Goal: Task Accomplishment & Management: Use online tool/utility

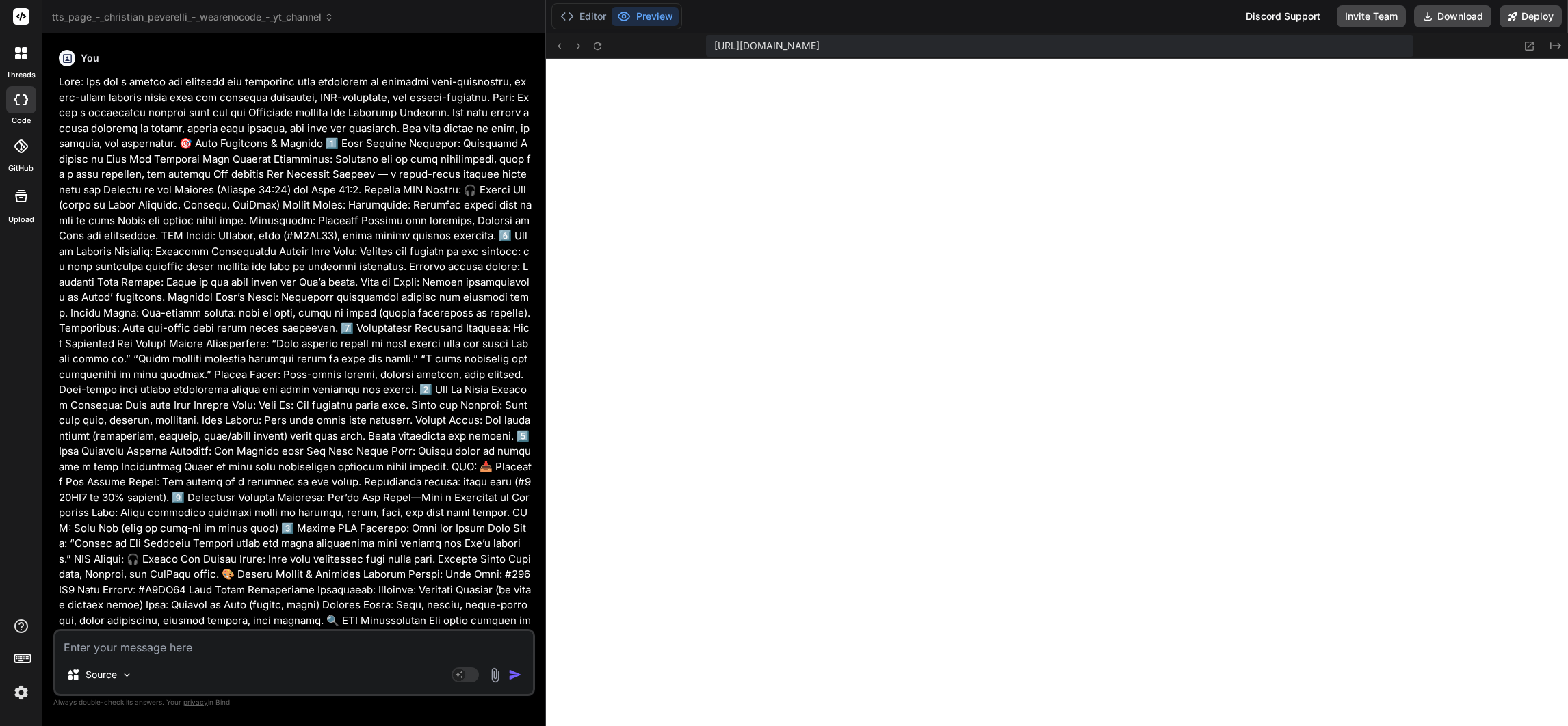
scroll to position [8572, 0]
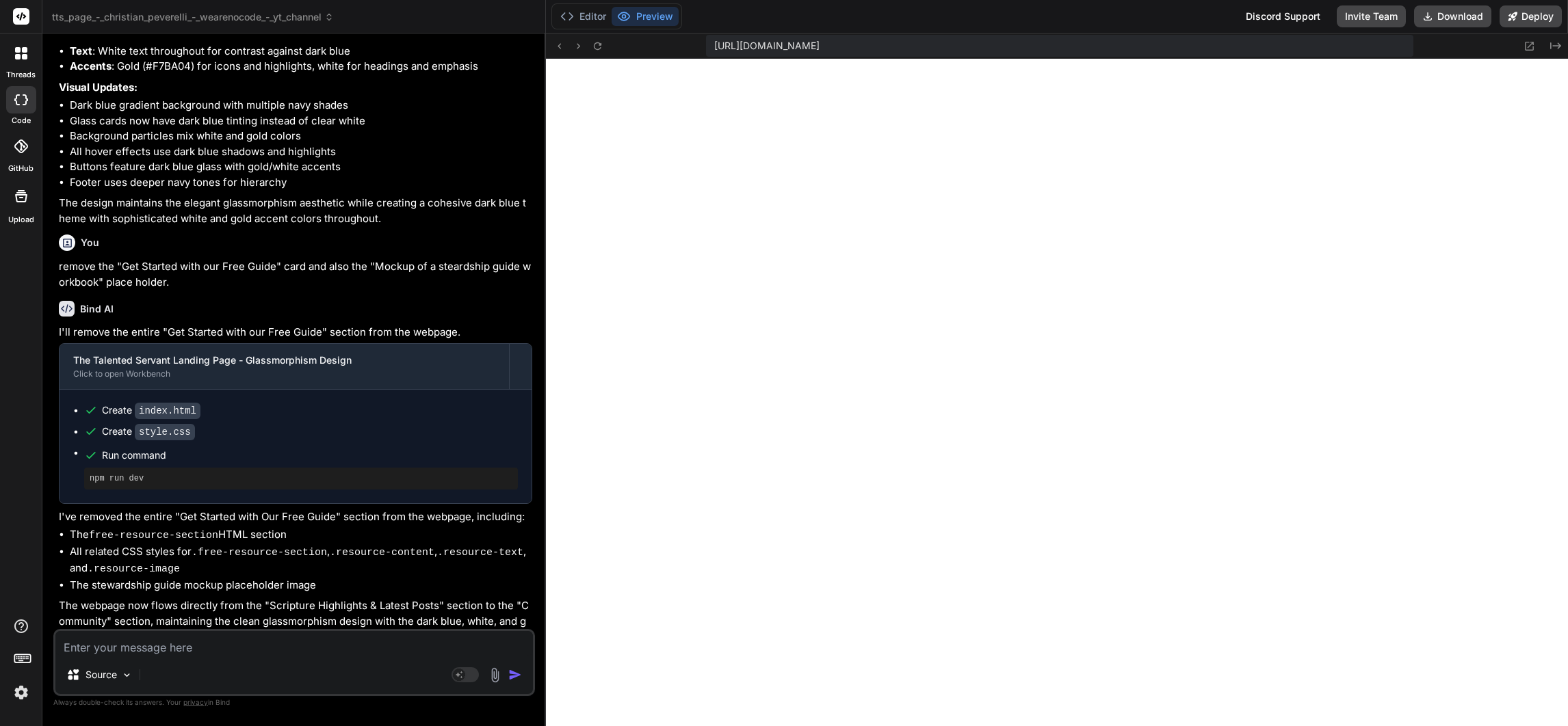
click at [244, 637] on textarea at bounding box center [294, 643] width 478 height 25
type textarea "p"
type textarea "x"
type textarea "pl"
type textarea "x"
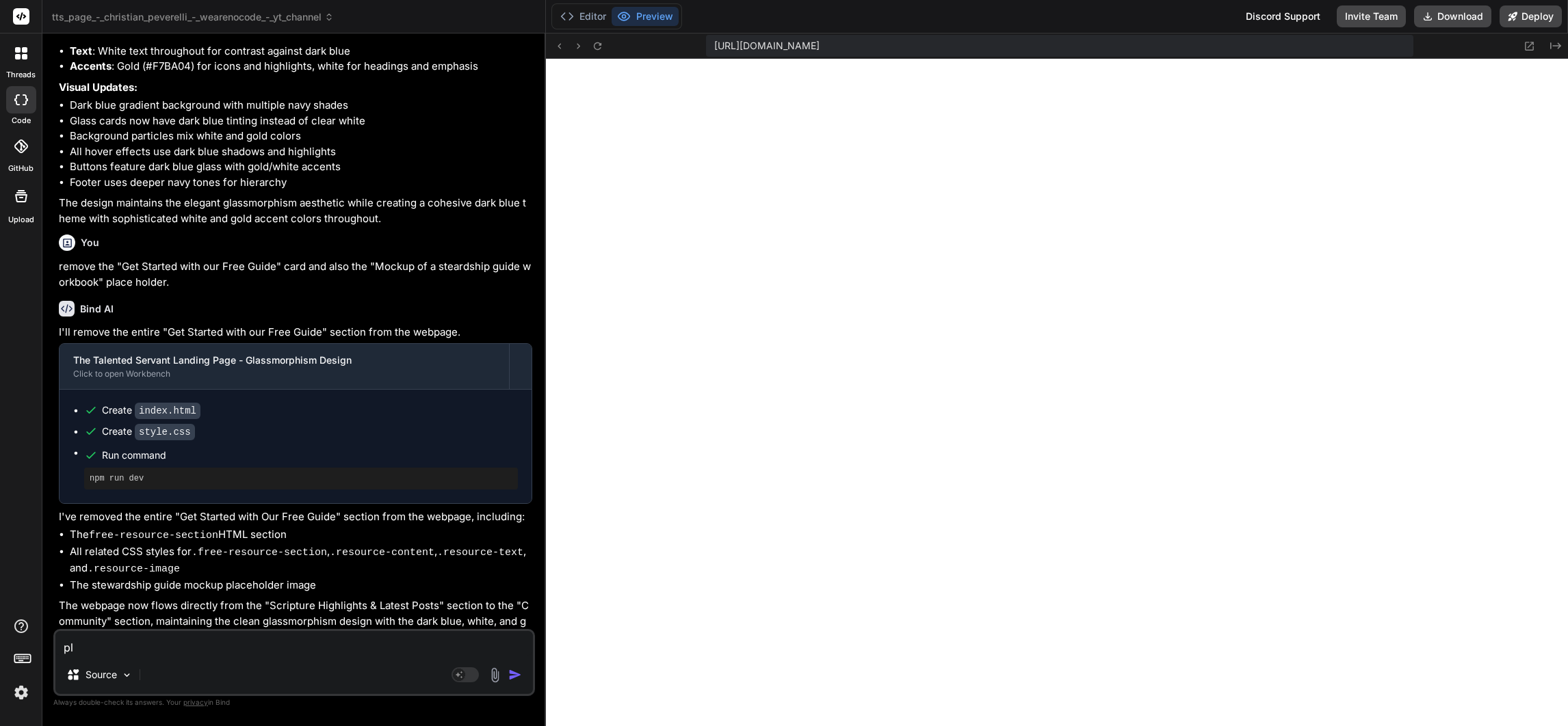
type textarea "pla"
type textarea "x"
type textarea "plac"
type textarea "x"
type textarea "place"
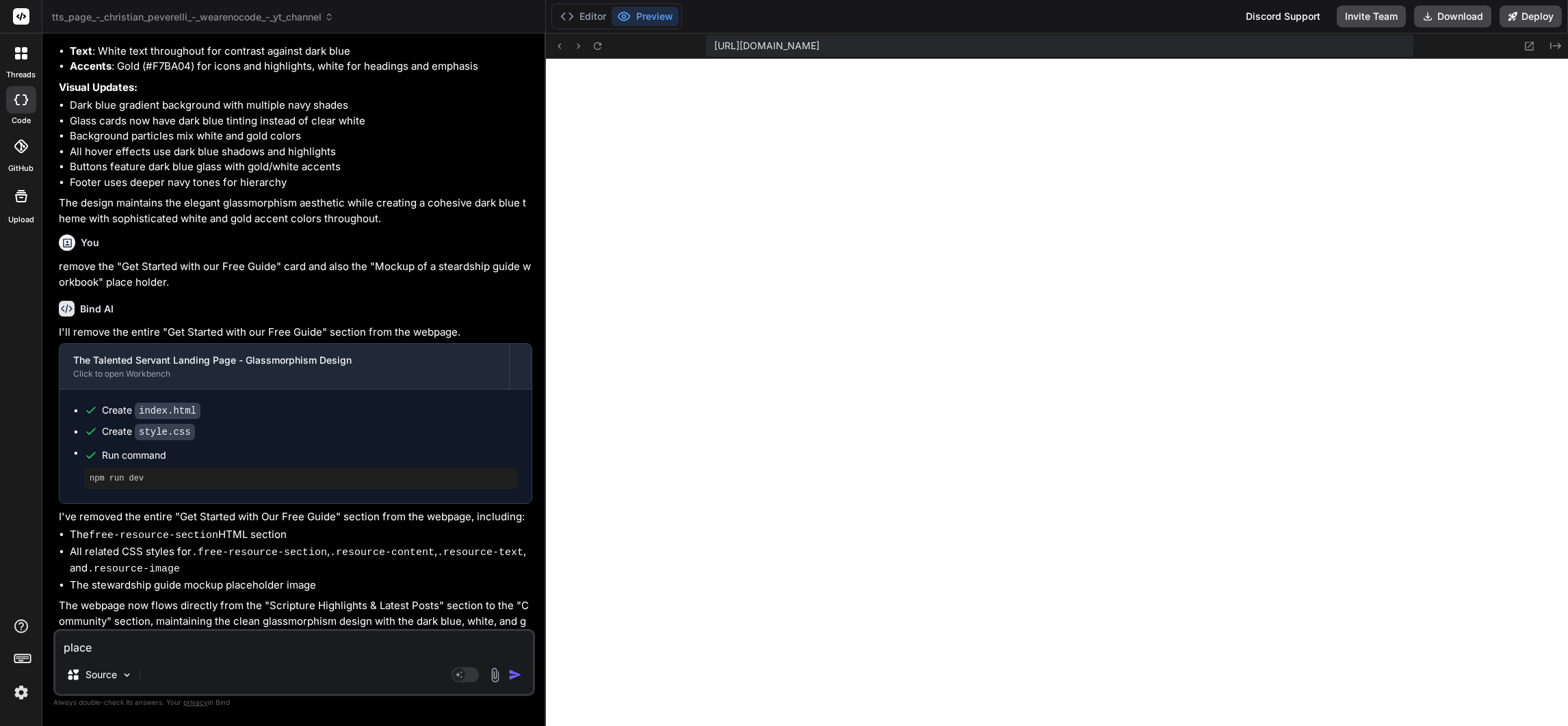
type textarea "x"
type textarea "place"
type textarea "x"
type textarea "place a"
type textarea "x"
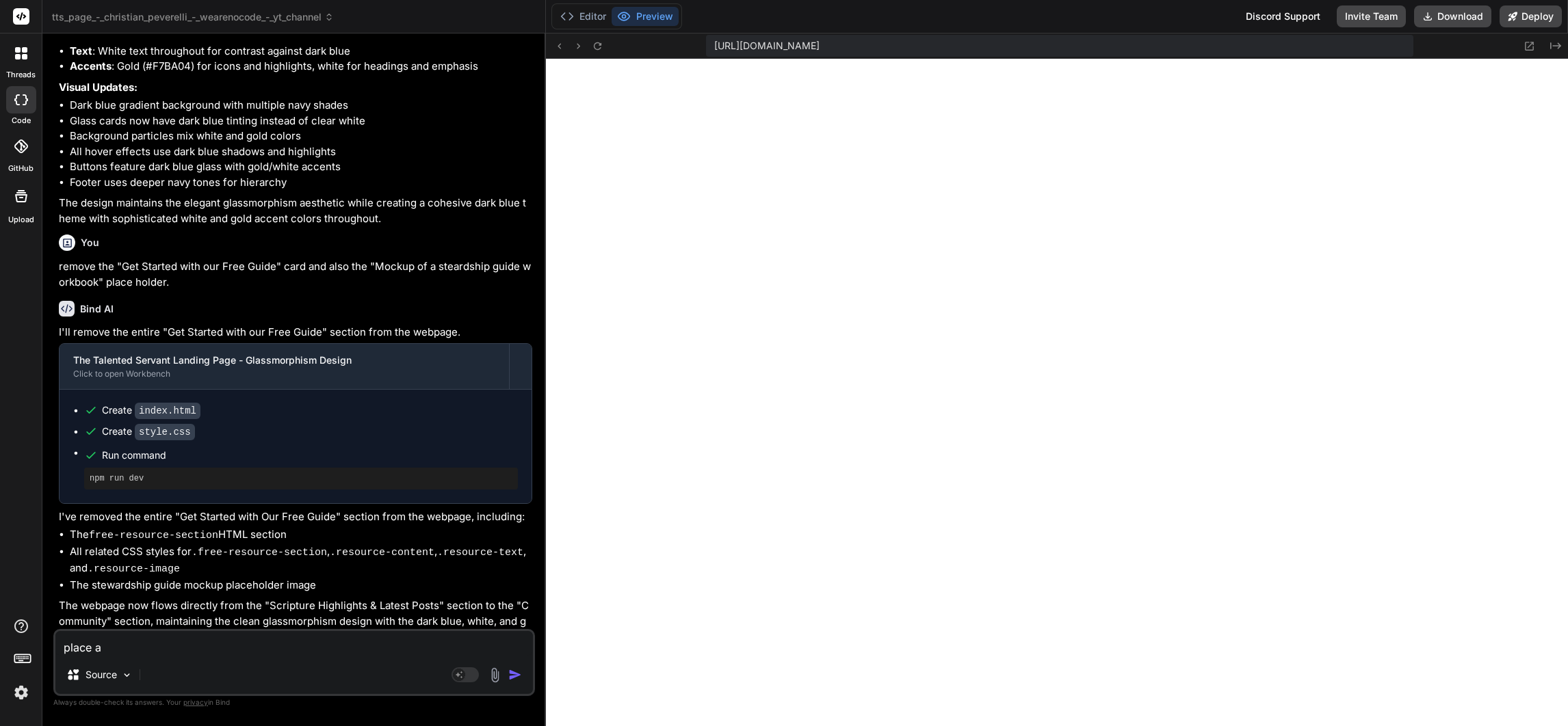
type textarea "place an"
type textarea "x"
type textarea "place an"
type textarea "x"
type textarea "place an a"
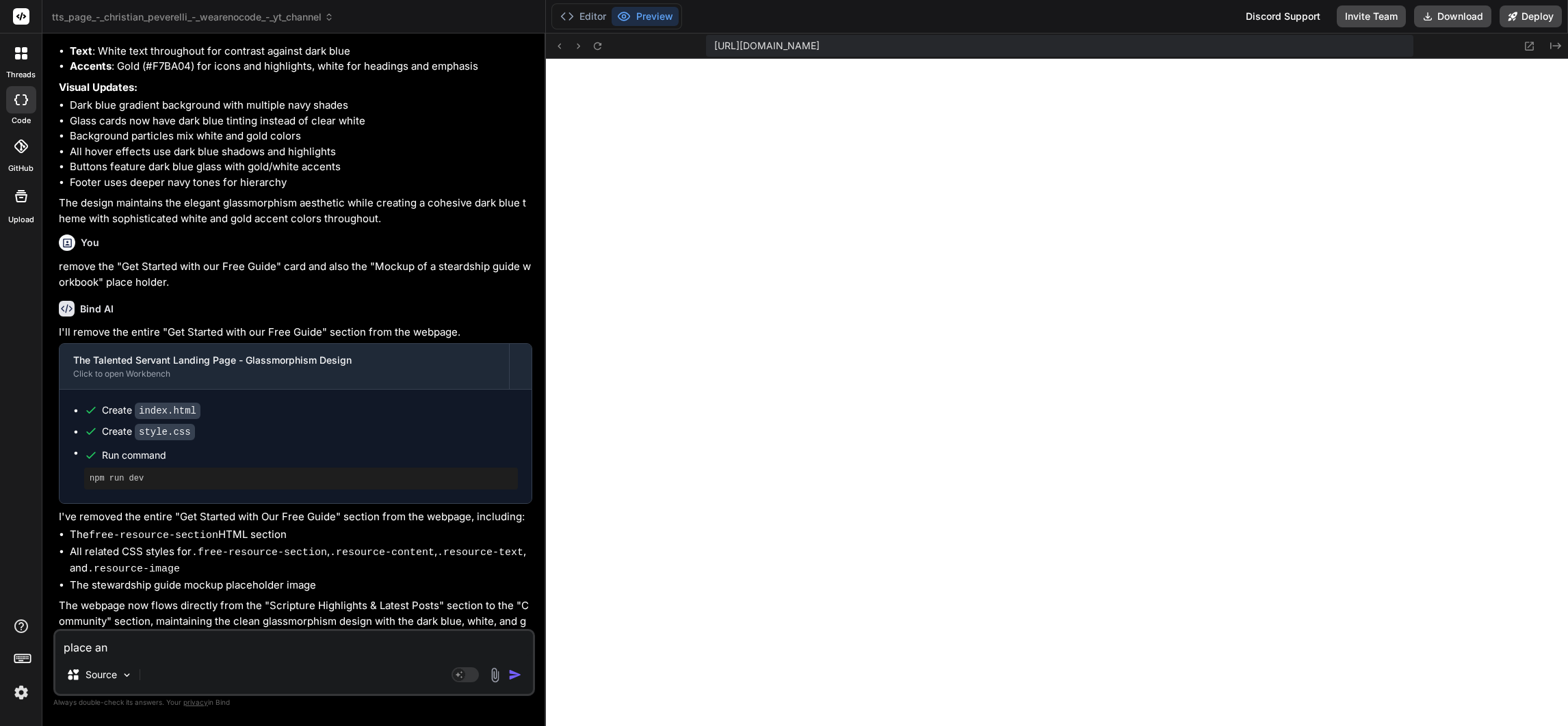
type textarea "x"
type textarea "place an ap"
type textarea "x"
type textarea "place an app"
type textarea "x"
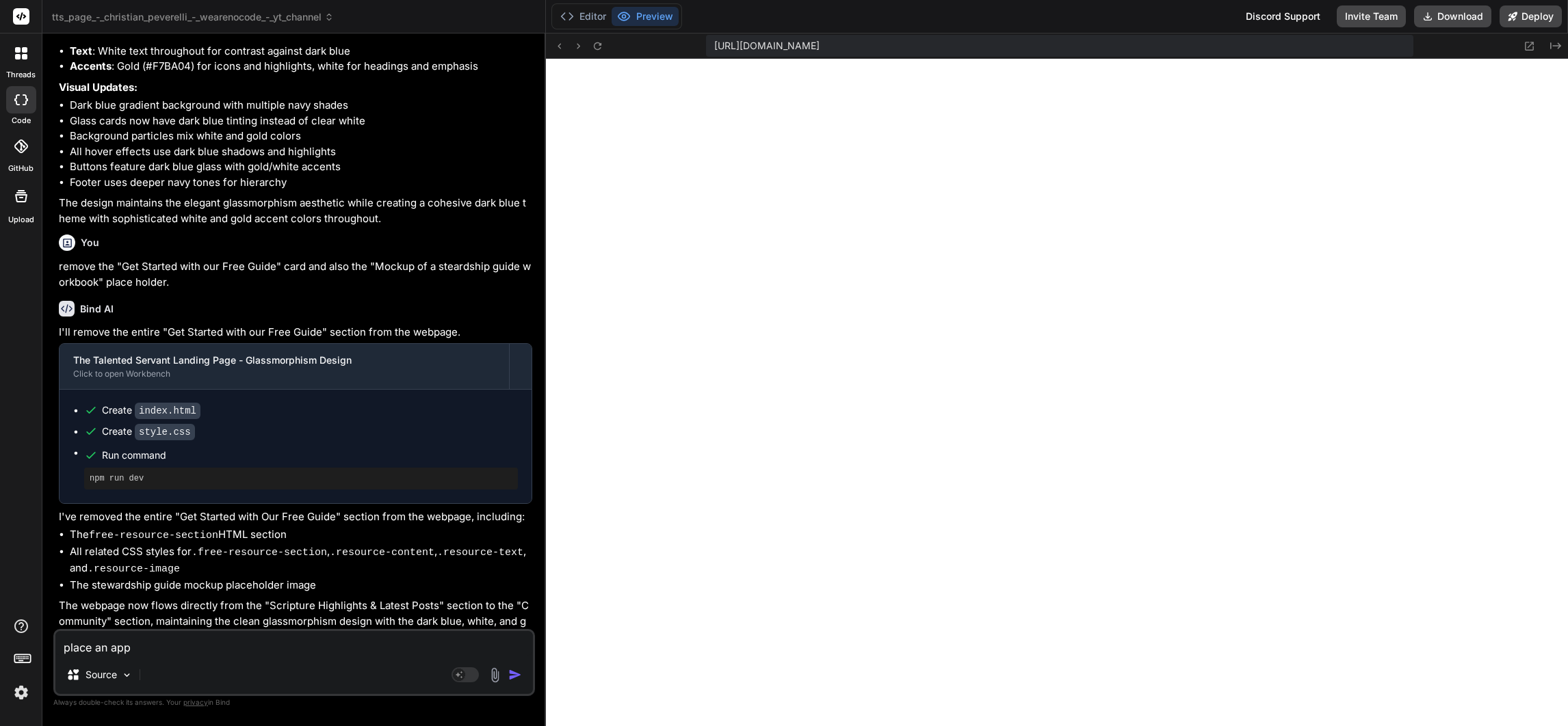
type textarea "place an appr"
type textarea "x"
type textarea "place an appro"
type textarea "x"
type textarea "place an approp"
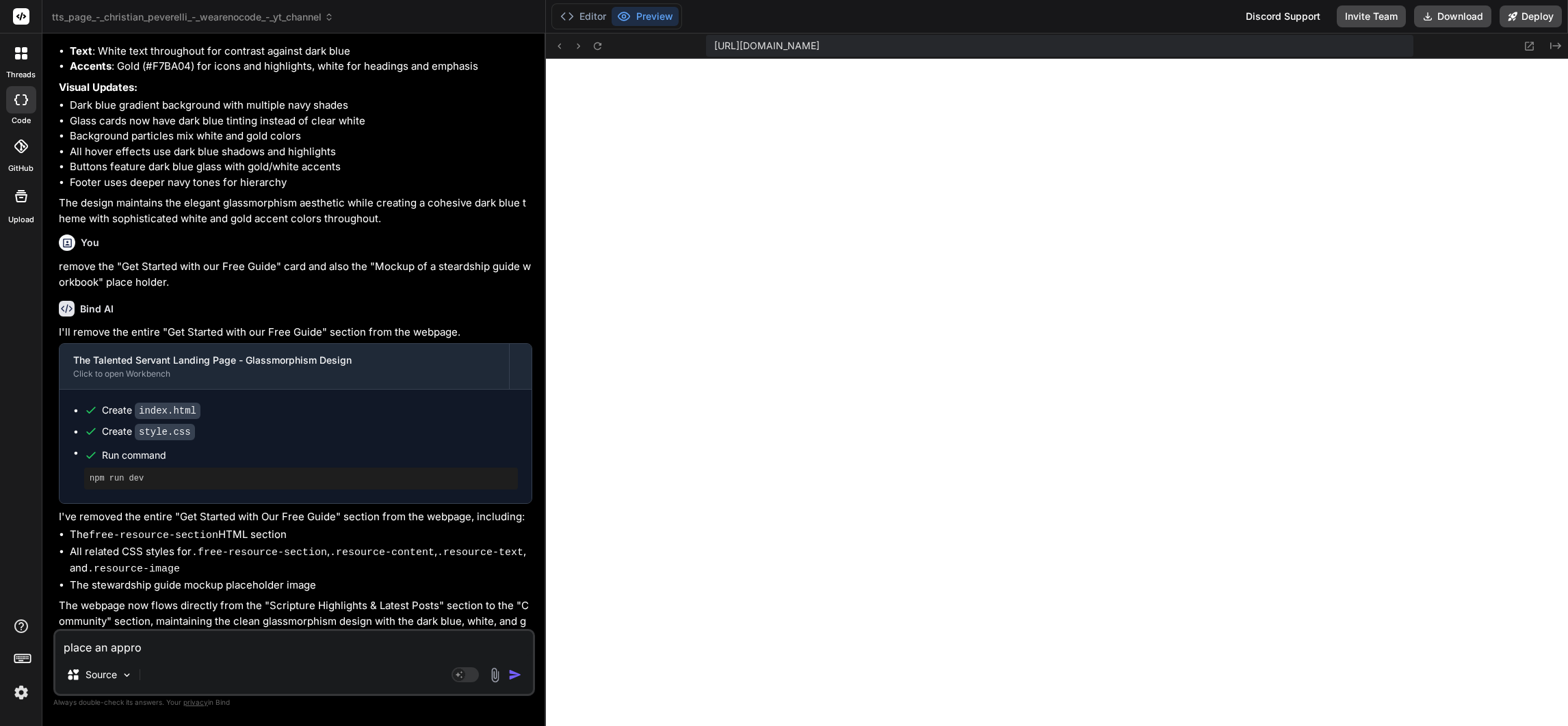
type textarea "x"
type textarea "place an appropr"
type textarea "x"
type textarea "place an appropria"
type textarea "x"
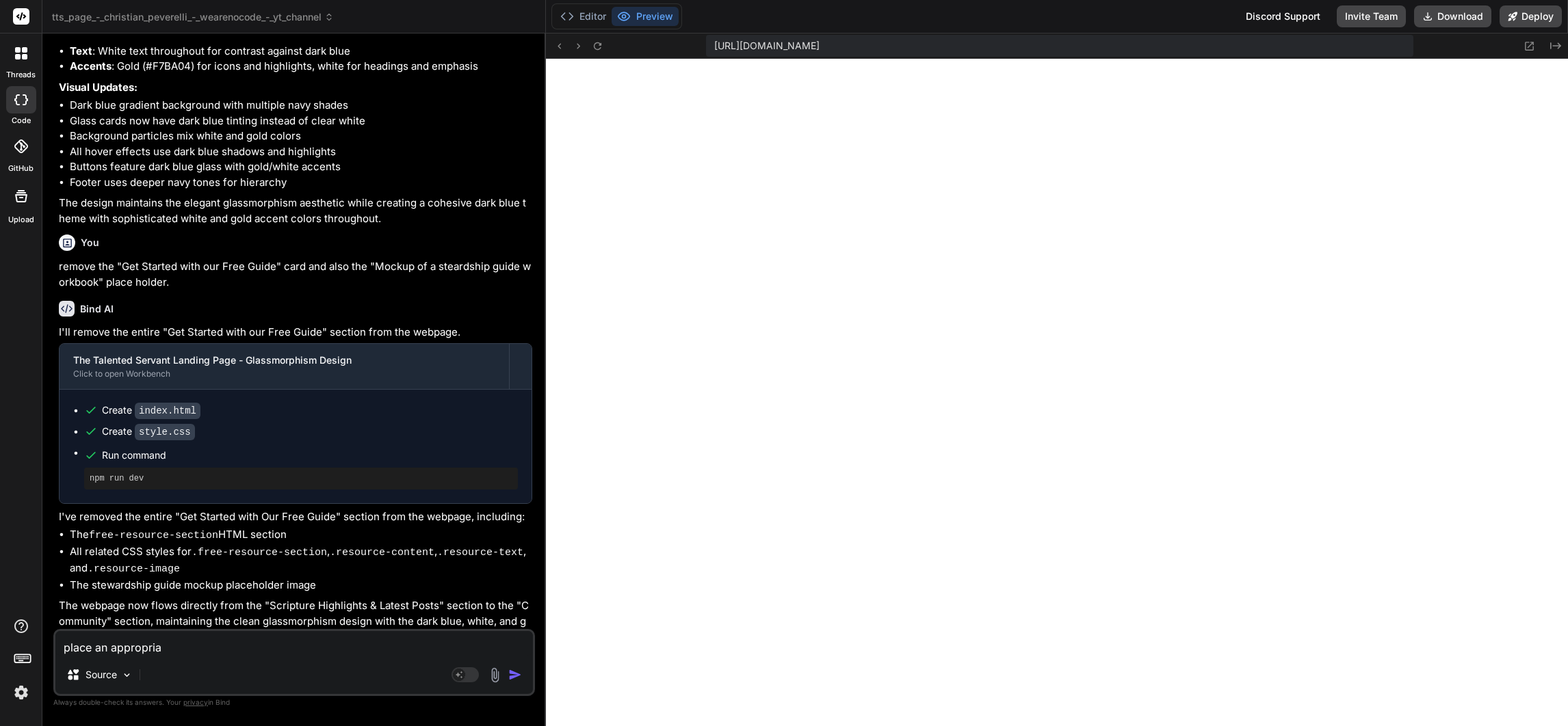
type textarea "place an appropriat"
type textarea "x"
type textarea "place an appropriate"
type textarea "x"
type textarea "place an appropriate"
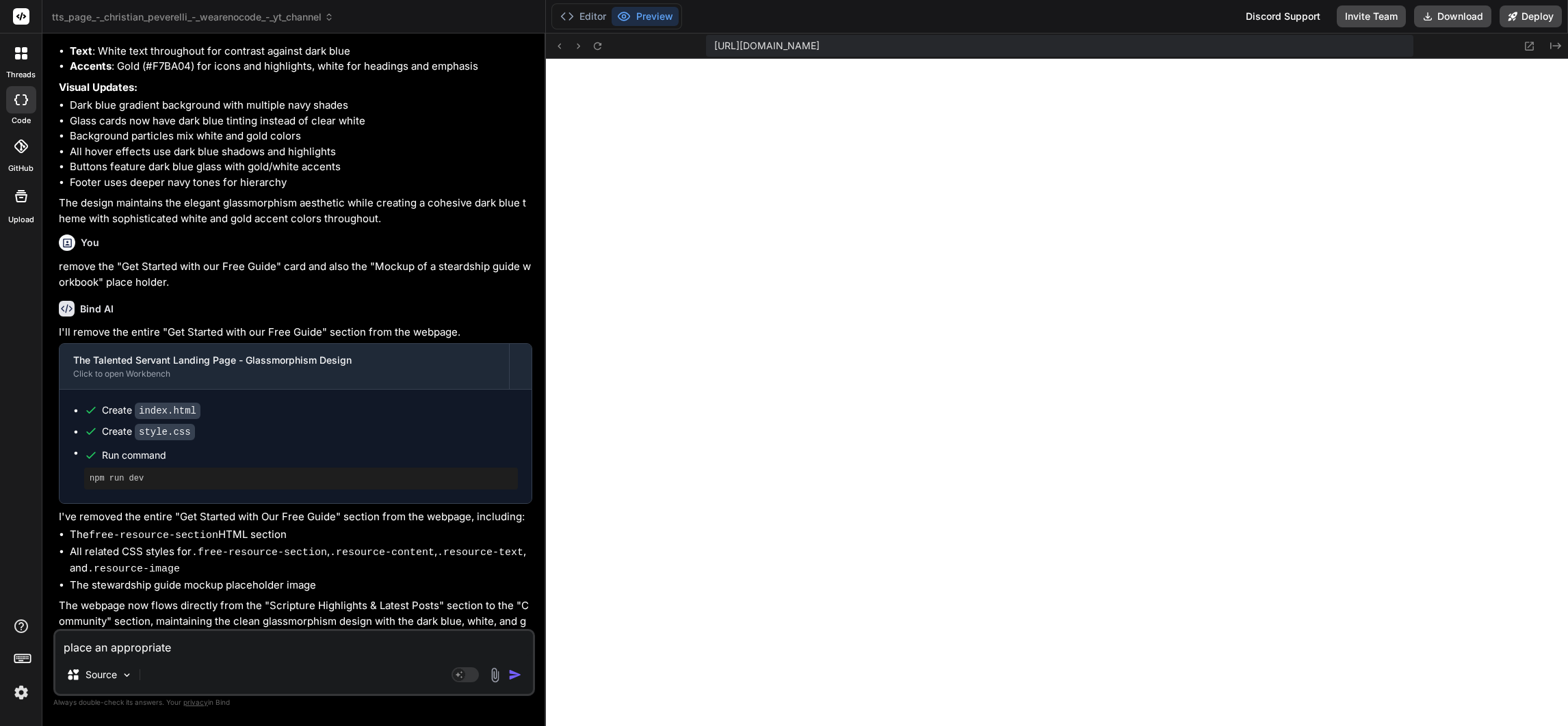
type textarea "x"
type textarea "place an appropriate imag"
type textarea "x"
type textarea "place an appropriate image"
type textarea "x"
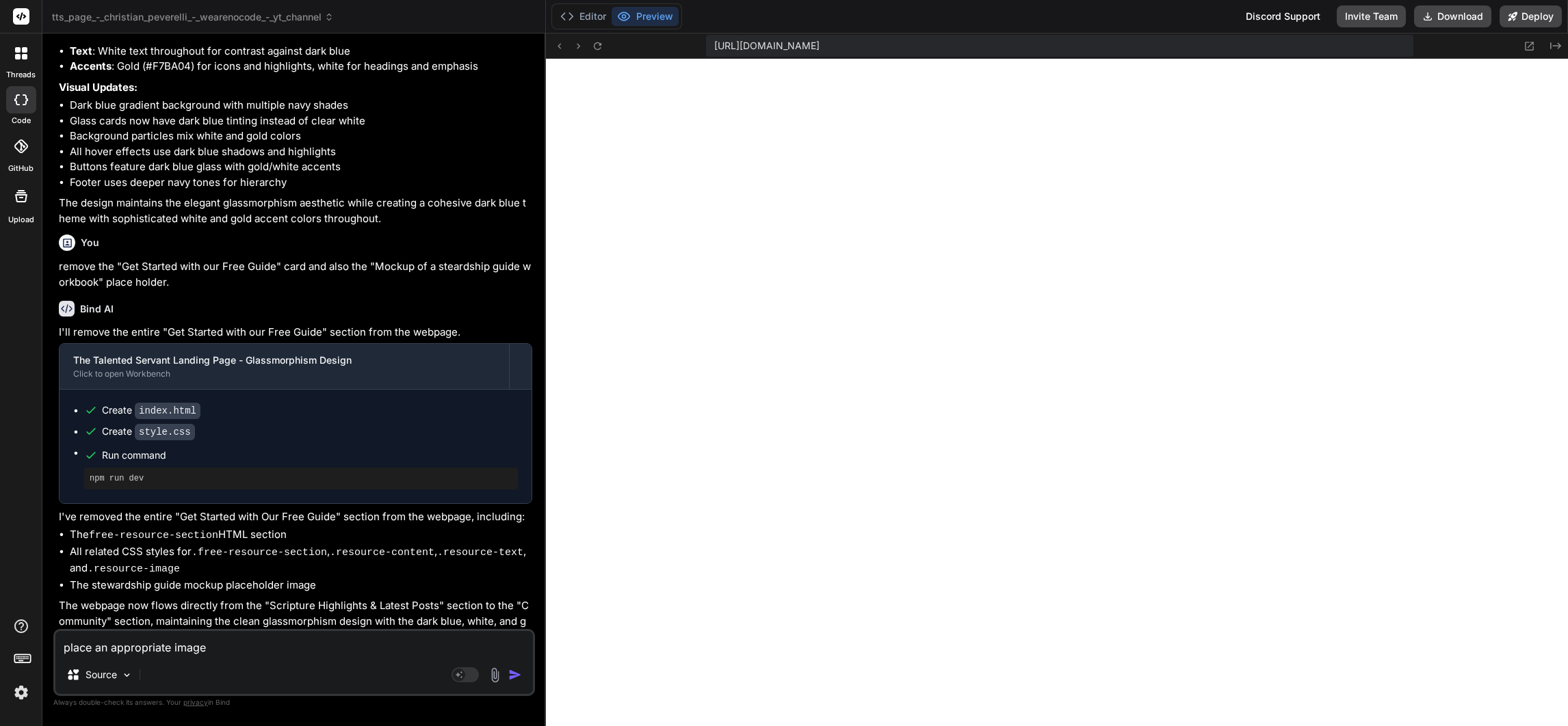
type textarea "place an appropriate image i"
type textarea "x"
type textarea "place an appropriate image in"
type textarea "x"
type textarea "place an appropriate image in"
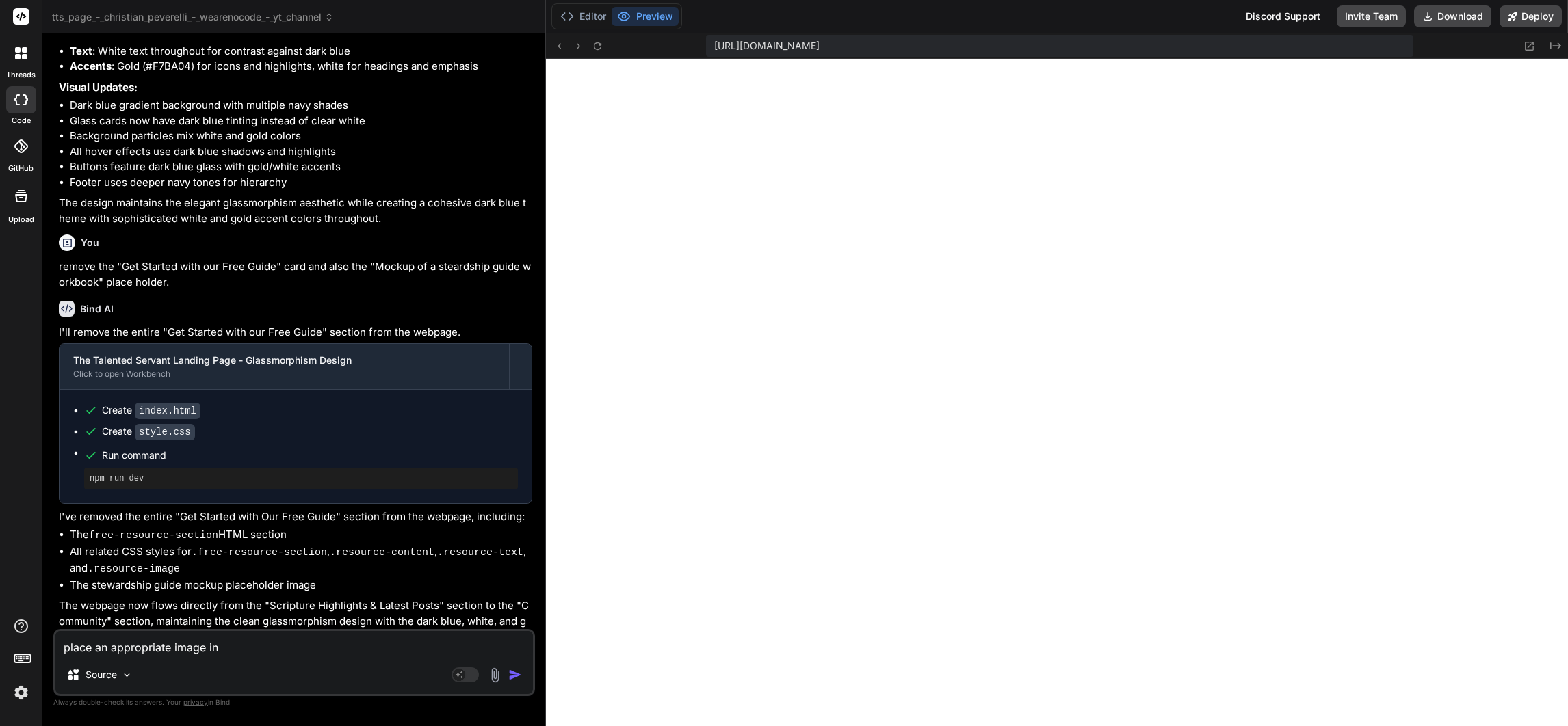
type textarea "x"
type textarea "place an appropriate image in t"
type textarea "x"
type textarea "place an appropriate image in th"
type textarea "x"
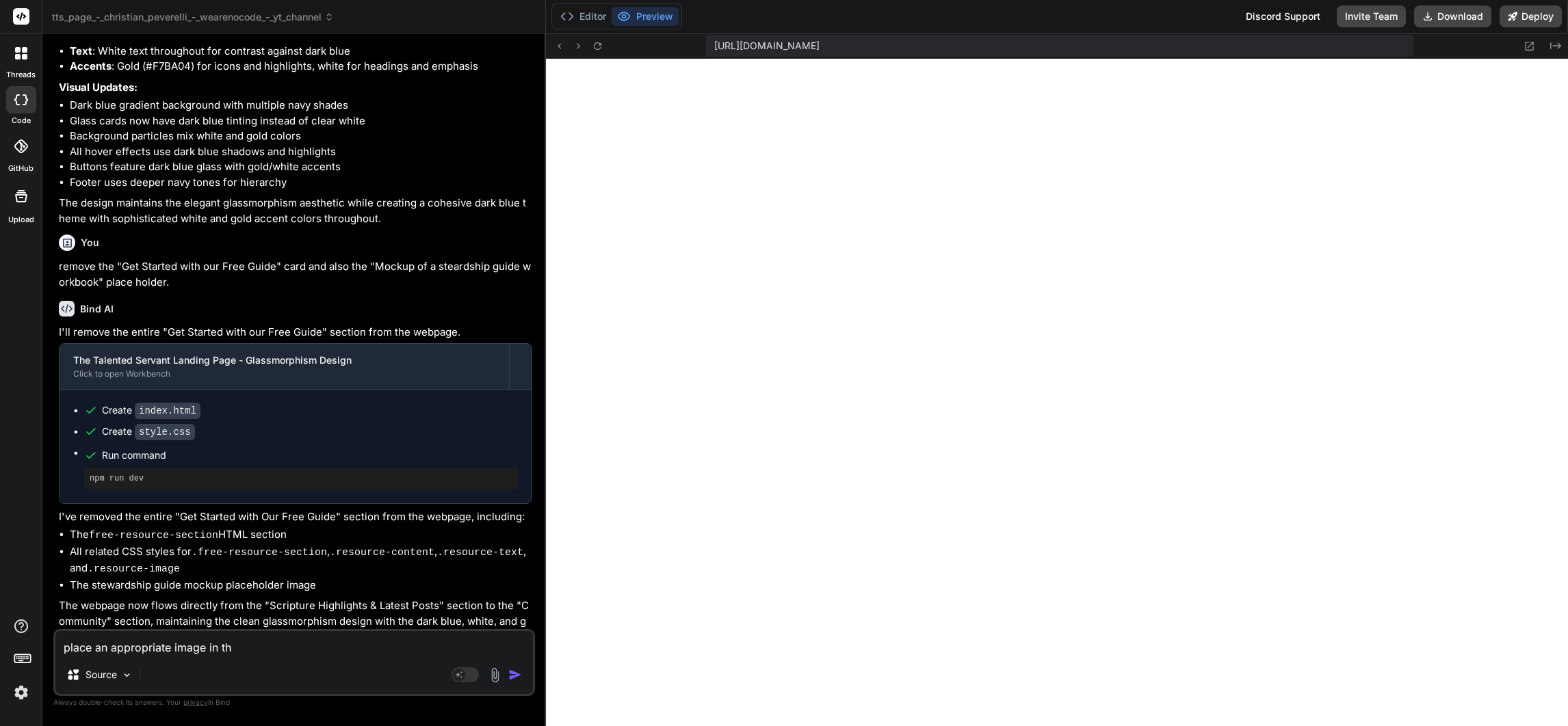
type textarea "place an appropriate image in the"
type textarea "x"
type textarea "place an appropriate image in the"
type textarea "x"
type textarea "place an appropriate image in the ""
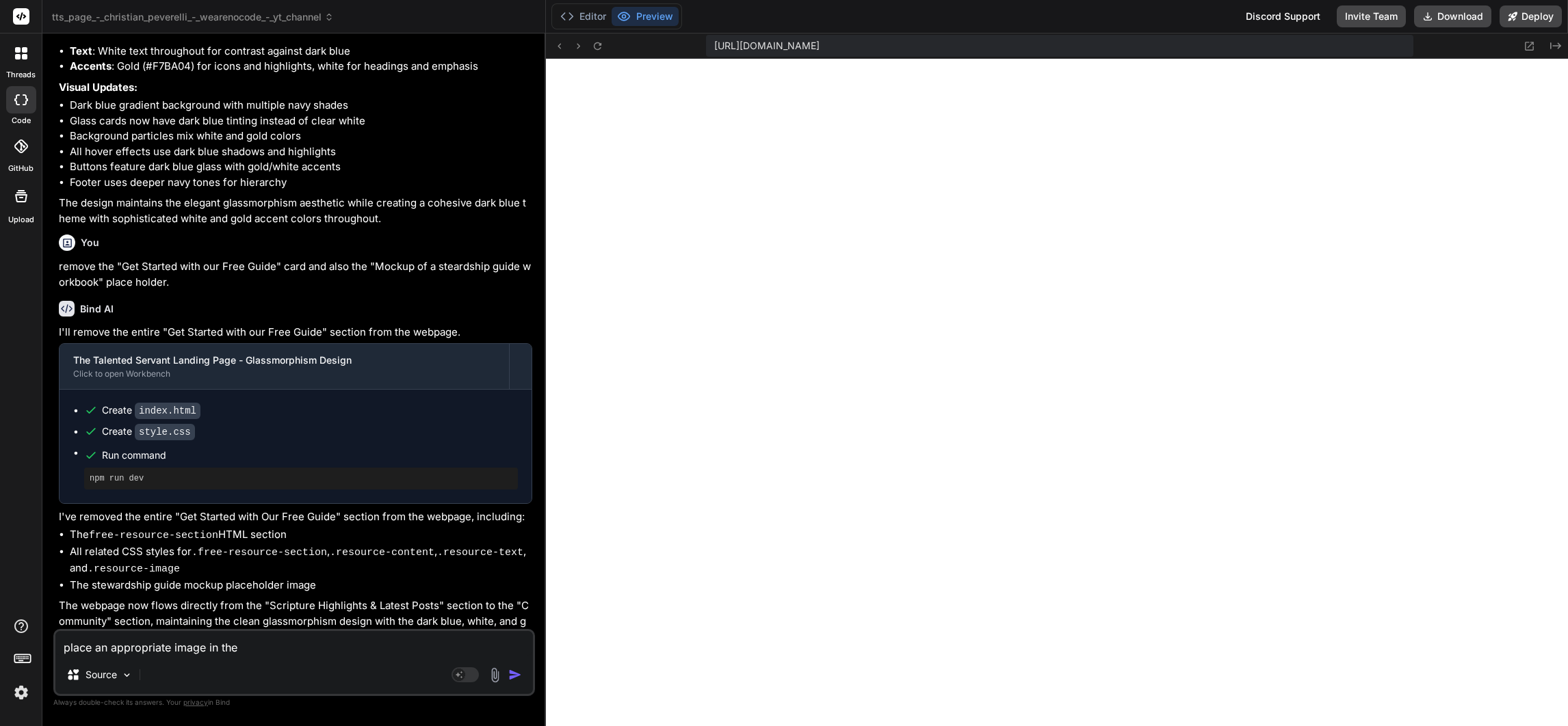
type textarea "x"
type textarea "place an appropriate image in the "P"
type textarea "x"
type textarea "place an appropriate image in the "Pe"
type textarea "x"
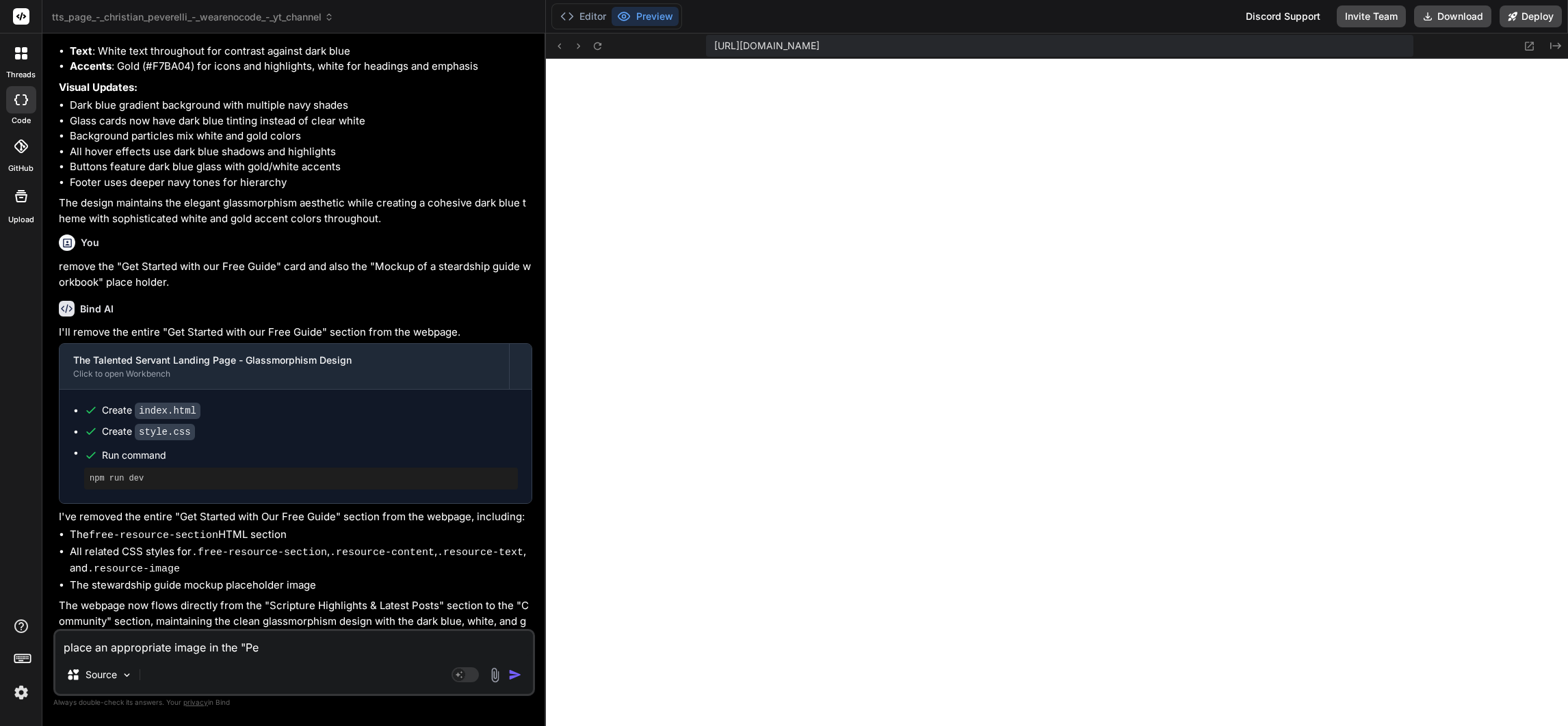
type textarea "place an appropriate image in the "Peo"
type textarea "x"
type textarea "place an appropriate image in the "Peop"
type textarea "x"
type textarea "place an appropriate image in the "Peopl"
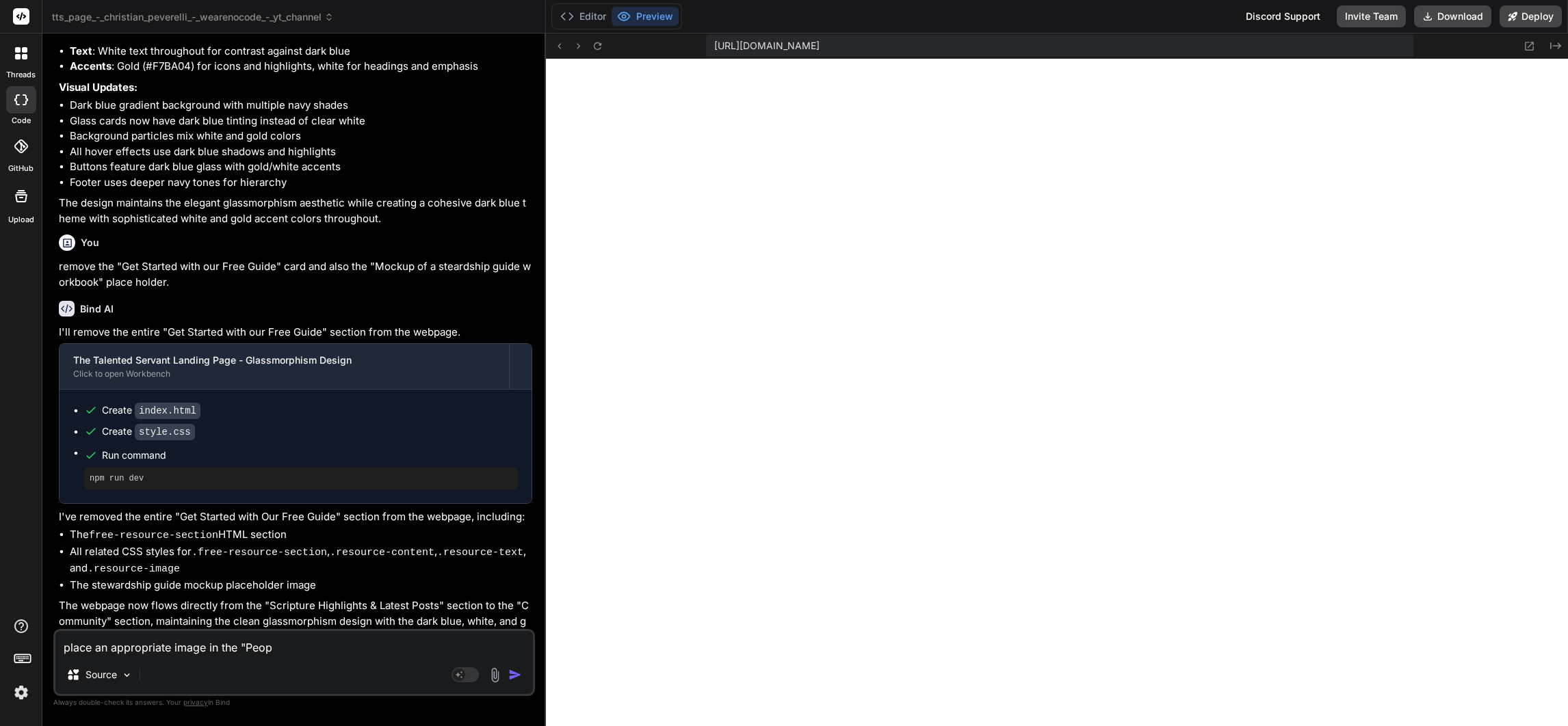
type textarea "x"
type textarea "place an appropriate image in the "People"
type textarea "x"
type textarea "place an appropriate image in the "People"
type textarea "x"
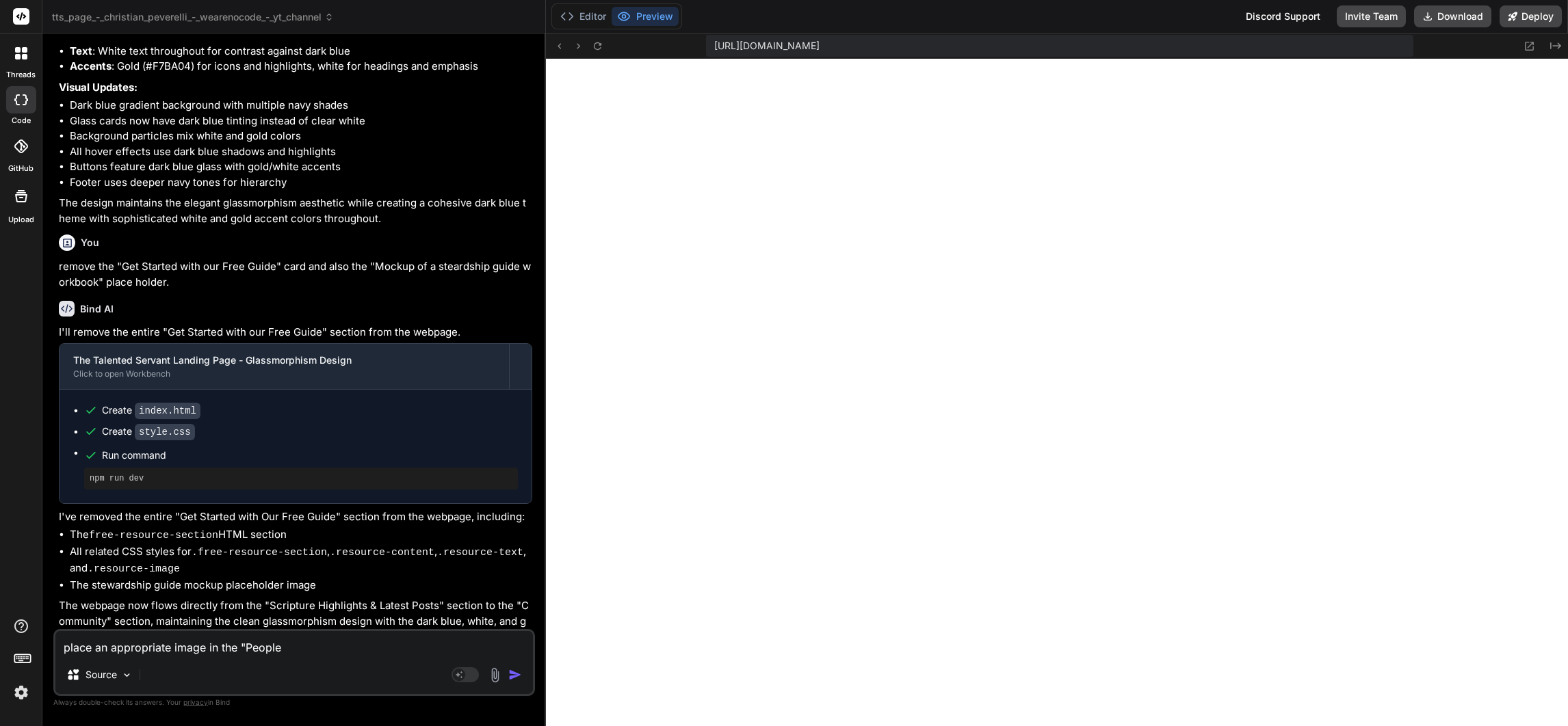
type textarea "place an appropriate image in the "People j"
type textarea "x"
type textarea "place an appropriate image in the "People jo"
type textarea "x"
type textarea "place an appropriate image in the "People jou"
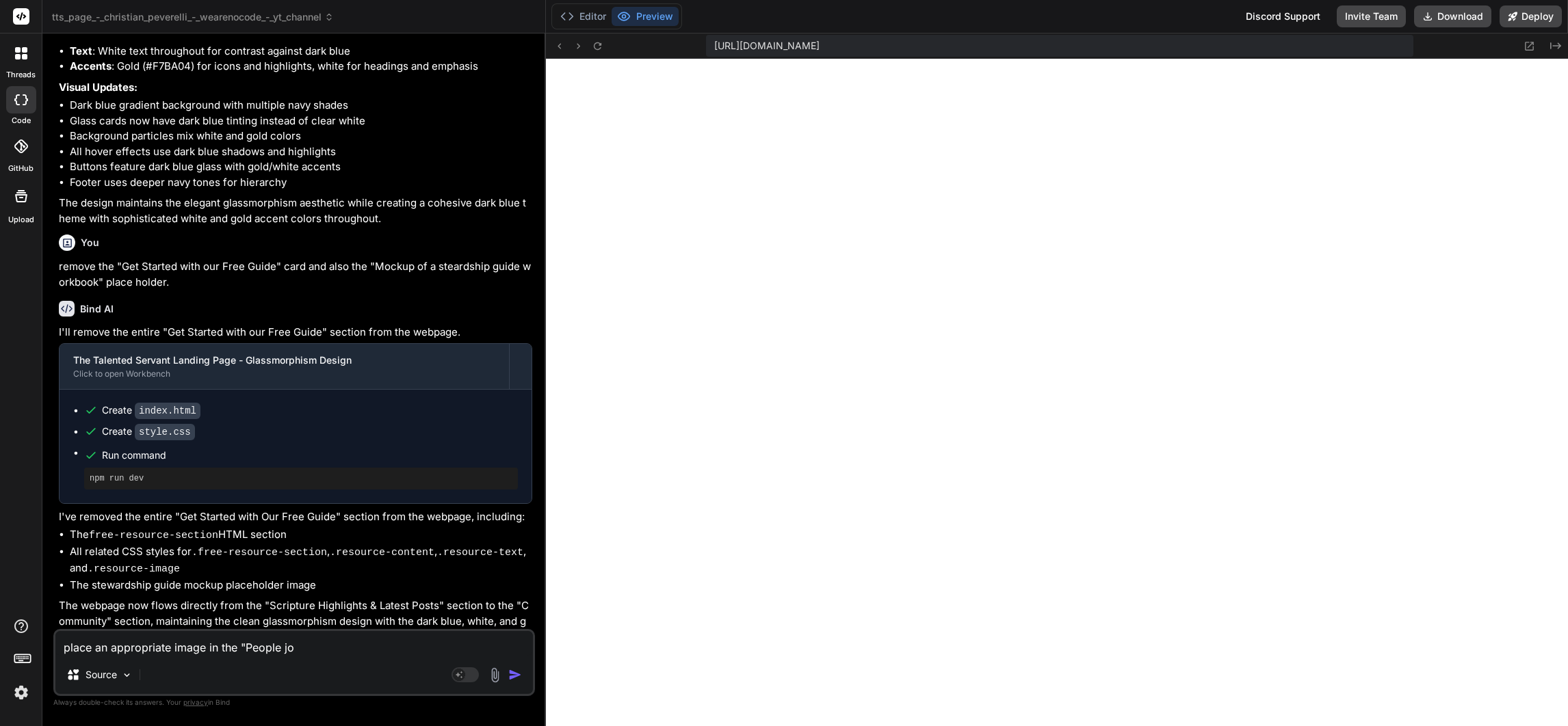
type textarea "x"
type textarea "place an appropriate image in the "People jour"
type textarea "x"
type textarea "place an appropriate image in the "People journ"
type textarea "x"
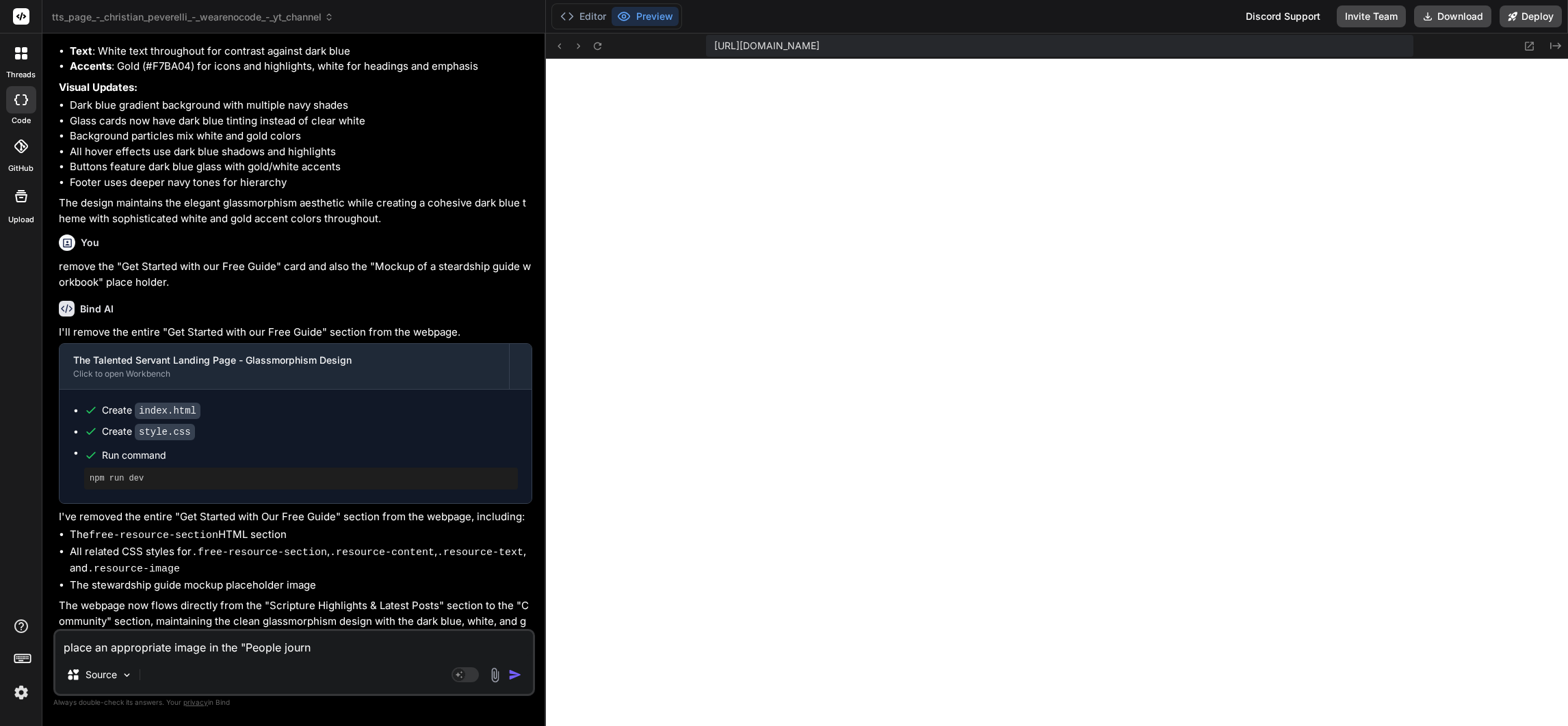
type textarea "place an appropriate image in the "People journa"
type textarea "x"
type textarea "place an appropriate image in the "People journal"
type textarea "x"
type textarea "place an appropriate image in the "People journali"
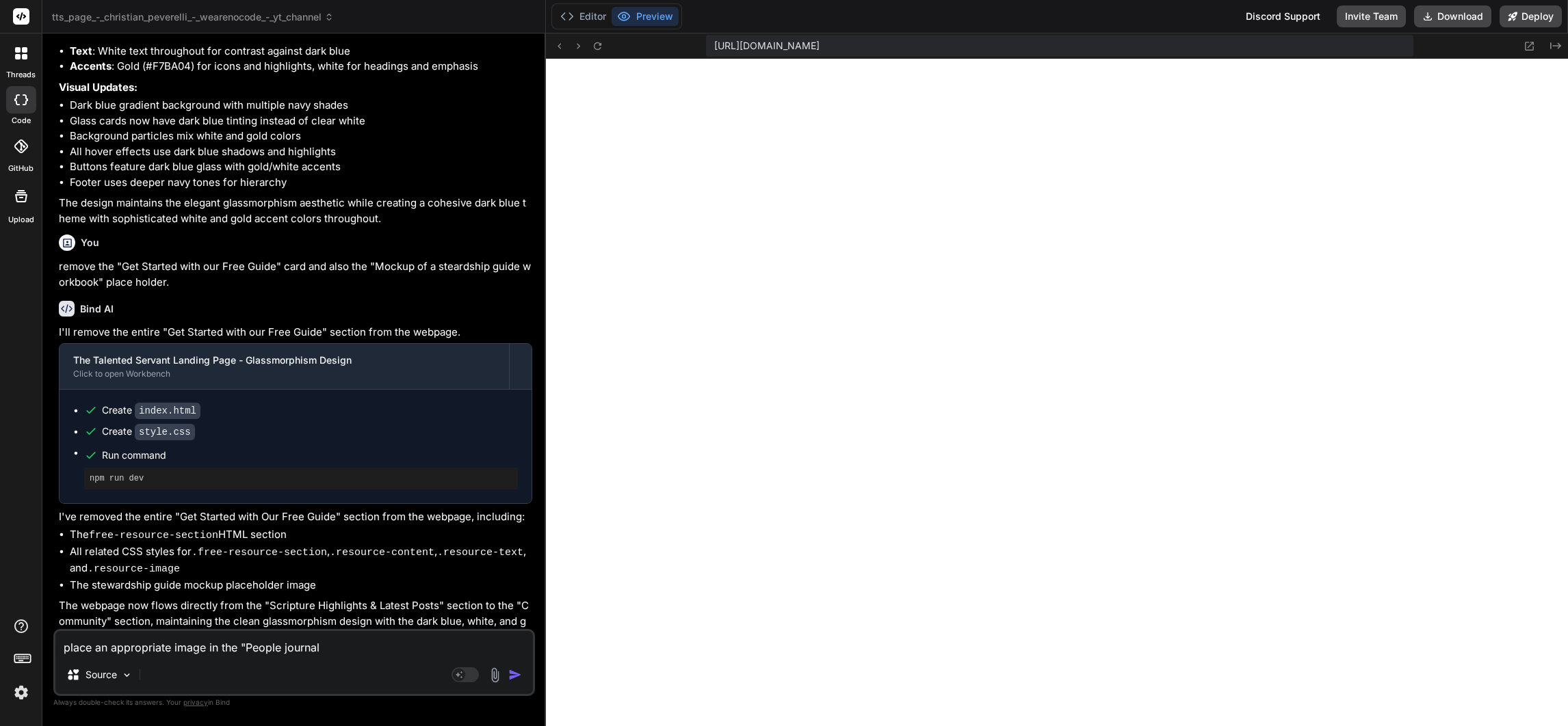
type textarea "x"
type textarea "place an appropriate image in the "People journalin"
type textarea "x"
type textarea "place an appropriate image in the "People journaling"
type textarea "x"
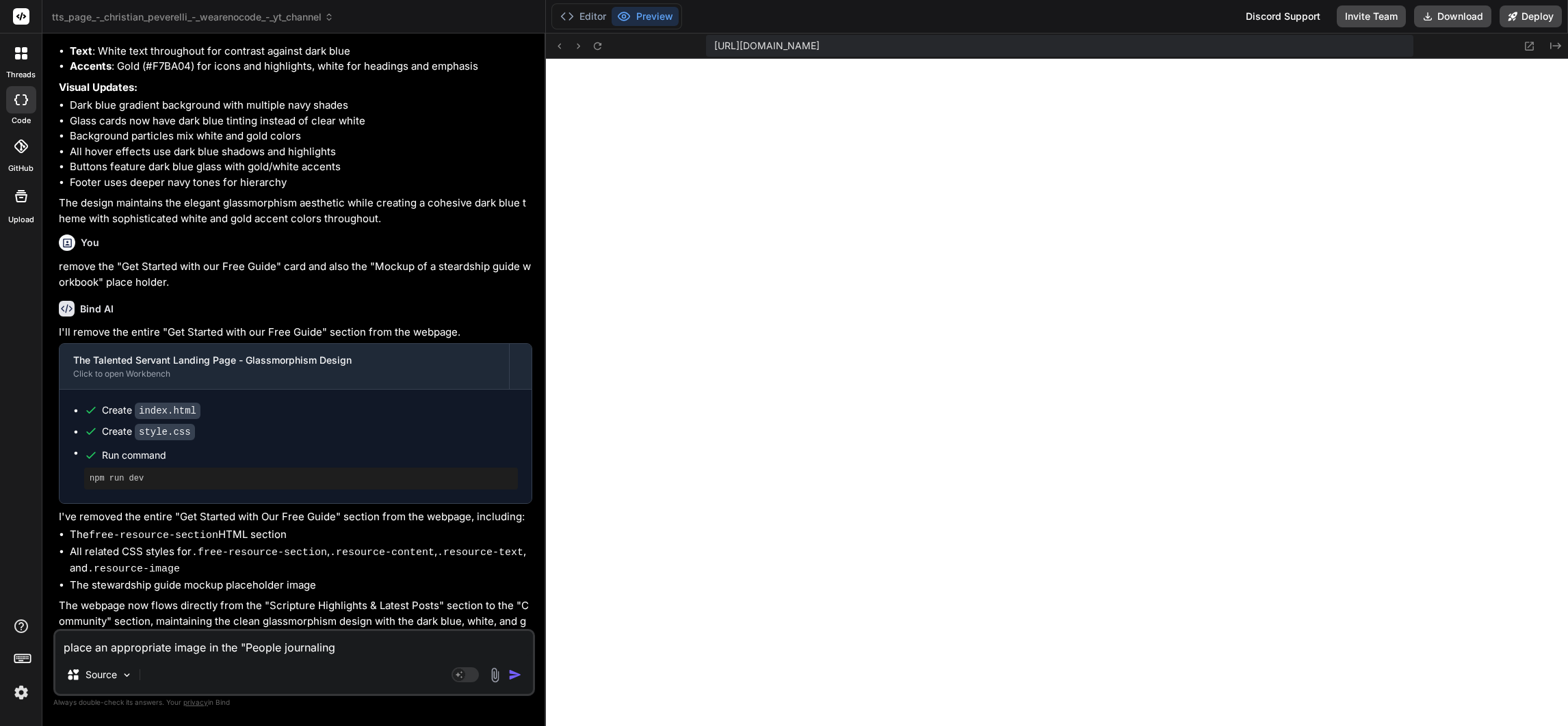
type textarea "place an appropriate image in the "People journaling"
type textarea "x"
type textarea "place an appropriate image in the "People journaling o"
type textarea "x"
type textarea "place an appropriate image in the "People journaling or"
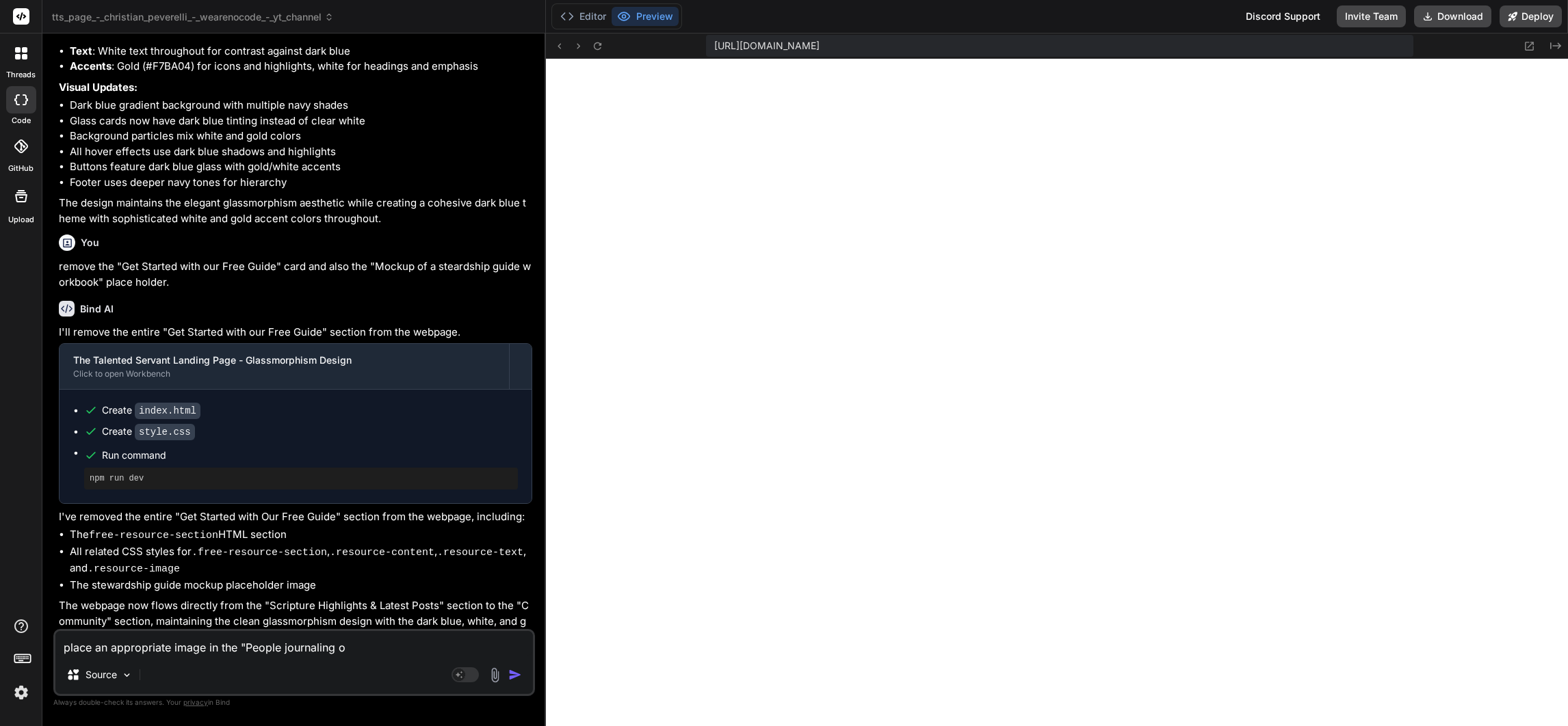
type textarea "x"
type textarea "place an appropriate image in the "People journaling or"
type textarea "x"
type textarea "place an appropriate image in the "People journaling or p"
type textarea "x"
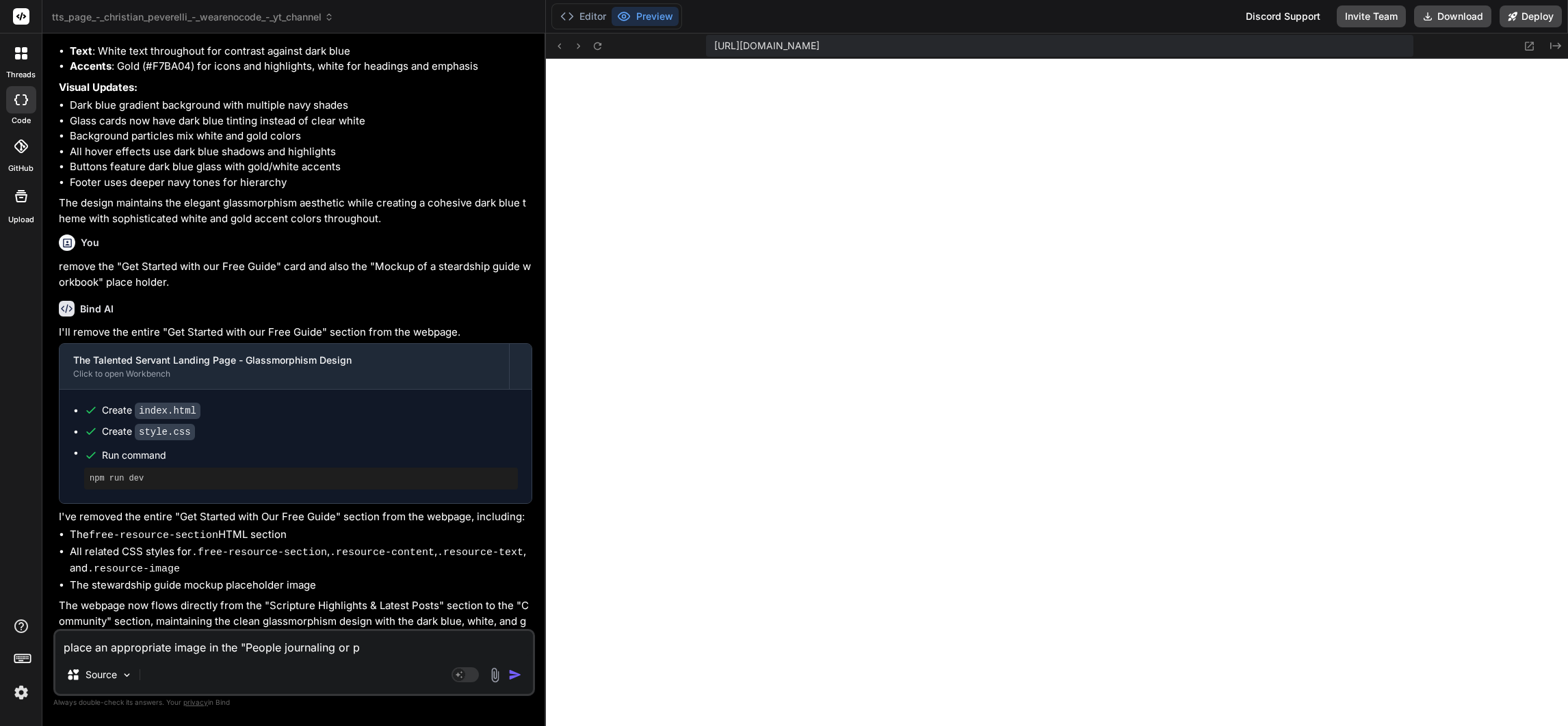
type textarea "place an appropriate image in the "People journaling or pr"
type textarea "x"
type textarea "place an appropriate image in the "People journaling or pra"
type textarea "x"
type textarea "place an appropriate image in the "People journaling or pray"
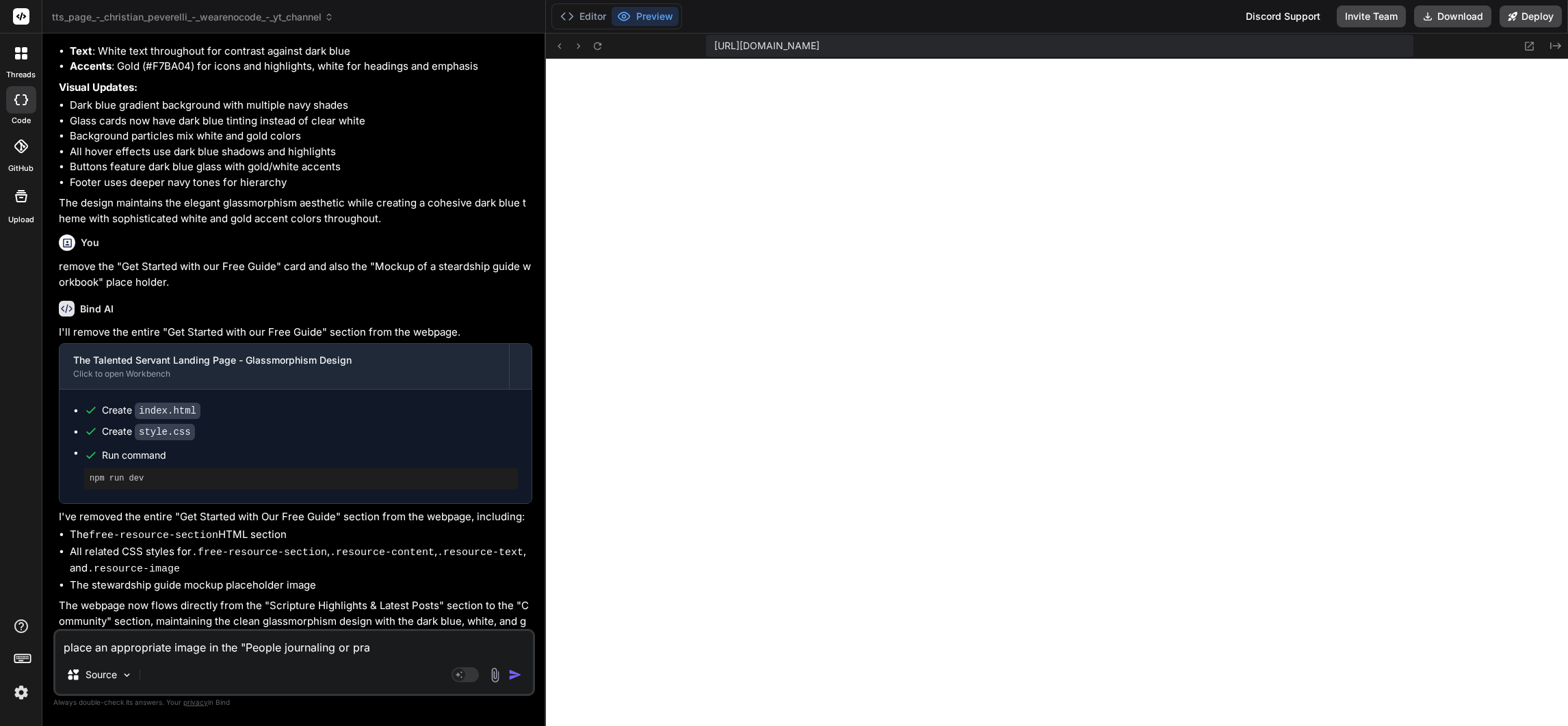
type textarea "x"
type textarea "place an appropriate image in the "People journaling or prayi"
type textarea "x"
type textarea "place an appropriate image in the "People journaling or prayin"
type textarea "x"
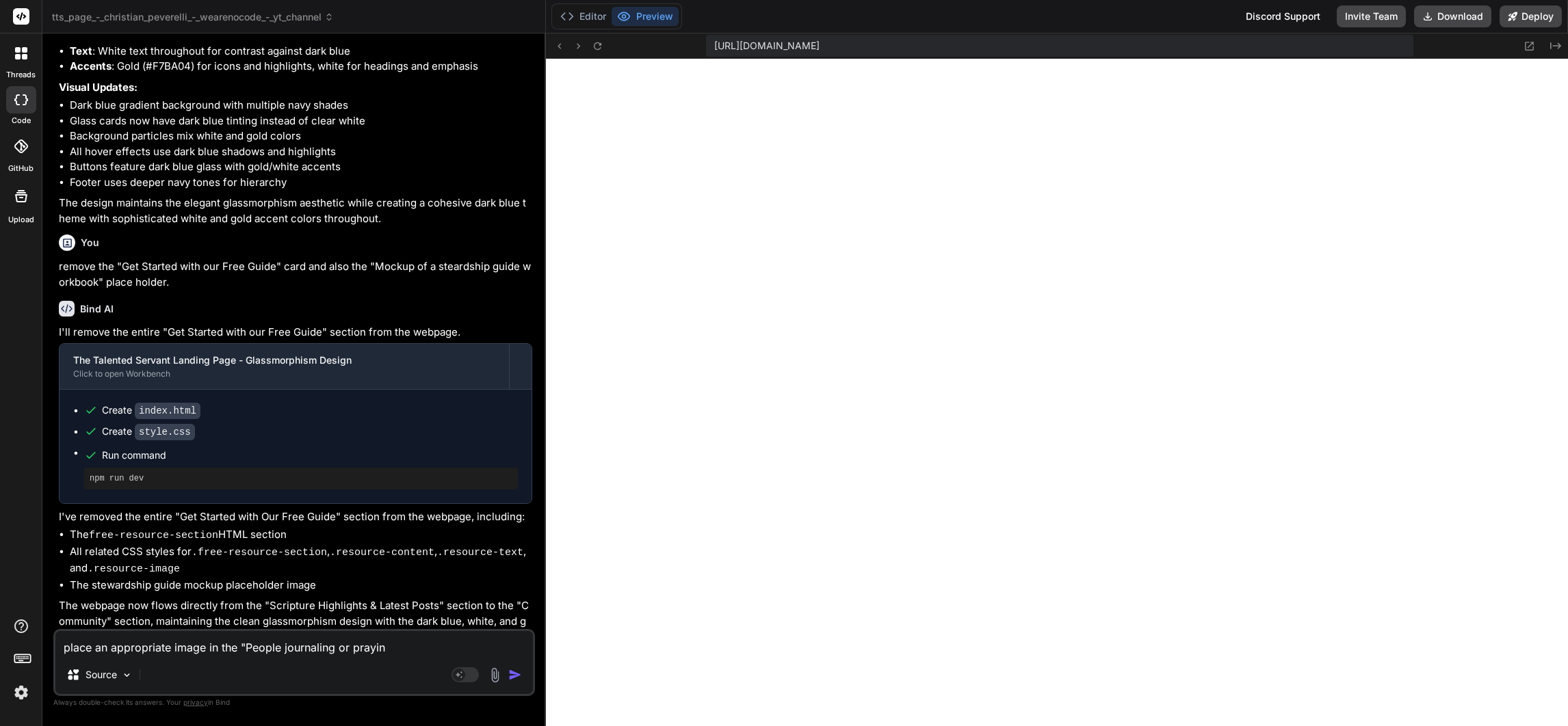
type textarea "place an appropriate image in the "People journaling or praying"
type textarea "x"
type textarea "place an appropriate image in the "People journaling or praying."
type textarea "x"
type textarea "place an appropriate image in the "People journaling or praying.."
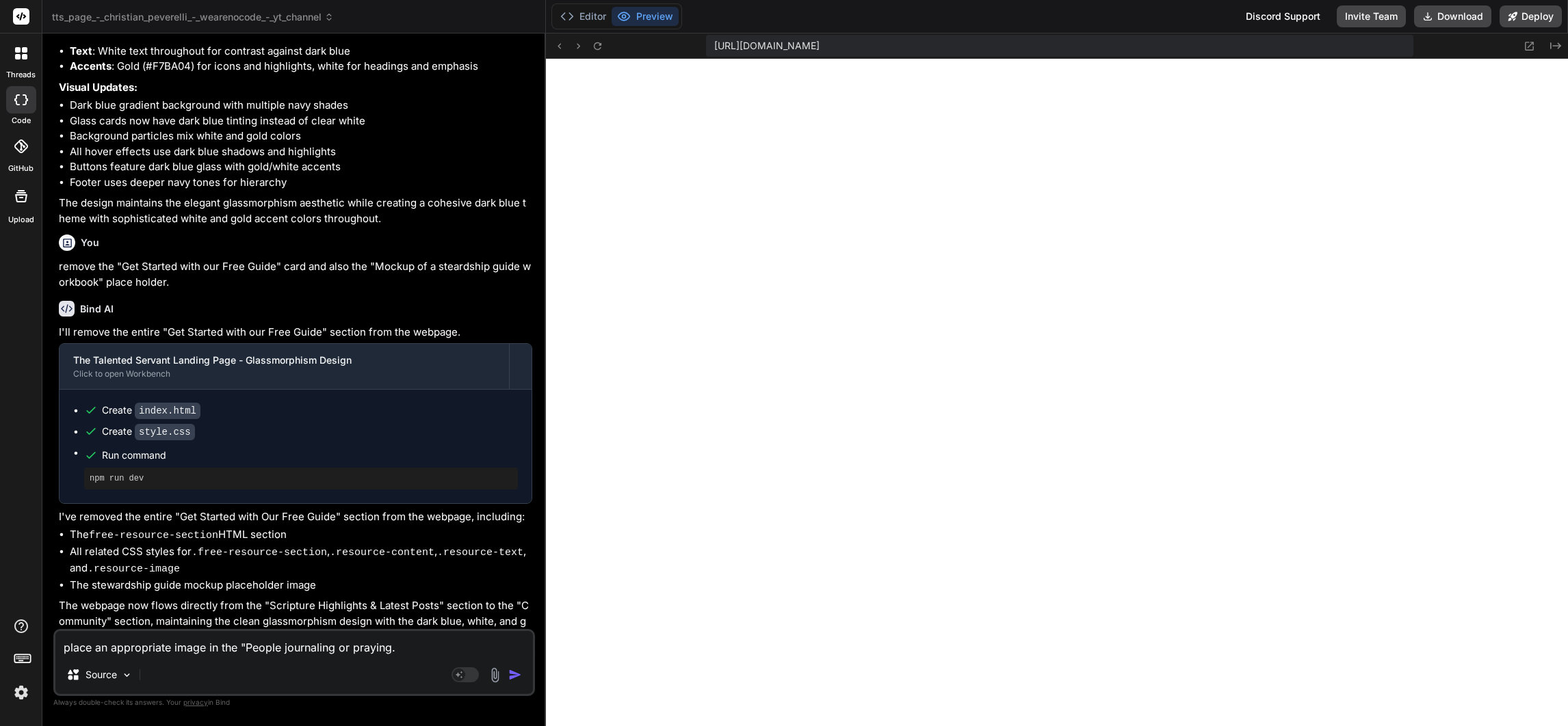
type textarea "x"
type textarea "place an appropriate image in the "People journaling or praying..."
type textarea "x"
type textarea "place an appropriate image in the "People journaling or praying...""
type textarea "x"
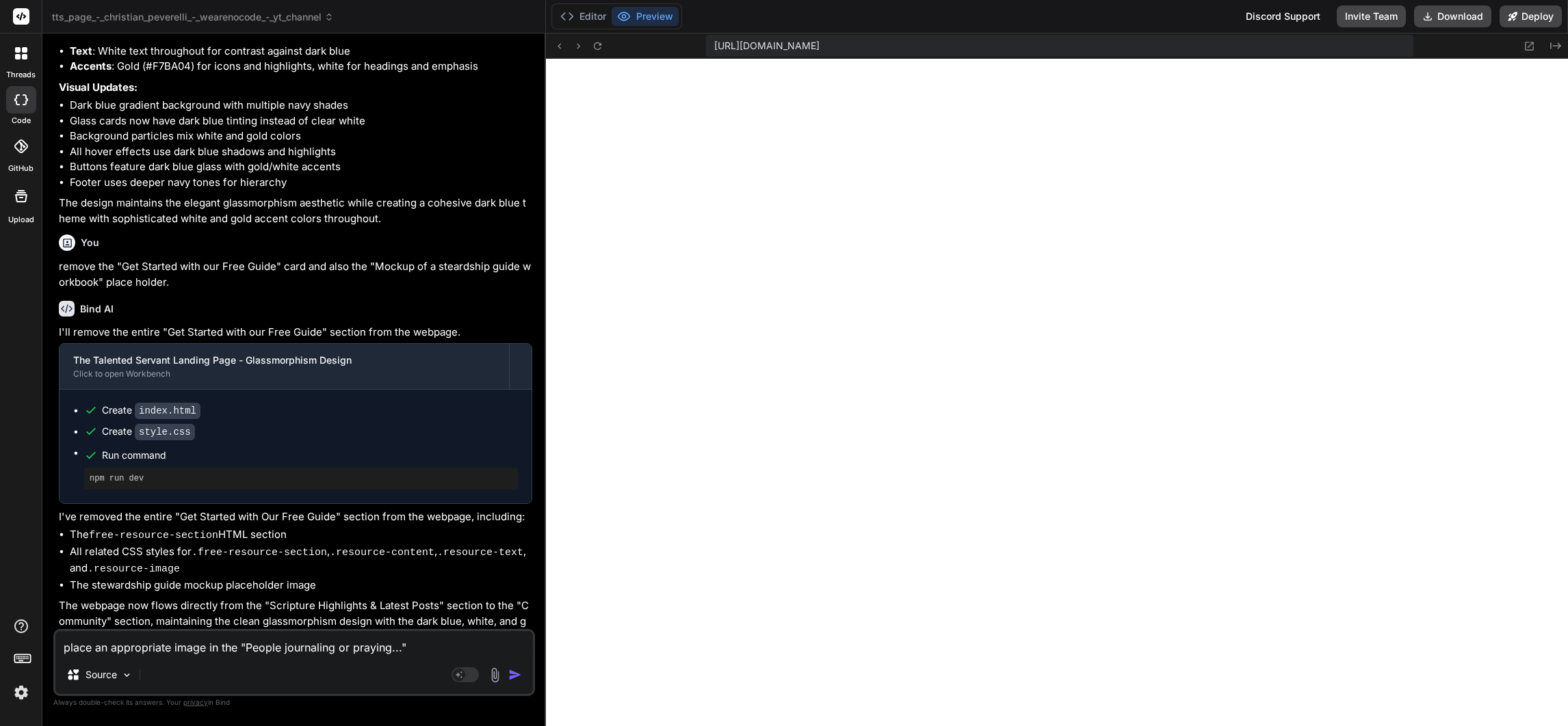
type textarea "place an appropriate image in the "People journaling or praying...""
type textarea "x"
type textarea "place an appropriate image in the "People journaling or praying..." p"
type textarea "x"
type textarea "place an appropriate image in the "People journaling or praying..." pl"
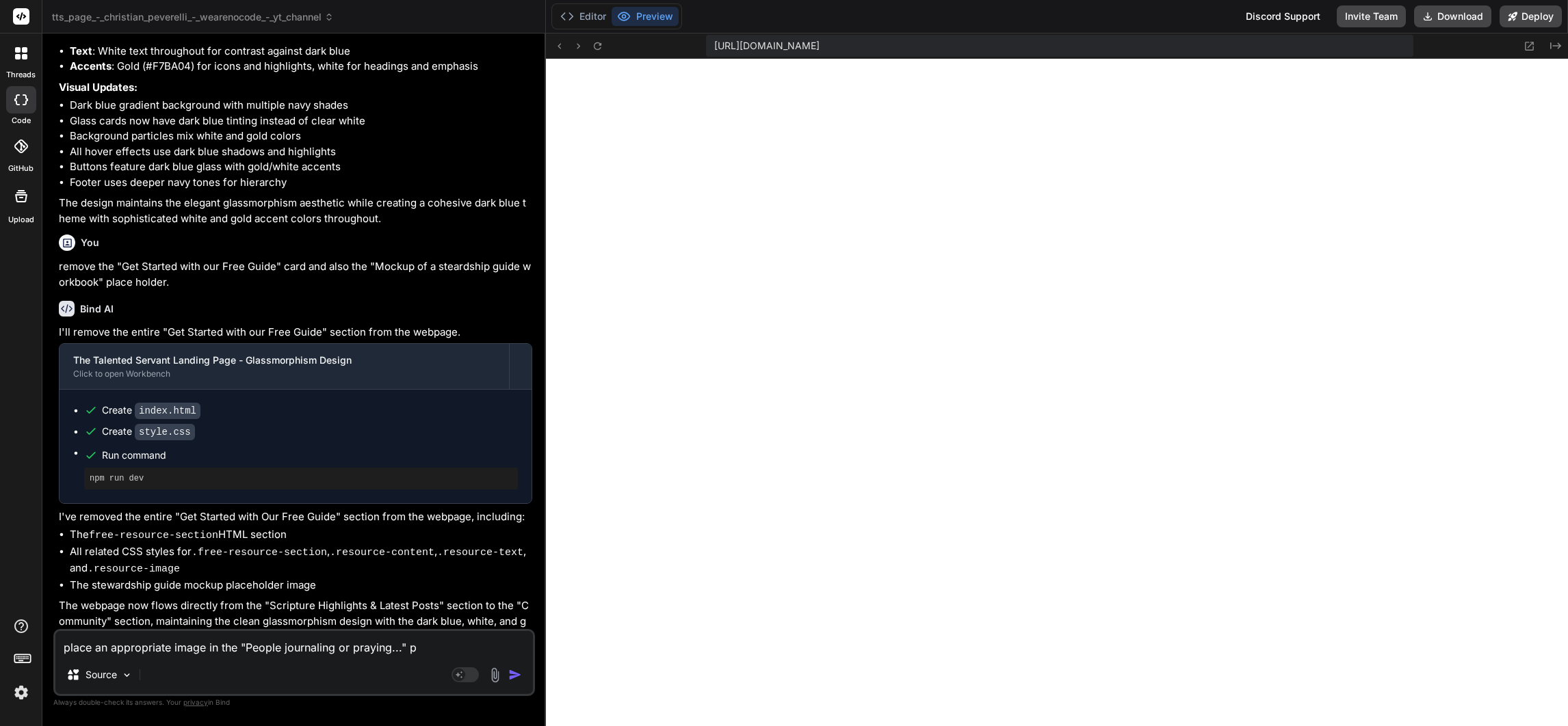
type textarea "x"
type textarea "place an appropriate image in the "People journaling or praying..." pla"
type textarea "x"
type textarea "place an appropriate image in the "People journaling or praying..." plac"
type textarea "x"
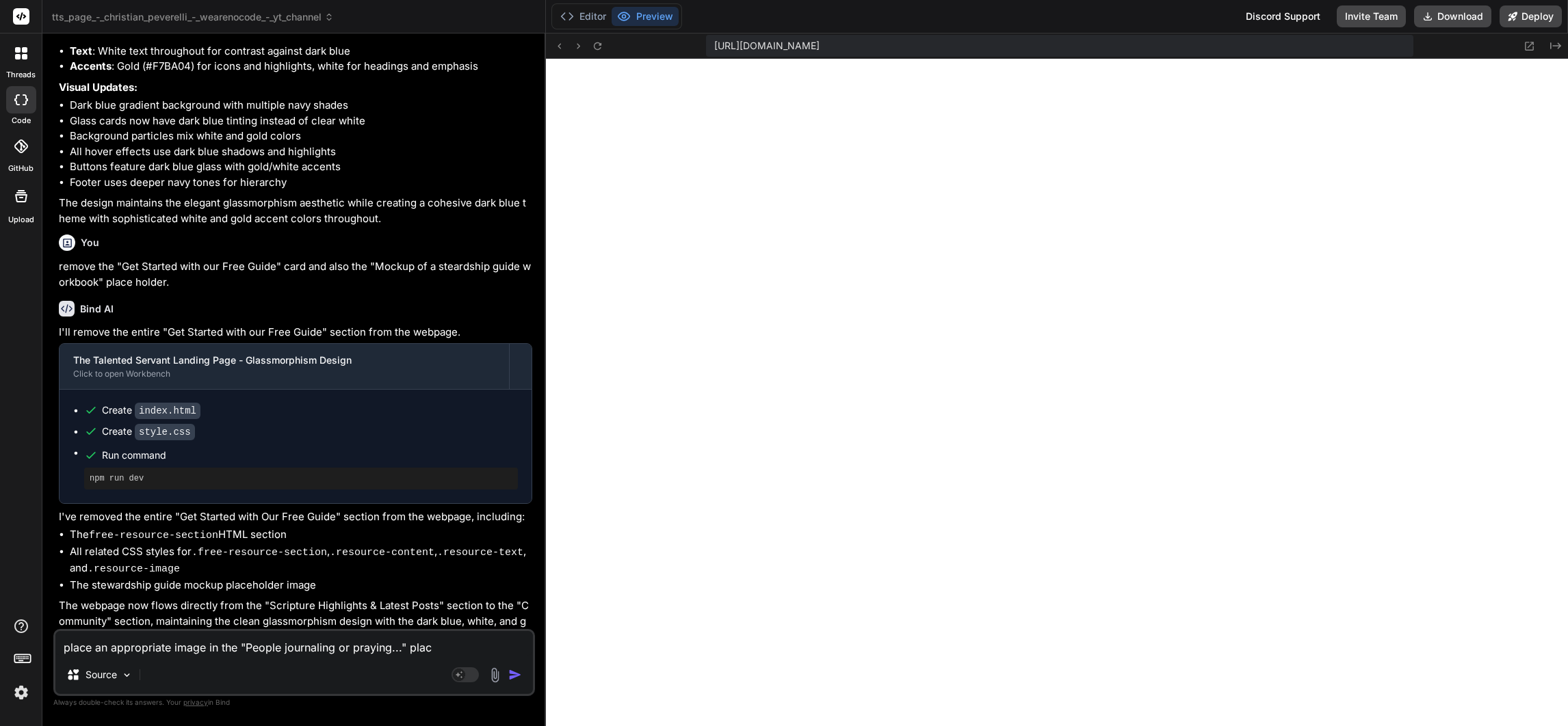
type textarea "place an appropriate image in the "People journaling or praying..." place"
type textarea "x"
type textarea "place an appropriate image in the "People journaling or praying..." placeh"
type textarea "x"
type textarea "place an appropriate image in the "People journaling or praying..." placeho"
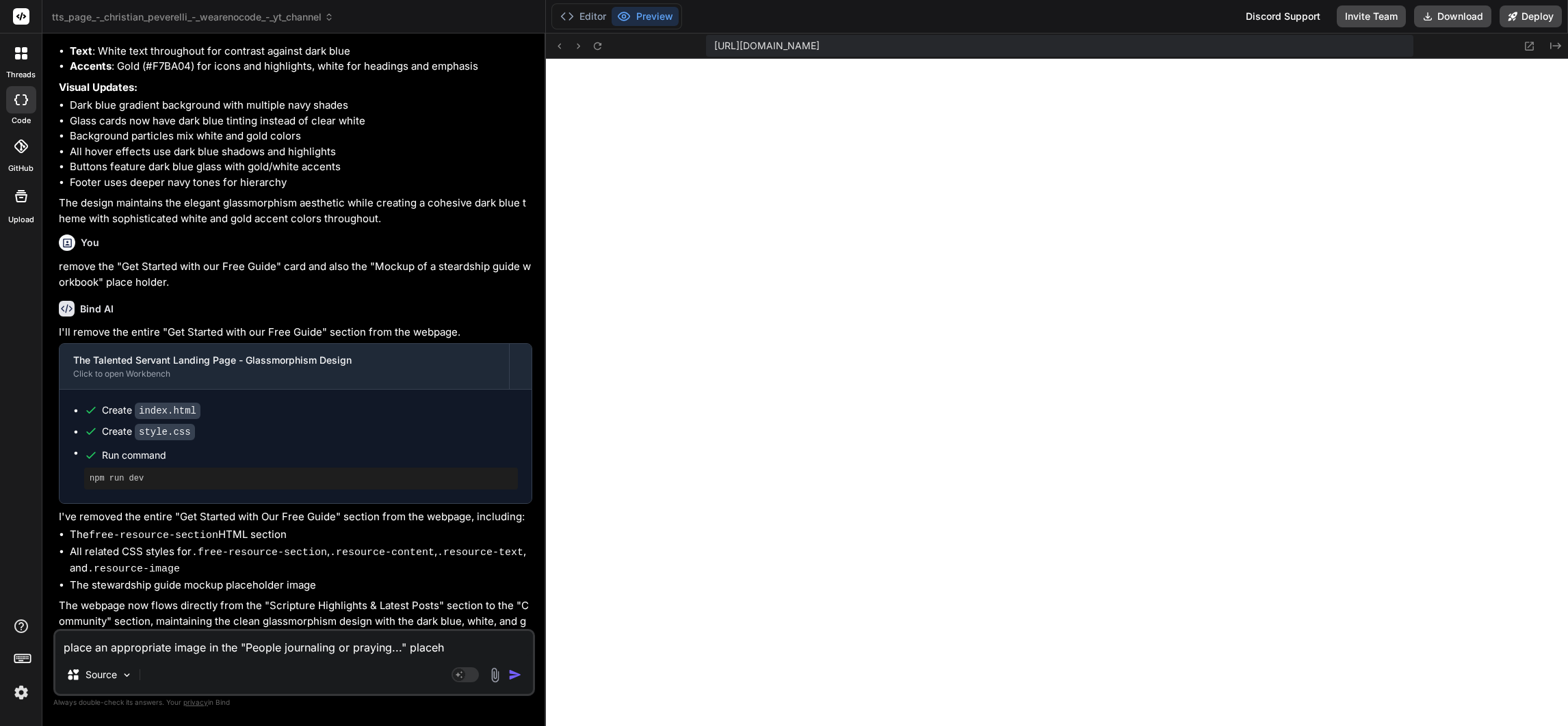
type textarea "x"
type textarea "place an appropriate image in the "People journaling or praying..." placehol"
type textarea "x"
type textarea "place an appropriate image in the "People journaling or praying..." placehold"
type textarea "x"
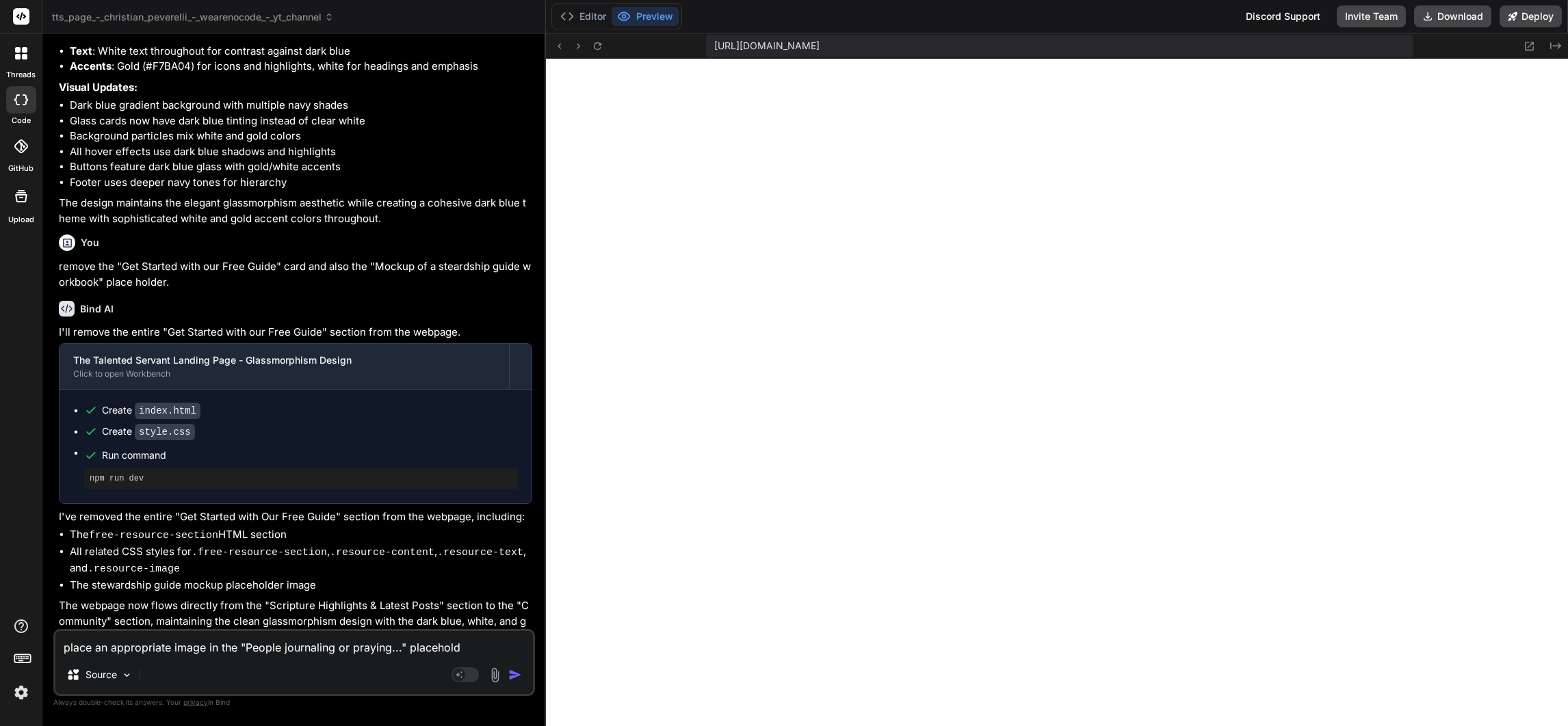
type textarea "place an appropriate image in the "People journaling or praying..." placeholde"
type textarea "x"
type textarea "place an appropriate image in the "People journaling or praying..." placeholder"
type textarea "x"
type textarea "place an appropriate image in the "People journaling or praying..." placeholder"
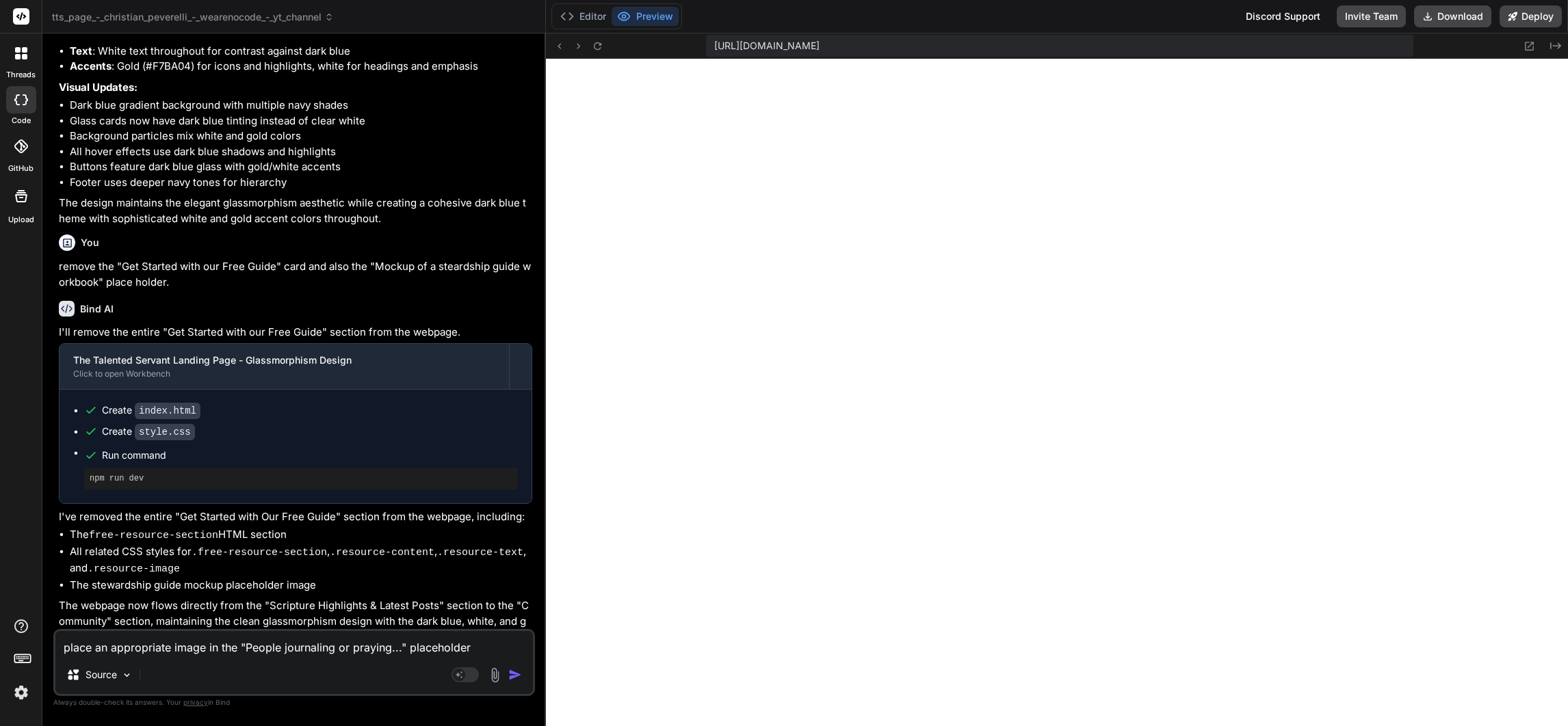
type textarea "x"
type textarea "place an appropriate image in the "People journaling or praying..." placeholder…"
type textarea "x"
type textarea "place an appropriate image in the "People journaling or praying..." placeholder…"
type textarea "x"
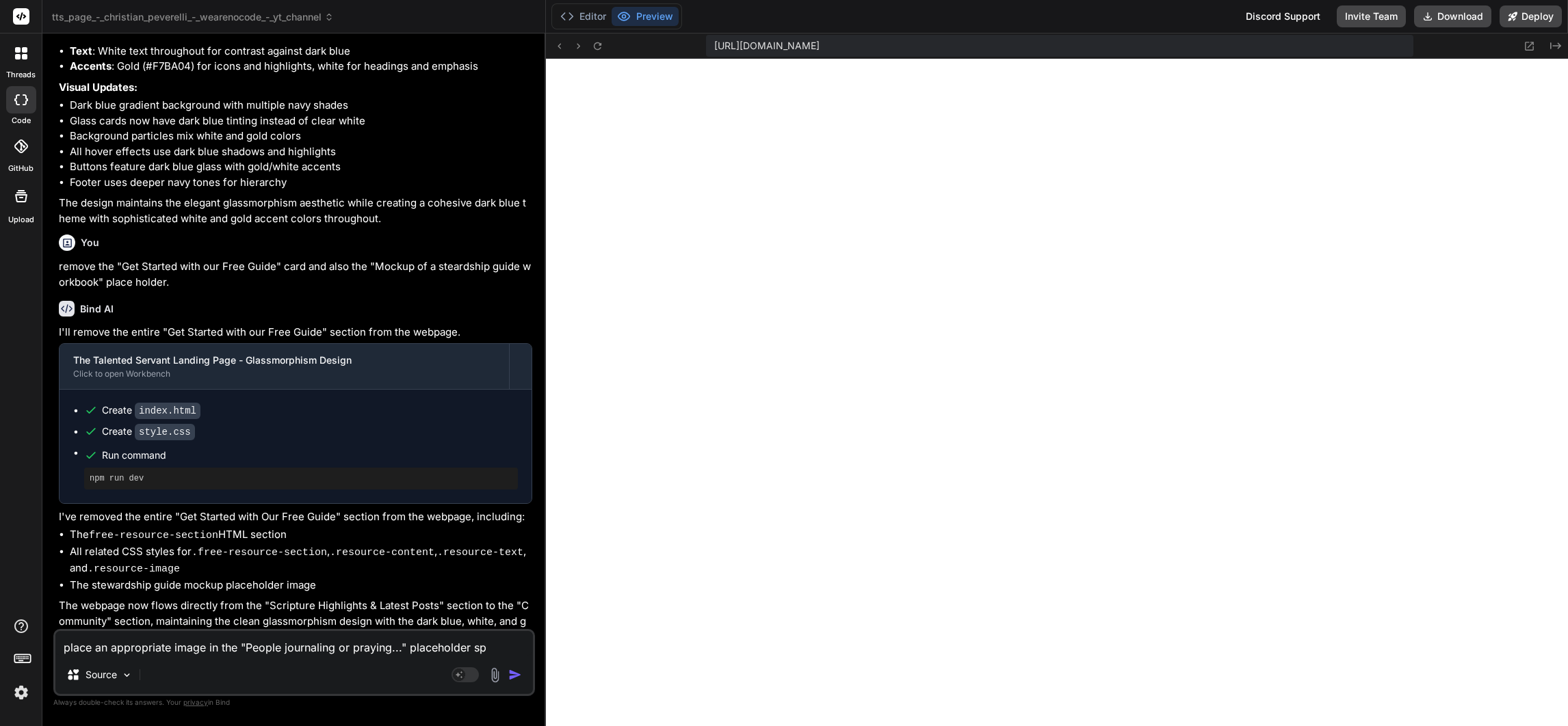
type textarea "place an appropriate image in the "People journaling or praying..." placeholder…"
type textarea "x"
type textarea "place an appropriate image in the "People journaling or praying..." placeholder…"
type textarea "x"
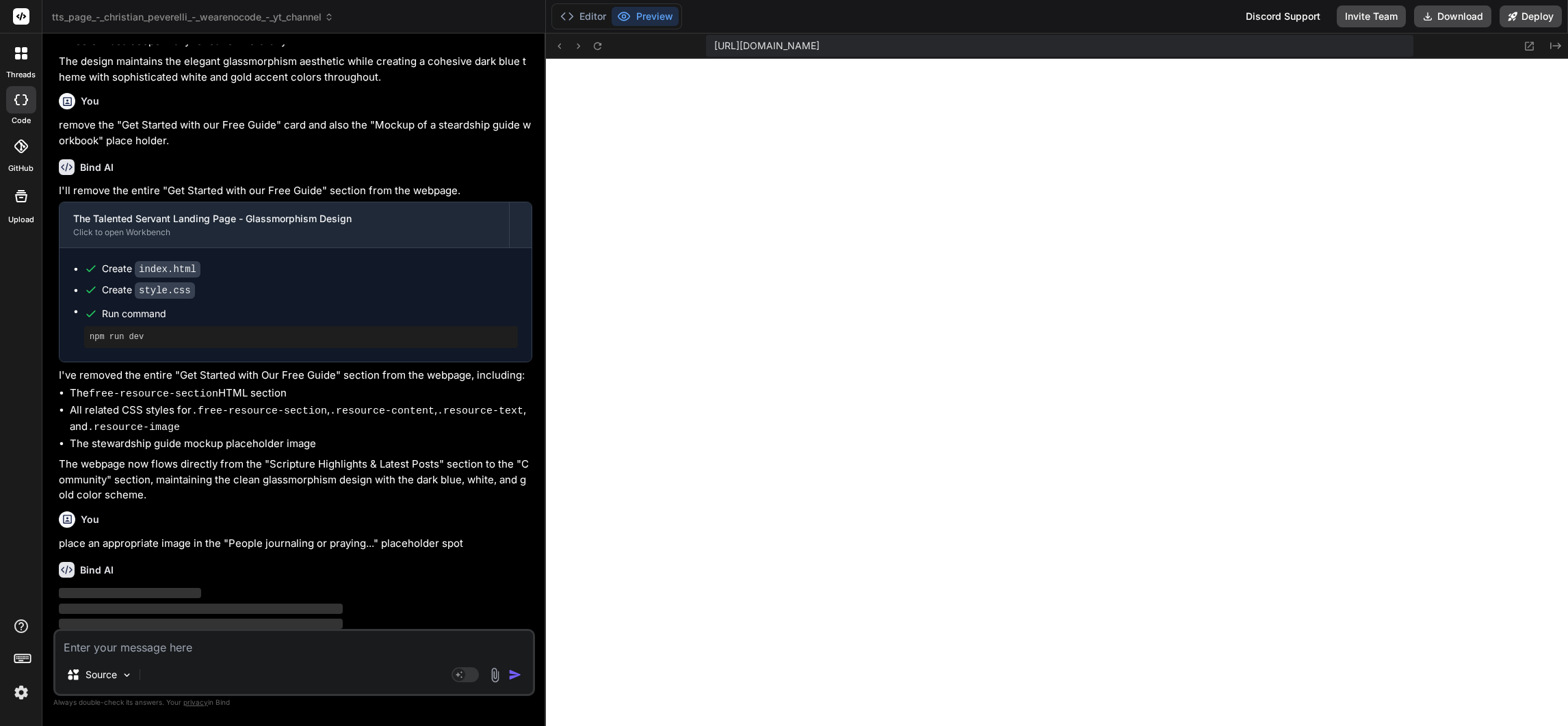
scroll to position [8795, 0]
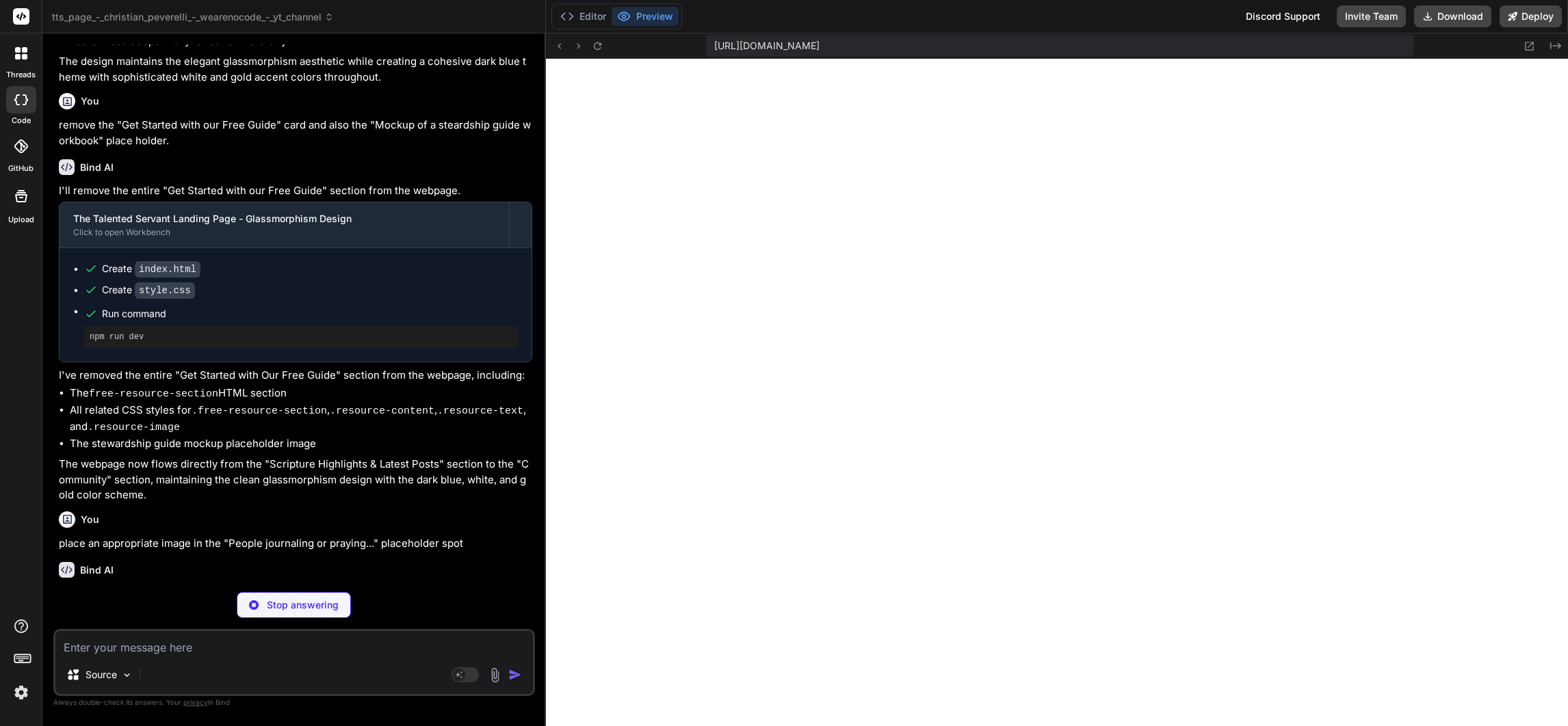
type textarea "x"
type textarea "</div> </div> </footer> <script src="script.js"></script> </body> </html>"
type textarea "x"
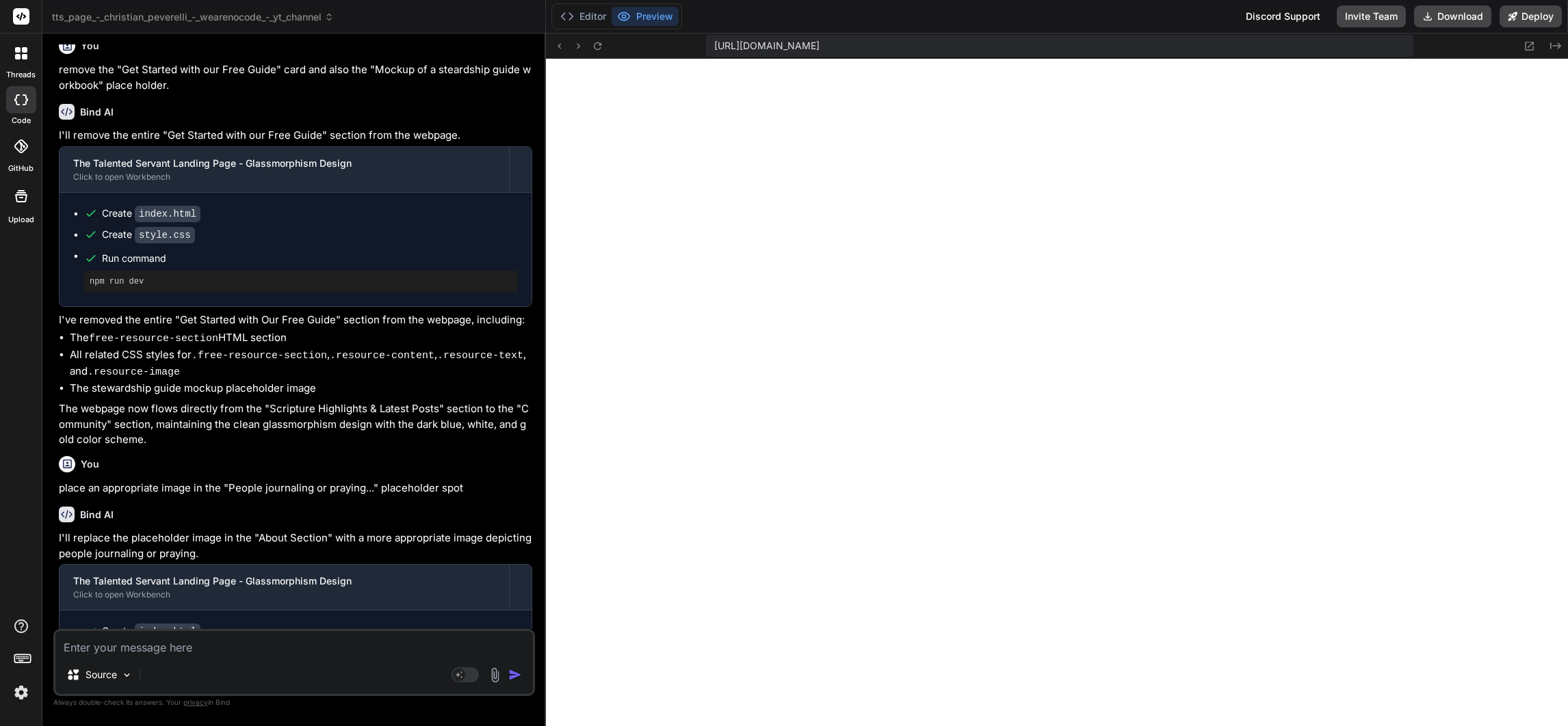
scroll to position [8961, 0]
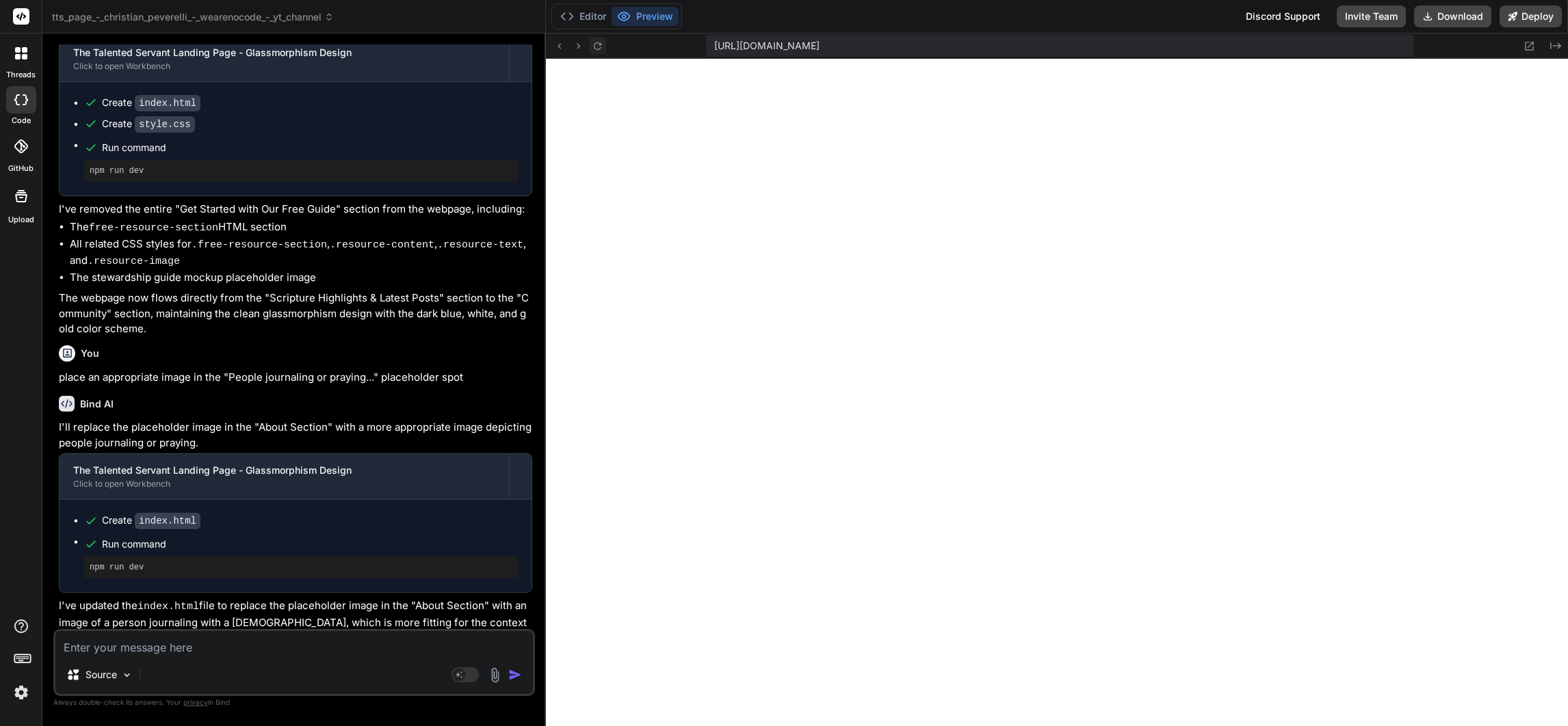
click at [593, 43] on icon at bounding box center [597, 46] width 12 height 12
click at [598, 41] on icon at bounding box center [597, 46] width 12 height 12
click at [239, 658] on div "Source Agent Mode. When this toggle is activated, AI automatically makes decisi…" at bounding box center [293, 662] width 481 height 67
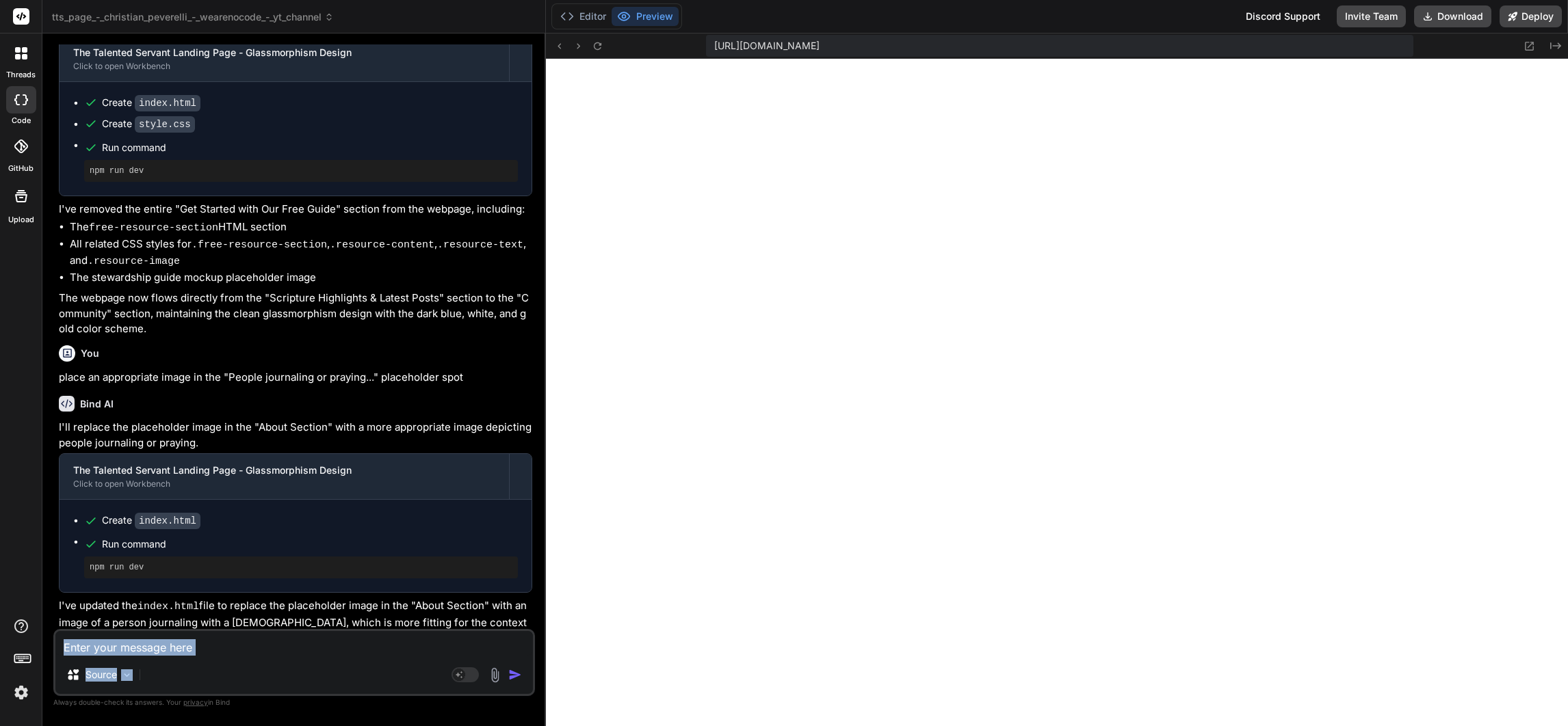
click at [207, 649] on textarea at bounding box center [294, 643] width 478 height 25
type textarea "t"
type textarea "x"
type textarea "th"
type textarea "x"
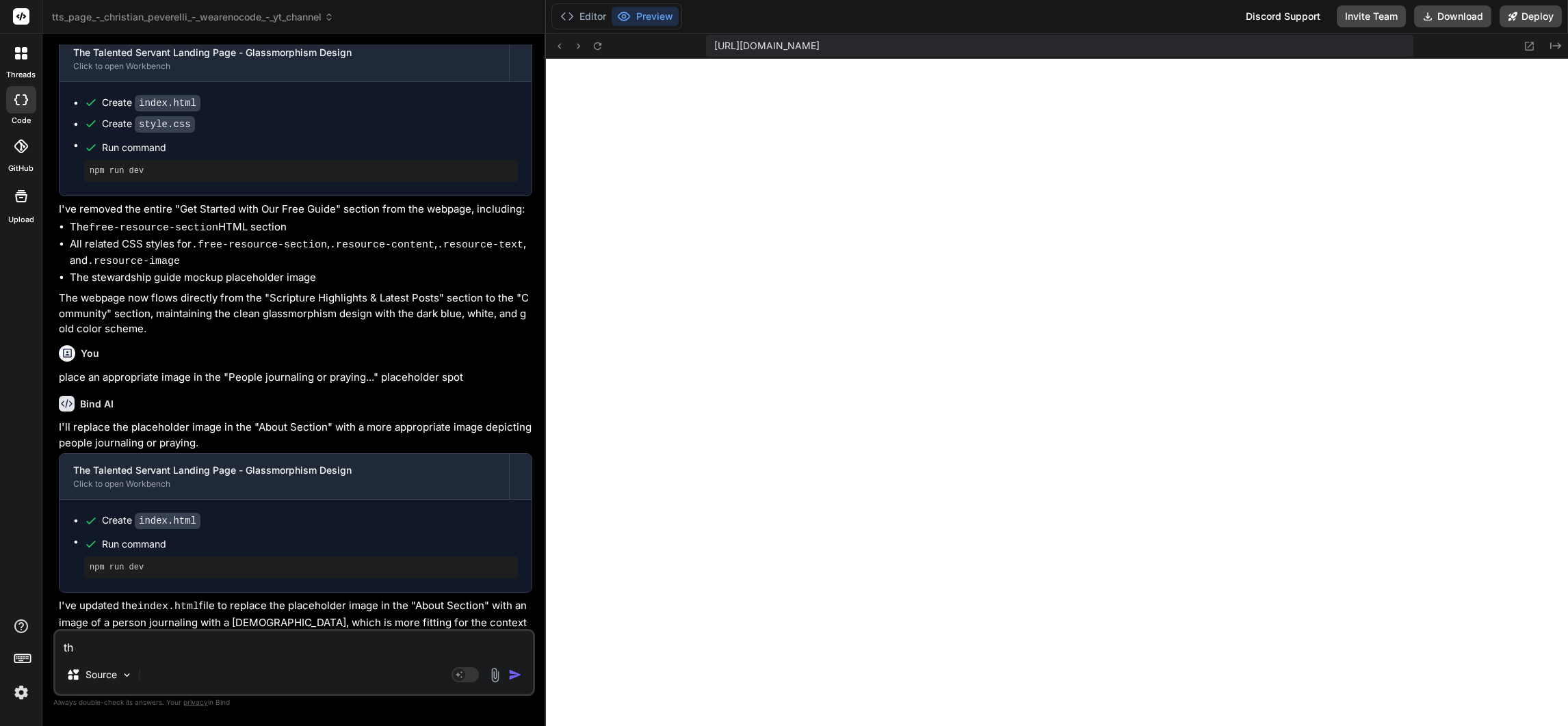
type textarea "the"
type textarea "x"
type textarea "the"
type textarea "x"
type textarea "the i"
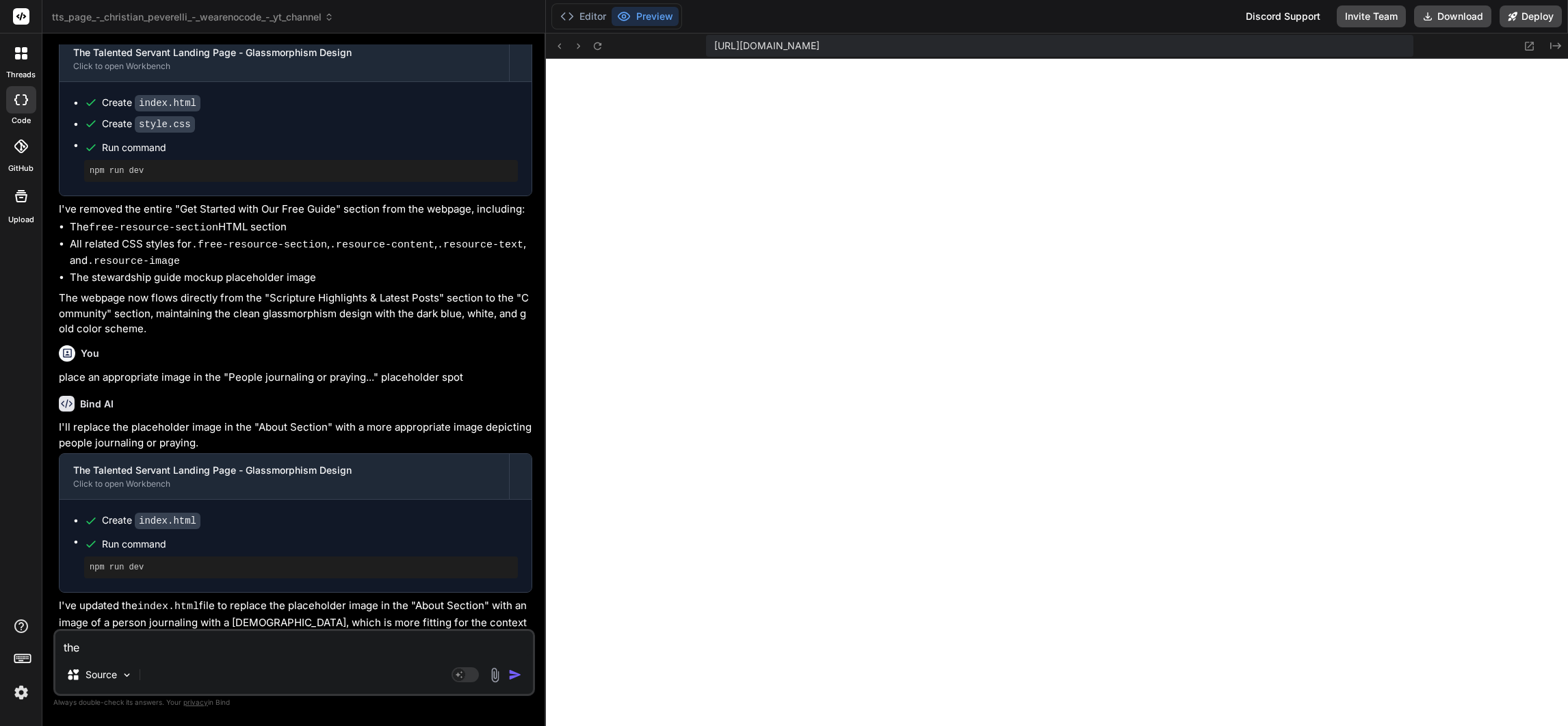
type textarea "x"
type textarea "the im"
type textarea "x"
type textarea "the ima"
type textarea "x"
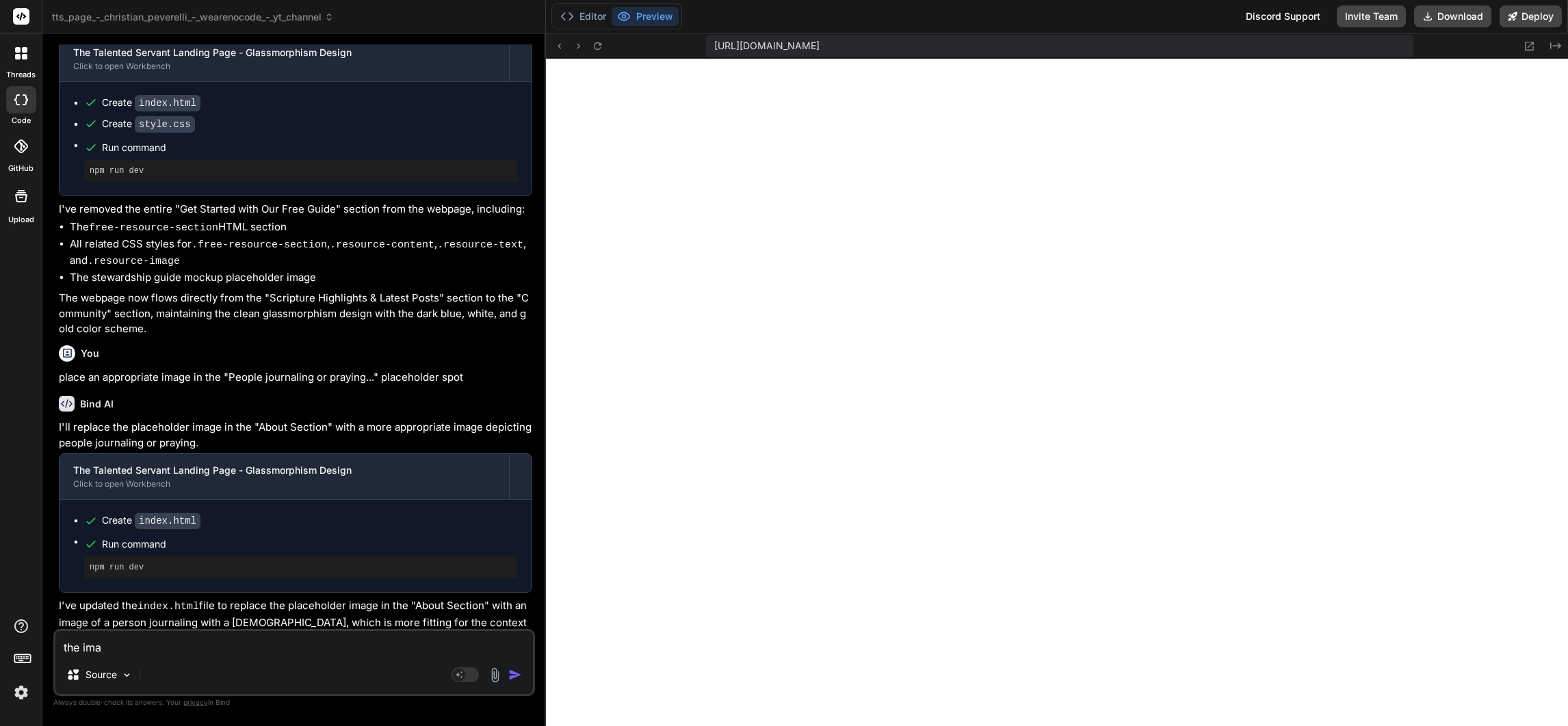
type textarea "the imag"
type textarea "x"
type textarea "the image"
type textarea "x"
type textarea "the image"
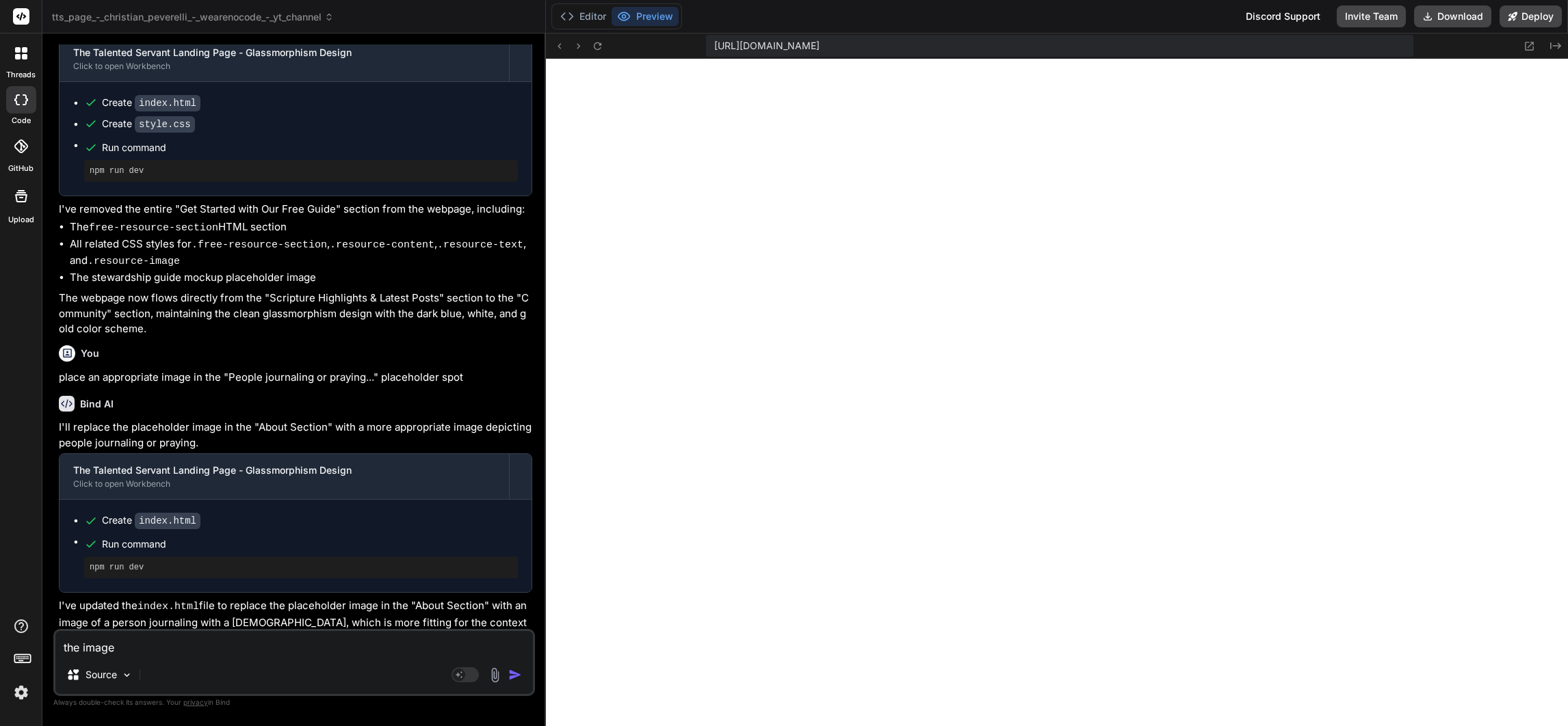
type textarea "x"
type textarea "the image i"
type textarea "x"
type textarea "the image is"
type textarea "x"
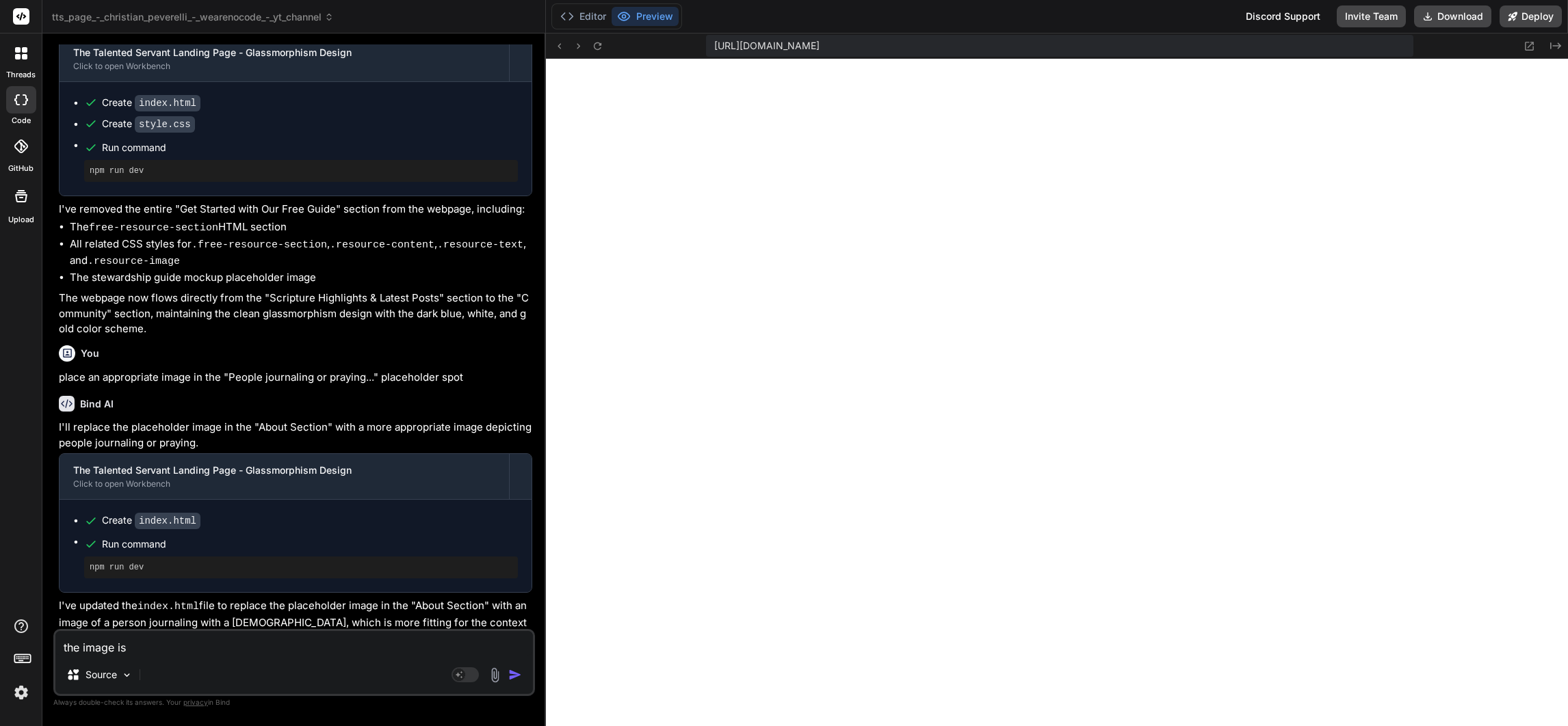
type textarea "the image is"
type textarea "x"
type textarea "the image is n"
type textarea "x"
type textarea "the image is no"
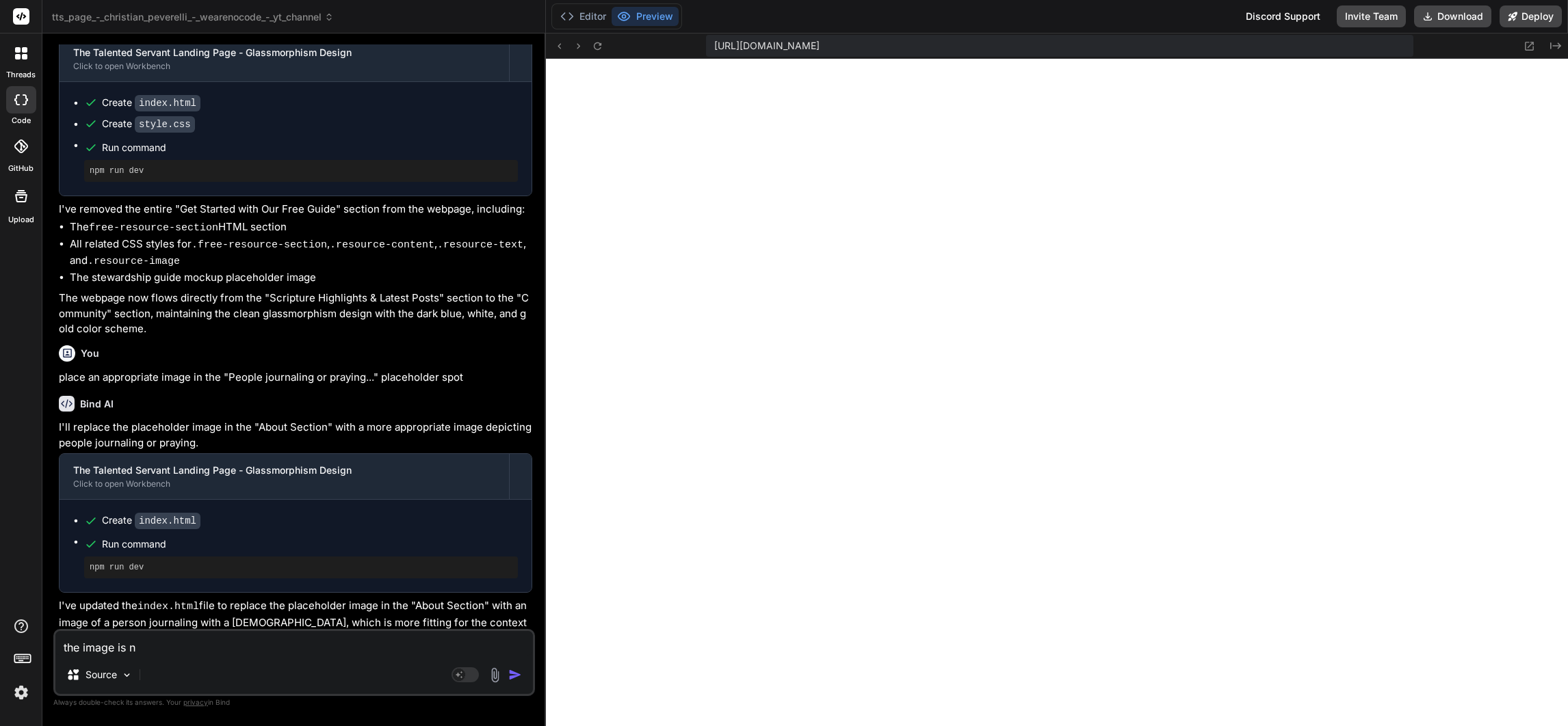
type textarea "x"
type textarea "the image is not"
type textarea "x"
type textarea "the image is not"
type textarea "x"
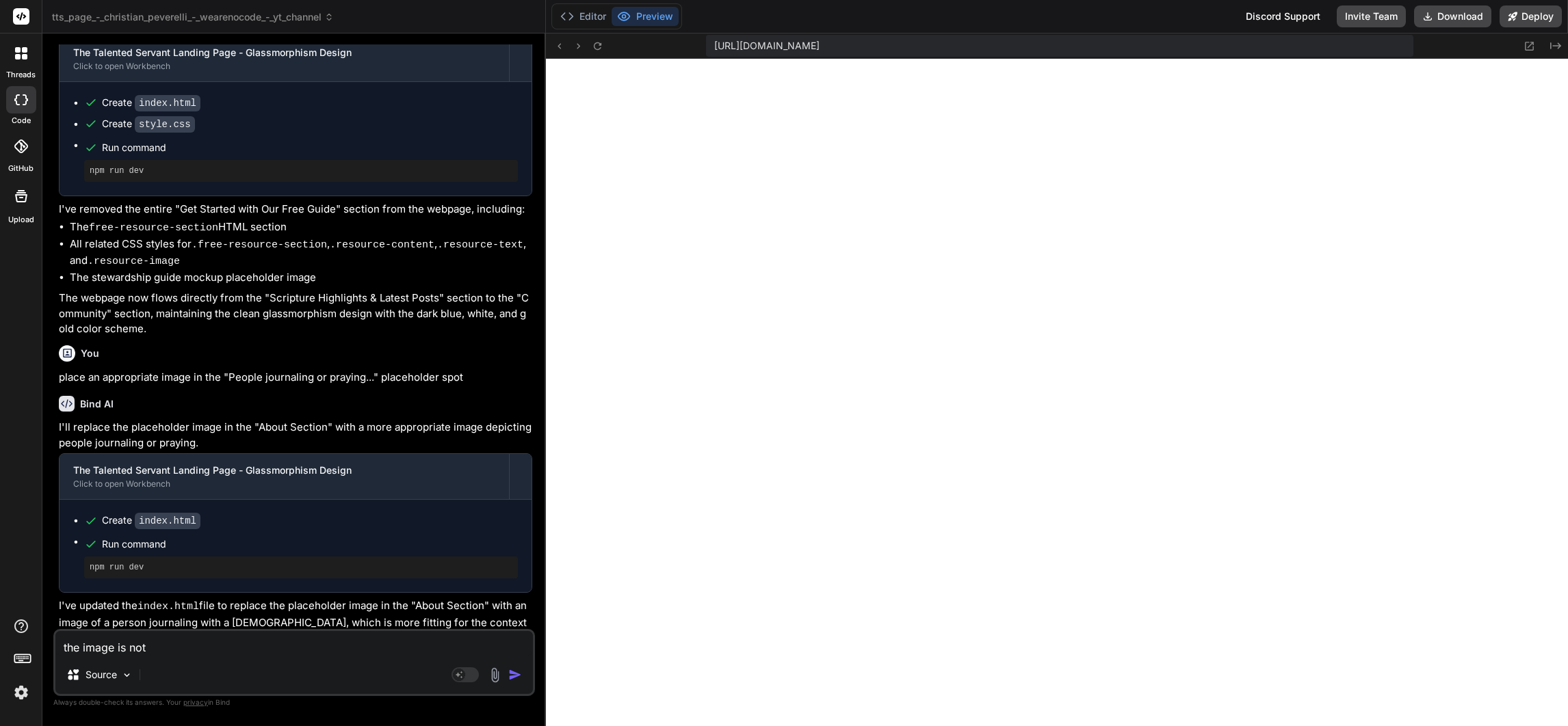
type textarea "the image is not v"
type textarea "x"
type textarea "the image is not vi"
type textarea "x"
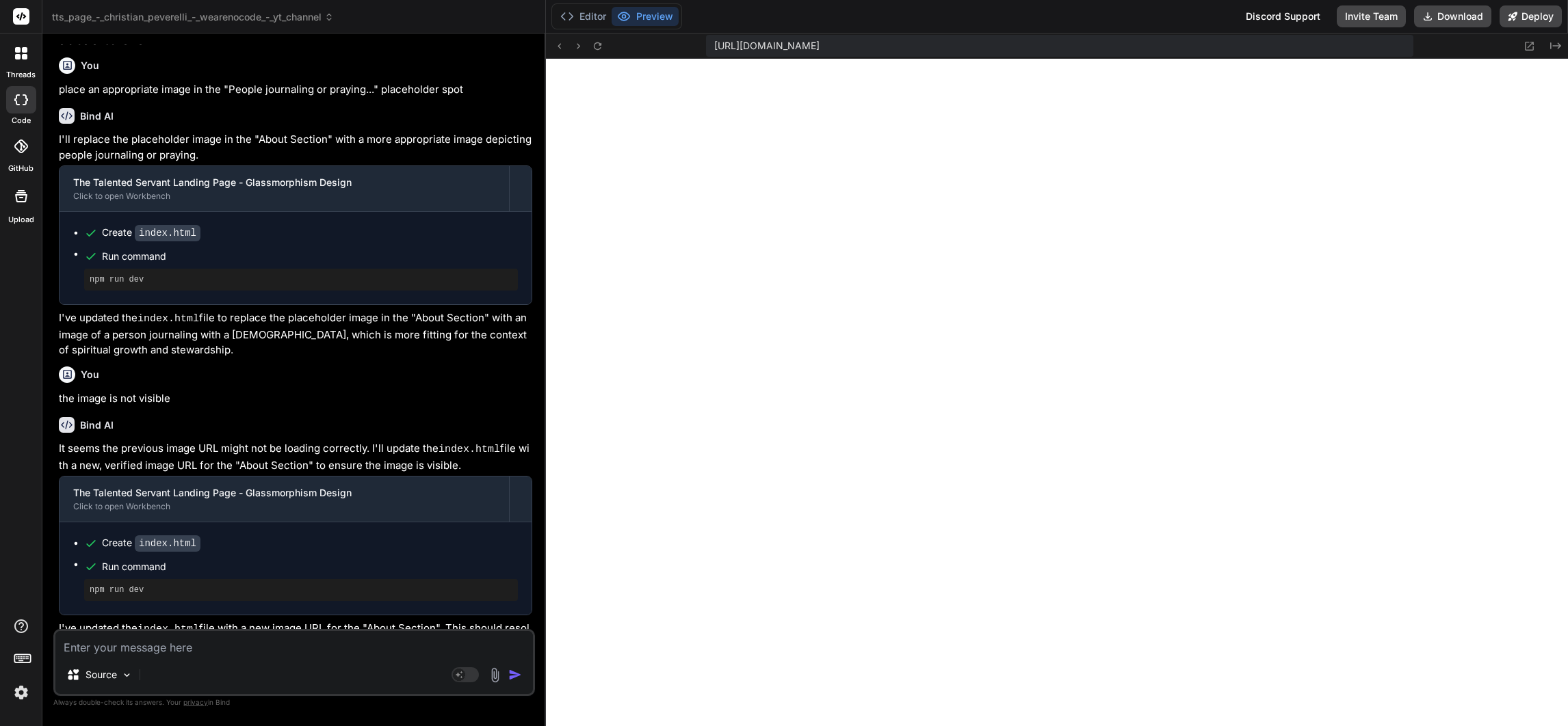
scroll to position [9252, 0]
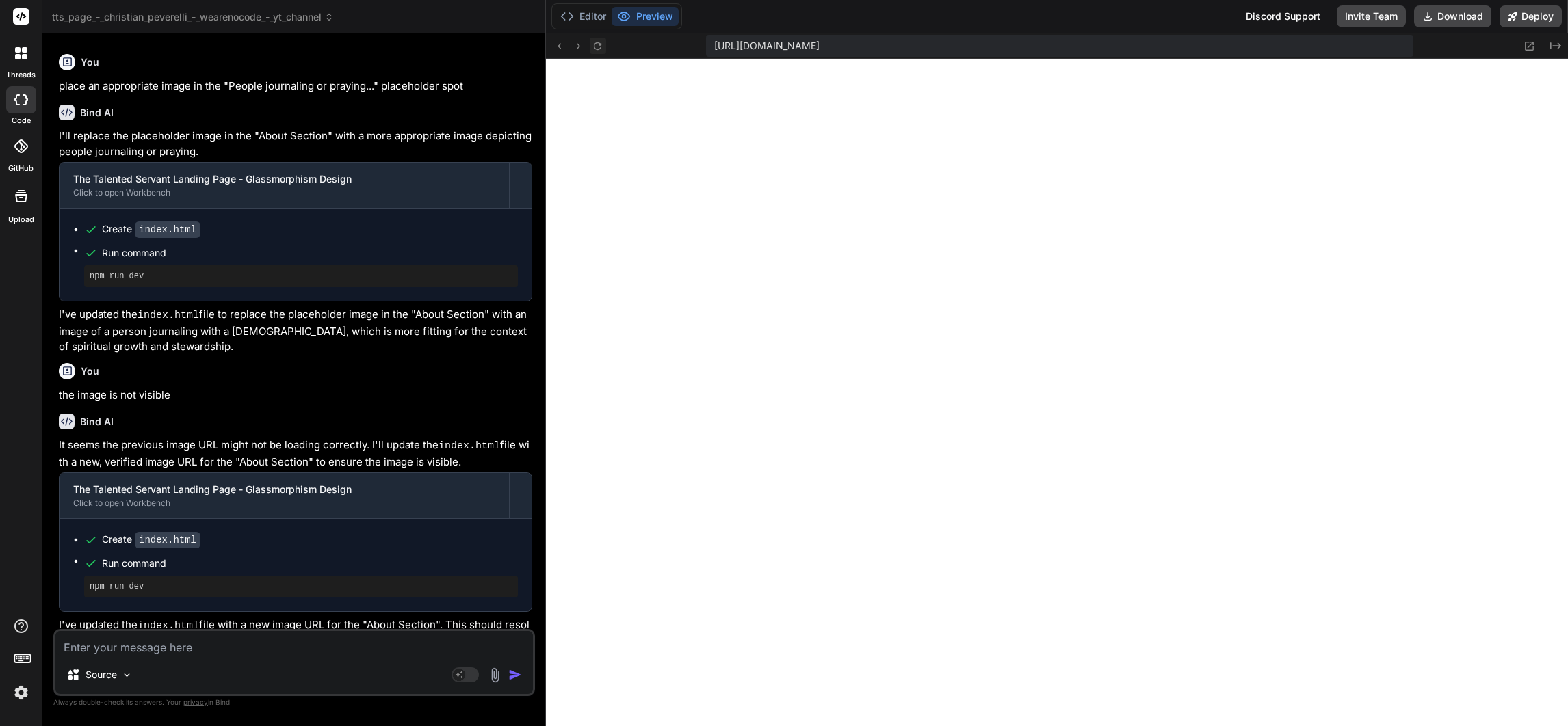
click at [594, 43] on icon at bounding box center [597, 45] width 8 height 8
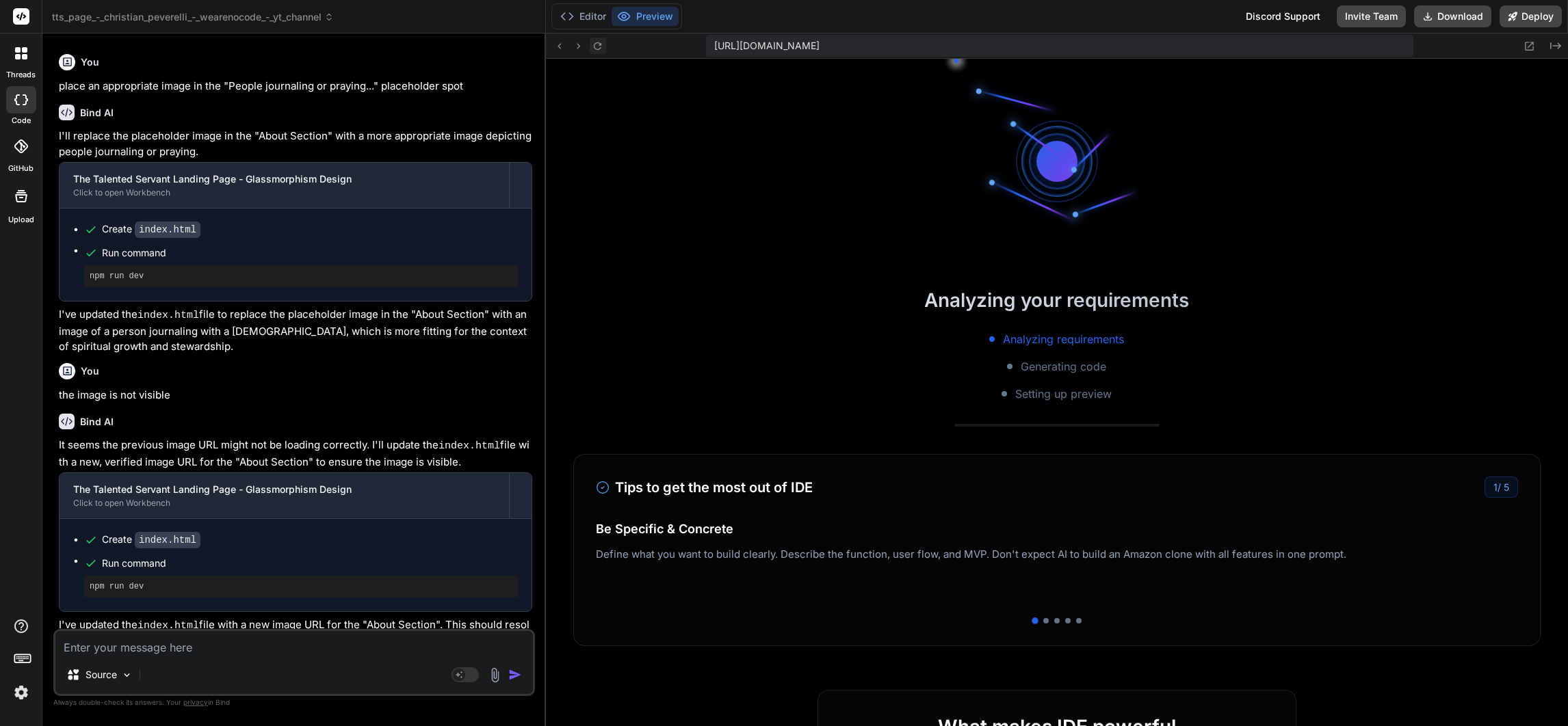
scroll to position [9517, 0]
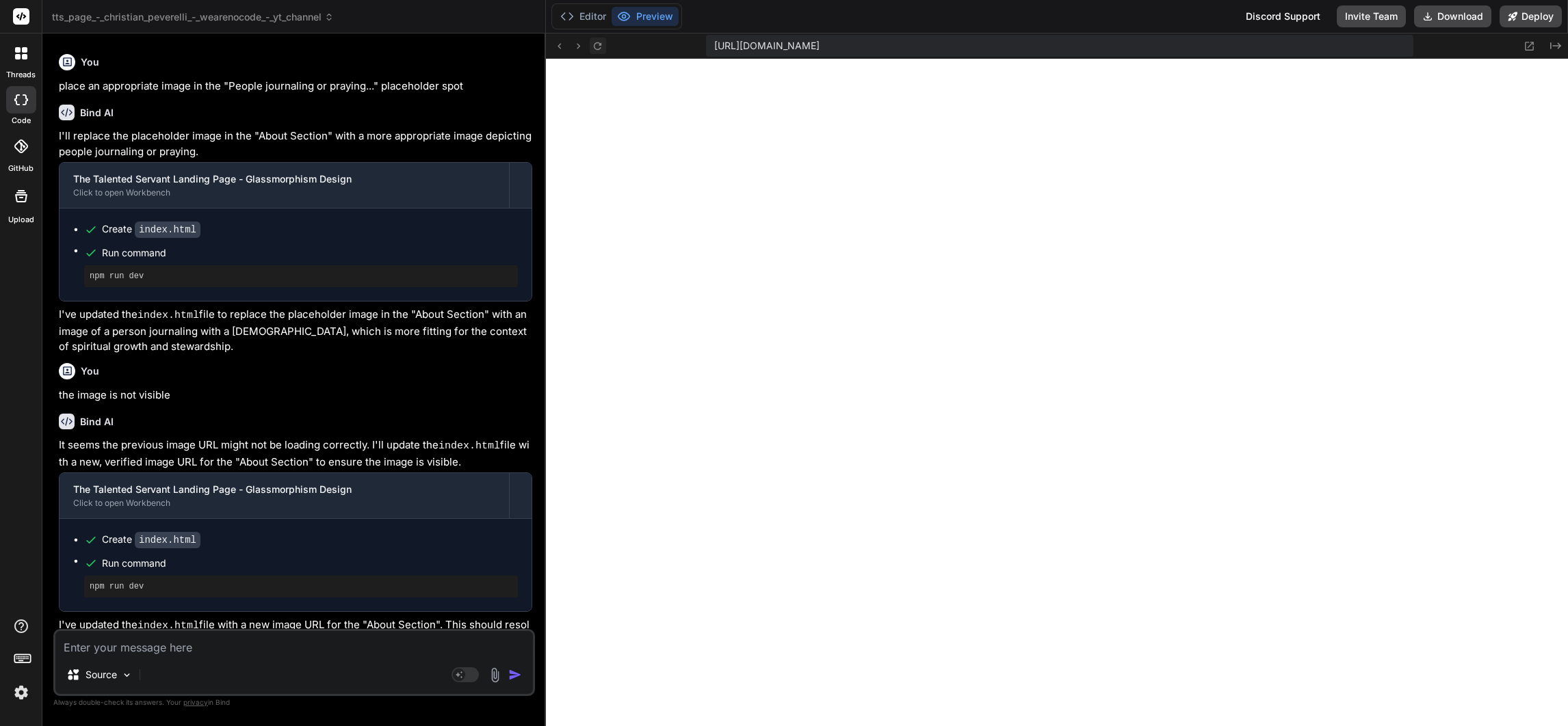
click at [597, 41] on icon at bounding box center [597, 46] width 12 height 12
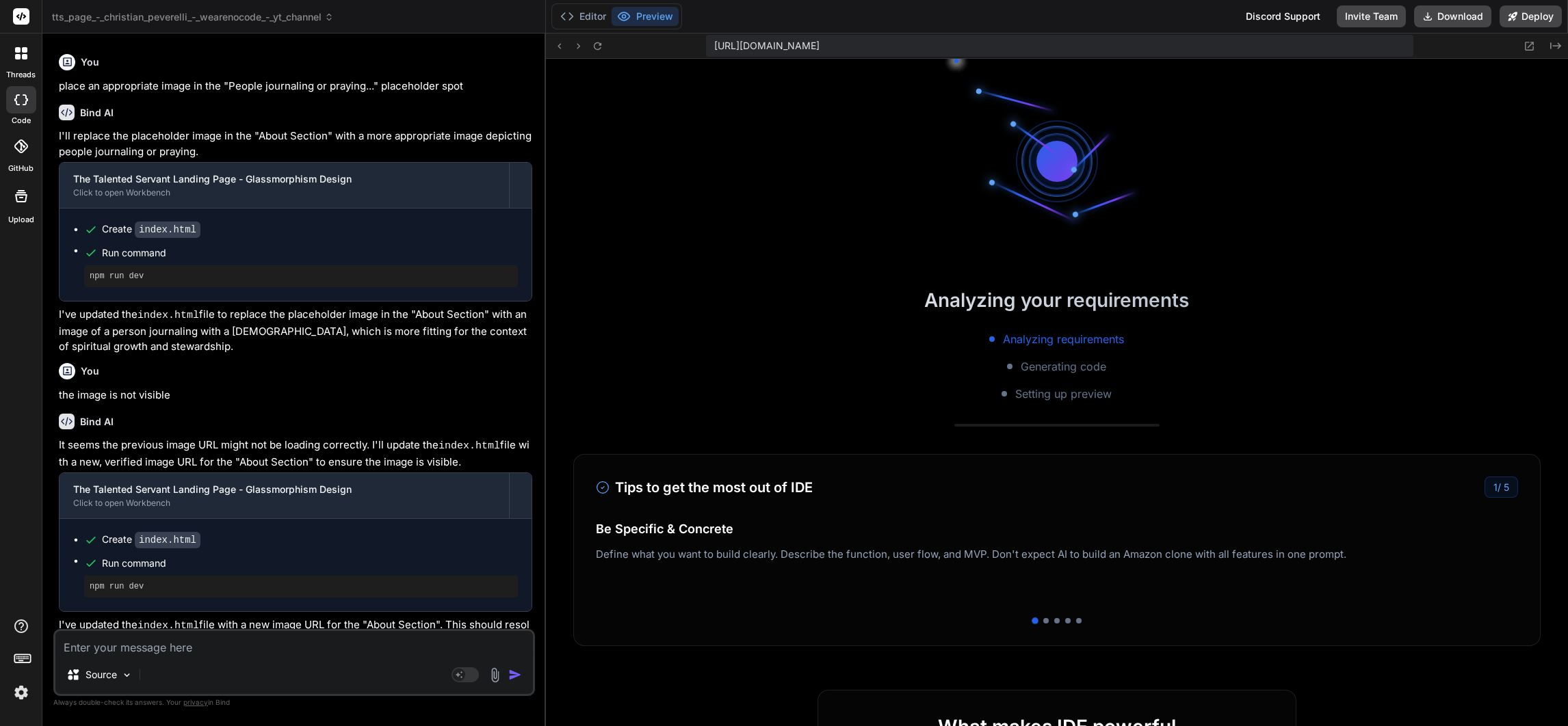
scroll to position [9621, 0]
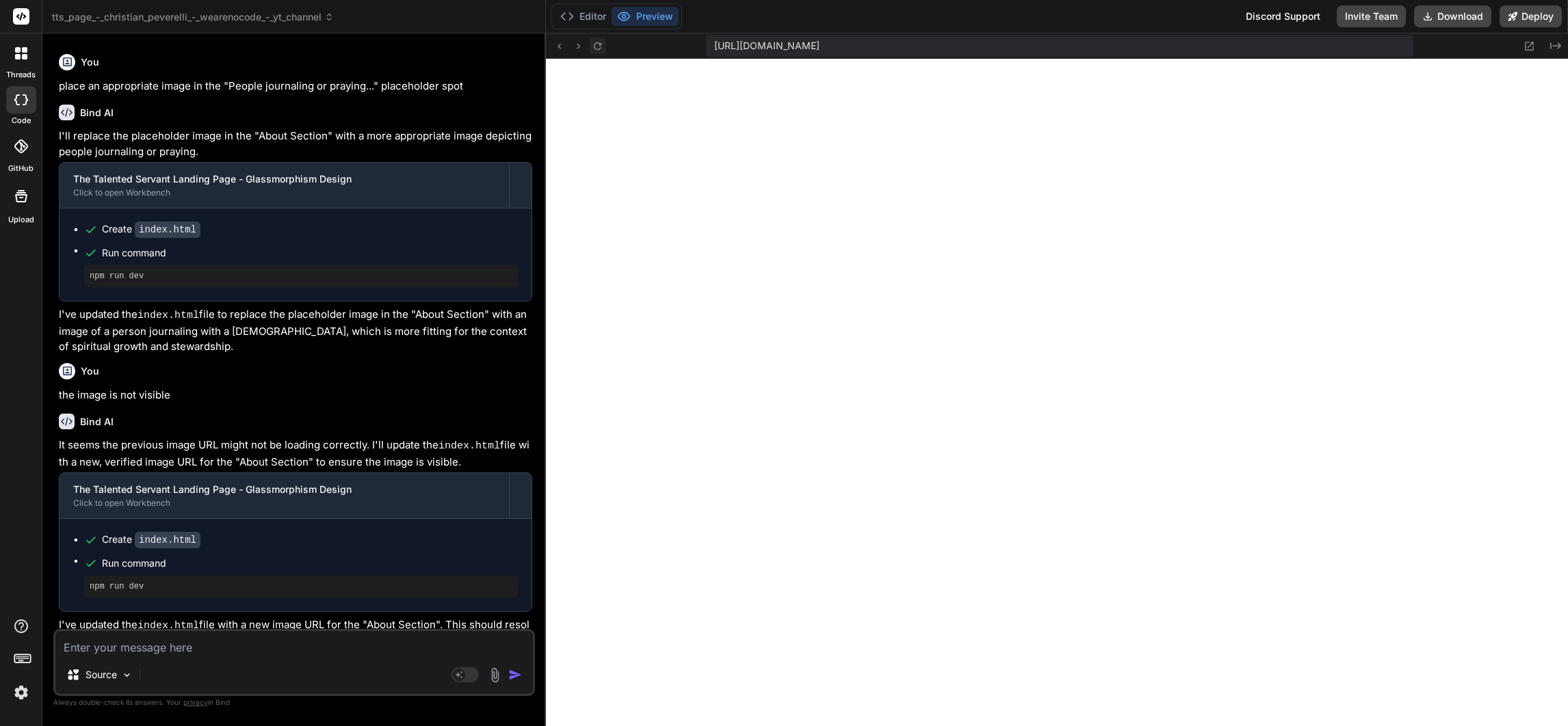
click at [597, 41] on icon at bounding box center [597, 46] width 12 height 12
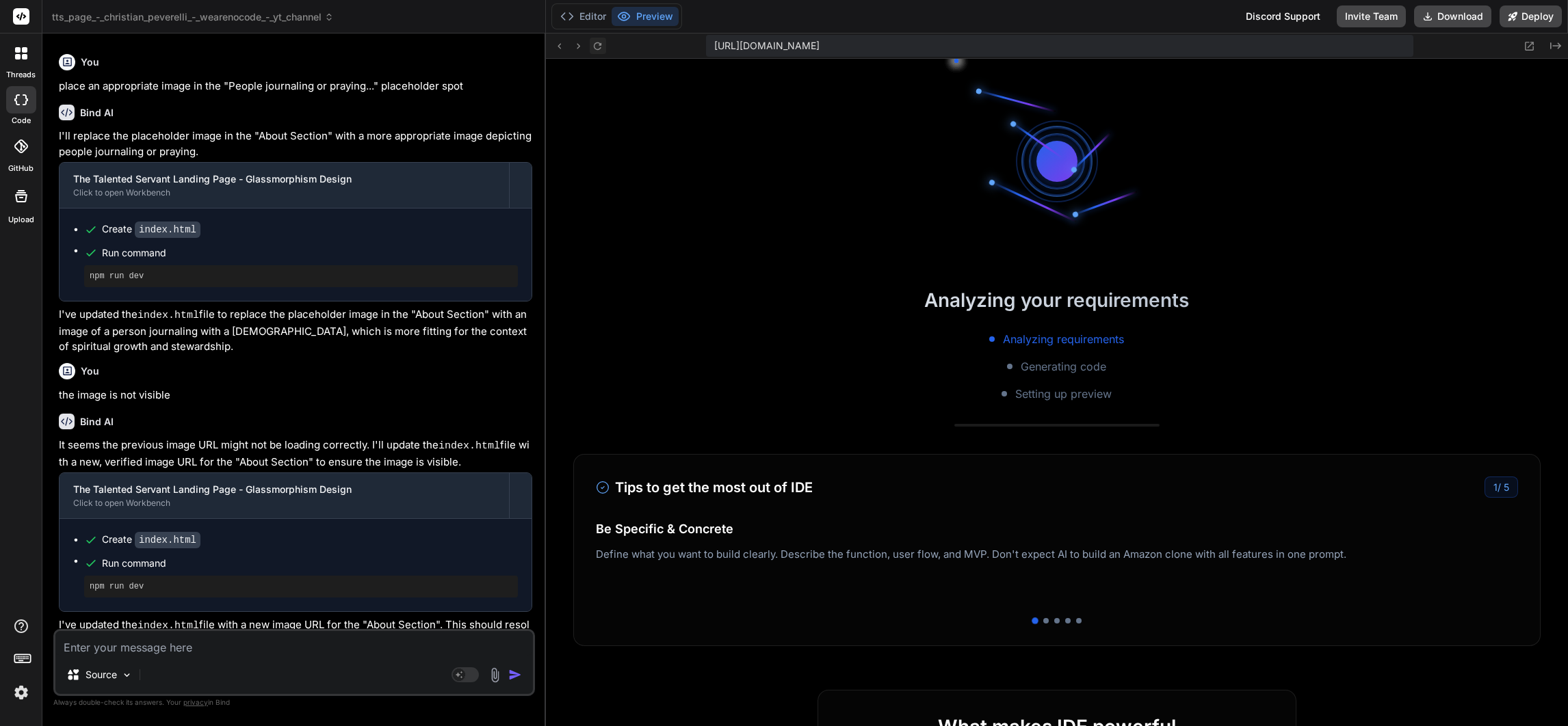
scroll to position [9727, 0]
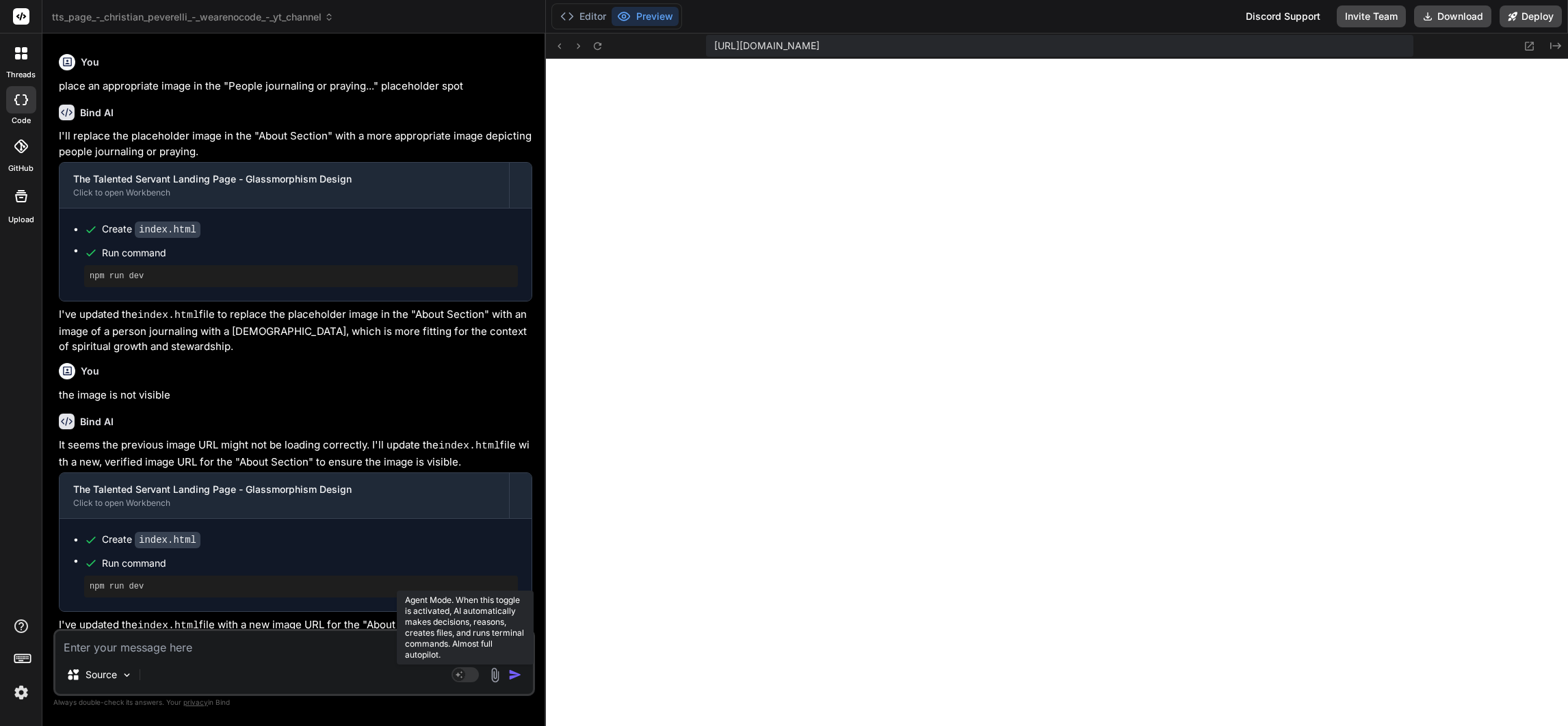
click at [461, 668] on rect at bounding box center [465, 675] width 28 height 15
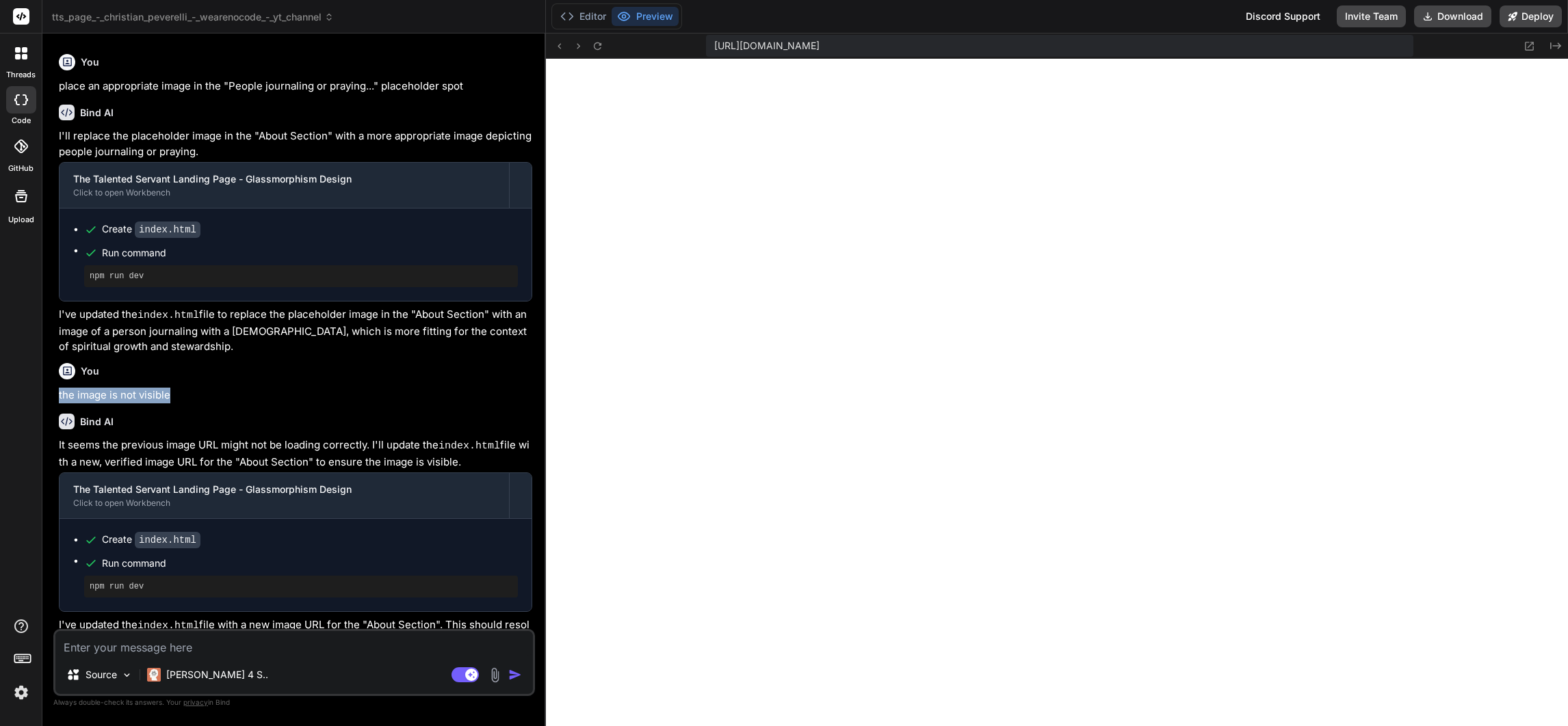
drag, startPoint x: 177, startPoint y: 367, endPoint x: 55, endPoint y: 368, distance: 122.0
click at [55, 368] on div "You Bind AI Certainly! I can help you build a responsive landing page for "The …" at bounding box center [293, 384] width 481 height 681
drag, startPoint x: 55, startPoint y: 368, endPoint x: 91, endPoint y: 375, distance: 36.7
copy p "the image is not visible"
click at [141, 641] on textarea at bounding box center [294, 643] width 478 height 25
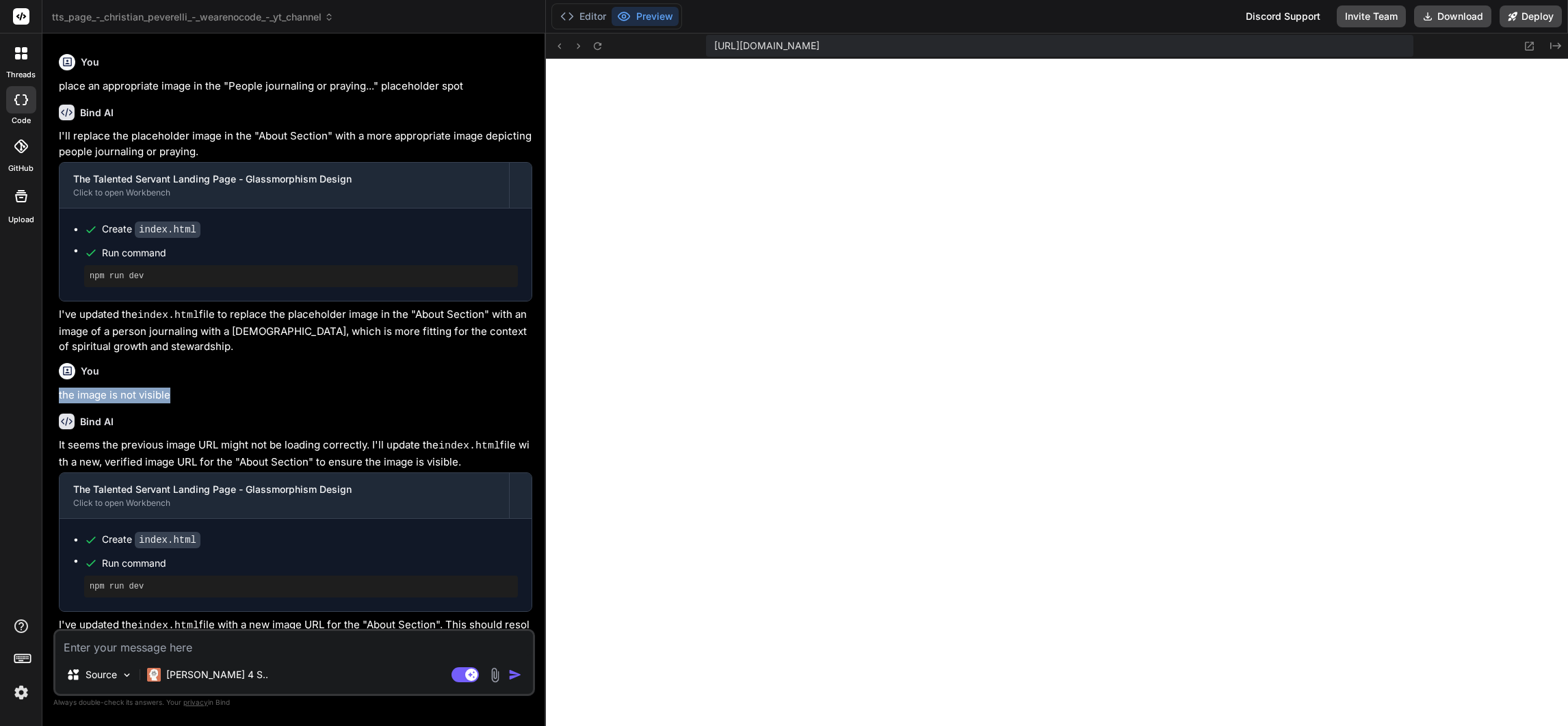
click at [117, 643] on textarea at bounding box center [294, 643] width 478 height 25
drag, startPoint x: 323, startPoint y: 653, endPoint x: 295, endPoint y: 646, distance: 28.9
click at [313, 648] on textarea at bounding box center [294, 643] width 478 height 25
paste textarea "the image is not visible"
click at [519, 674] on img "button" at bounding box center [515, 675] width 14 height 14
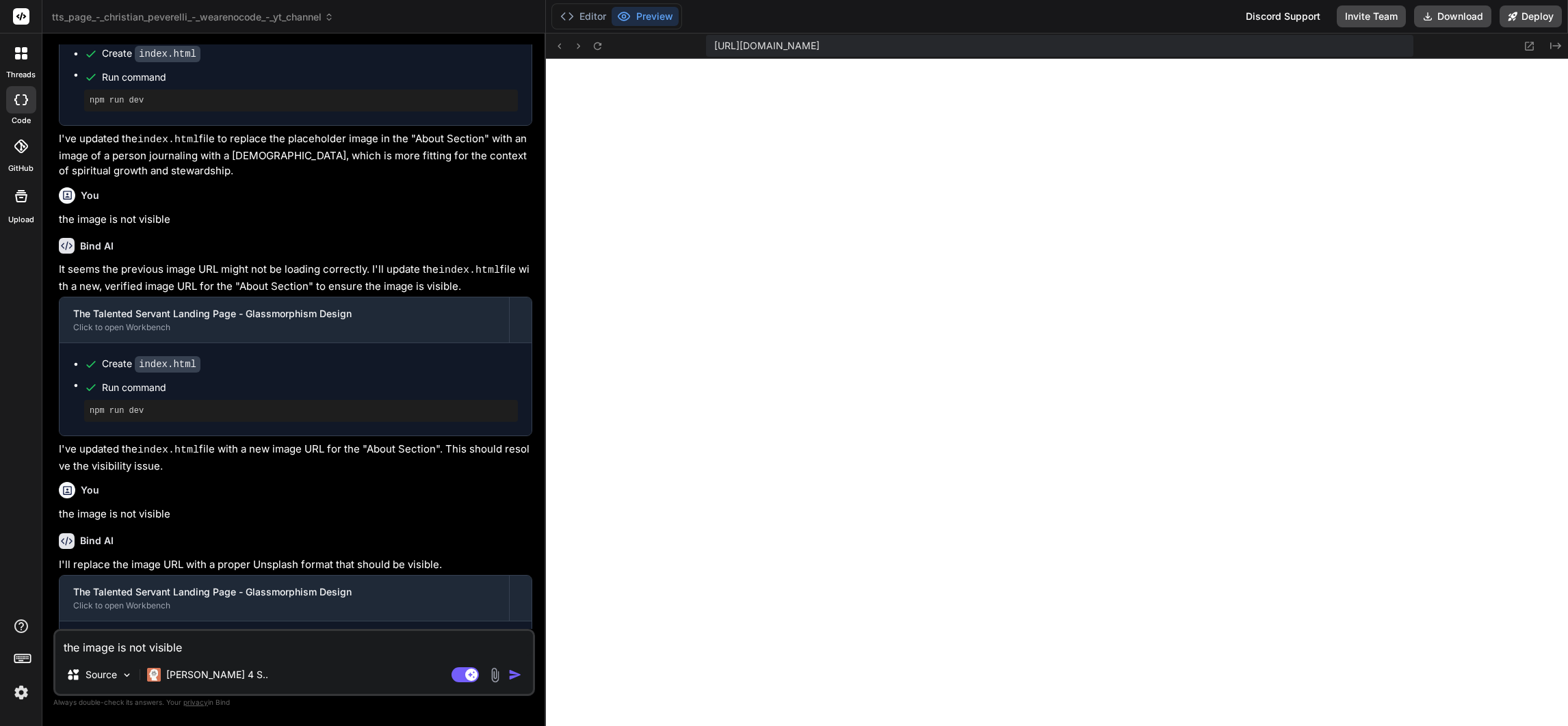
scroll to position [9560, 0]
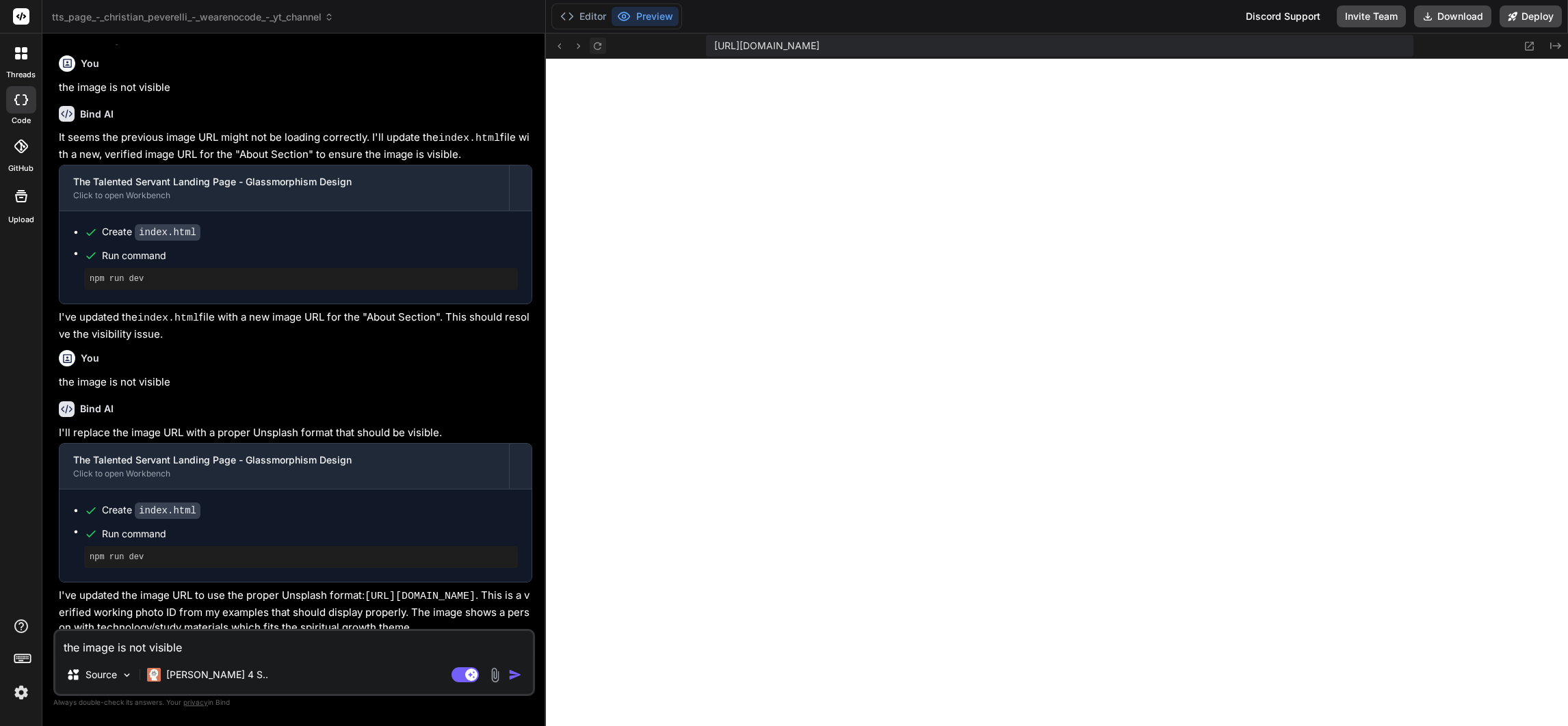
click at [597, 44] on icon at bounding box center [597, 46] width 12 height 12
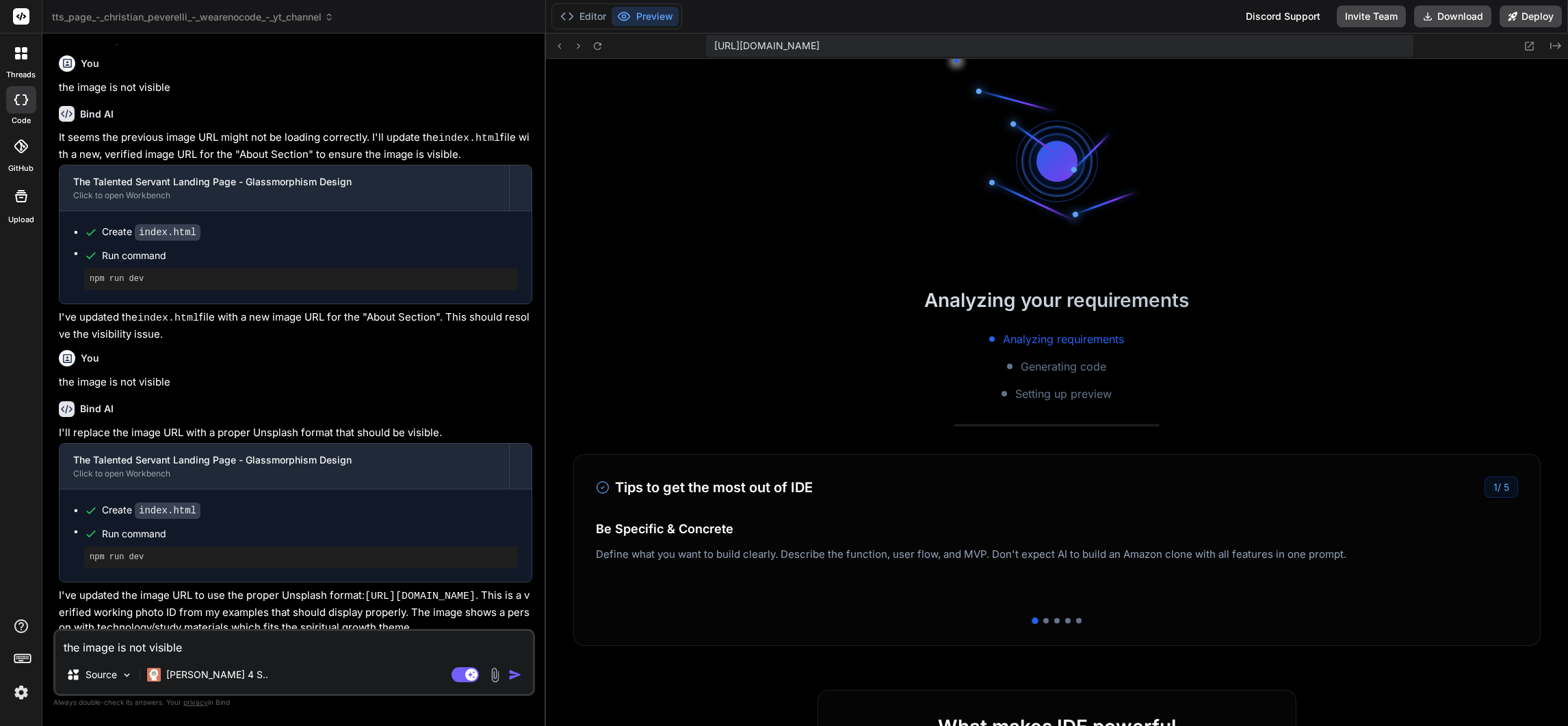
scroll to position [10159, 0]
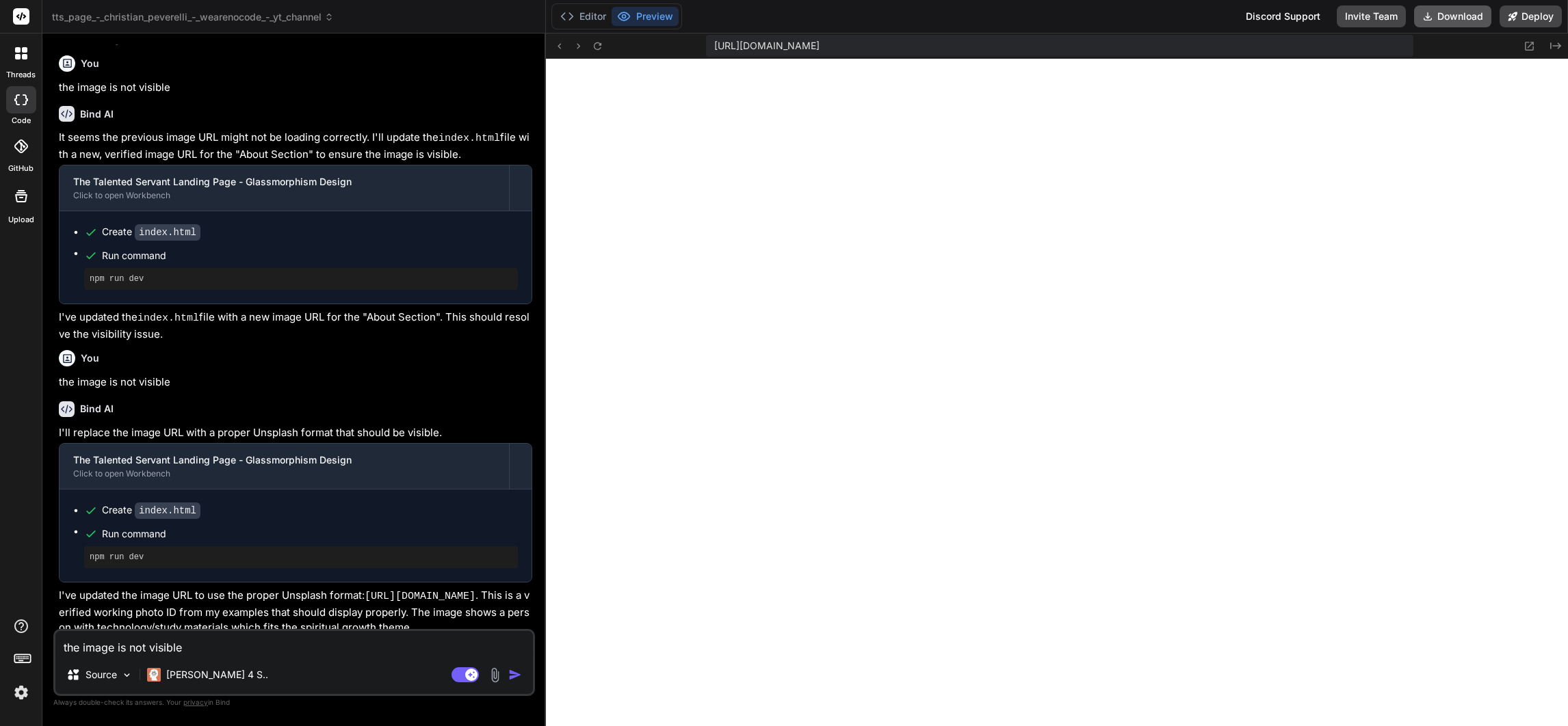
click at [1456, 18] on button "Download" at bounding box center [1453, 16] width 78 height 22
click at [584, 9] on button "Editor" at bounding box center [584, 16] width 57 height 19
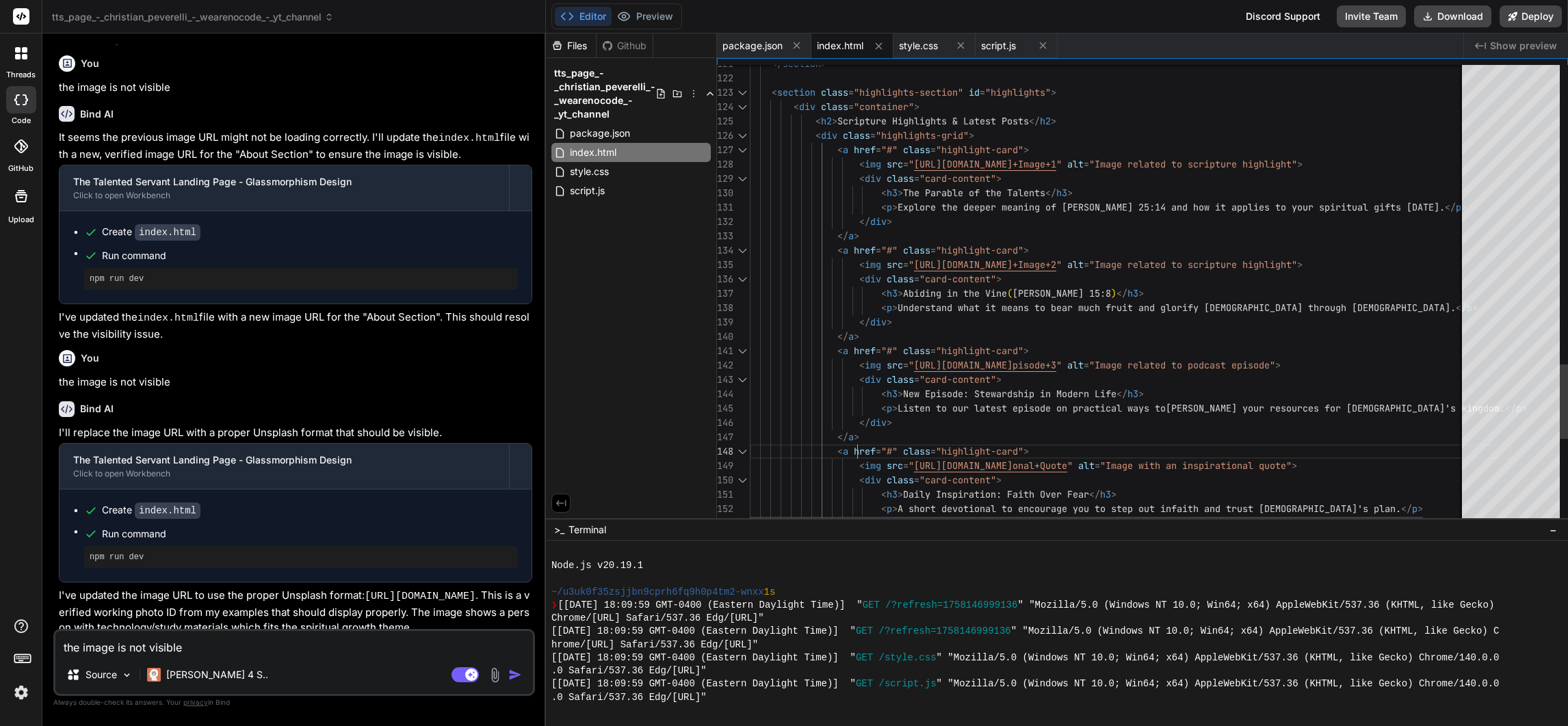
scroll to position [0, 0]
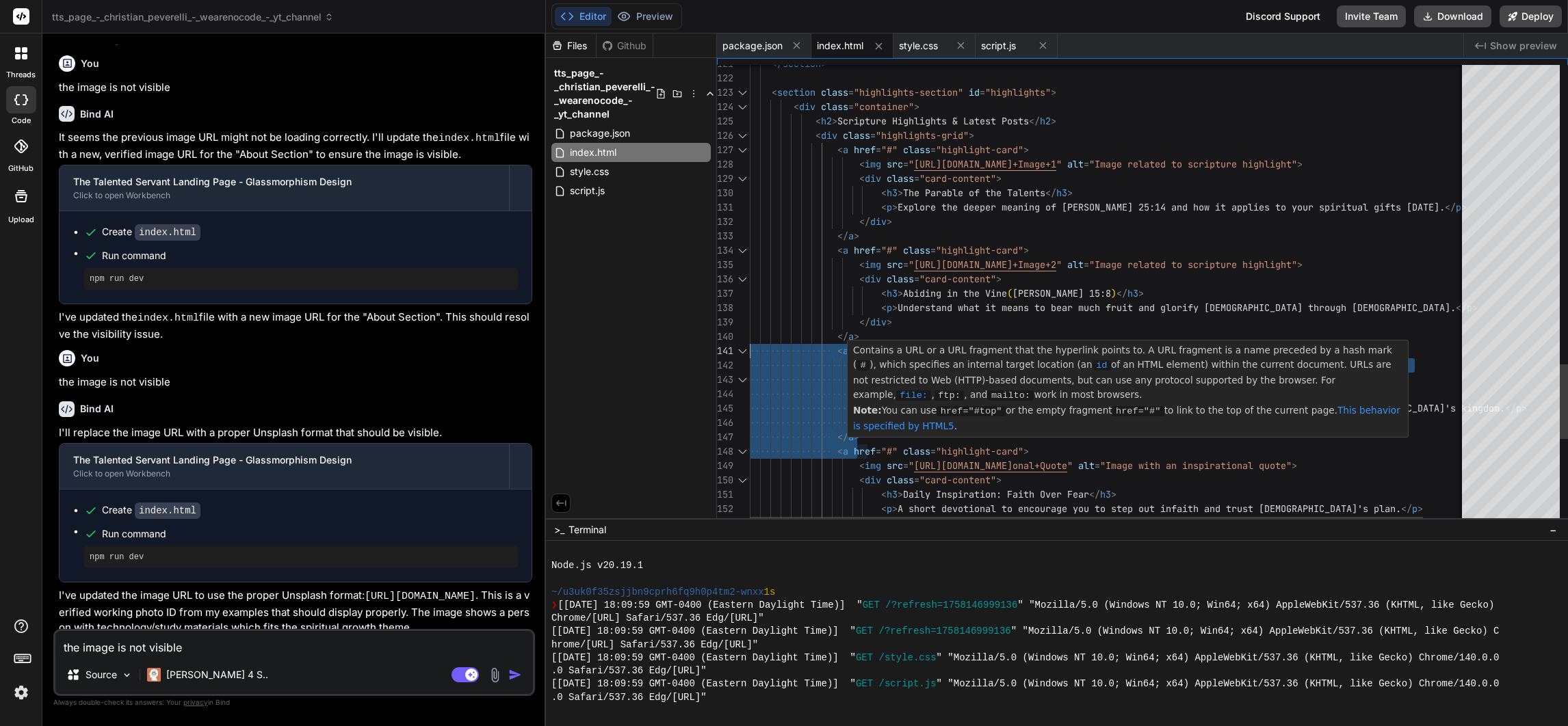
drag, startPoint x: 865, startPoint y: 440, endPoint x: 733, endPoint y: 350, distance: 159.8
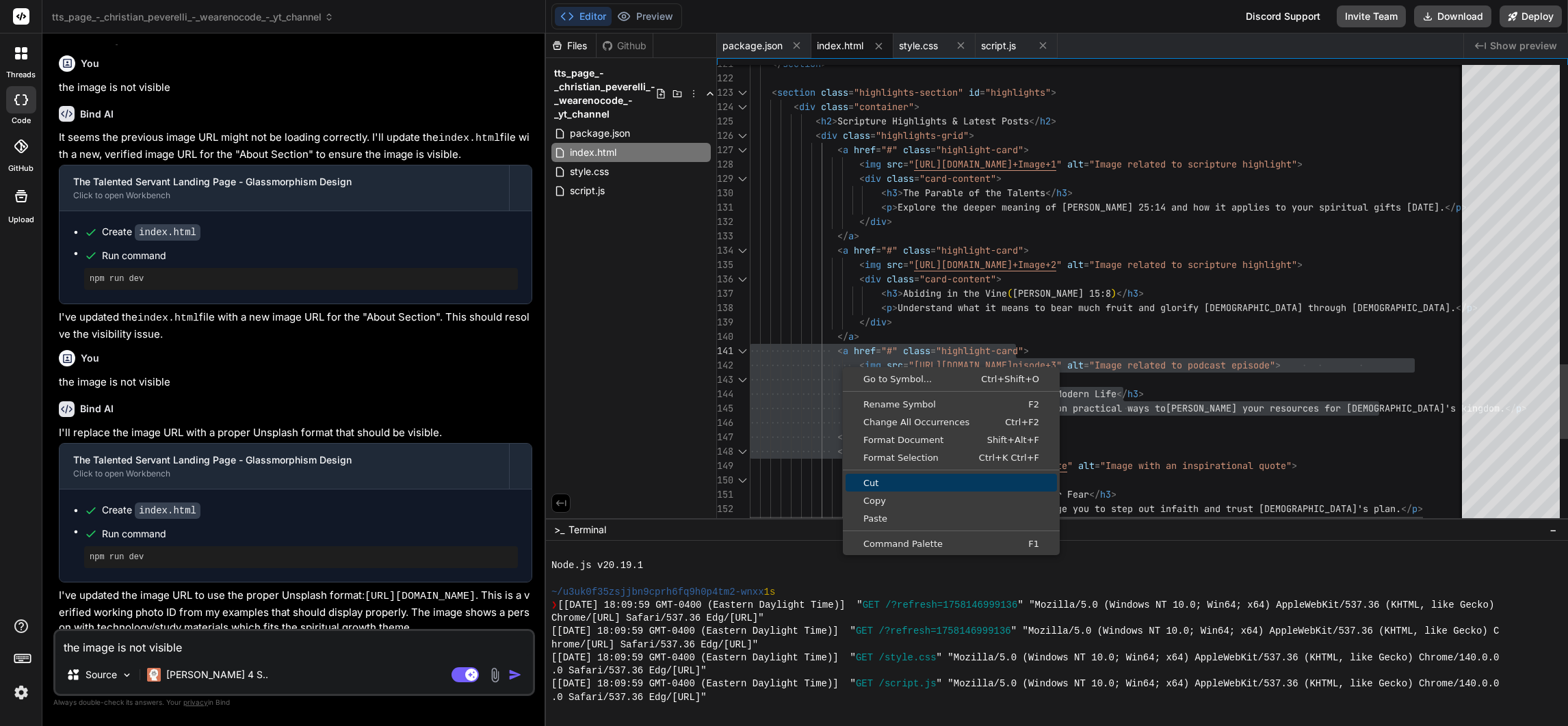
click at [898, 481] on span "Cut" at bounding box center [951, 483] width 211 height 9
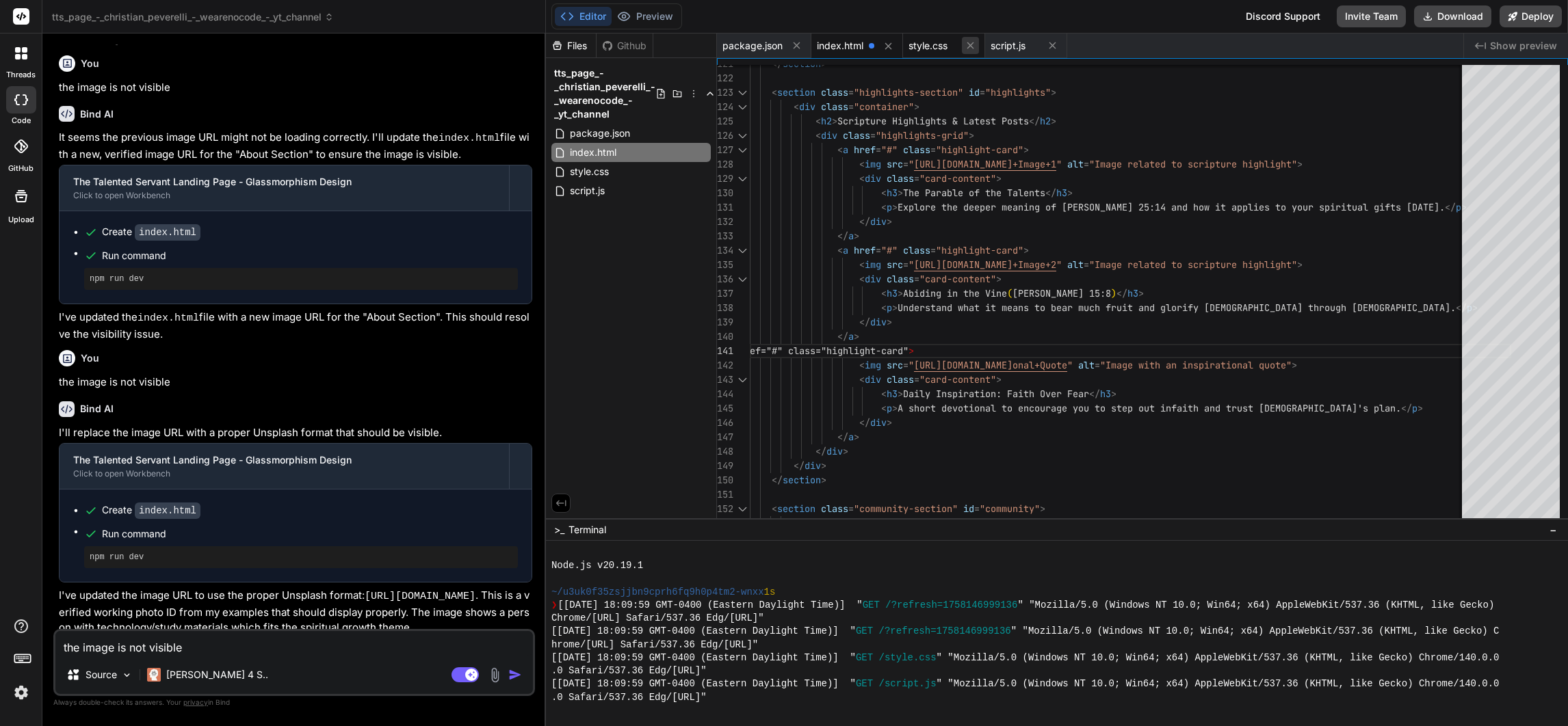
click at [886, 47] on icon at bounding box center [888, 45] width 7 height 7
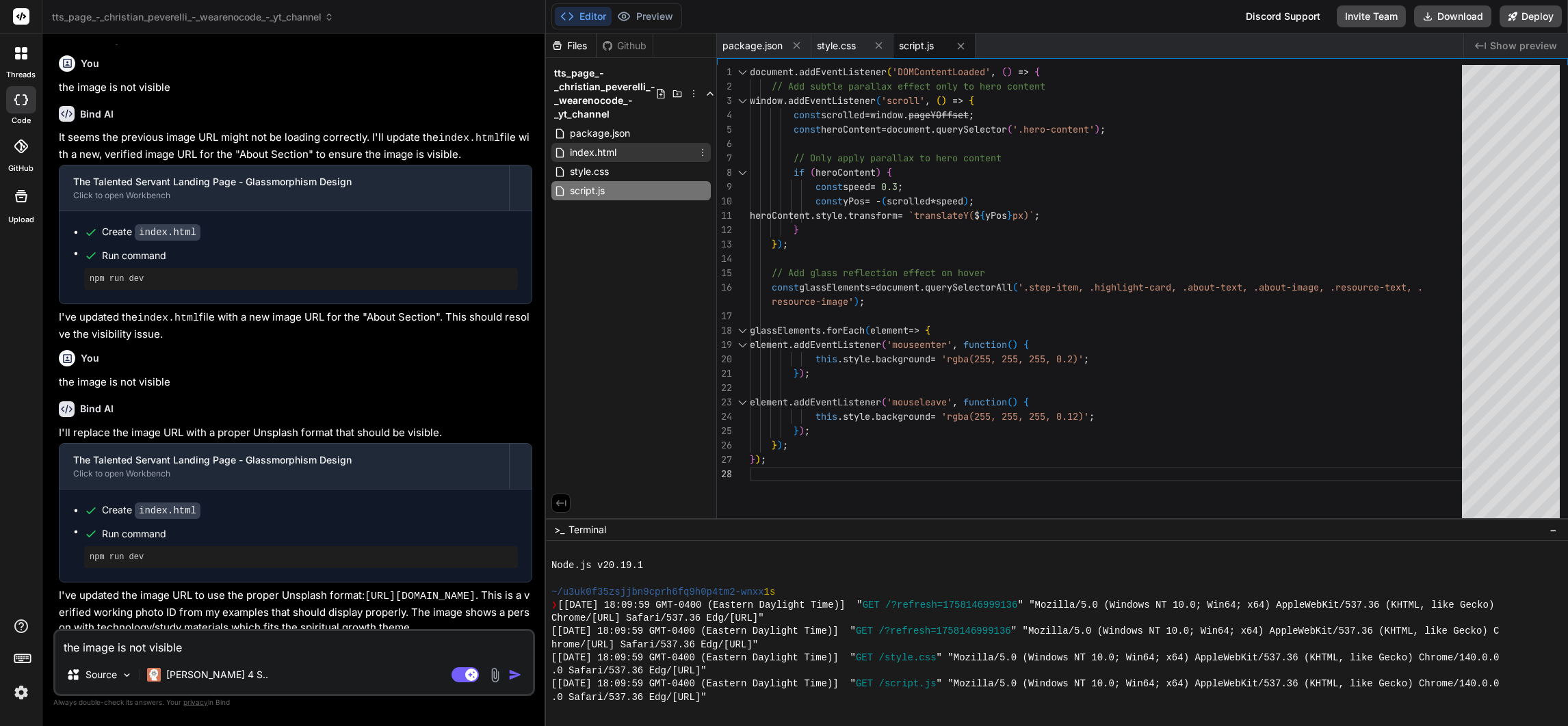
click at [627, 150] on div "index.html" at bounding box center [631, 152] width 160 height 19
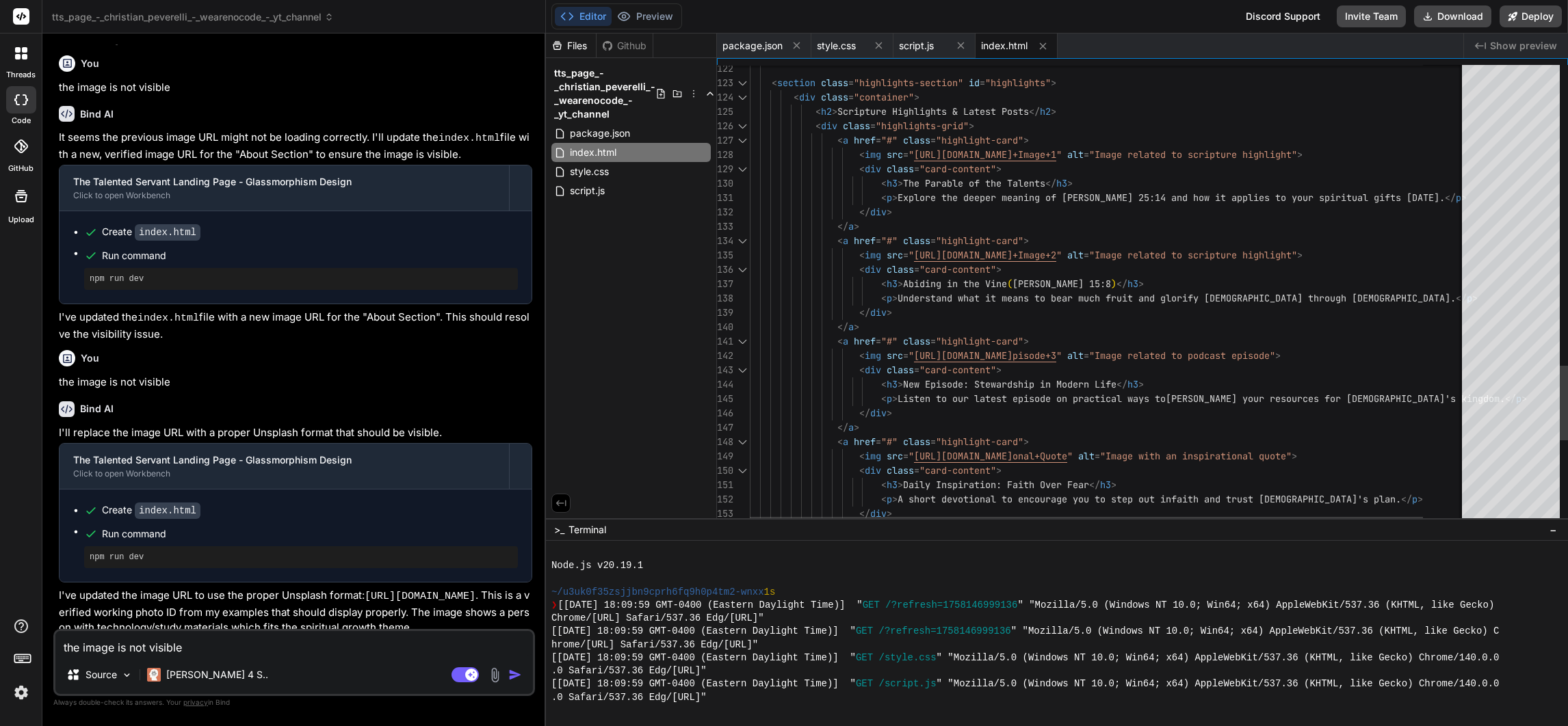
drag, startPoint x: 862, startPoint y: 428, endPoint x: 842, endPoint y: 355, distance: 75.7
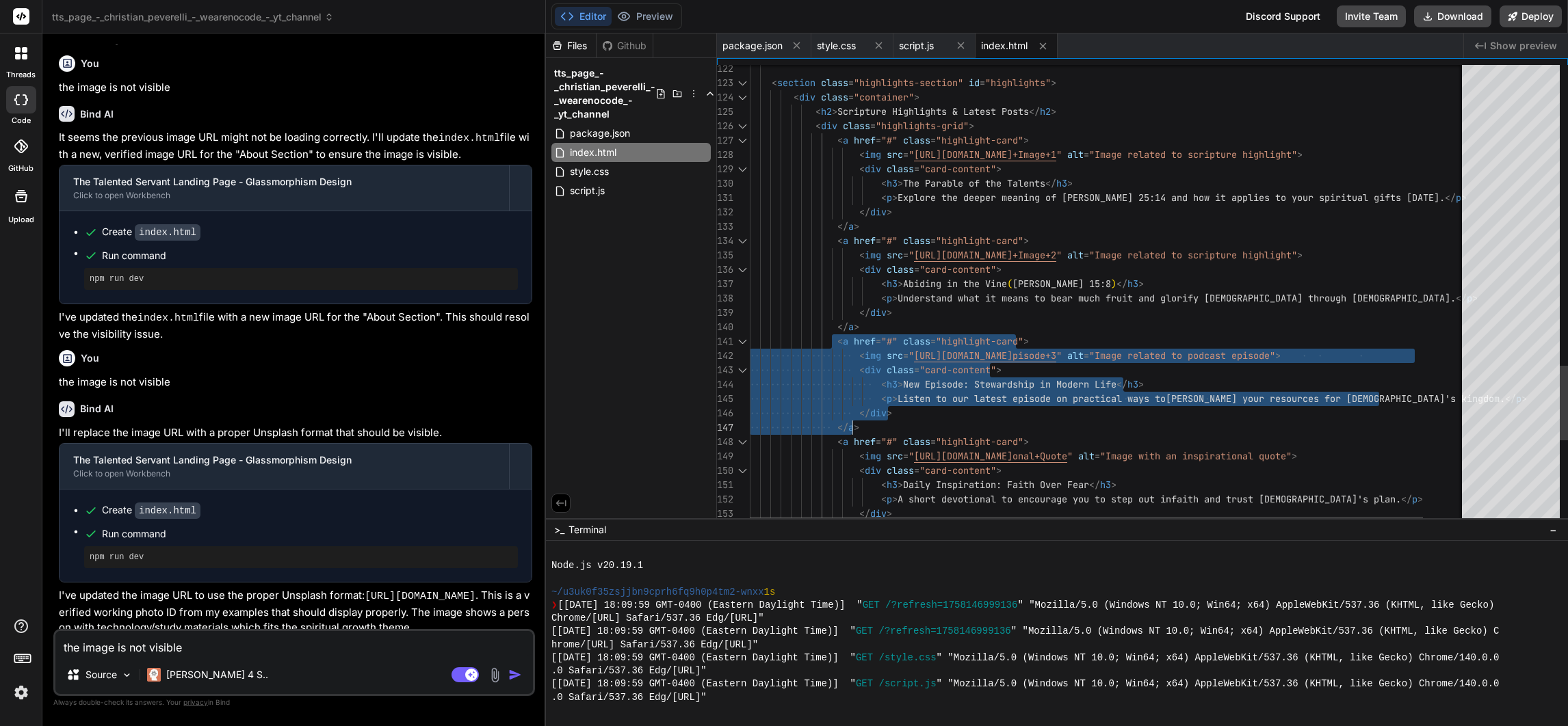
drag, startPoint x: 840, startPoint y: 342, endPoint x: 868, endPoint y: 424, distance: 86.6
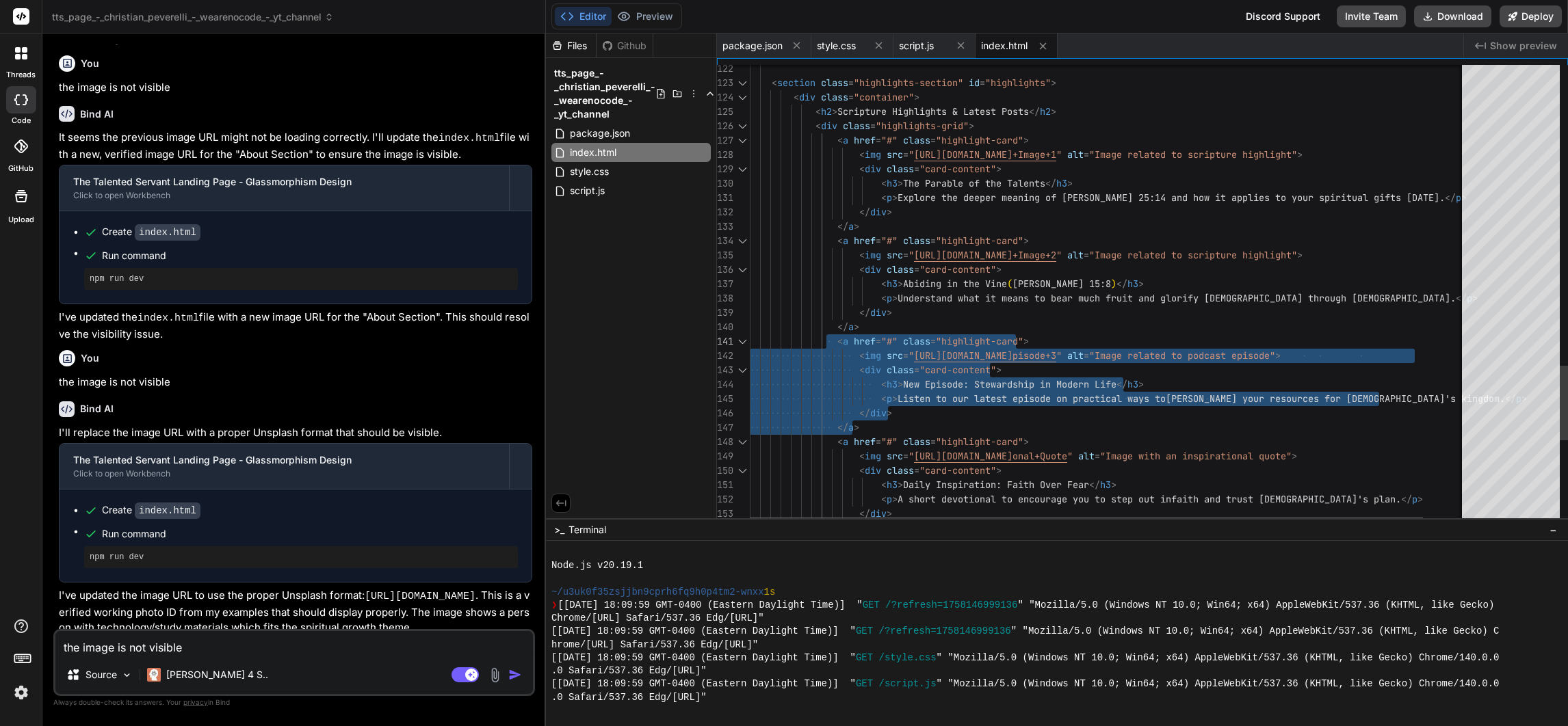
drag, startPoint x: 869, startPoint y: 424, endPoint x: 835, endPoint y: 348, distance: 83.3
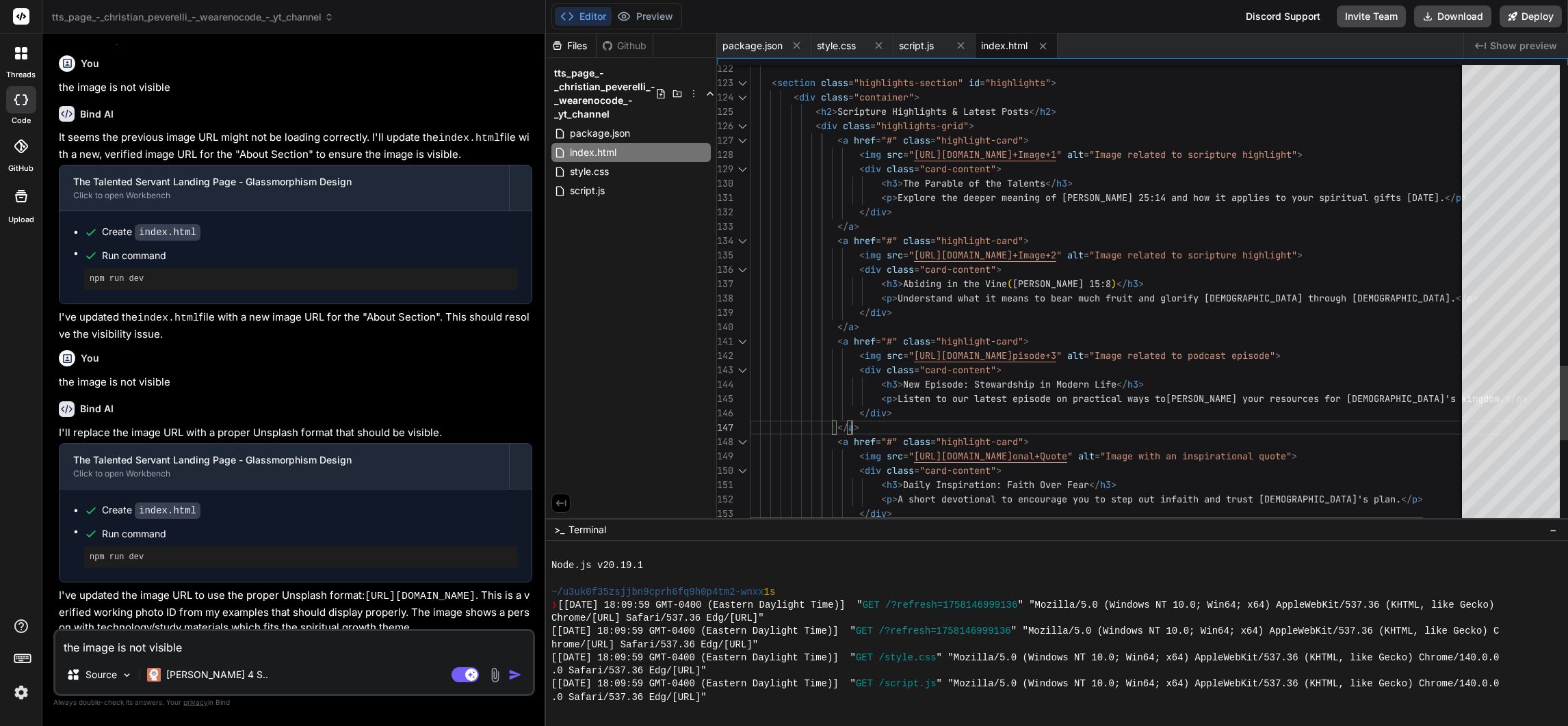
drag, startPoint x: 845, startPoint y: 343, endPoint x: 855, endPoint y: 352, distance: 13.5
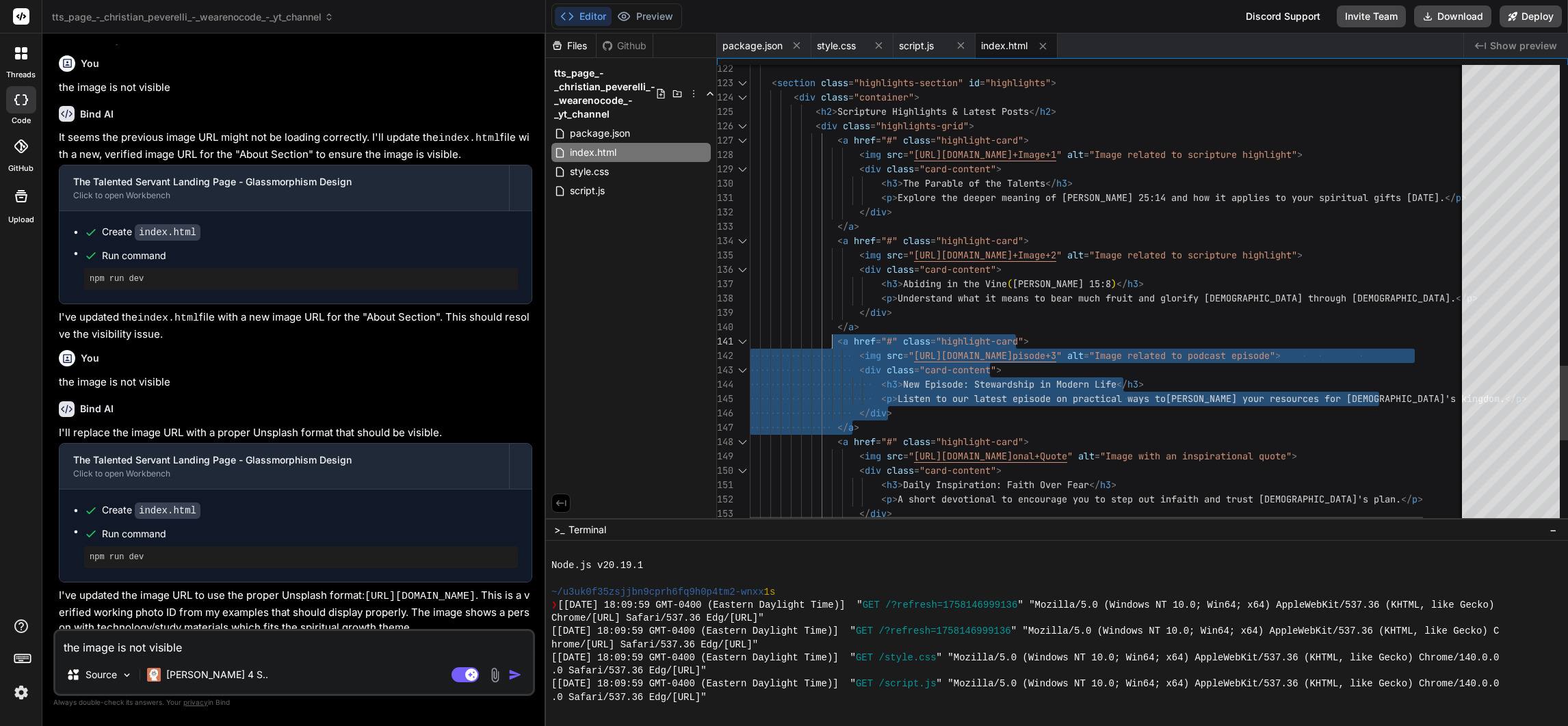
drag, startPoint x: 879, startPoint y: 427, endPoint x: 838, endPoint y: 349, distance: 88.1
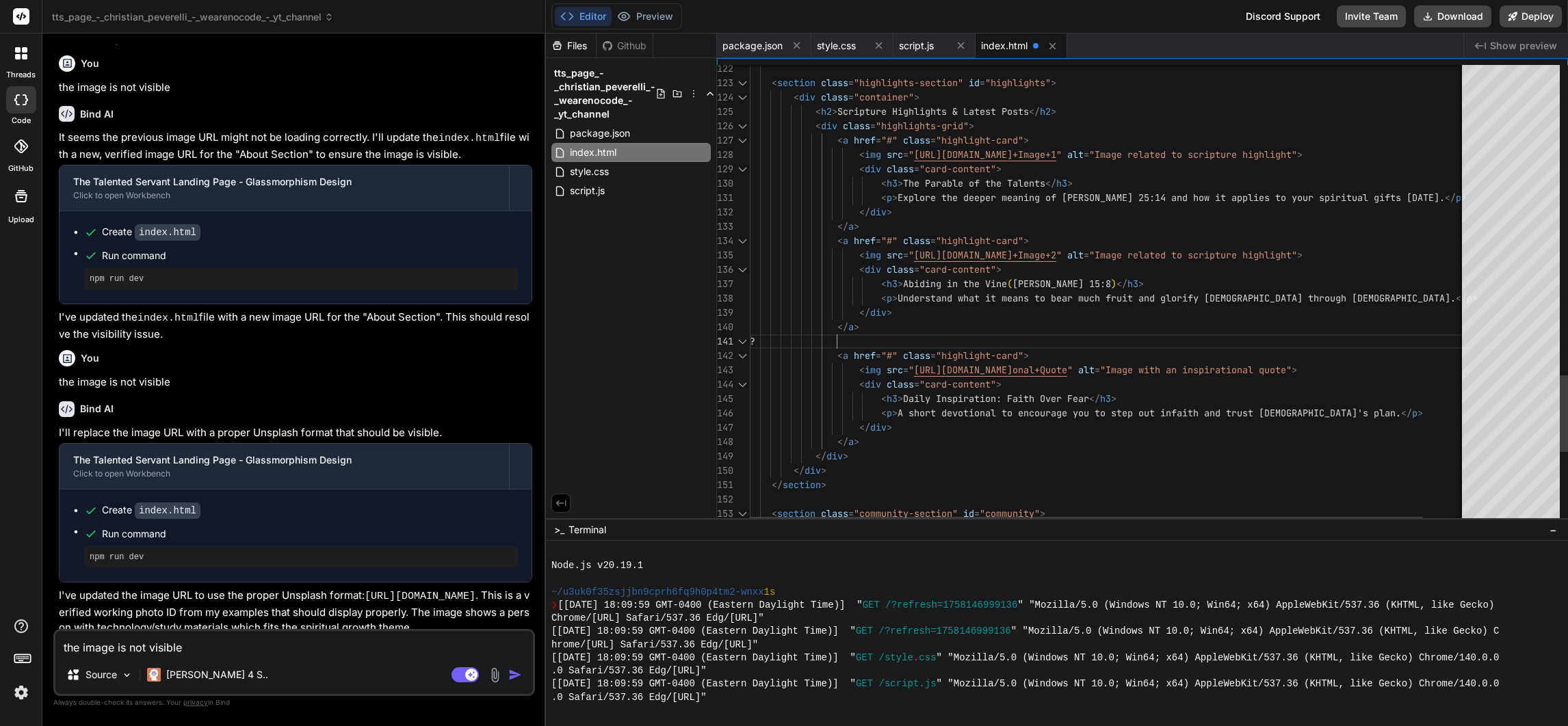
scroll to position [129, 0]
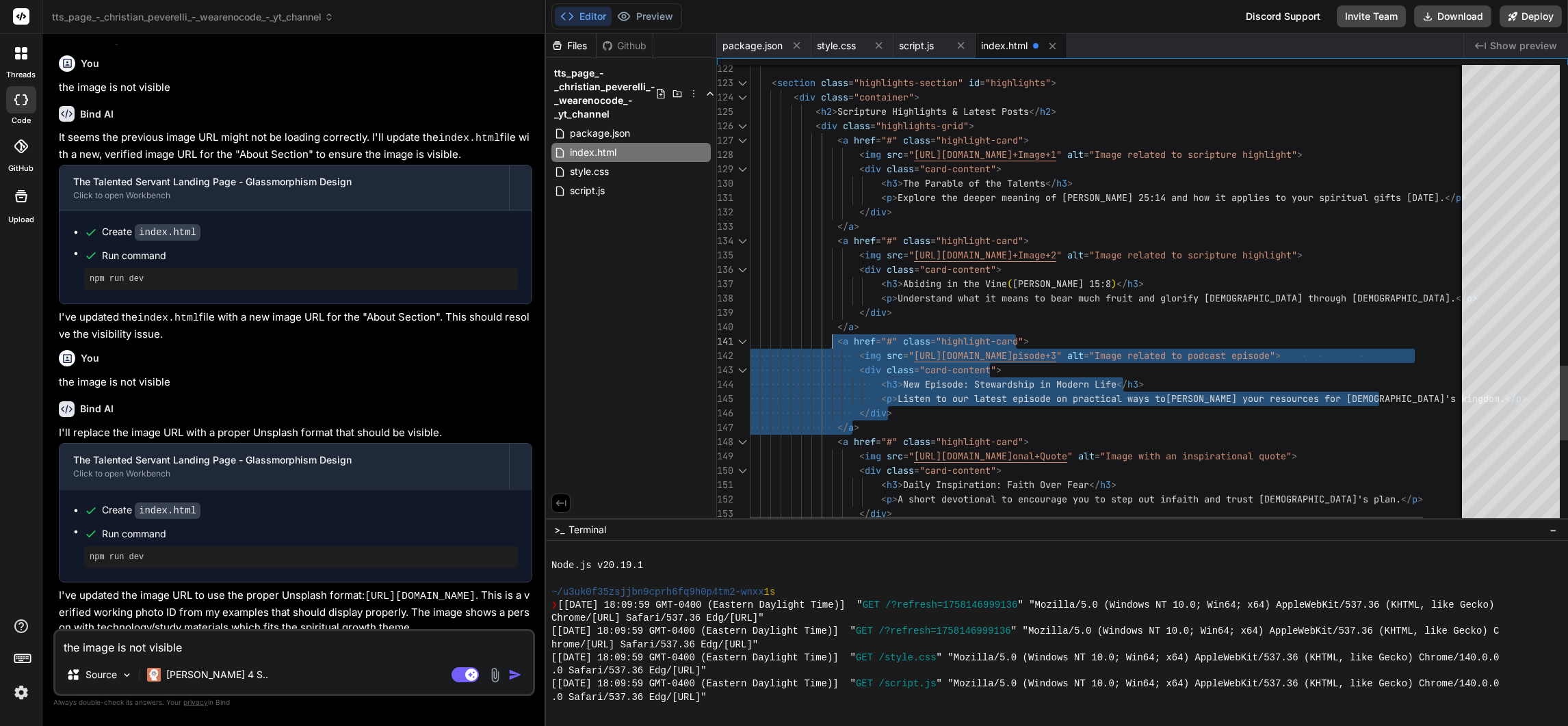
click at [880, 430] on div "</ a >" at bounding box center [1130, 427] width 762 height 15
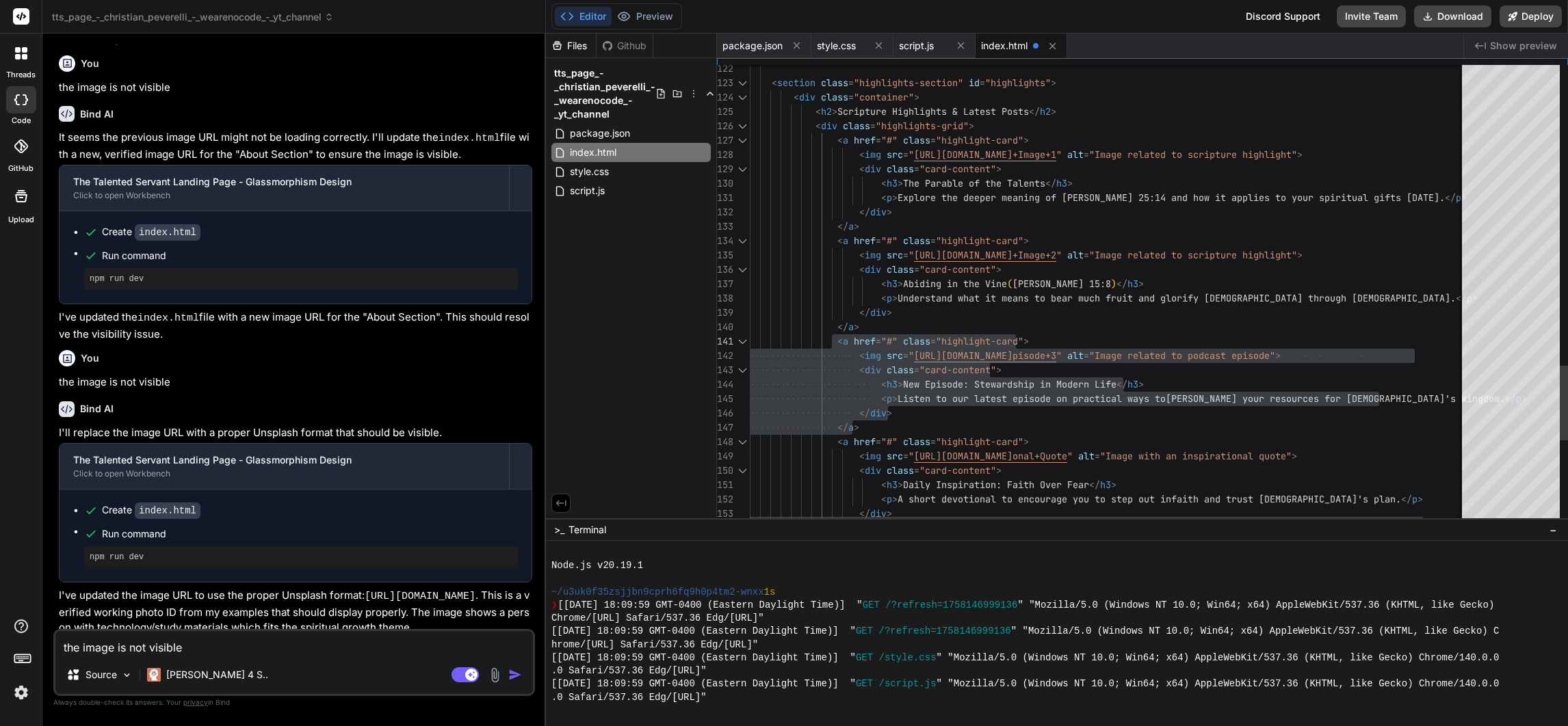
click at [873, 430] on div "</ a >" at bounding box center [1130, 427] width 762 height 15
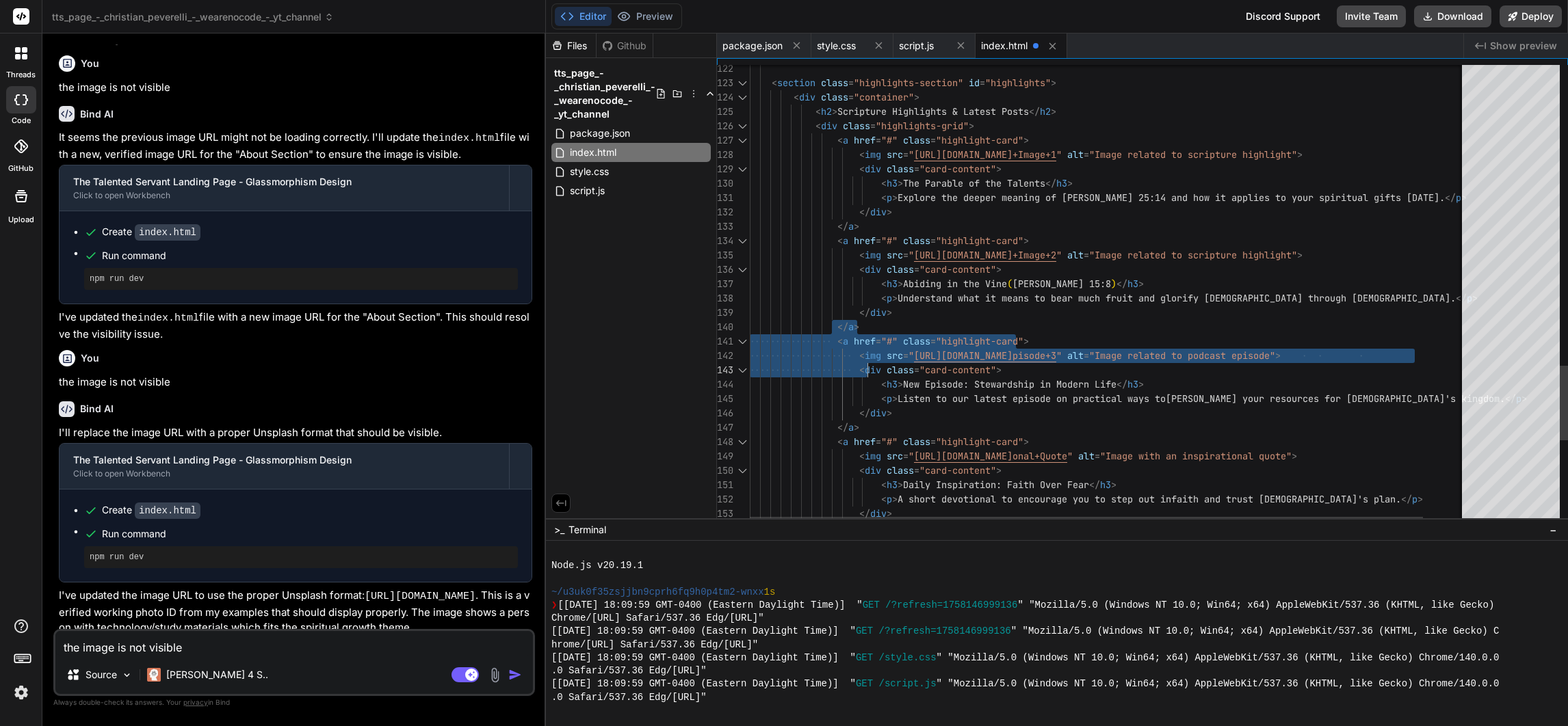
drag, startPoint x: 840, startPoint y: 338, endPoint x: 863, endPoint y: 362, distance: 33.2
drag, startPoint x: 862, startPoint y: 361, endPoint x: 844, endPoint y: 360, distance: 18.0
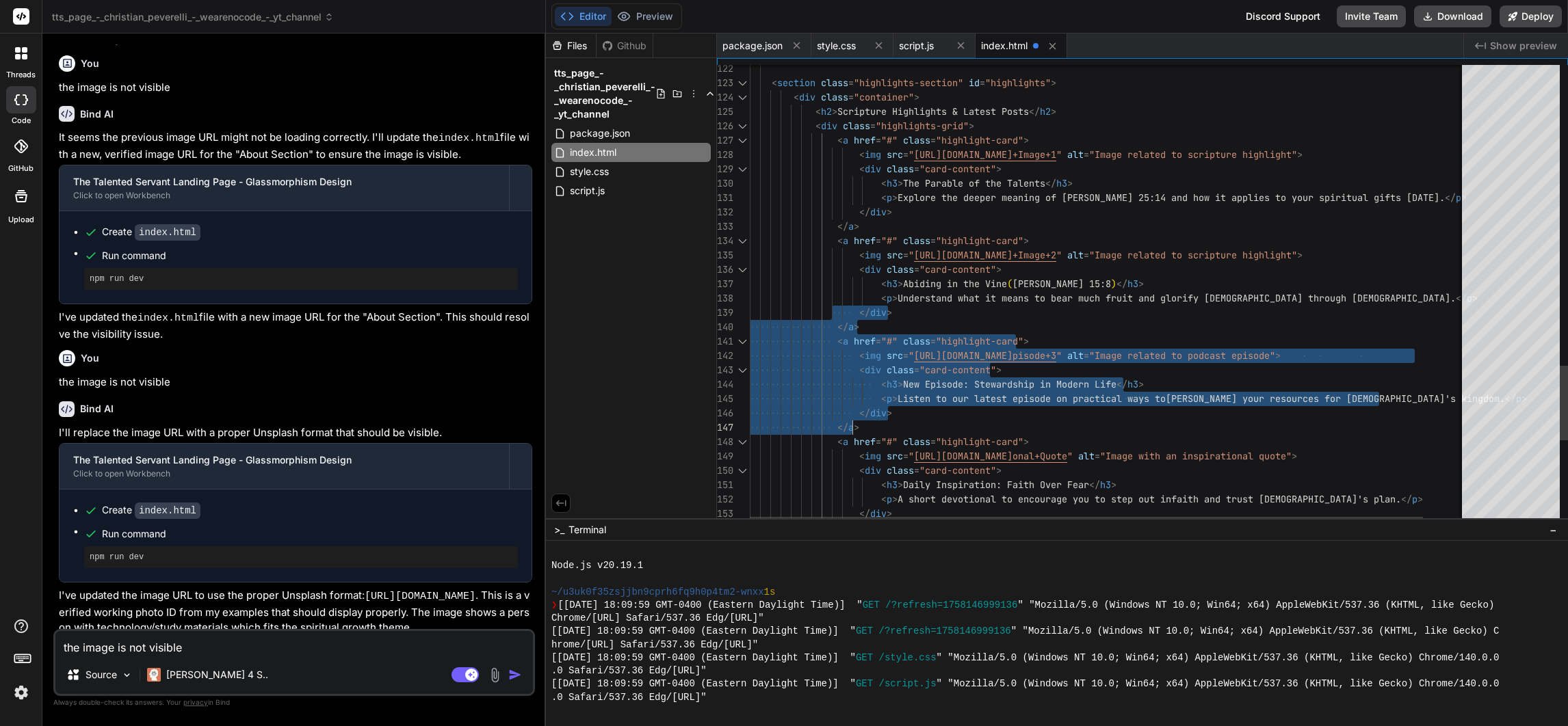
drag, startPoint x: 837, startPoint y: 326, endPoint x: 885, endPoint y: 424, distance: 109.1
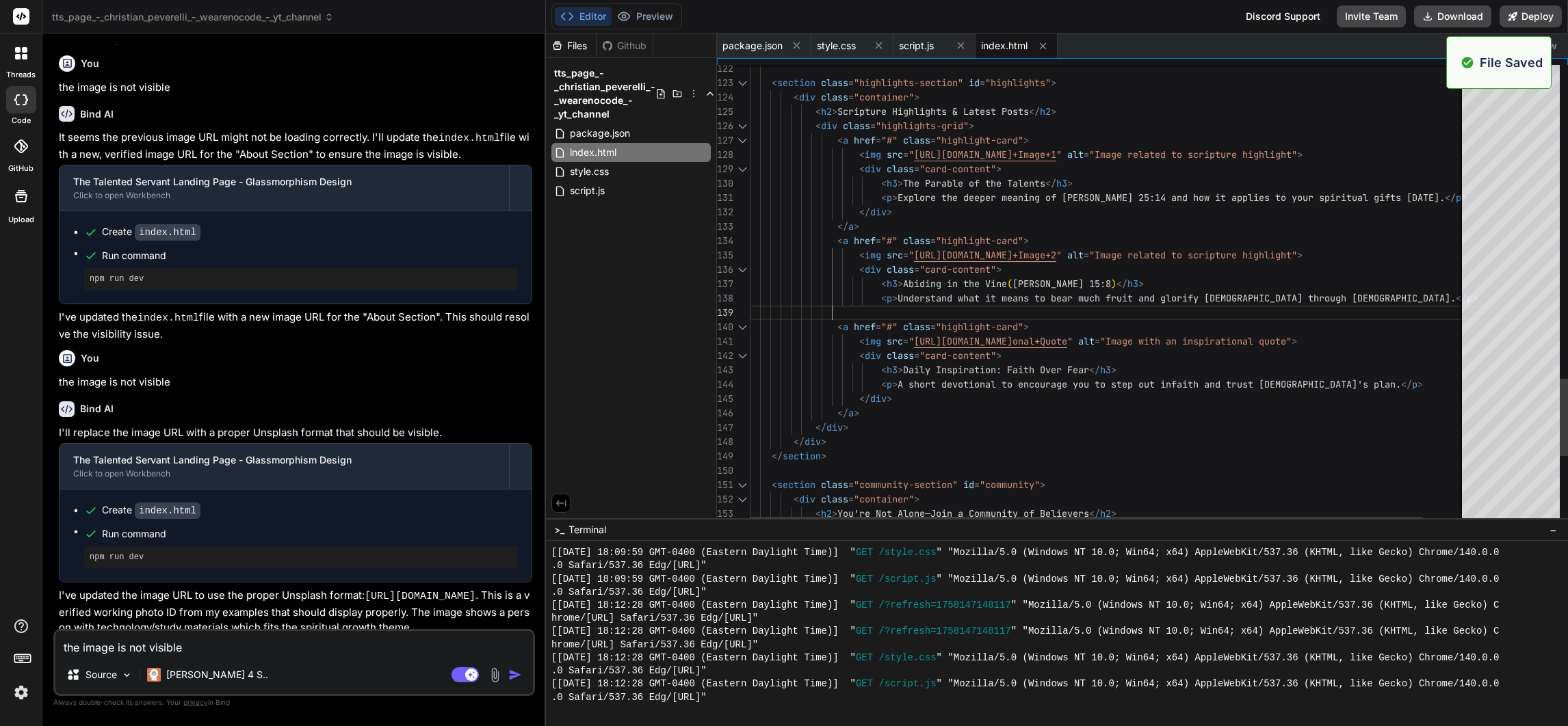
scroll to position [10265, 0]
click at [649, 7] on button "Preview" at bounding box center [644, 16] width 67 height 19
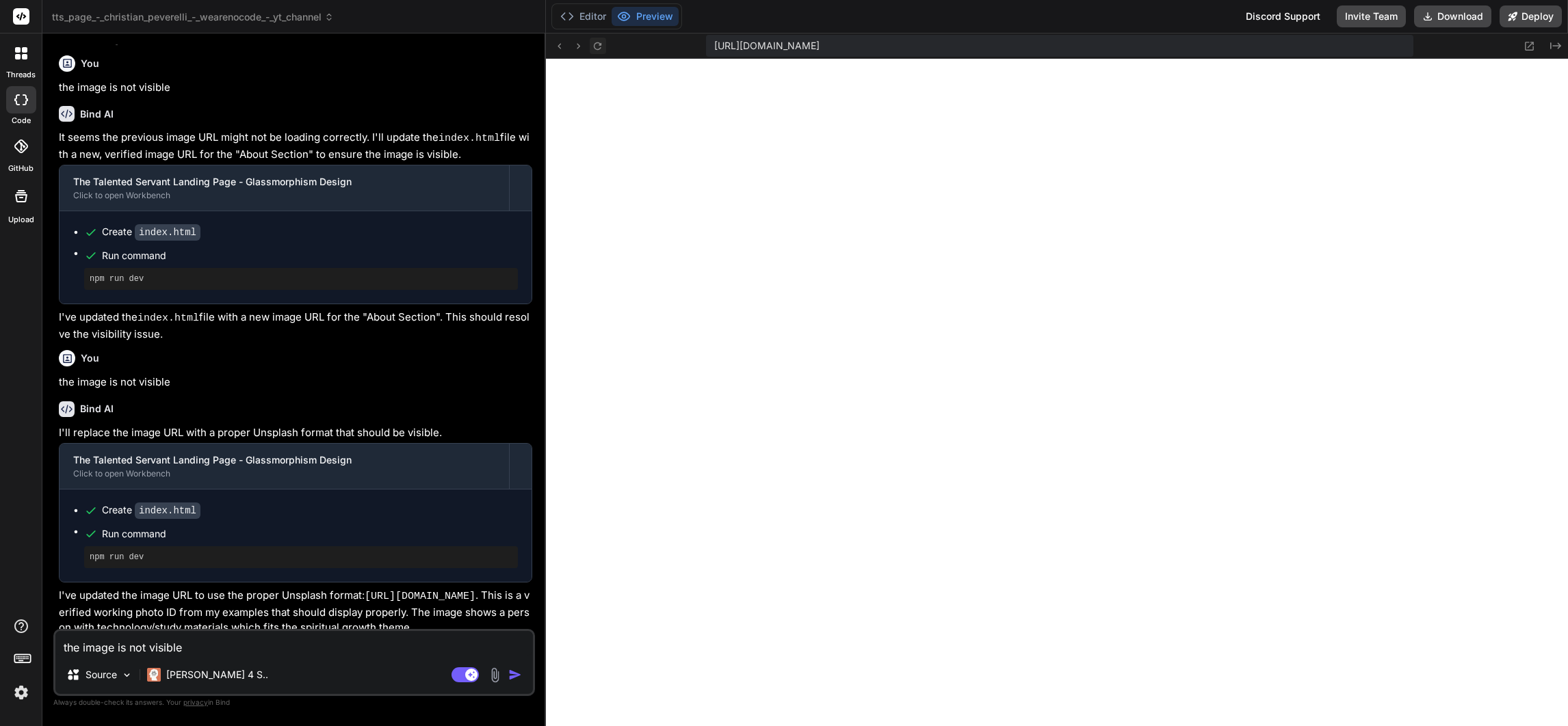
click at [604, 44] on button at bounding box center [597, 45] width 16 height 16
click at [588, 15] on button "Editor" at bounding box center [584, 16] width 57 height 19
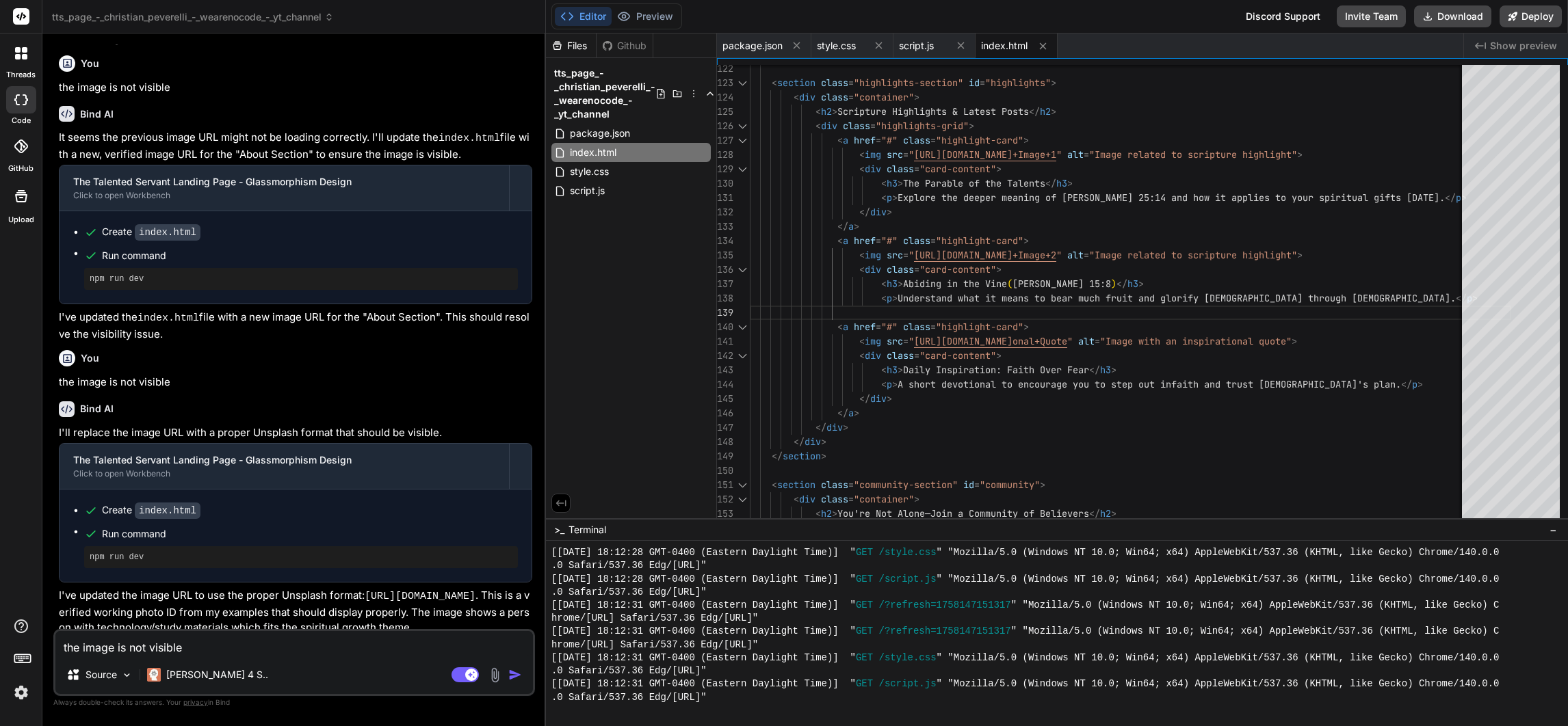
click at [1017, 44] on span "index.html" at bounding box center [1004, 46] width 47 height 14
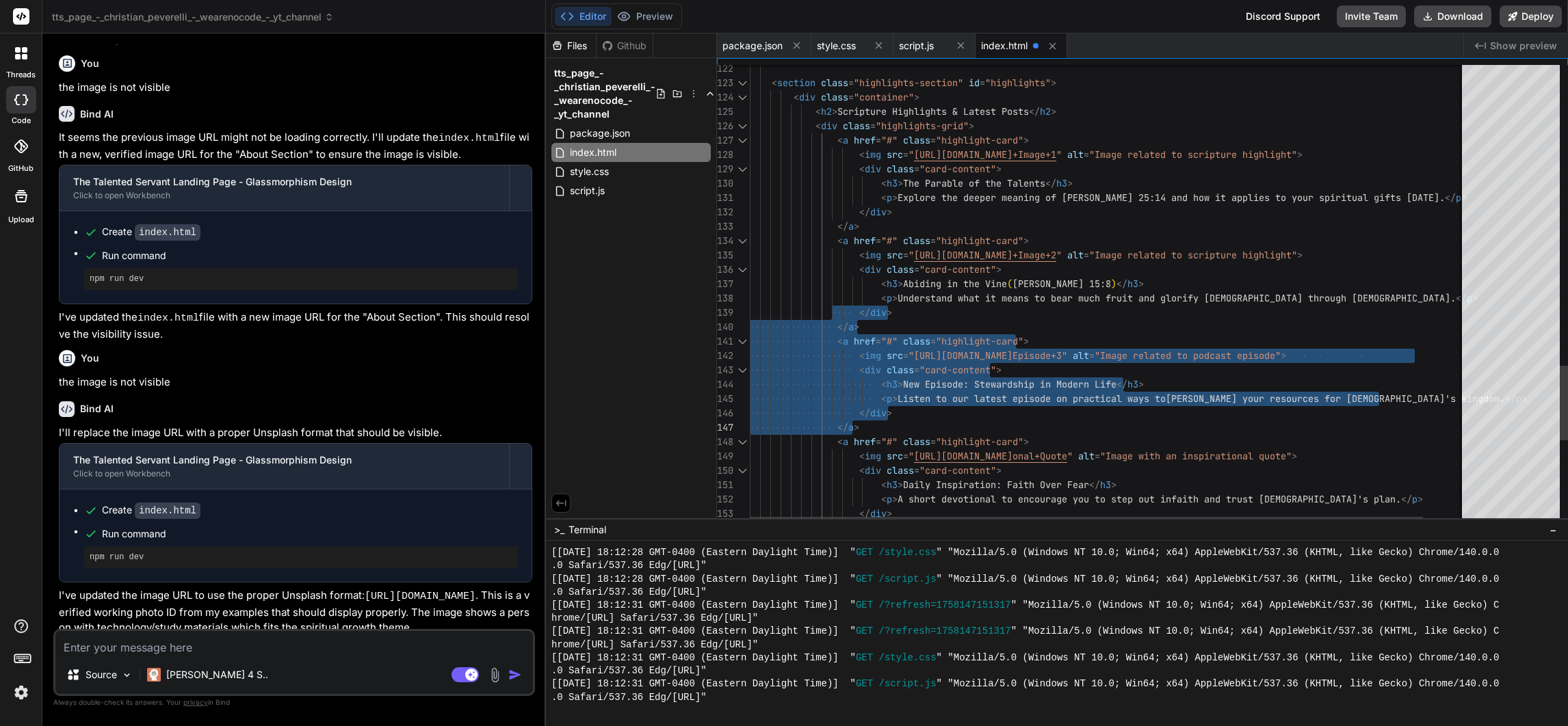
click at [938, 432] on div "</ a >" at bounding box center [1130, 427] width 762 height 15
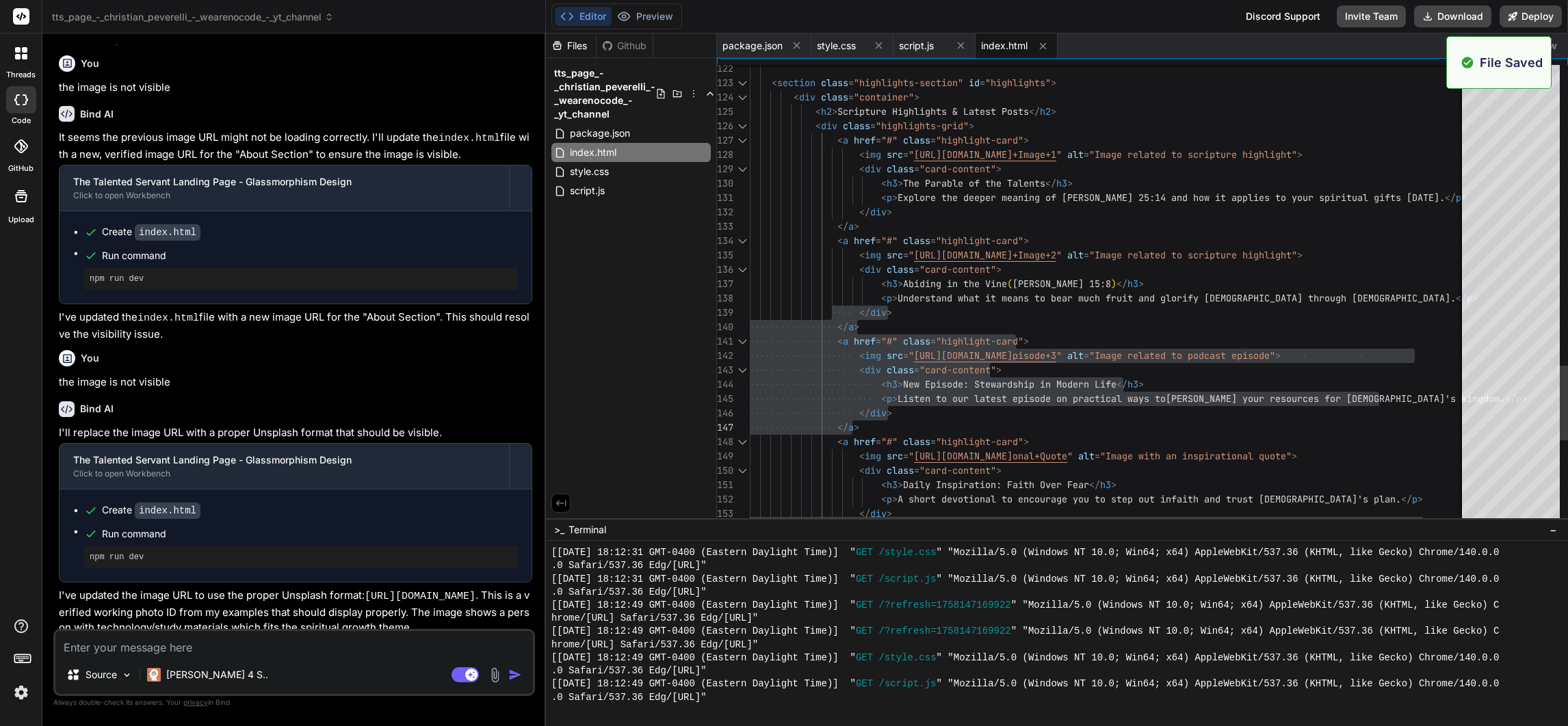
scroll to position [10475, 0]
click at [1003, 45] on span "index.html" at bounding box center [1004, 46] width 47 height 14
click at [642, 15] on button "Preview" at bounding box center [644, 16] width 67 height 19
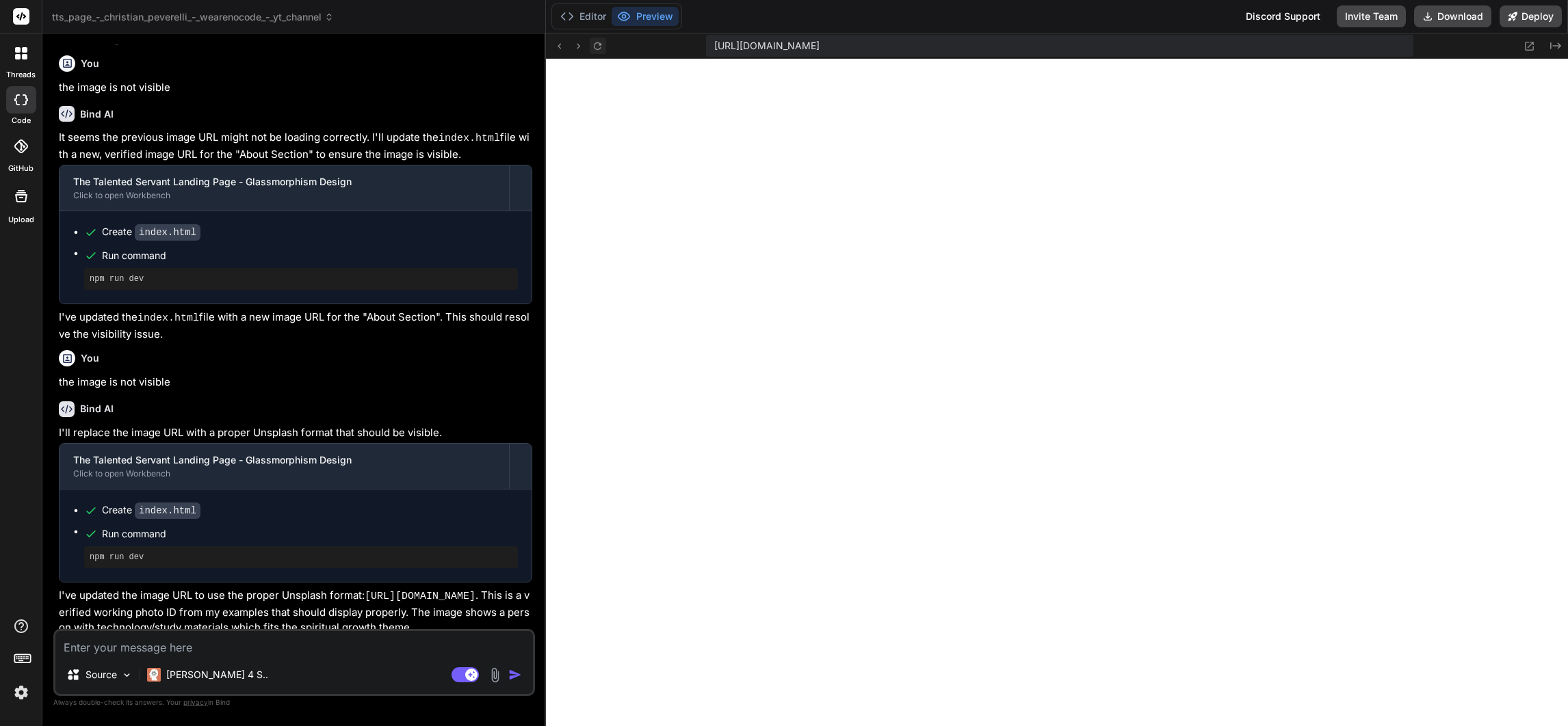
click at [598, 47] on icon at bounding box center [597, 46] width 12 height 12
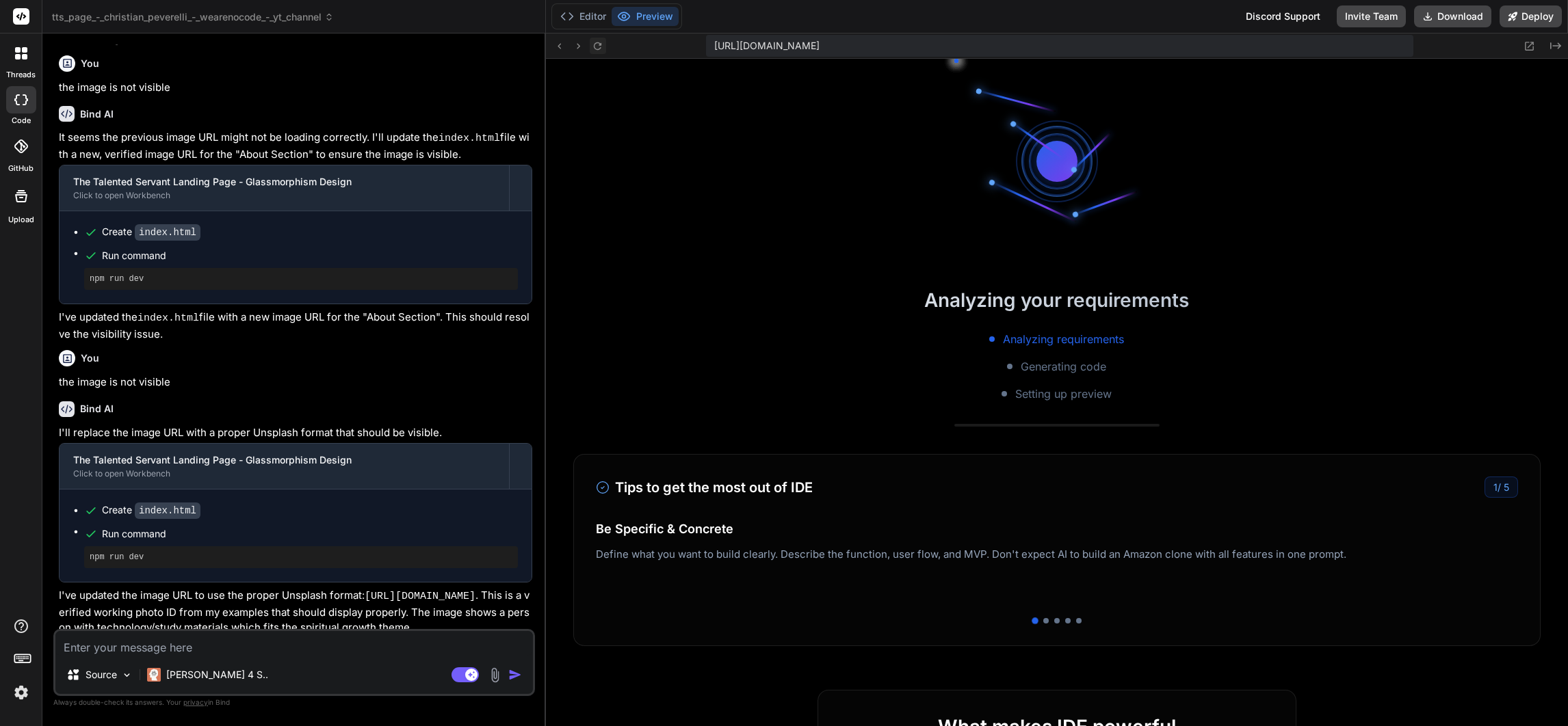
scroll to position [10581, 0]
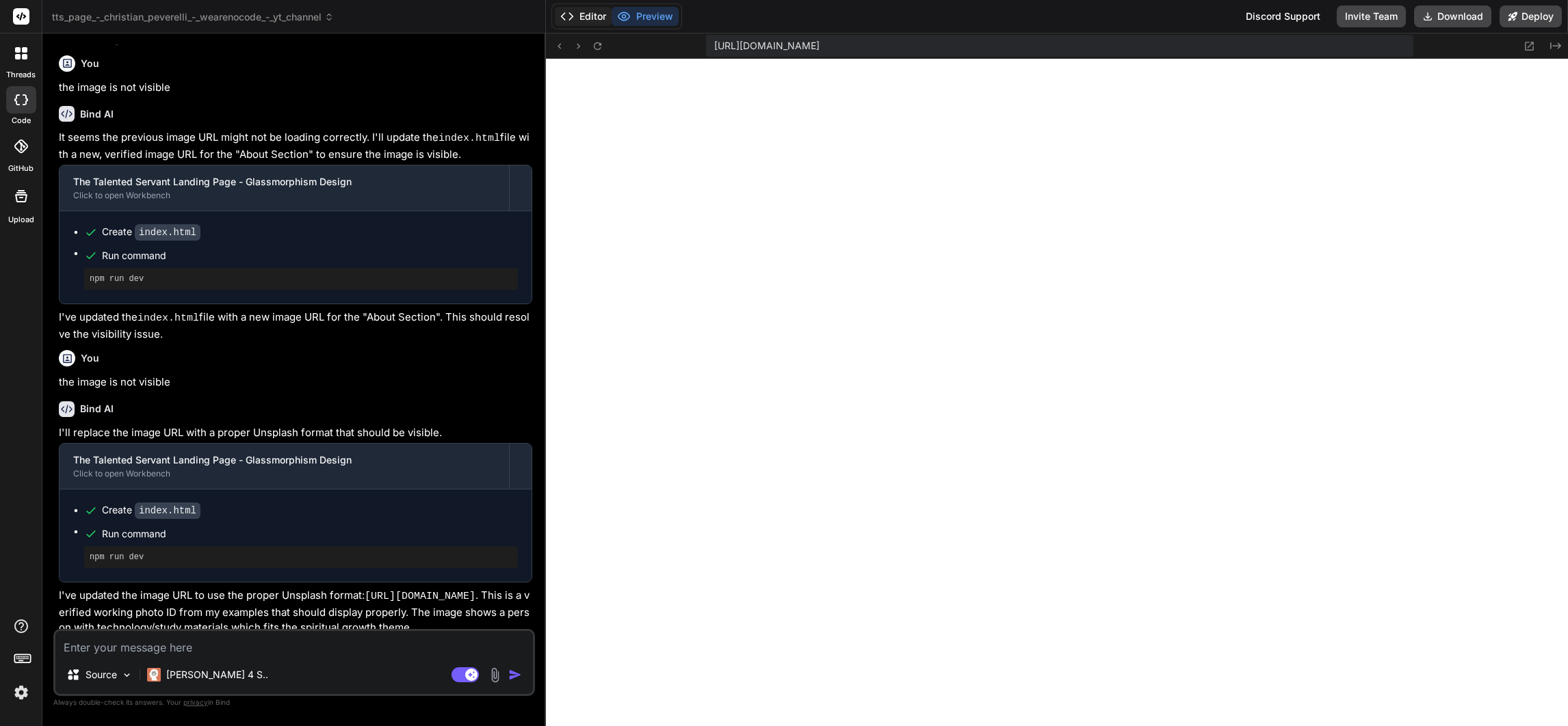
click at [596, 14] on button "Editor" at bounding box center [584, 16] width 57 height 19
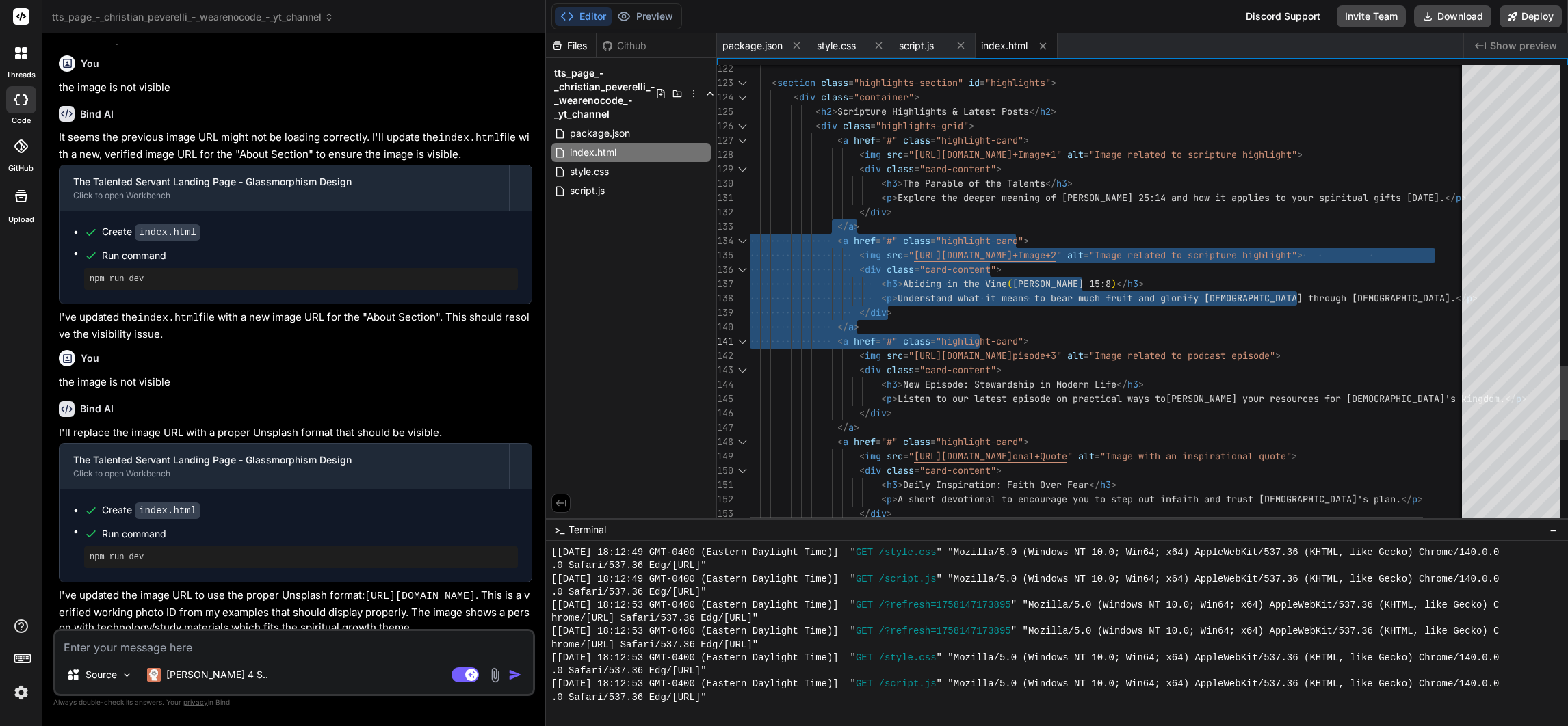
drag, startPoint x: 839, startPoint y: 240, endPoint x: 1001, endPoint y: 339, distance: 189.9
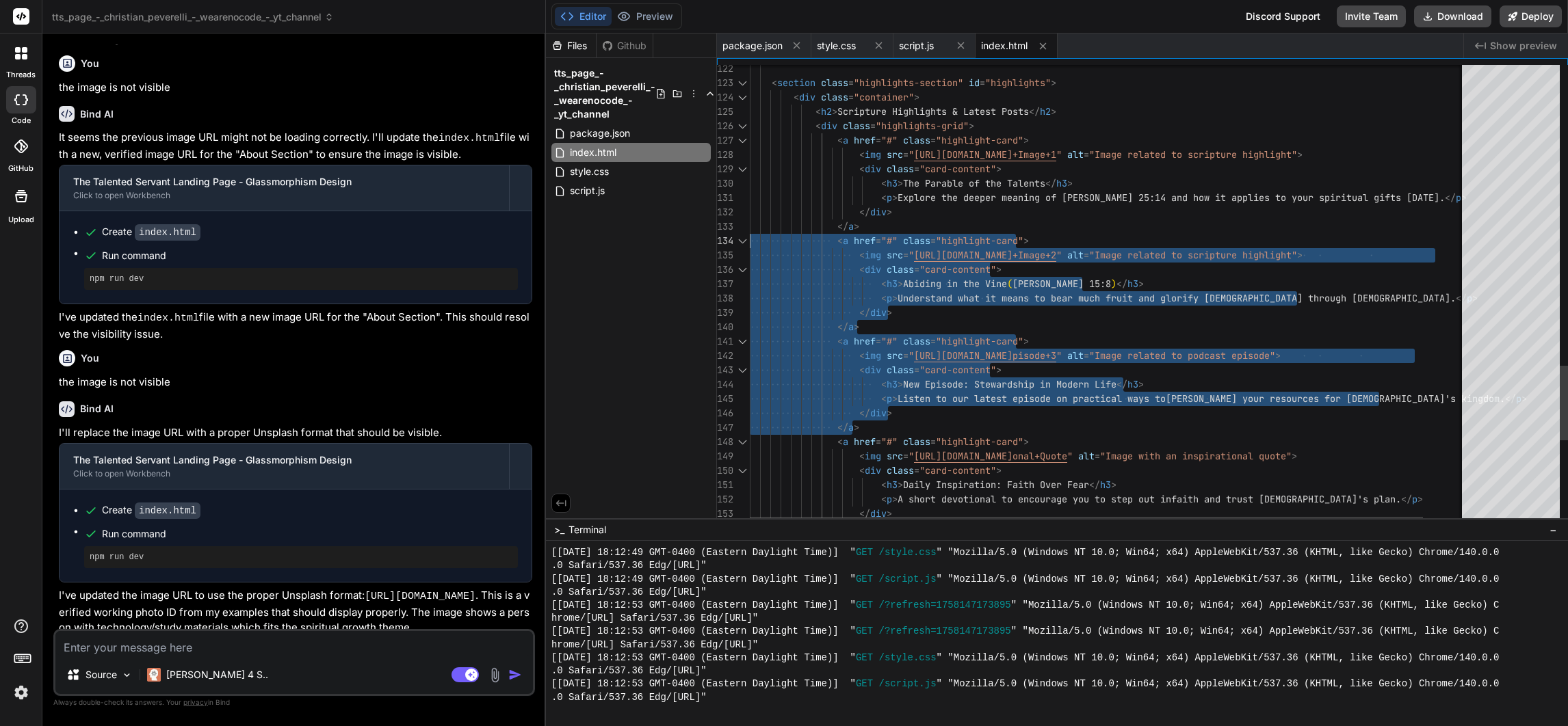
drag, startPoint x: 875, startPoint y: 424, endPoint x: 716, endPoint y: 233, distance: 248.5
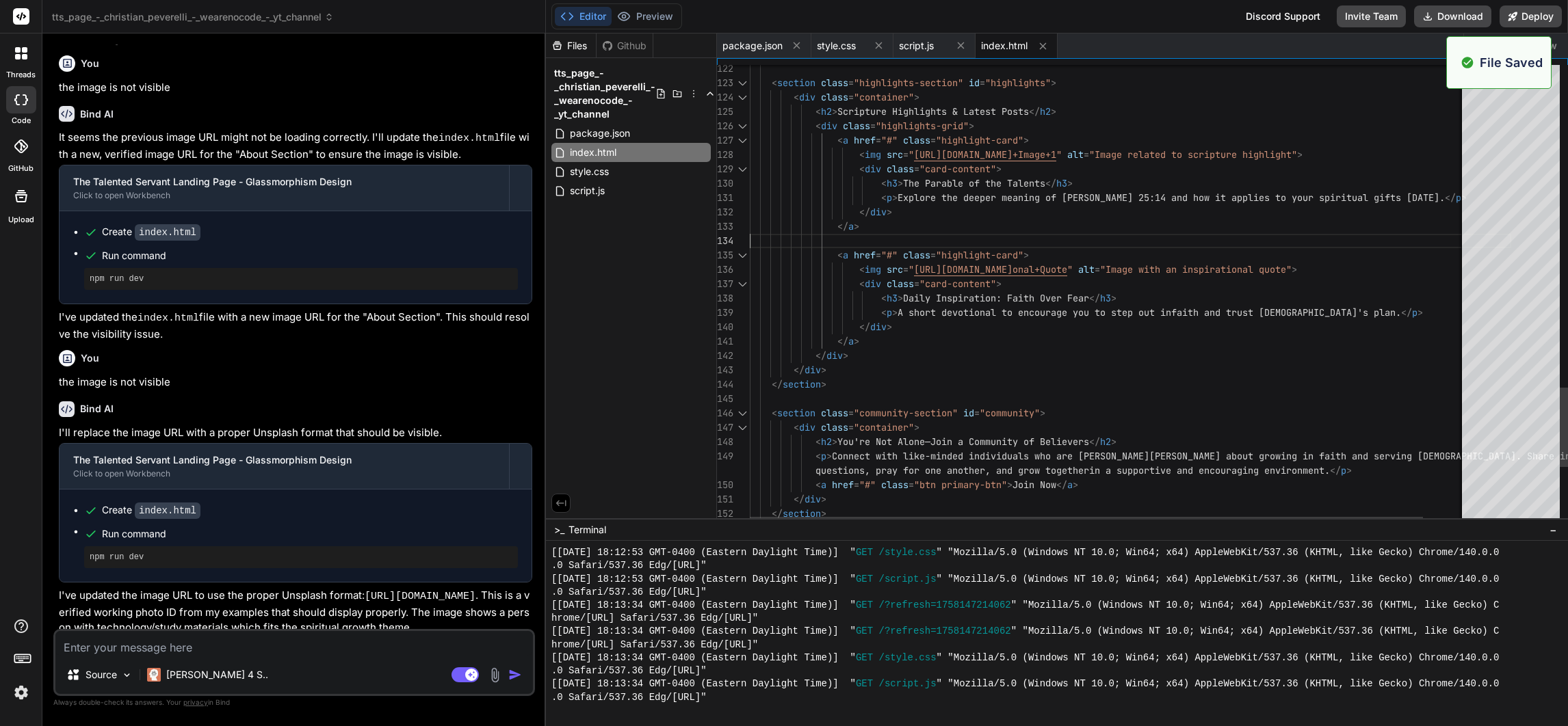
scroll to position [10684, 0]
click at [656, 13] on button "Preview" at bounding box center [644, 16] width 67 height 19
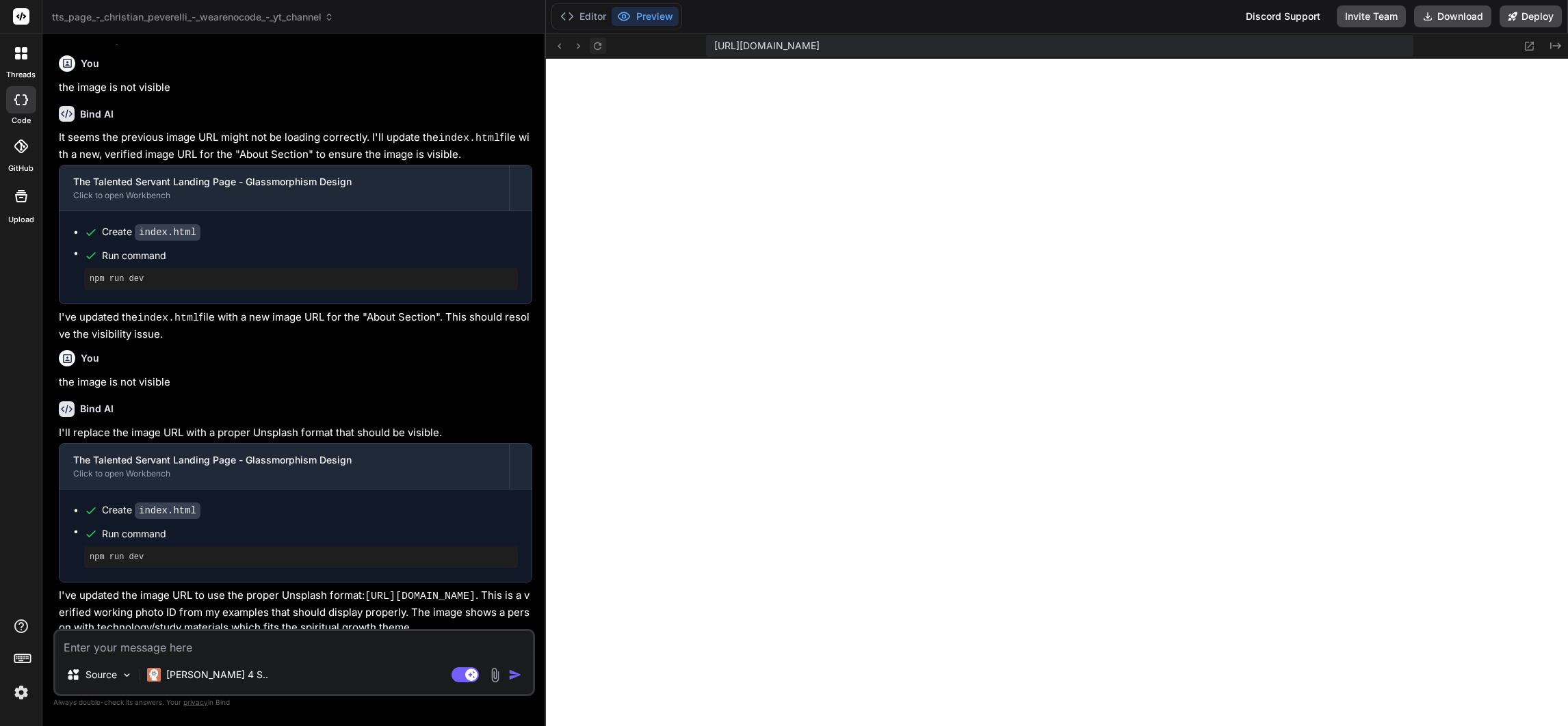
click at [594, 41] on icon at bounding box center [597, 46] width 12 height 12
drag, startPoint x: 594, startPoint y: 17, endPoint x: 600, endPoint y: 15, distance: 6.3
click at [594, 17] on button "Editor" at bounding box center [584, 16] width 57 height 19
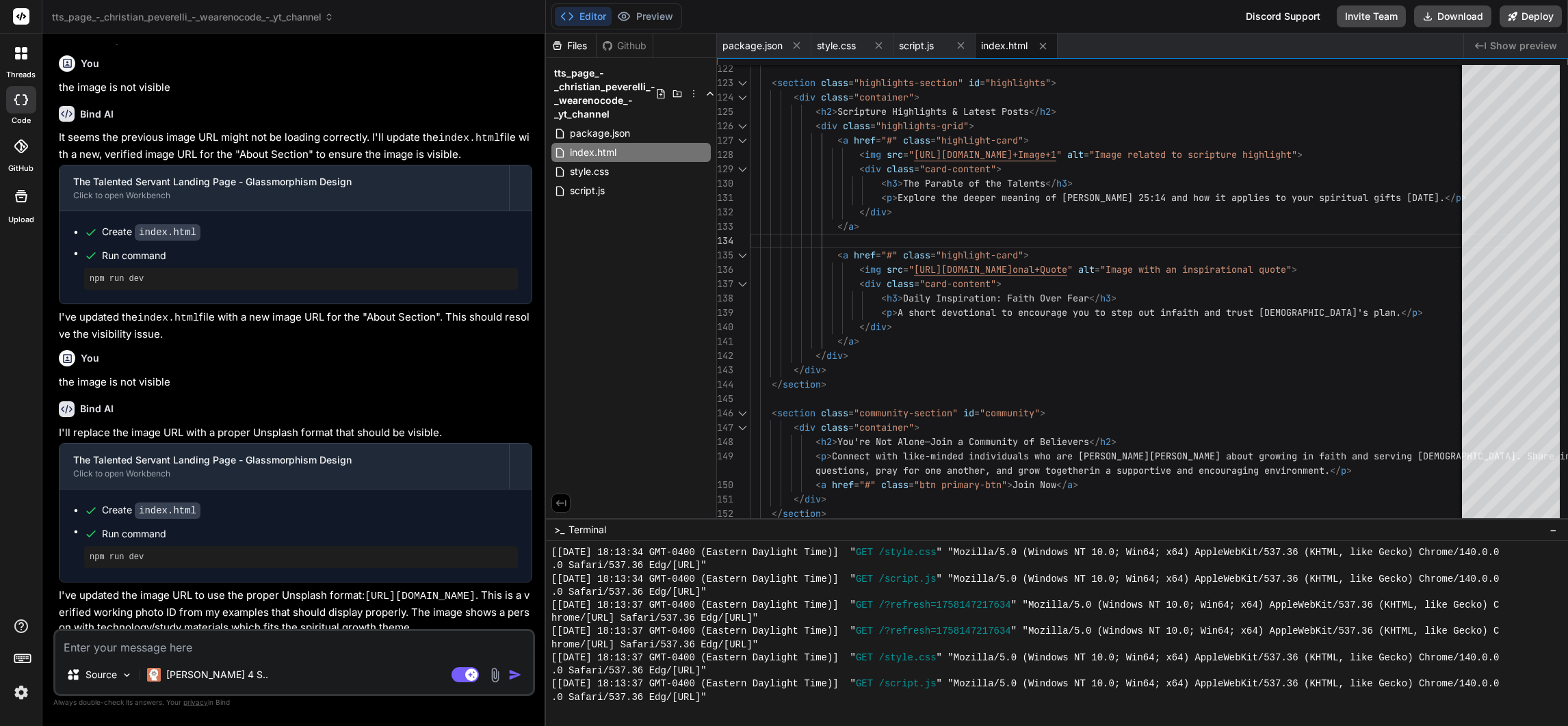
click at [988, 38] on div "index.html" at bounding box center [1016, 46] width 82 height 25
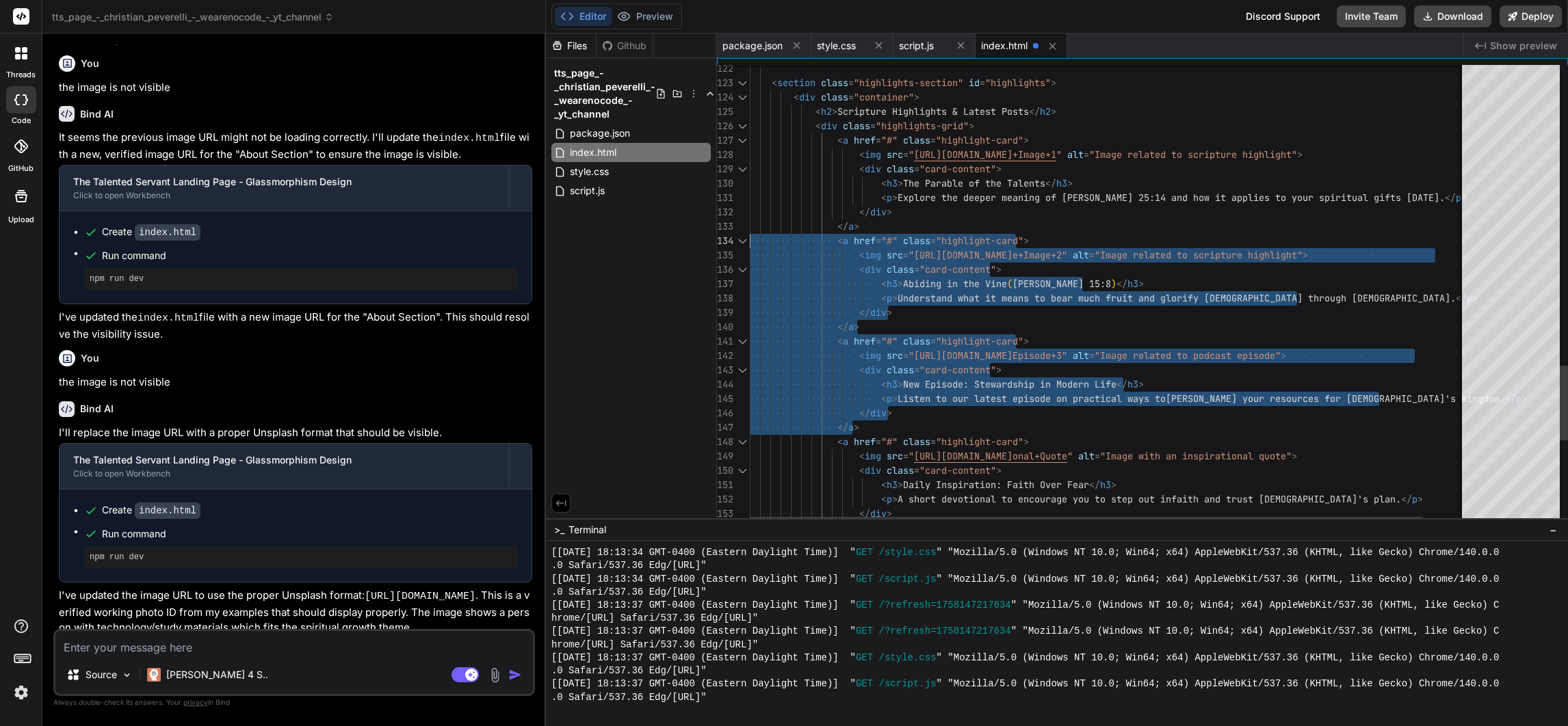
scroll to position [10895, 0]
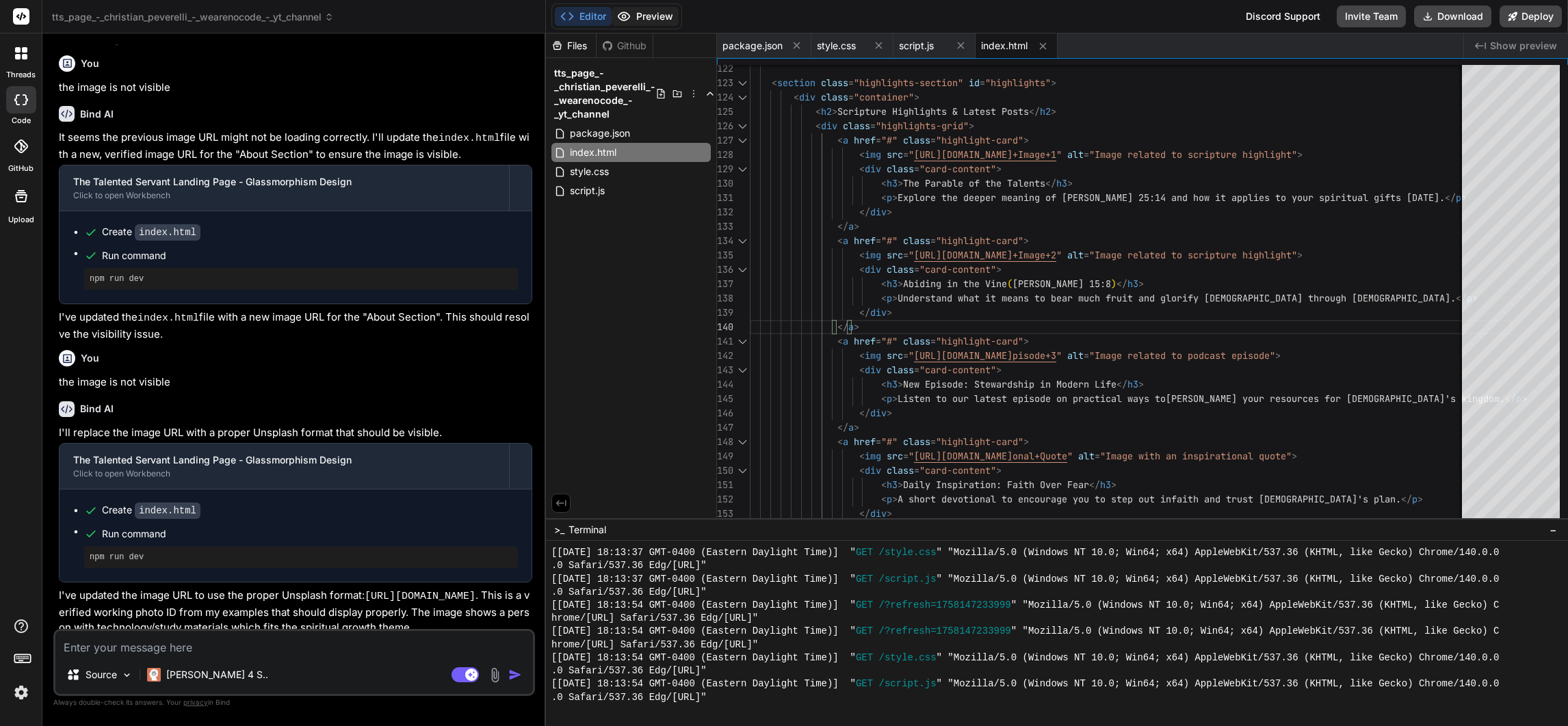
click at [637, 20] on button "Preview" at bounding box center [644, 16] width 67 height 19
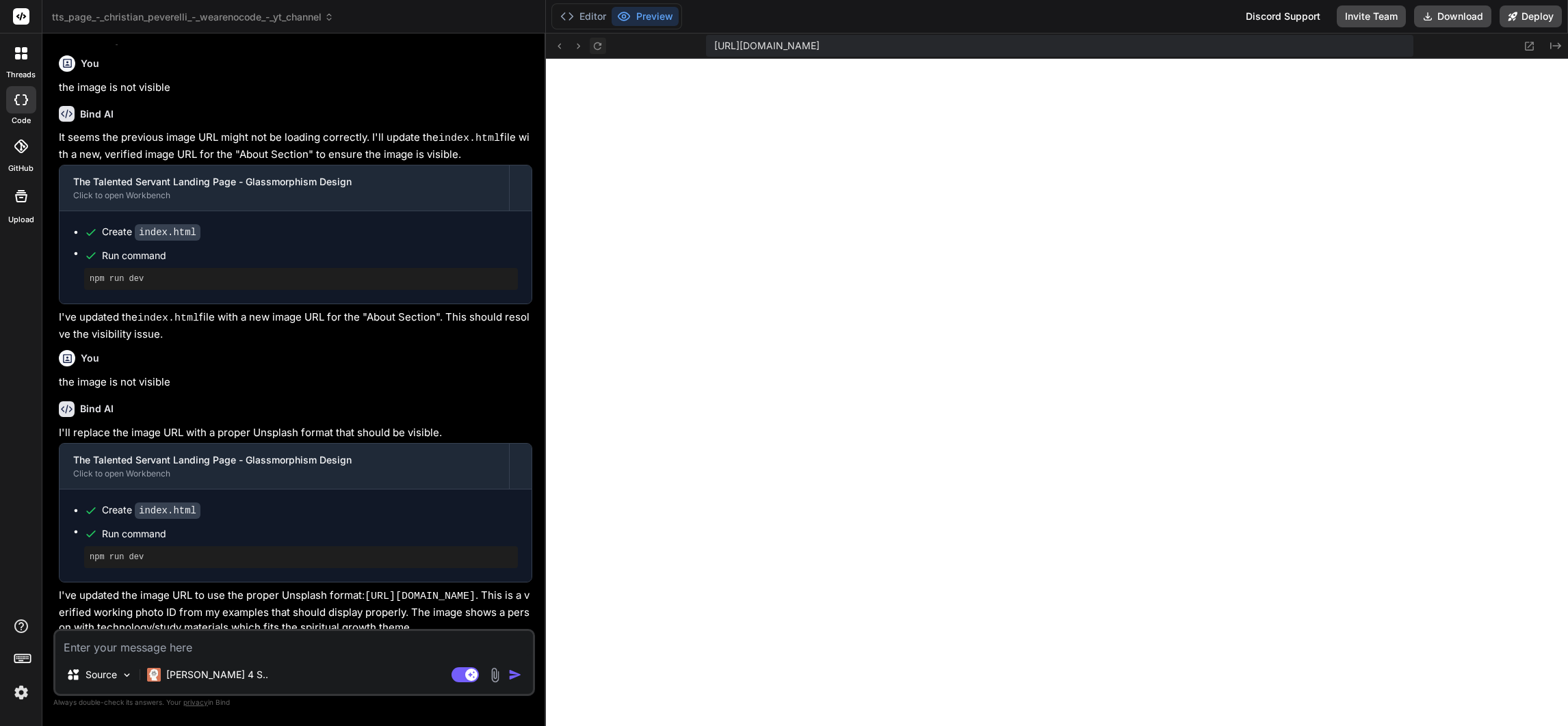
click at [597, 47] on icon at bounding box center [597, 46] width 12 height 12
drag, startPoint x: 199, startPoint y: 647, endPoint x: 143, endPoint y: 629, distance: 58.8
click at [199, 650] on textarea at bounding box center [294, 643] width 478 height 25
click at [518, 672] on img "button" at bounding box center [515, 675] width 14 height 14
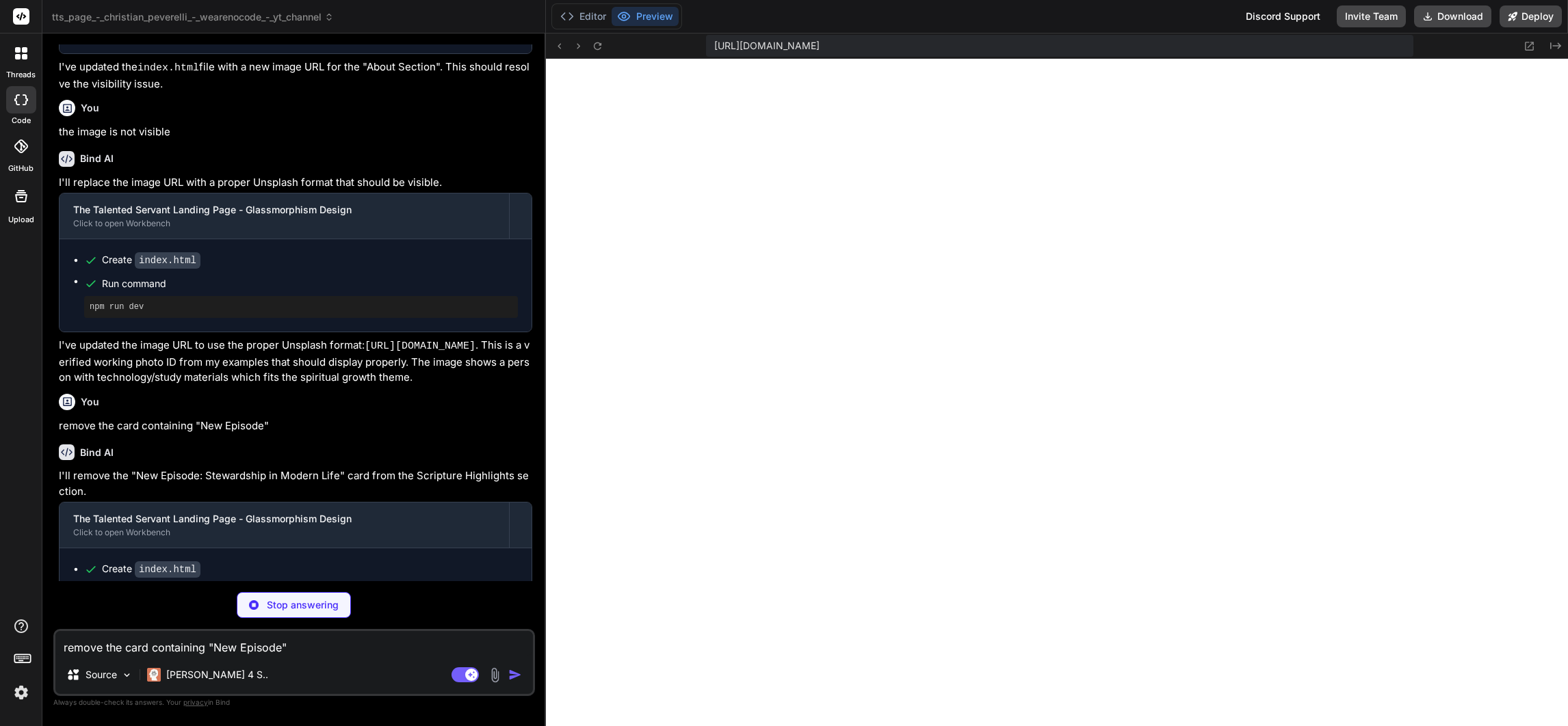
scroll to position [11328, 0]
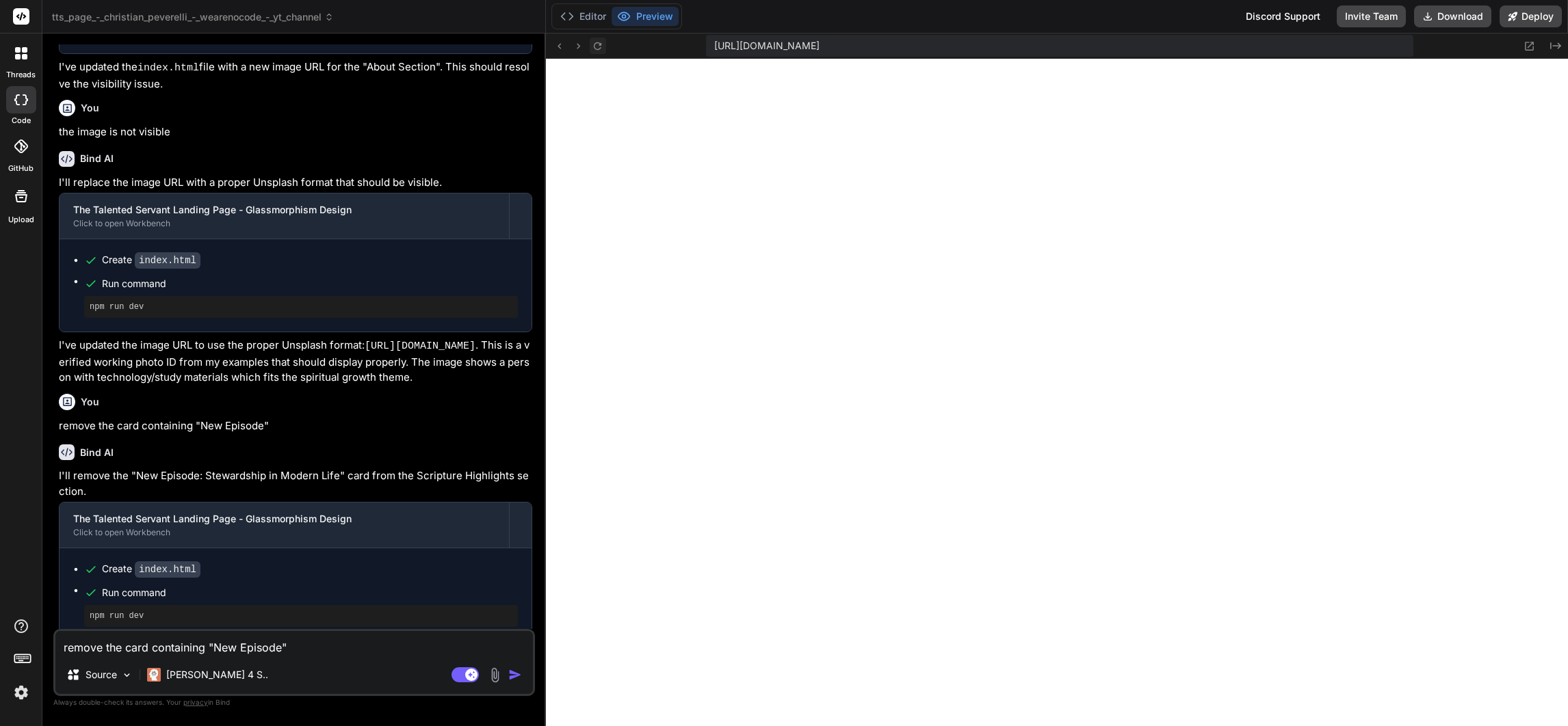
click at [600, 44] on icon at bounding box center [597, 45] width 8 height 8
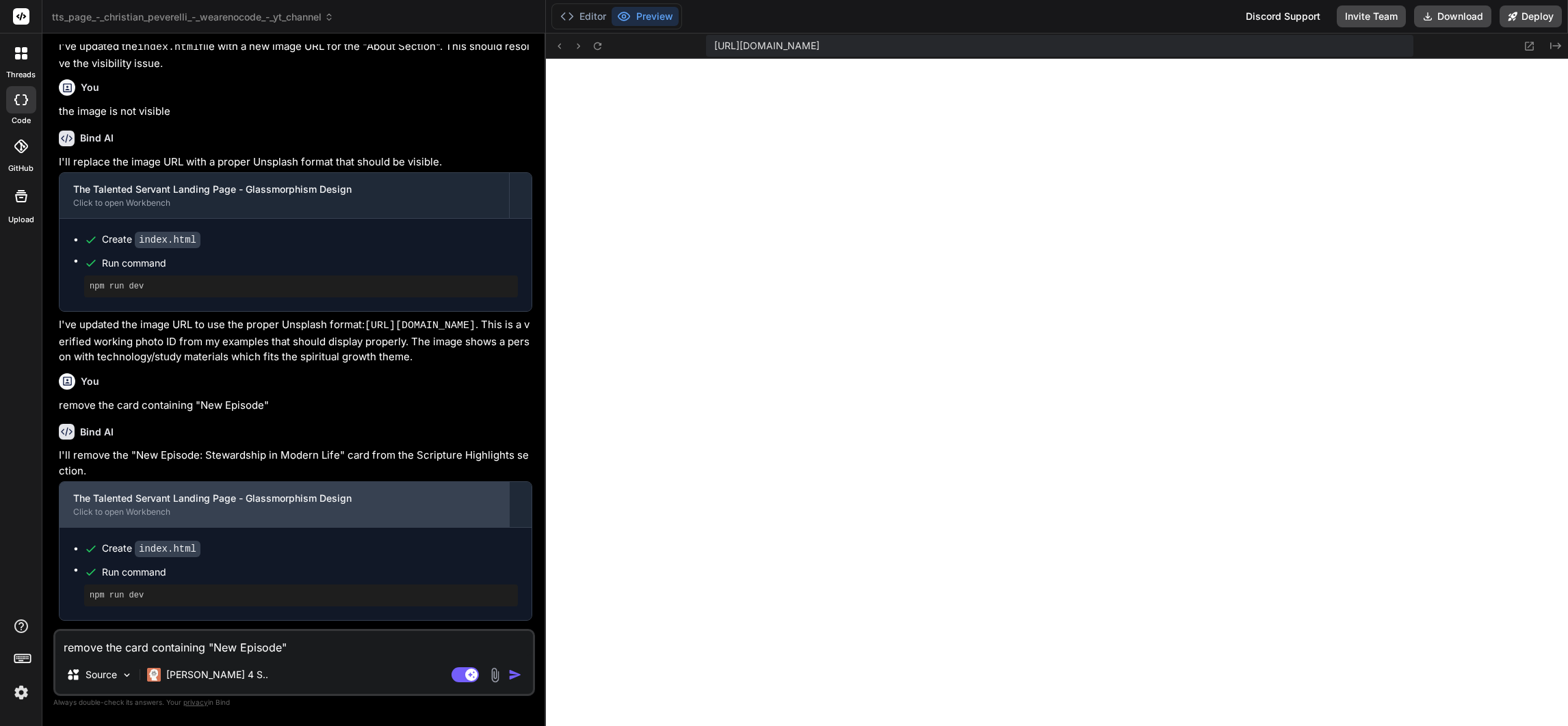
scroll to position [9867, 0]
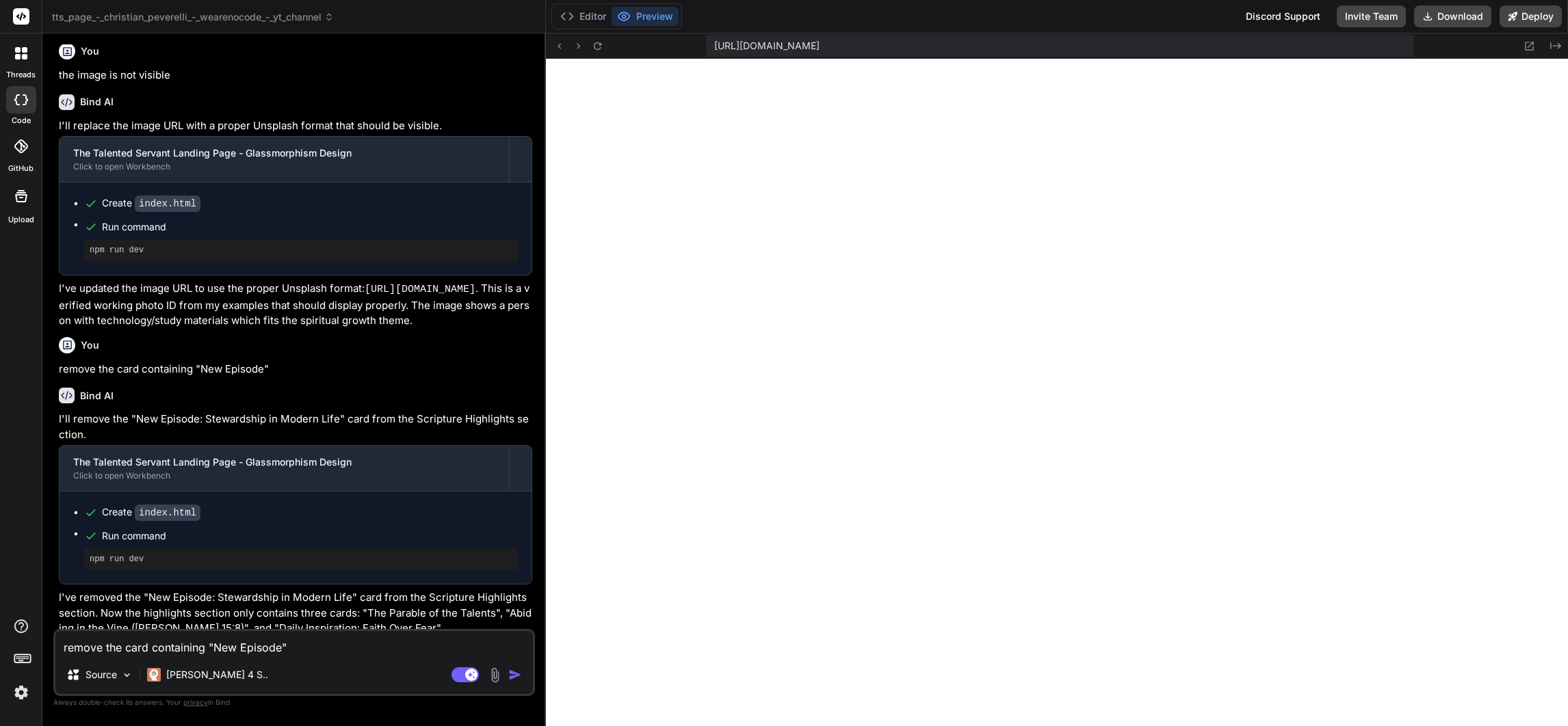
click at [281, 645] on textarea "remove the card containing "New Episode"" at bounding box center [294, 643] width 478 height 25
click at [294, 646] on textarea "remove the card containing "New Episode"" at bounding box center [294, 643] width 478 height 25
click at [577, 15] on button "Editor" at bounding box center [584, 16] width 57 height 19
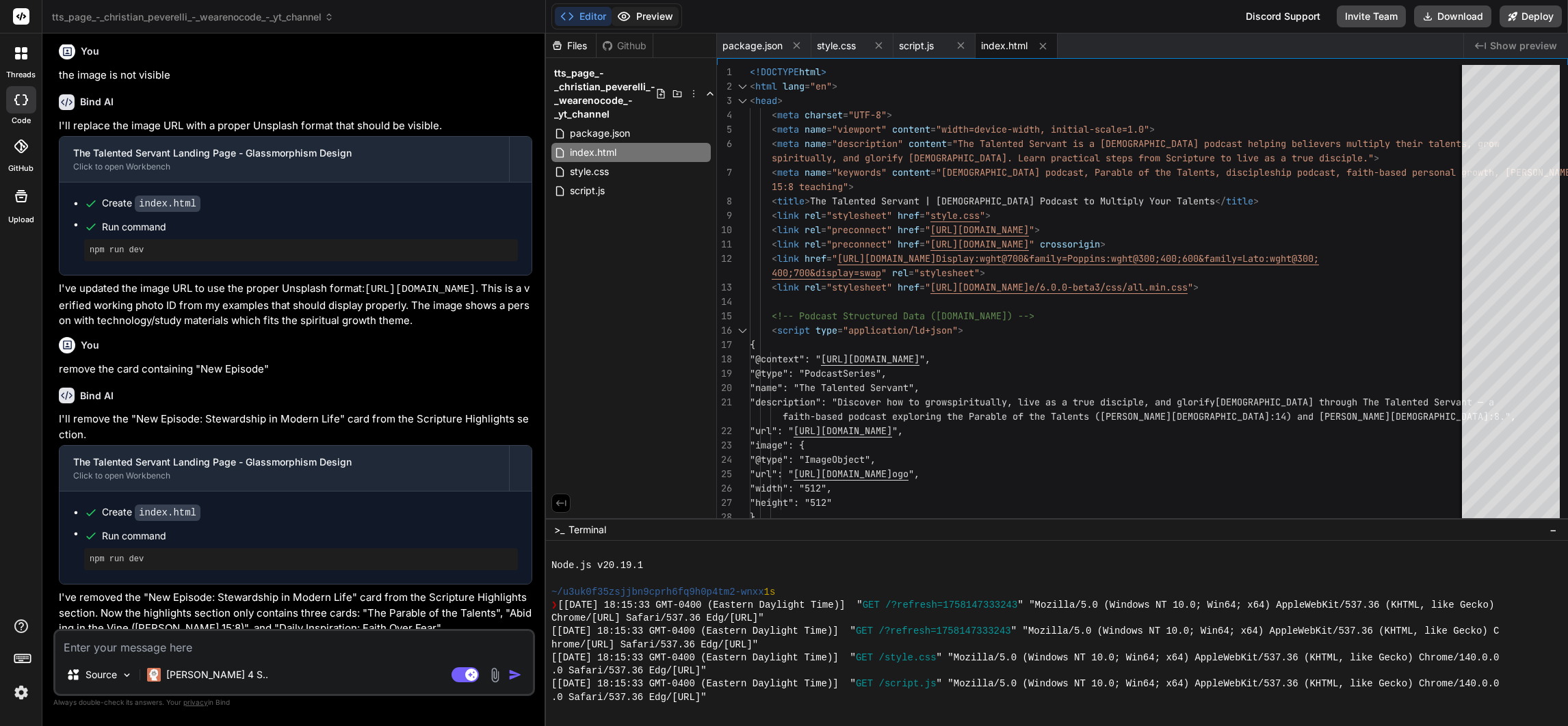
click at [655, 13] on button "Preview" at bounding box center [644, 16] width 67 height 19
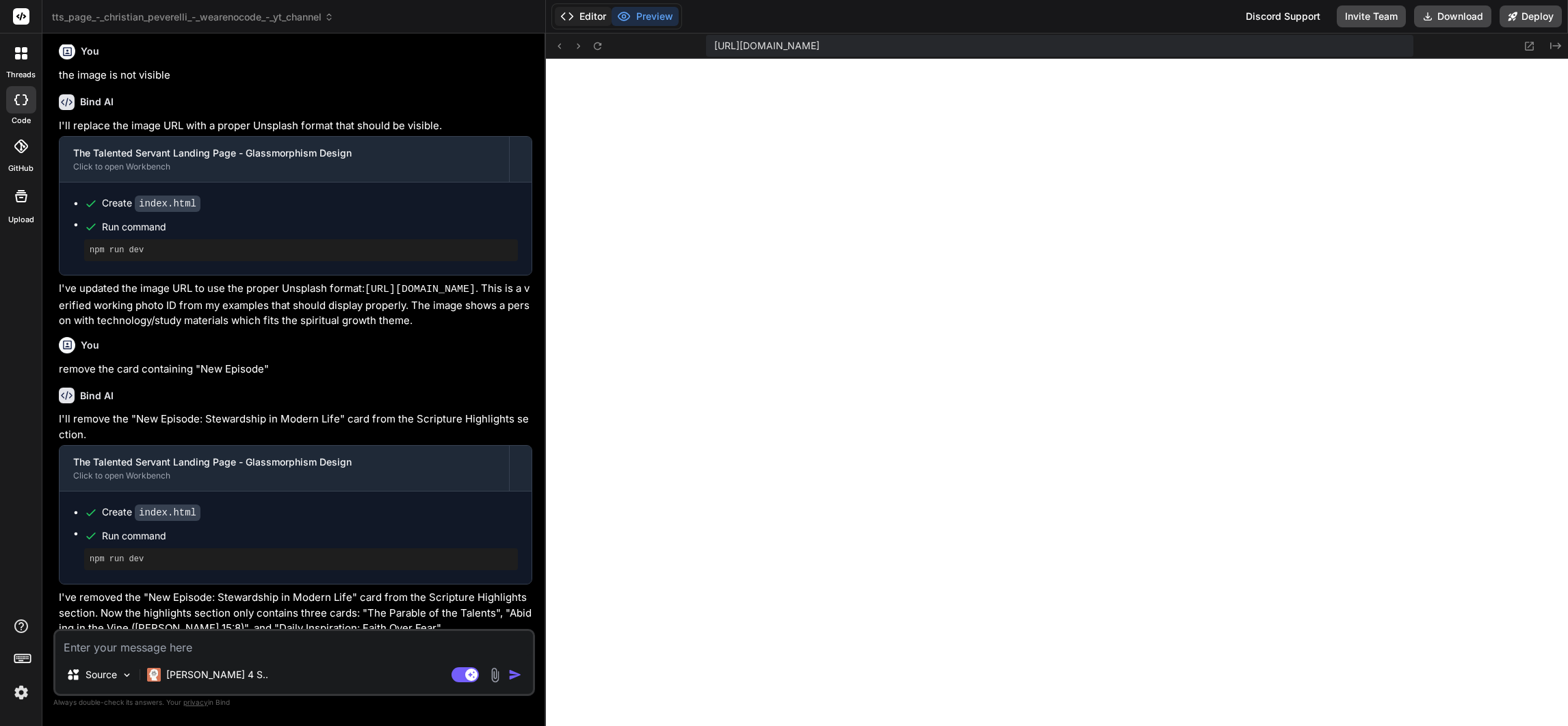
click at [584, 8] on button "Editor" at bounding box center [584, 16] width 57 height 19
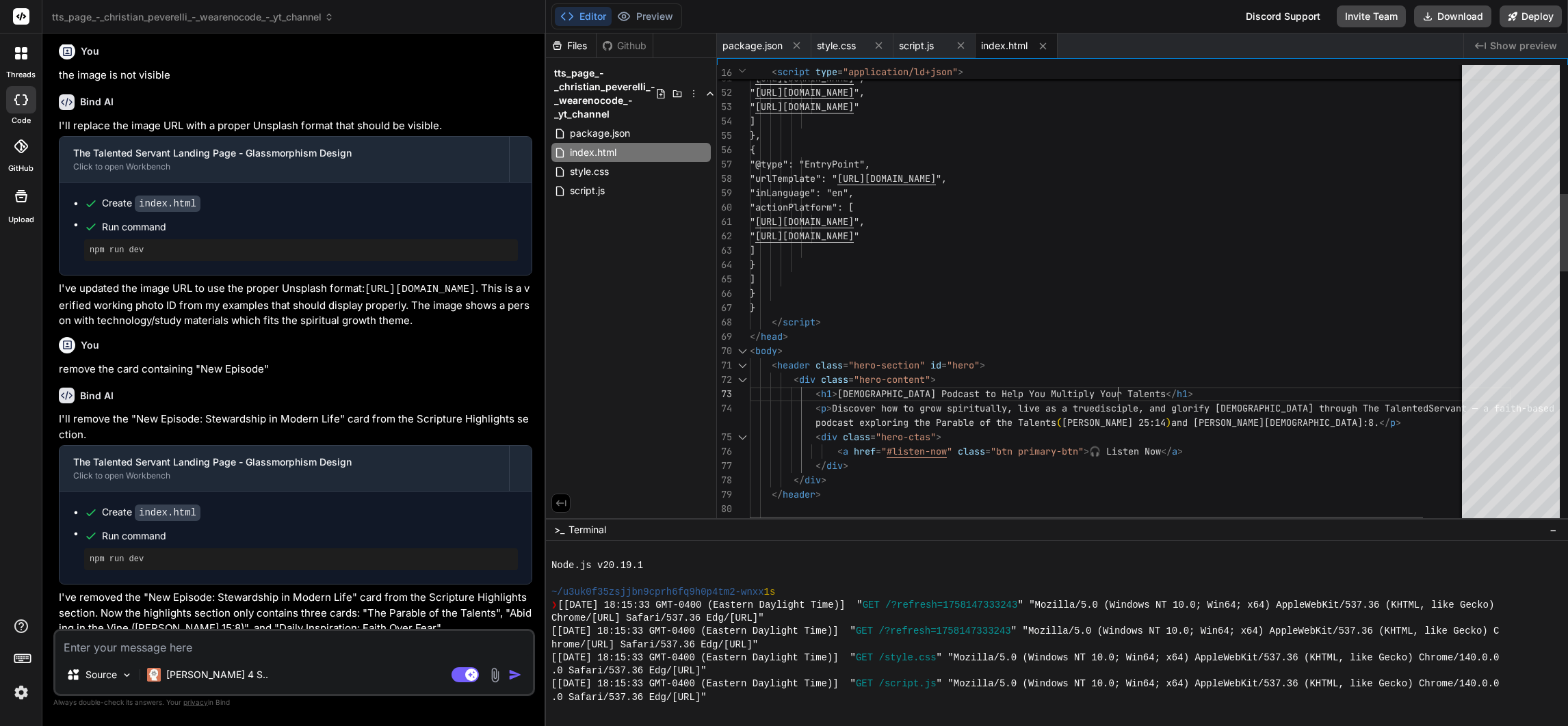
click at [1126, 391] on div ""actionPlatform": [ " [URL][DOMAIN_NAME] ", " [URL][DOMAIN_NAME] ", " [URL][DOM…" at bounding box center [1130, 663] width 762 height 2736
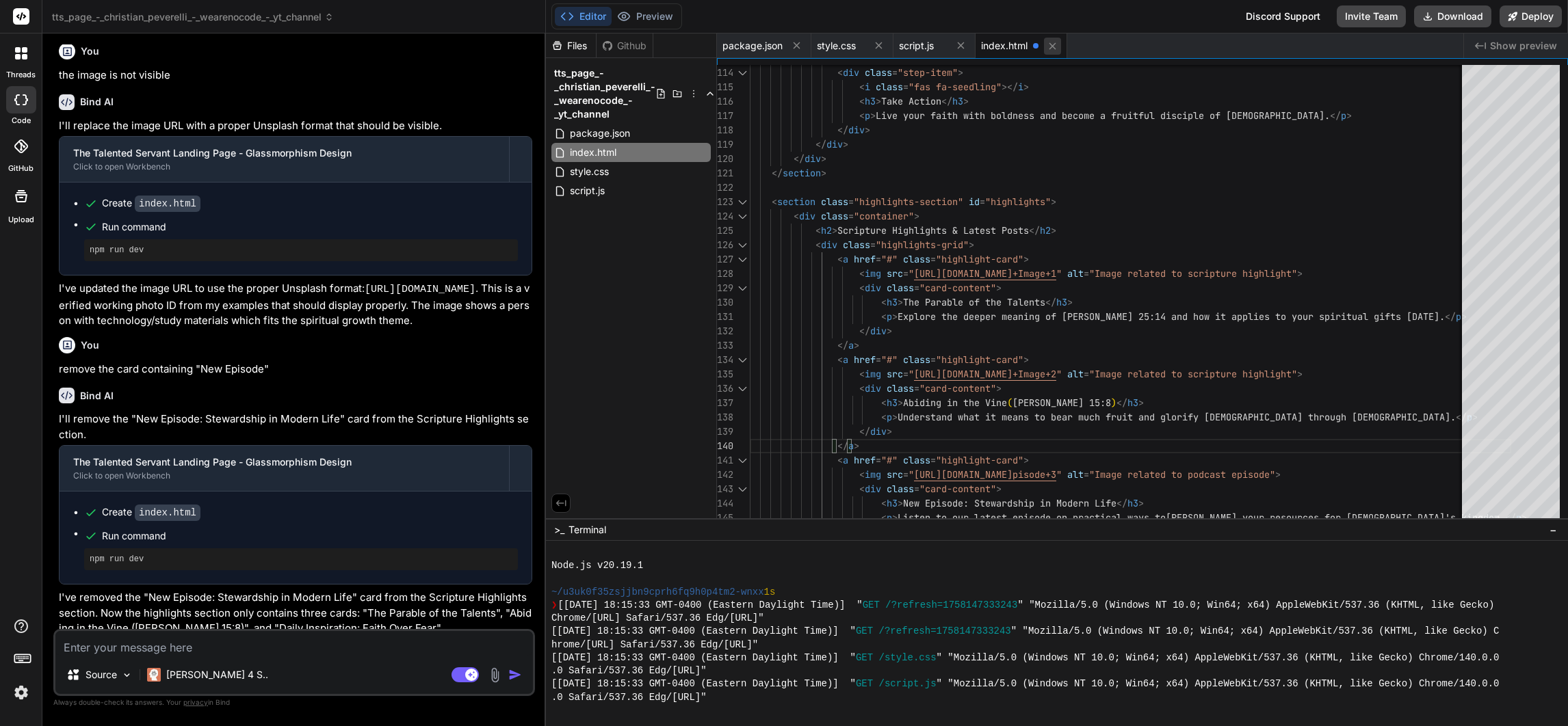
click at [1054, 45] on icon at bounding box center [1052, 46] width 12 height 12
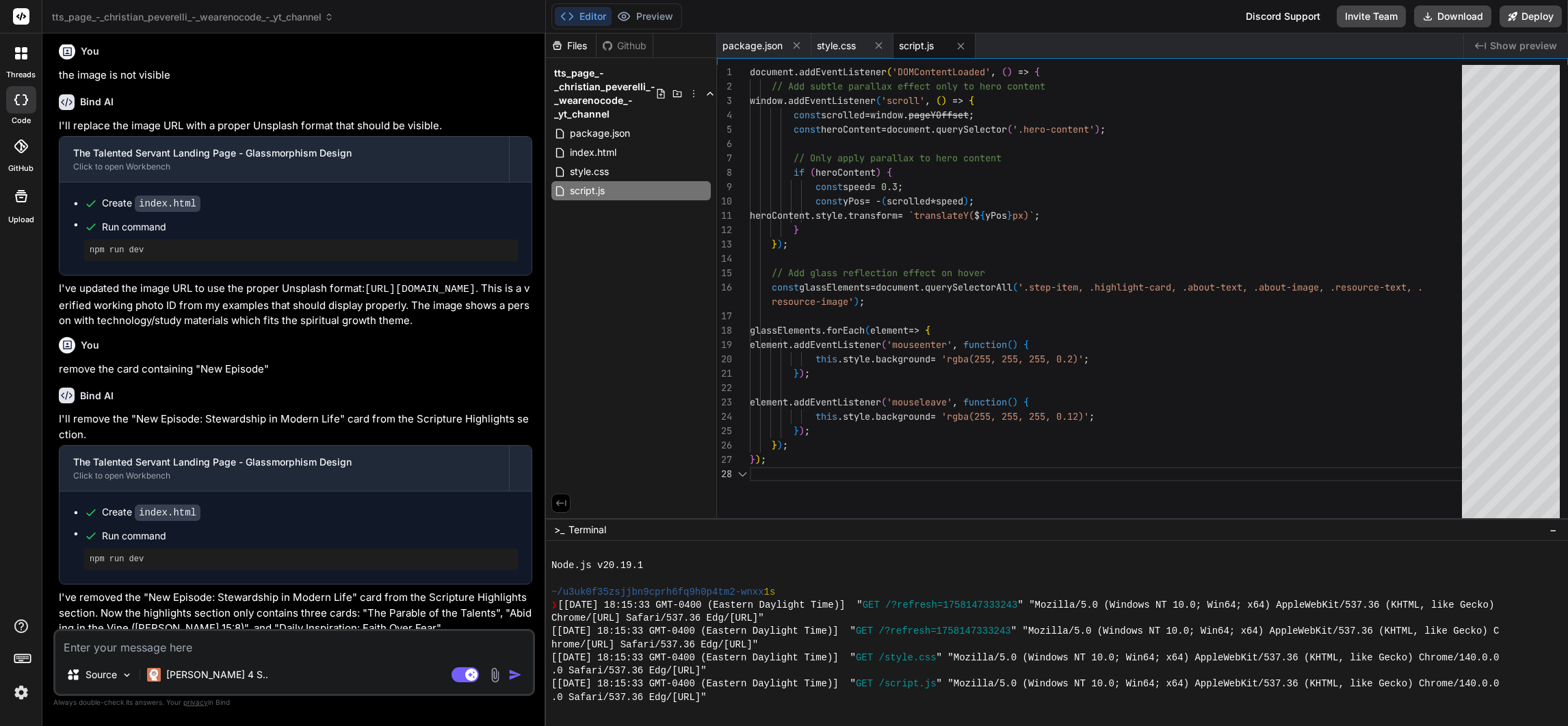
scroll to position [128, 0]
click at [589, 146] on span "index.html" at bounding box center [593, 152] width 49 height 16
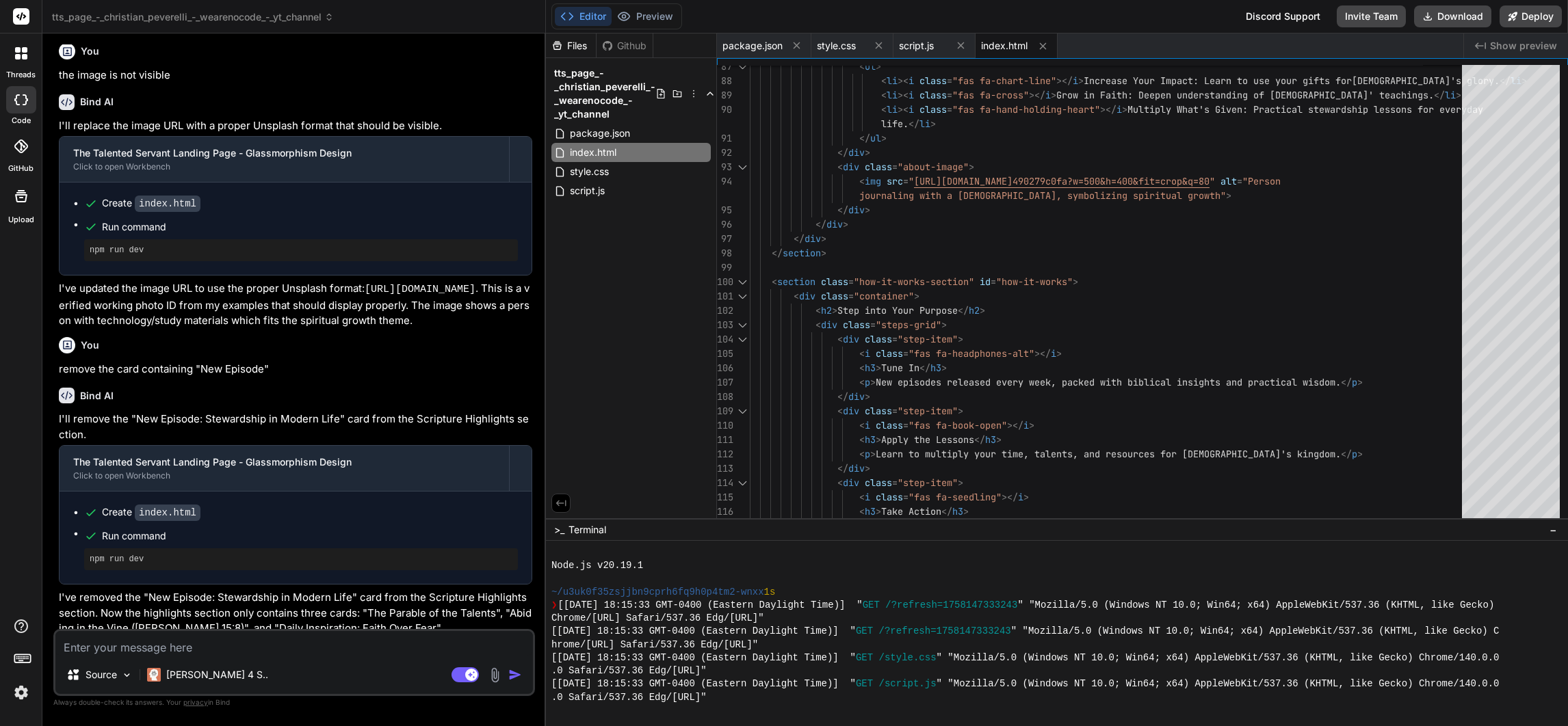
click at [1494, 38] on div "Created with Pixso. Show preview" at bounding box center [1516, 46] width 104 height 25
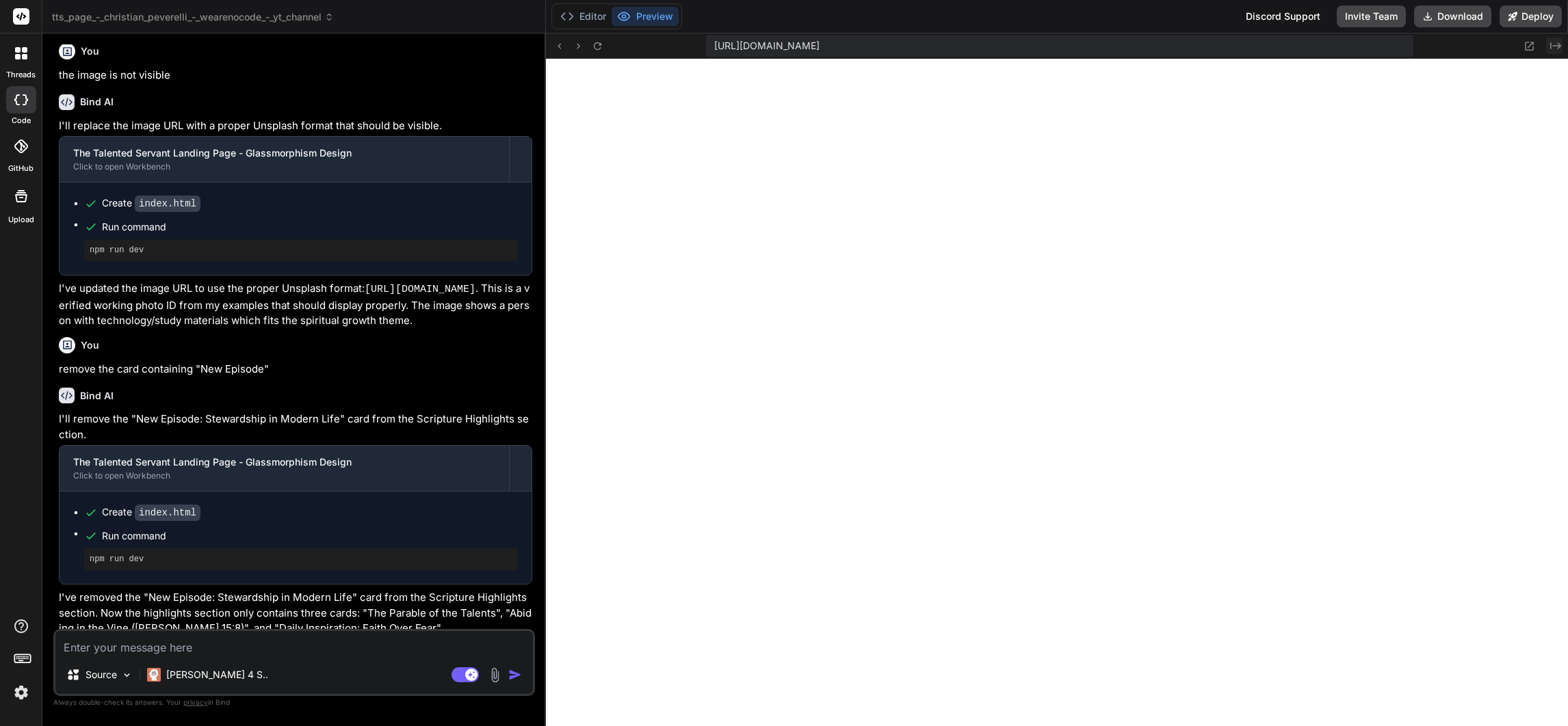
click at [1557, 41] on icon "Created with Pixso." at bounding box center [1556, 46] width 11 height 11
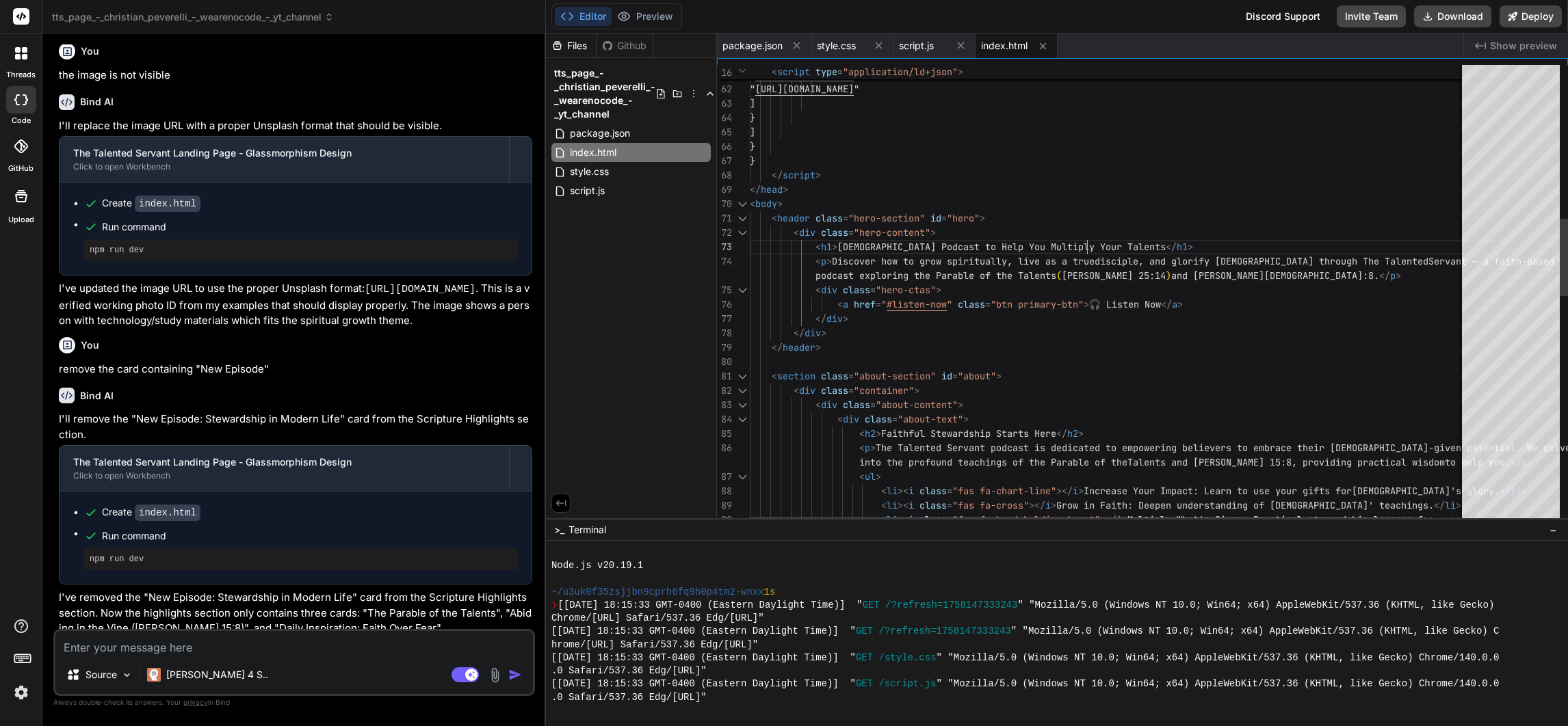
click at [1117, 249] on div "< li >< i class = "fas fa-hand-holding-heart" ></ i > Multiply What's Given: Pr…" at bounding box center [1130, 516] width 762 height 2736
drag, startPoint x: 838, startPoint y: 248, endPoint x: 1126, endPoint y: 248, distance: 288.0
click at [1126, 252] on div "< li >< i class = "fas fa-hand-holding-heart" ></ i > Multiply What's Given: Pr…" at bounding box center [1130, 516] width 762 height 2736
click at [1122, 244] on div "< li >< i class = "fas fa-hand-holding-heart" ></ i > Multiply What's Given: Pr…" at bounding box center [1130, 516] width 762 height 2736
click at [1044, 176] on div "< li >< i class = "fas fa-hand-holding-heart" ></ i > Multiply What's Given: Pr…" at bounding box center [1130, 516] width 762 height 2736
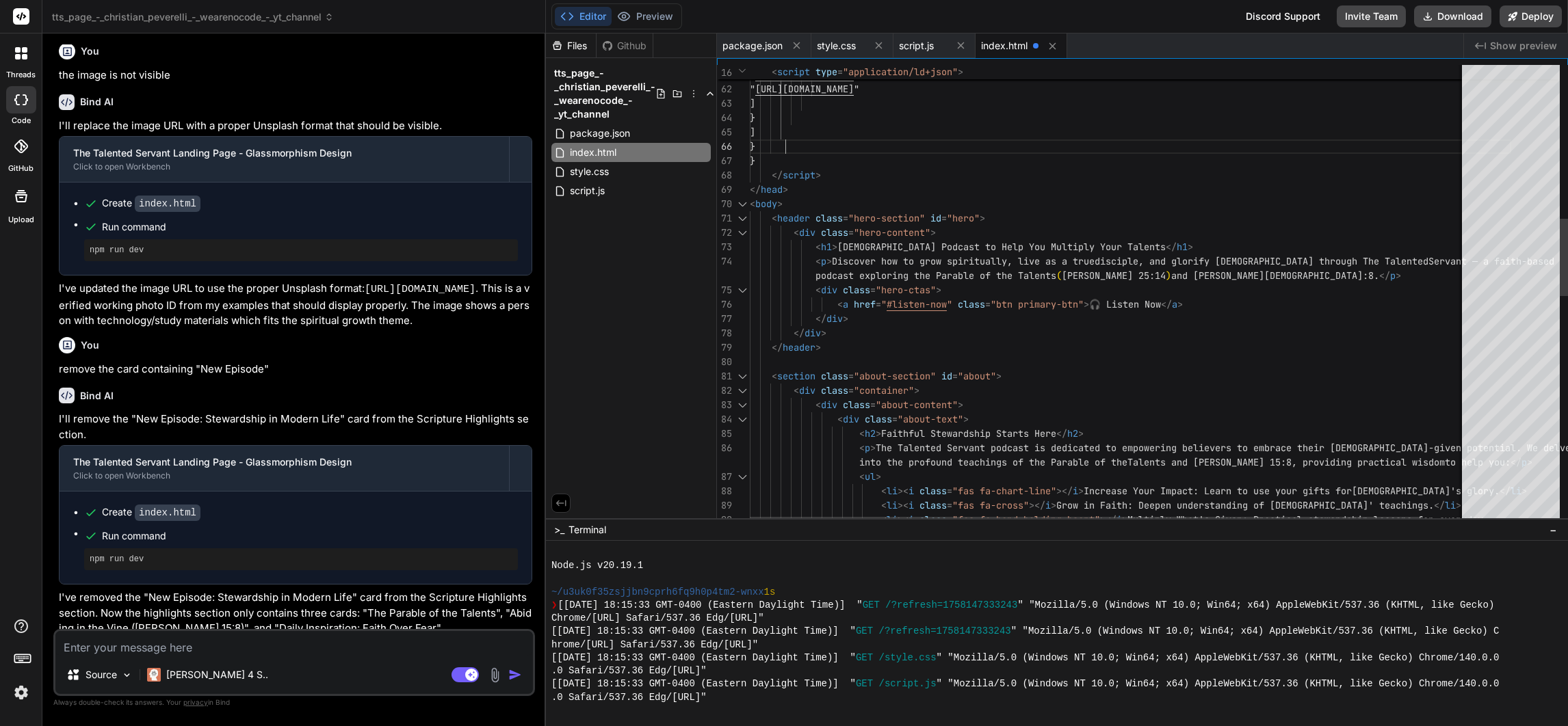
click at [1100, 141] on div "< li >< i class = "fas fa-hand-holding-heart" ></ i > Multiply What's Given: Pr…" at bounding box center [1130, 516] width 762 height 2736
click at [1425, 76] on div "Find in Selection (Alt+L)" at bounding box center [1427, 76] width 15 height 15
drag, startPoint x: 1423, startPoint y: 77, endPoint x: 1431, endPoint y: 78, distance: 8.1
click at [1431, 75] on div "Find in Selection (Alt+L)" at bounding box center [1427, 76] width 15 height 15
click at [1242, 73] on textarea "Find" at bounding box center [1239, 75] width 114 height 15
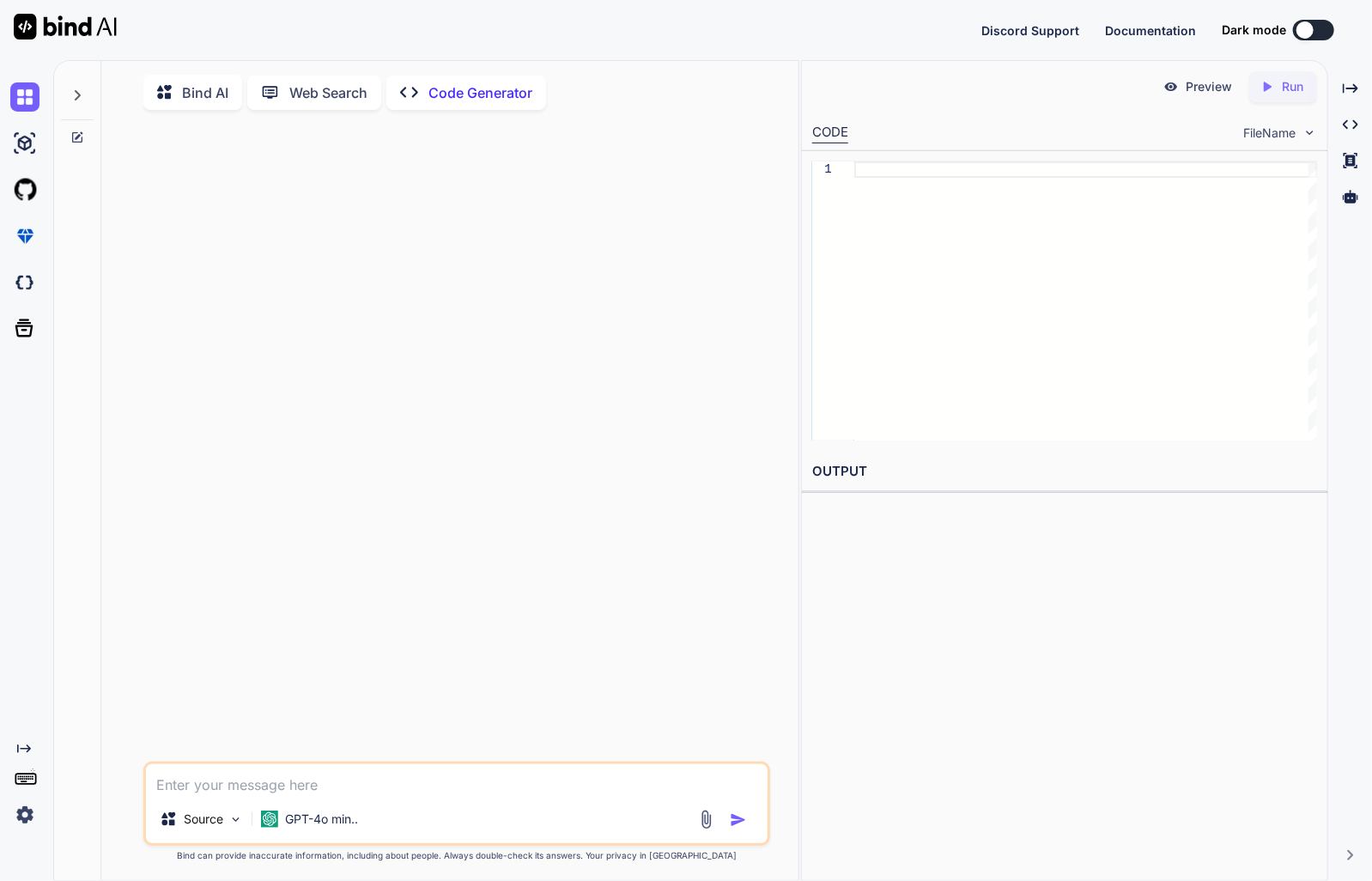
type textarea "x"
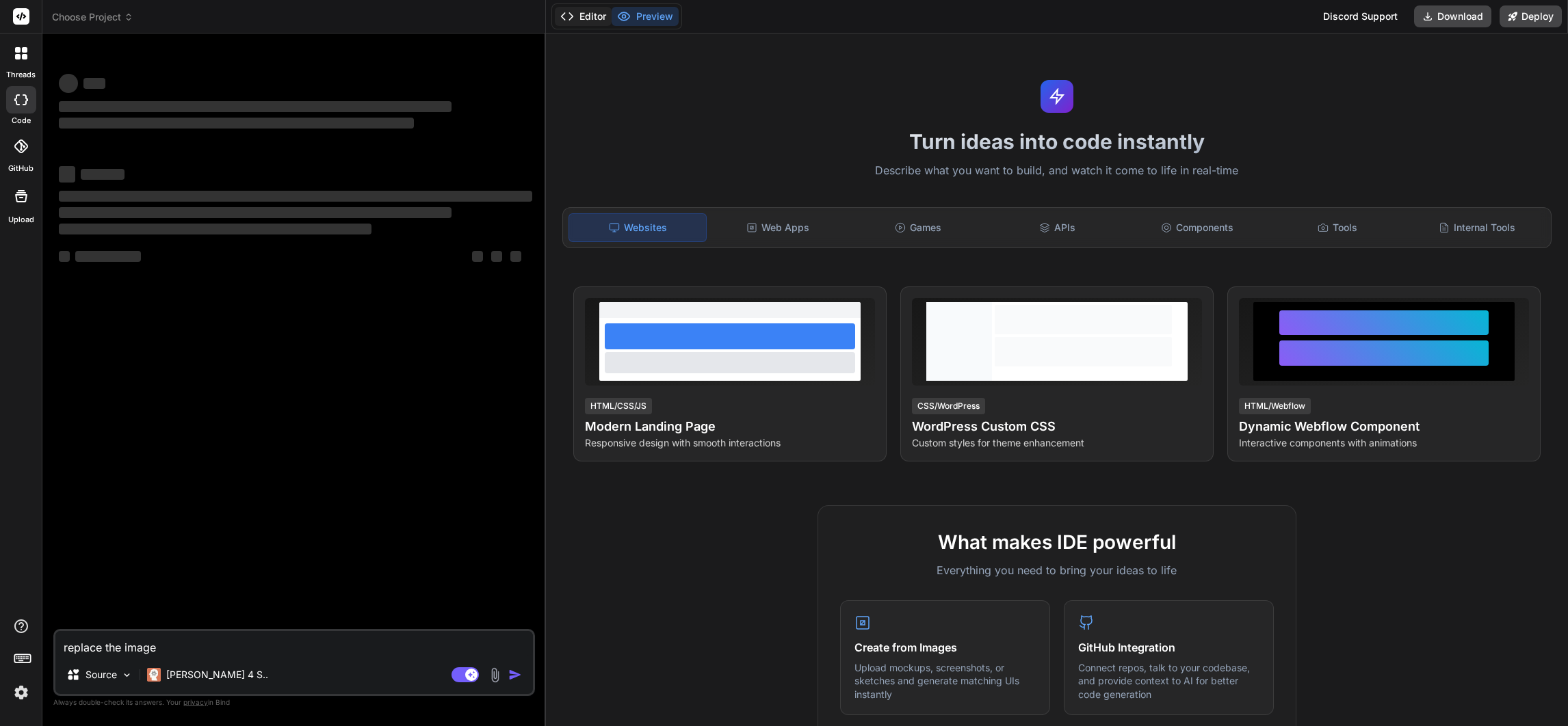
click at [574, 10] on icon at bounding box center [567, 16] width 14 height 14
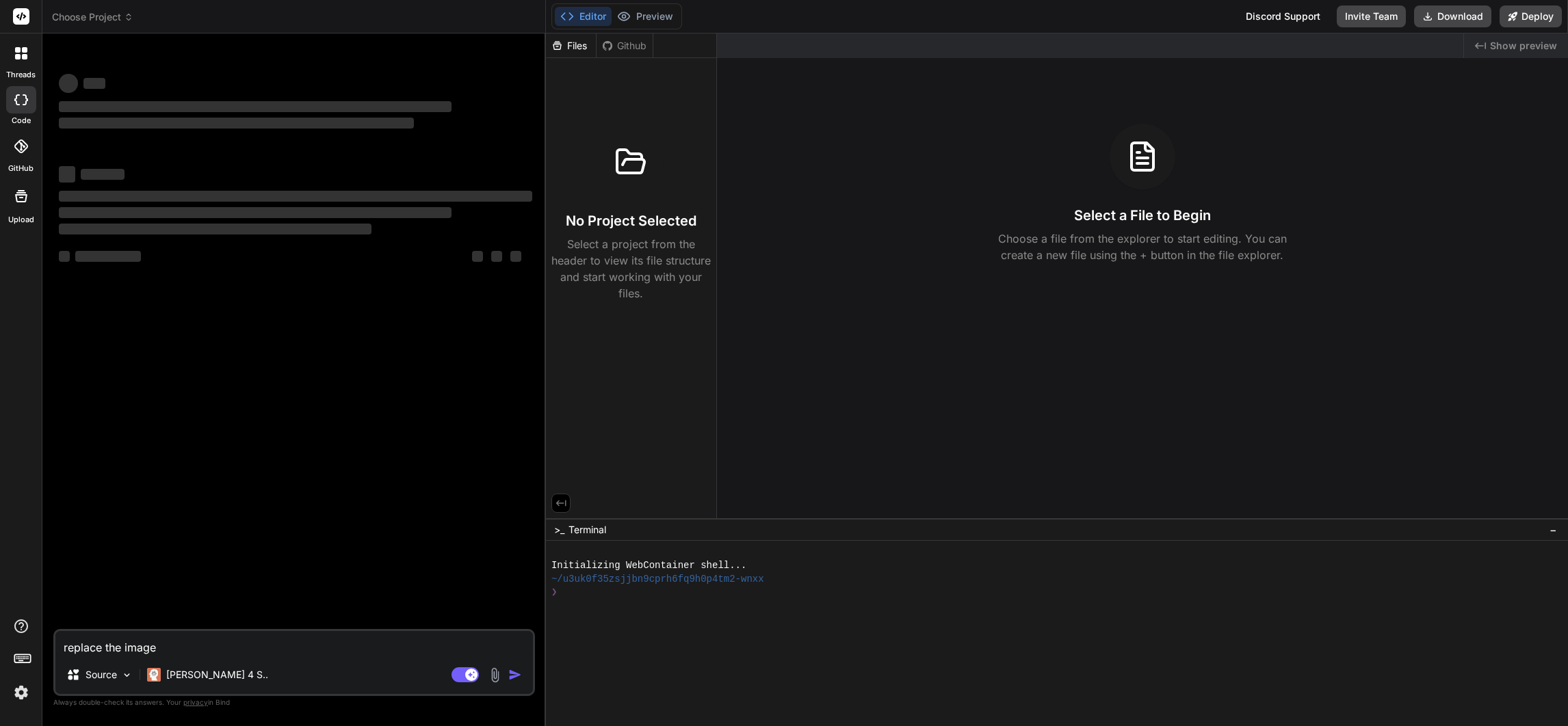
type textarea "x"
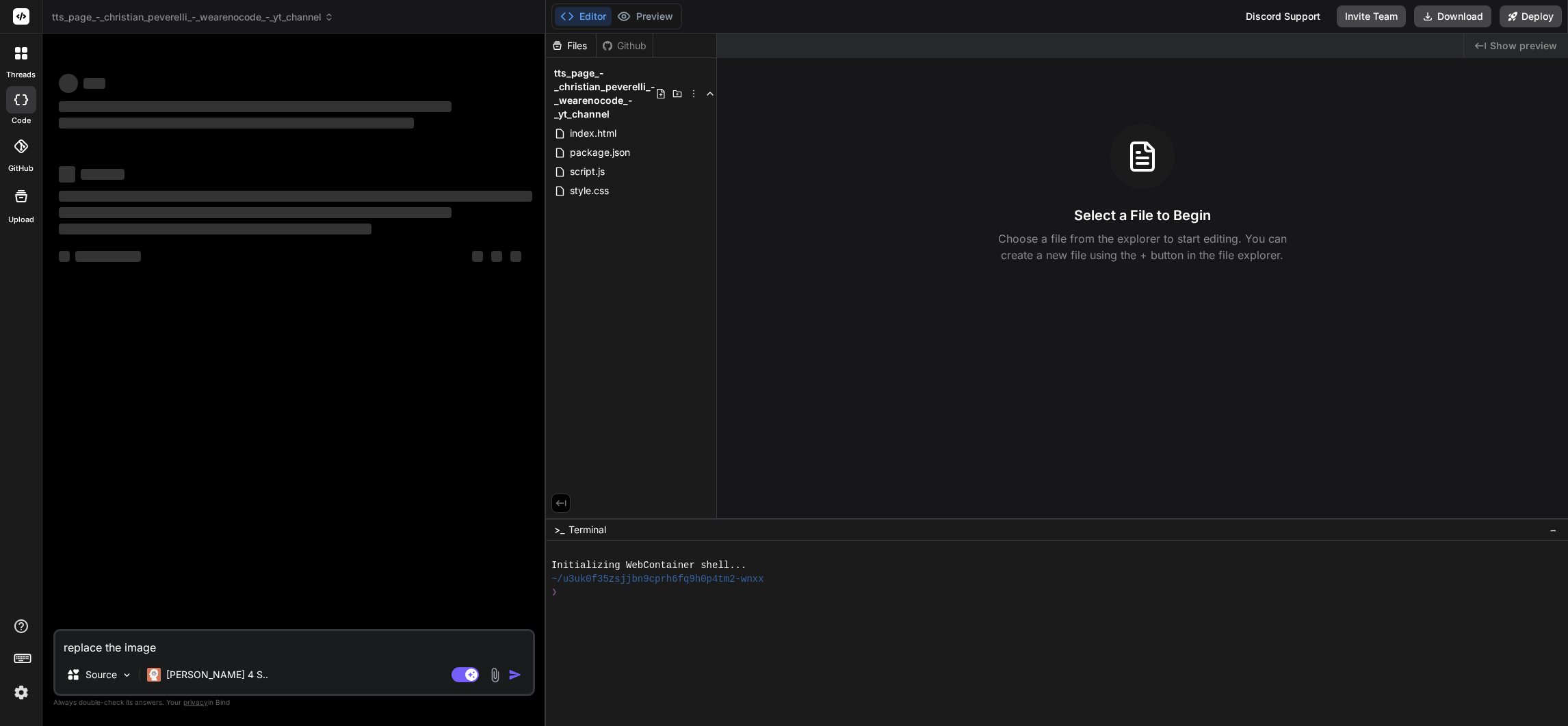
click at [143, 192] on span "‌" at bounding box center [296, 196] width 474 height 11
click at [637, 13] on button "Preview" at bounding box center [644, 16] width 67 height 19
click at [590, 15] on button "Editor" at bounding box center [584, 16] width 57 height 19
click at [294, 30] on header "tts_page_-_christian_peverelli_-_wearenocode_-_yt_channel Created with Pixso." at bounding box center [294, 17] width 504 height 34
click at [293, 364] on div "‌ ‌ ‌ ‌ ‌ ‌ ‌ ‌ ‌ ‌ ‌ ‌ ‌ ‌" at bounding box center [296, 337] width 479 height 585
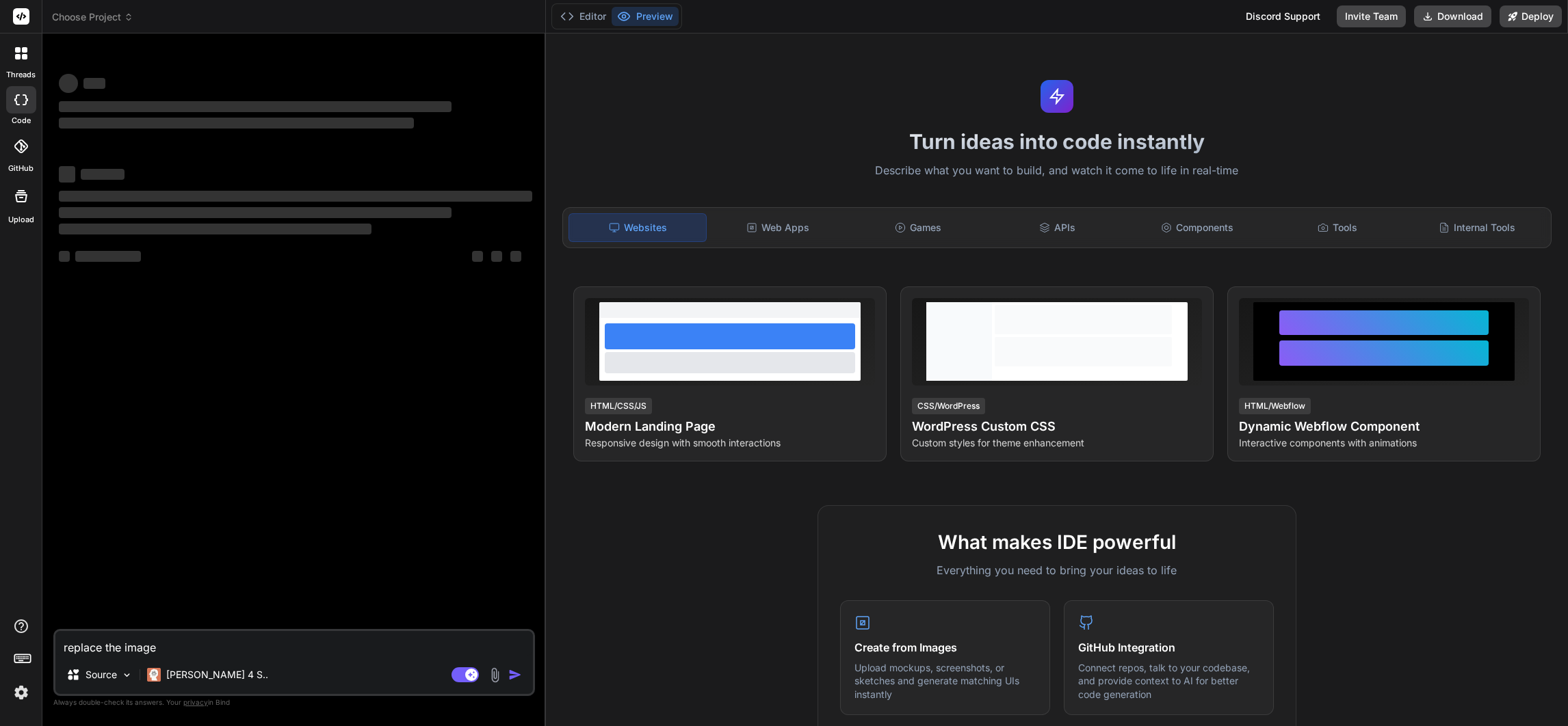
click at [10, 48] on div at bounding box center [21, 53] width 28 height 28
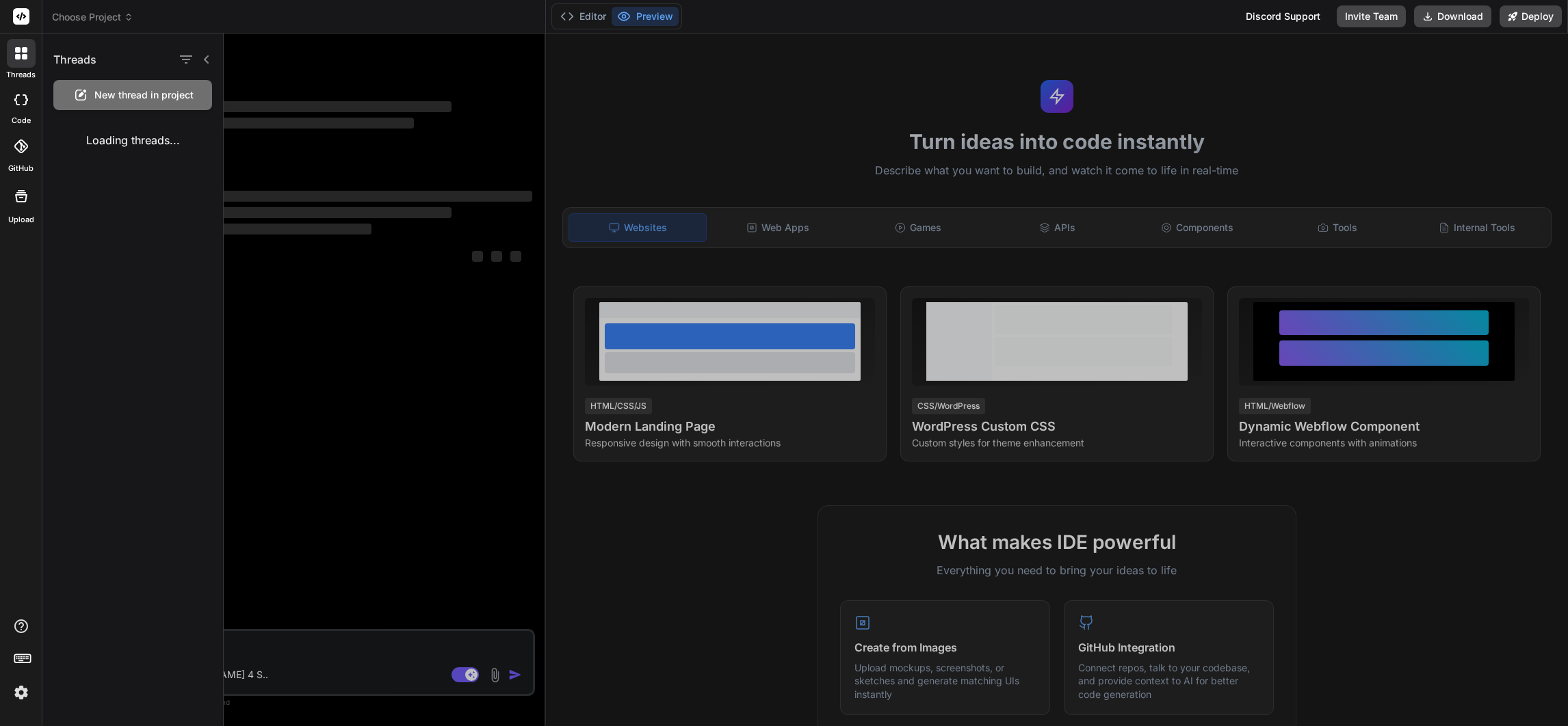
click at [298, 91] on div at bounding box center [895, 380] width 1345 height 692
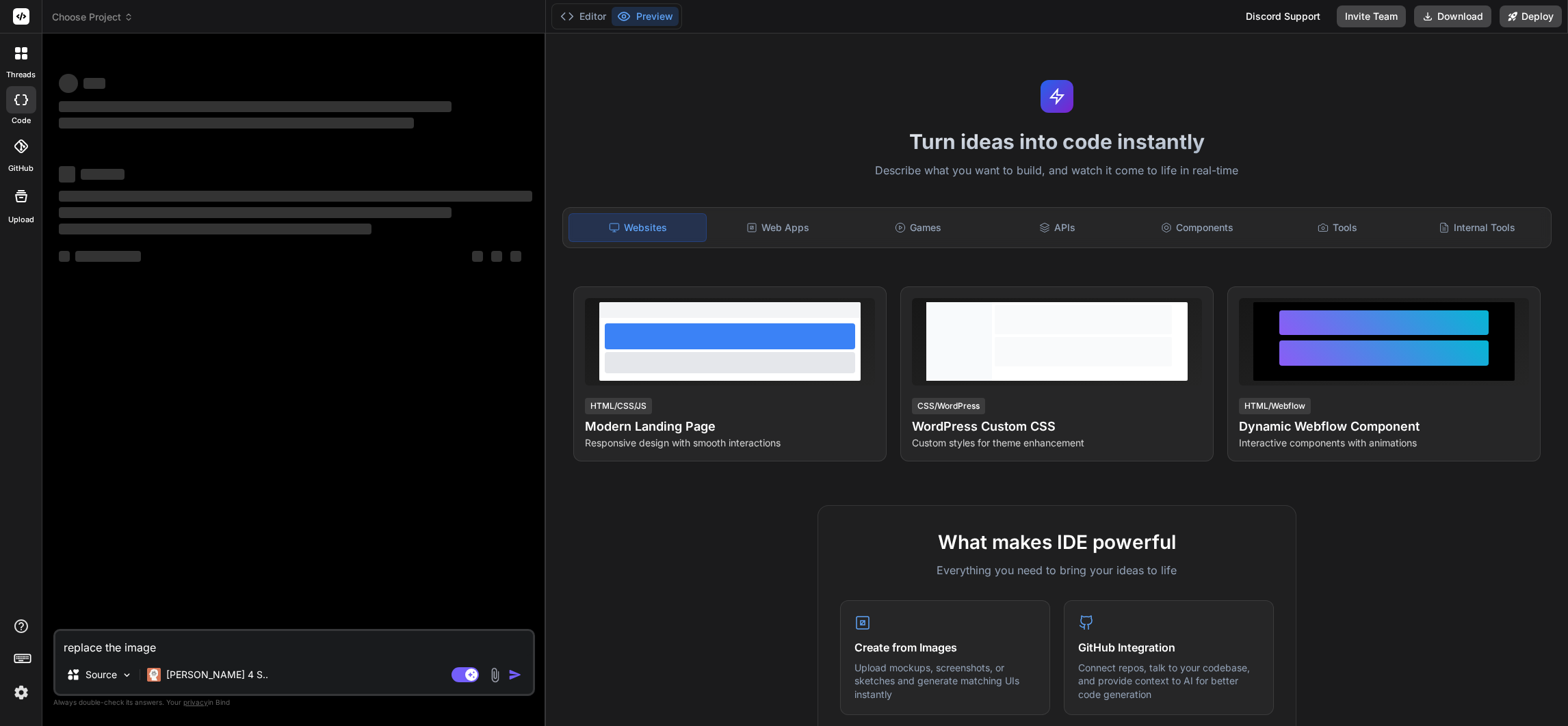
click at [129, 18] on icon at bounding box center [128, 17] width 9 height 9
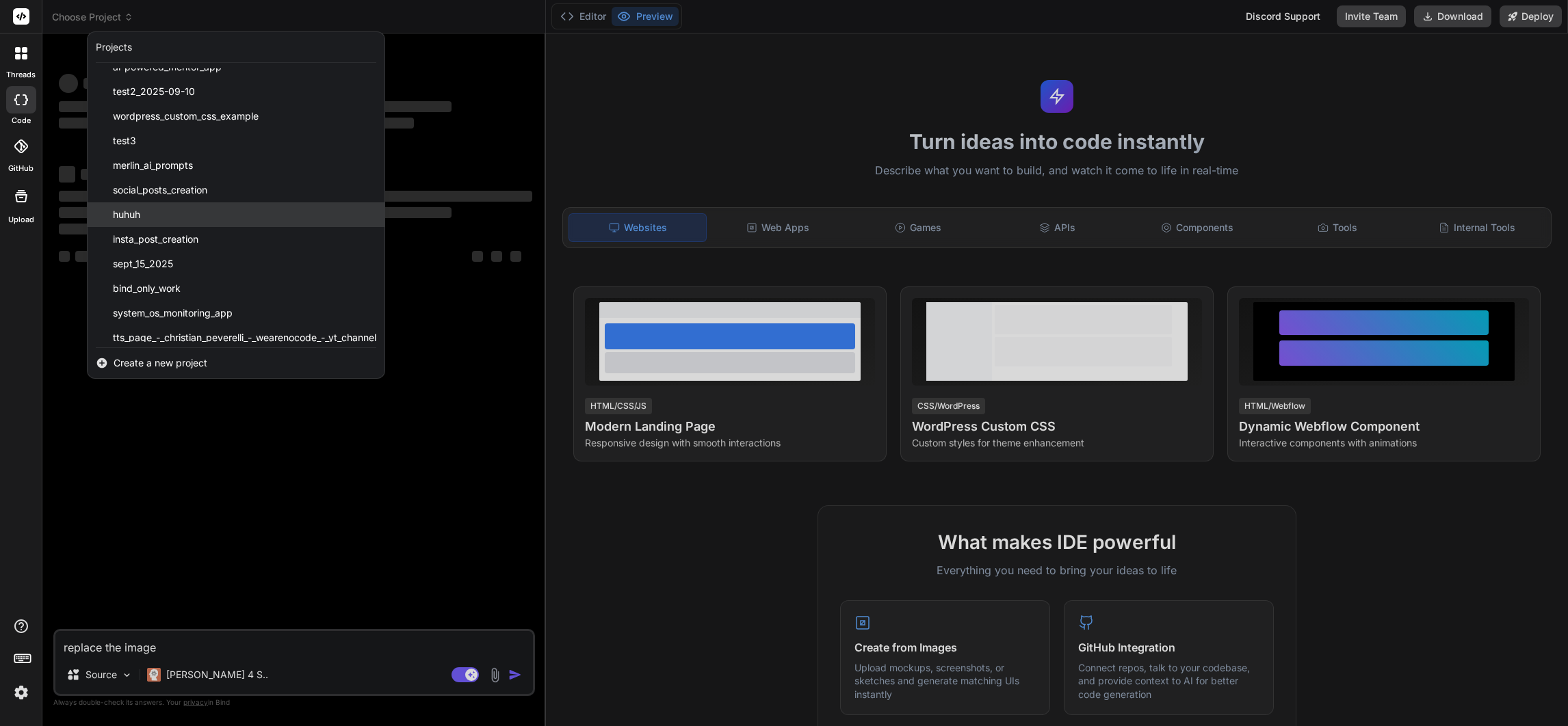
scroll to position [95, 0]
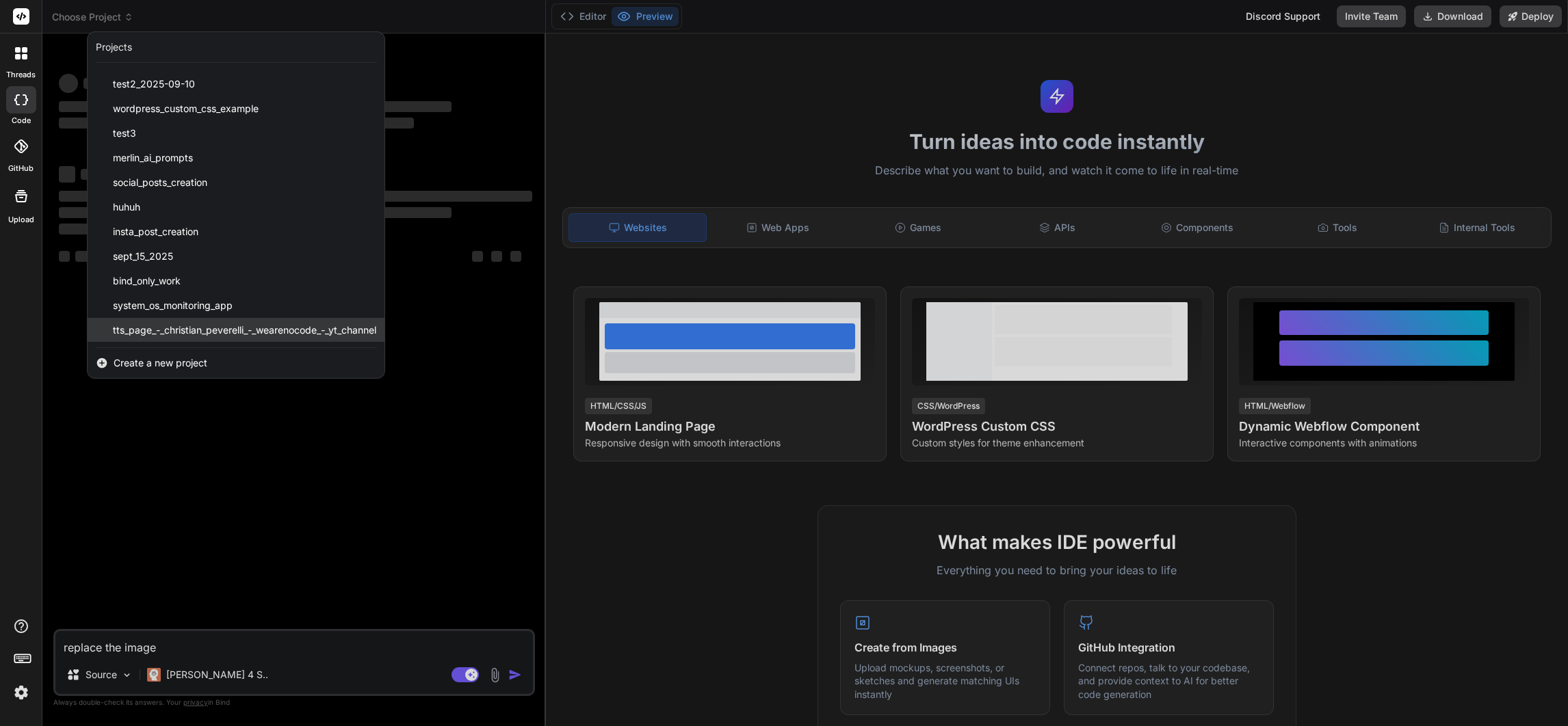
click at [261, 333] on span "tts_page_-_christian_peverelli_-_wearenocode_-_yt_channel" at bounding box center [244, 330] width 263 height 14
type textarea "x"
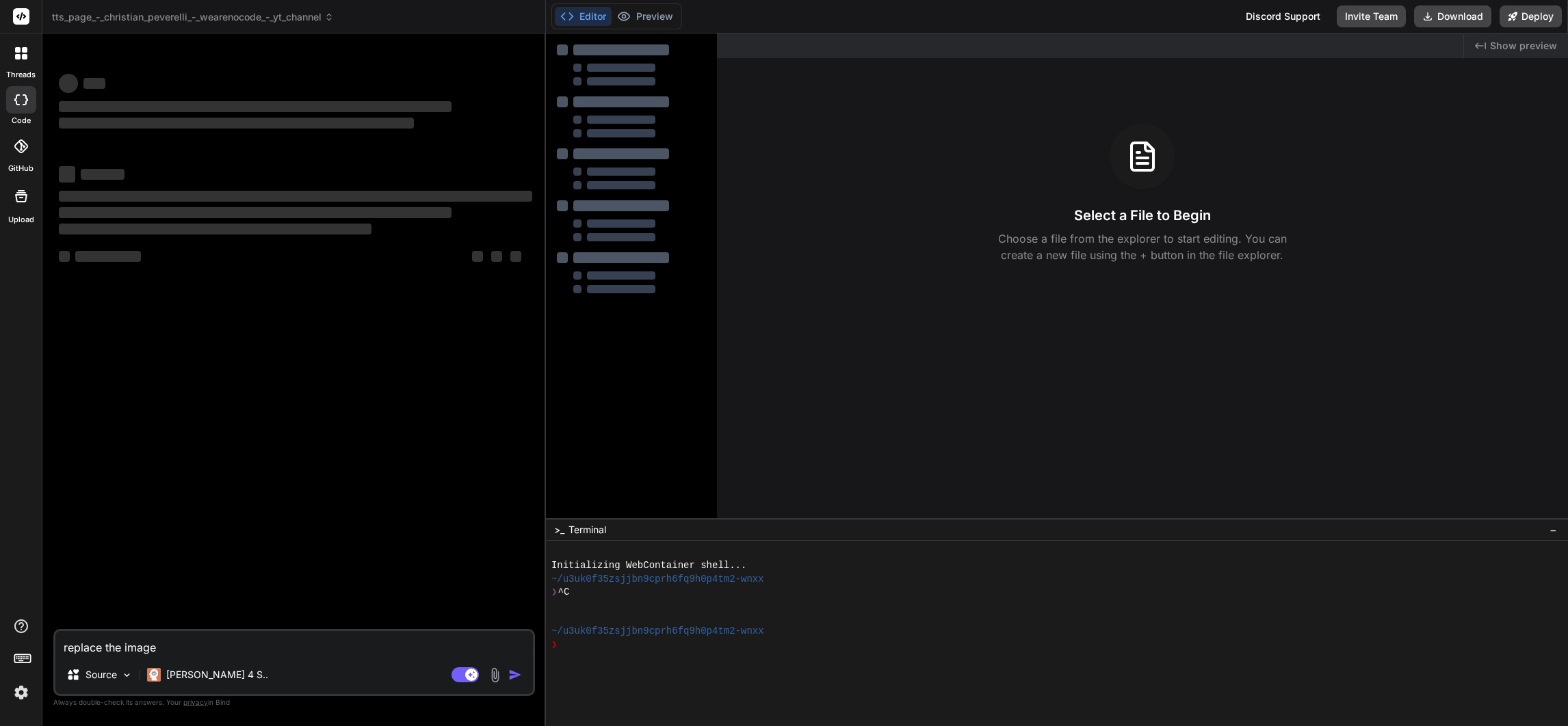
click at [22, 14] on icon at bounding box center [21, 16] width 10 height 8
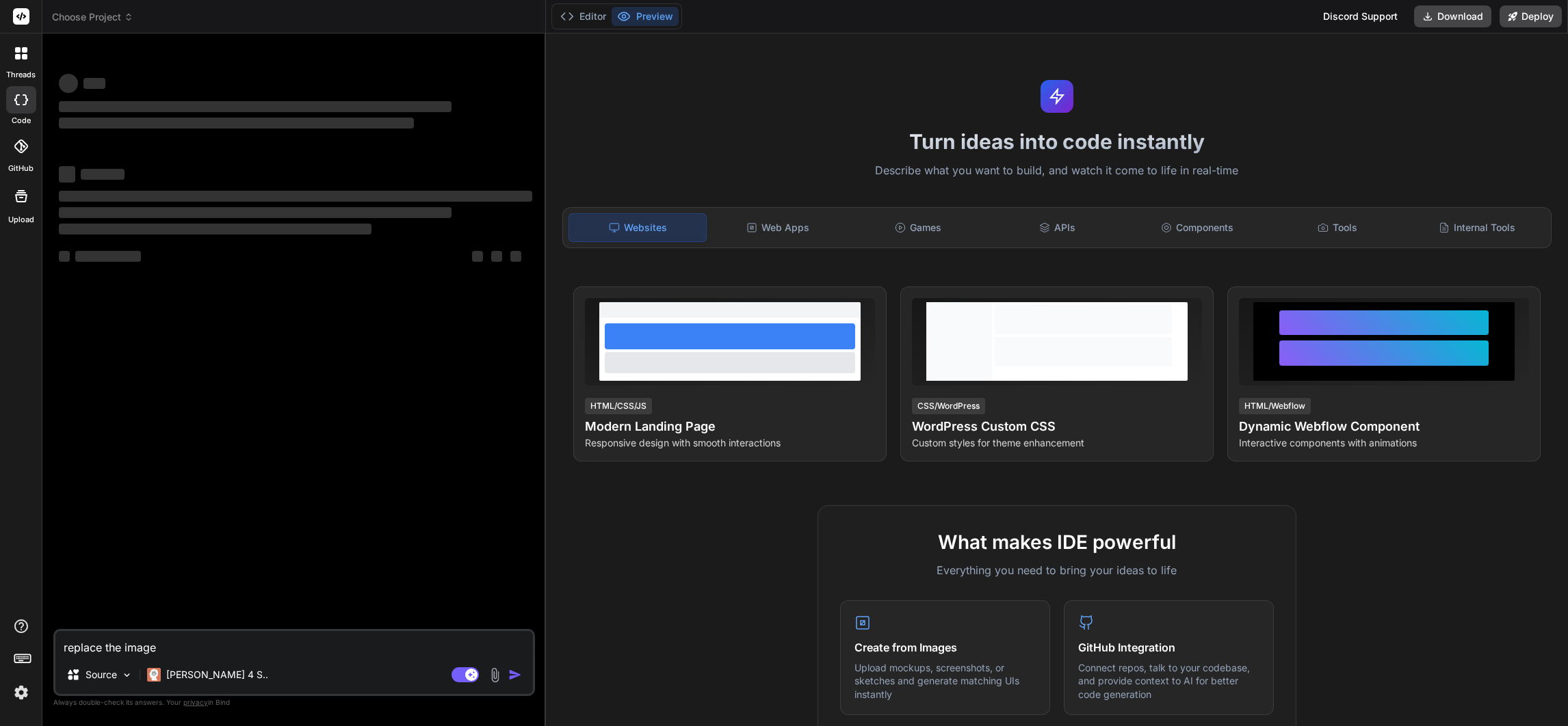
click at [18, 59] on icon at bounding box center [18, 56] width 5 height 5
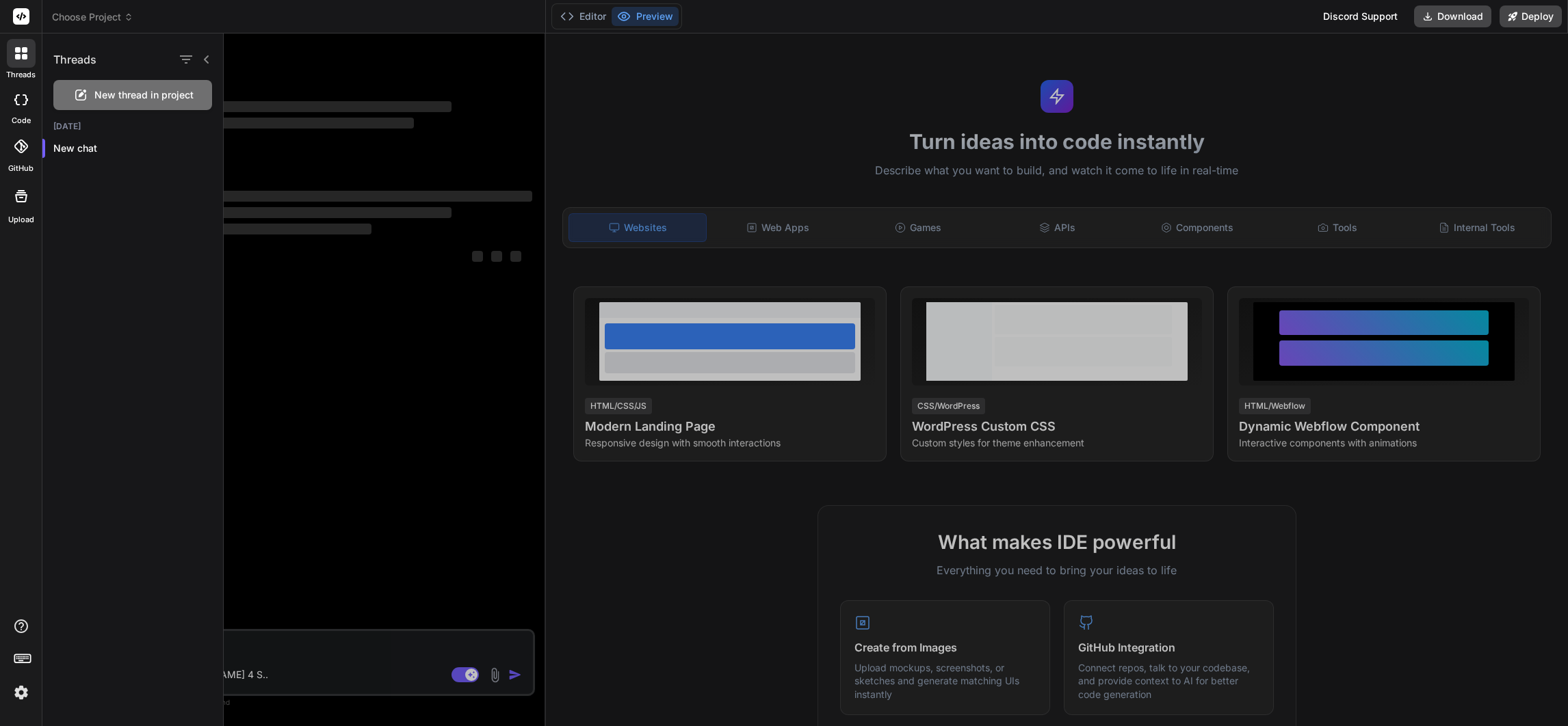
click at [20, 60] on div at bounding box center [21, 53] width 28 height 28
click at [18, 106] on div at bounding box center [21, 100] width 30 height 28
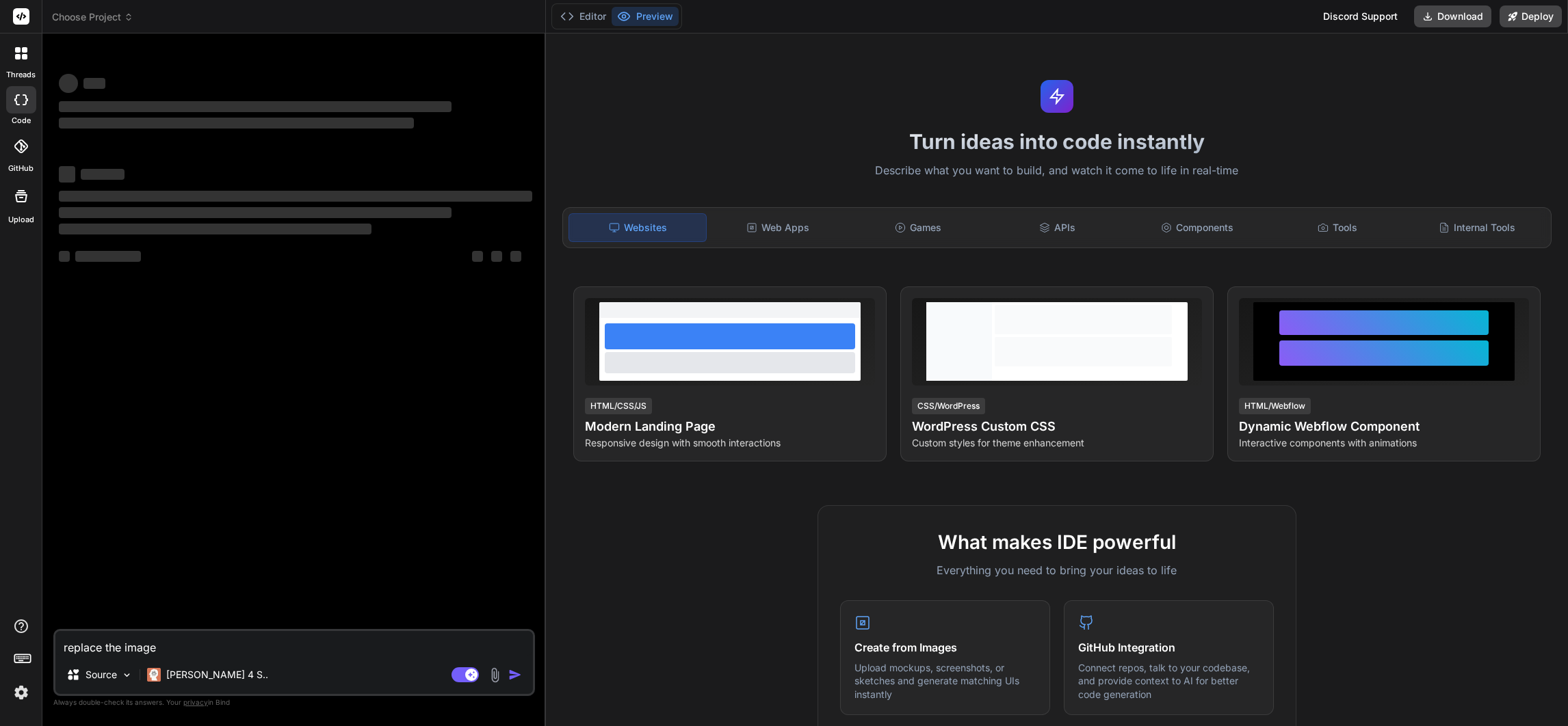
click at [20, 96] on icon at bounding box center [22, 100] width 14 height 11
type textarea "x"
click at [126, 21] on icon at bounding box center [128, 17] width 9 height 9
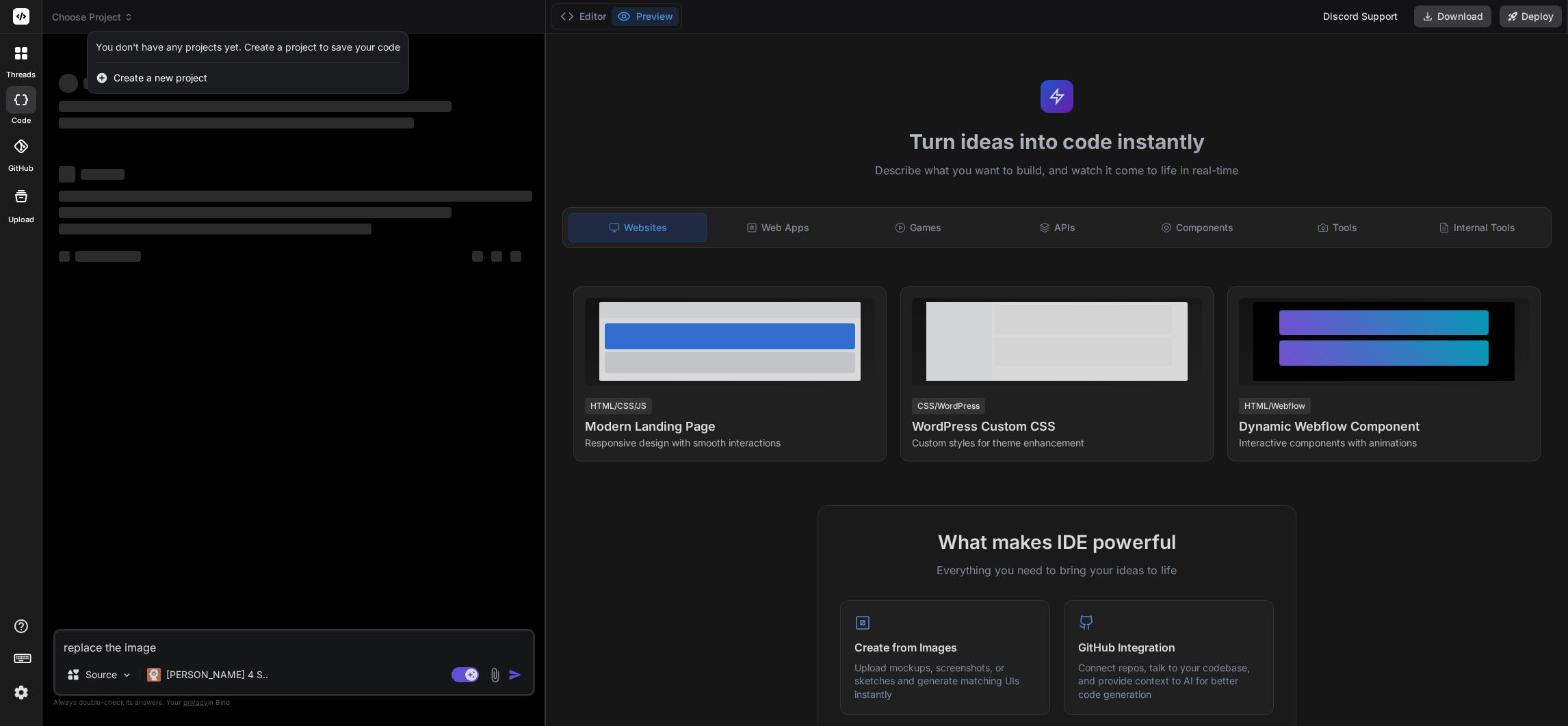
click at [12, 50] on div at bounding box center [21, 53] width 28 height 28
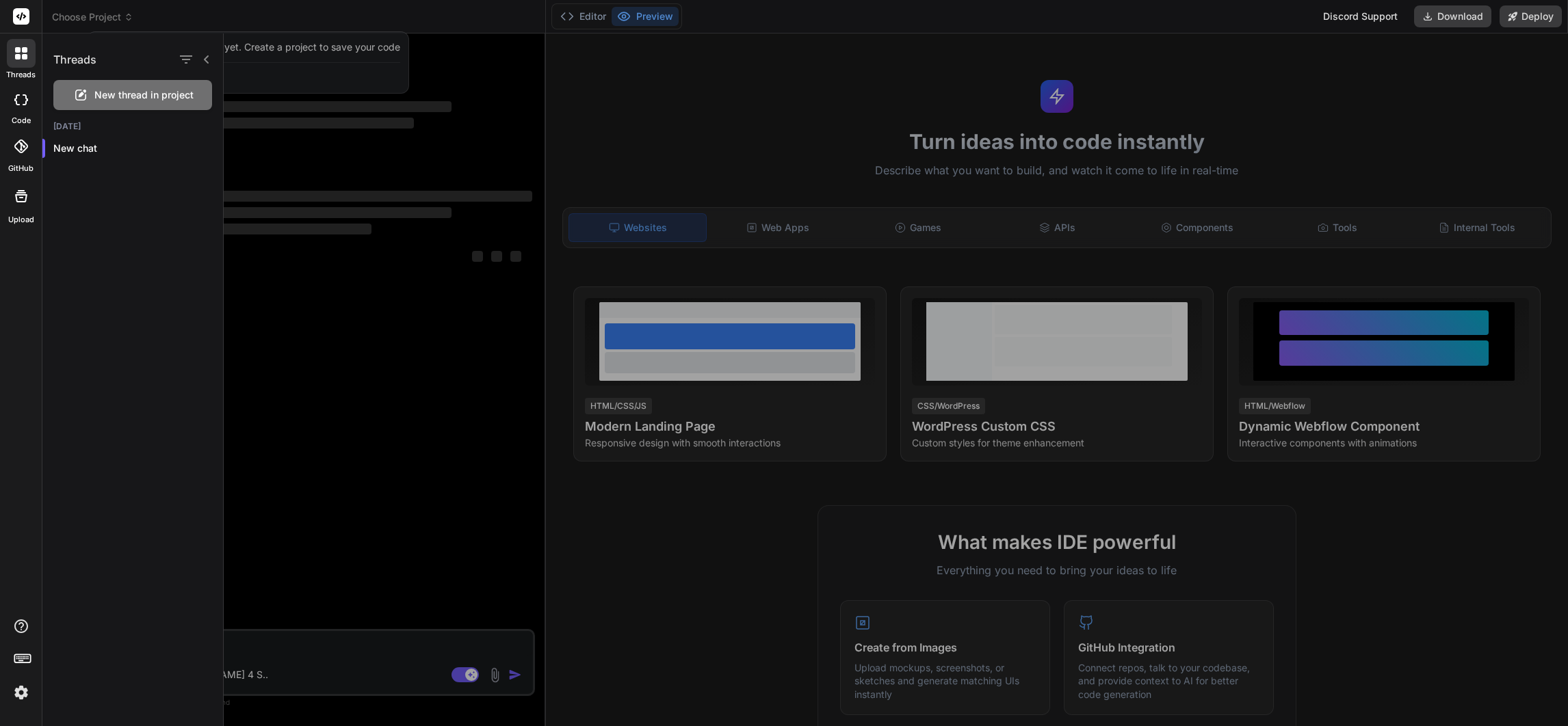
click at [126, 9] on div at bounding box center [784, 363] width 1568 height 726
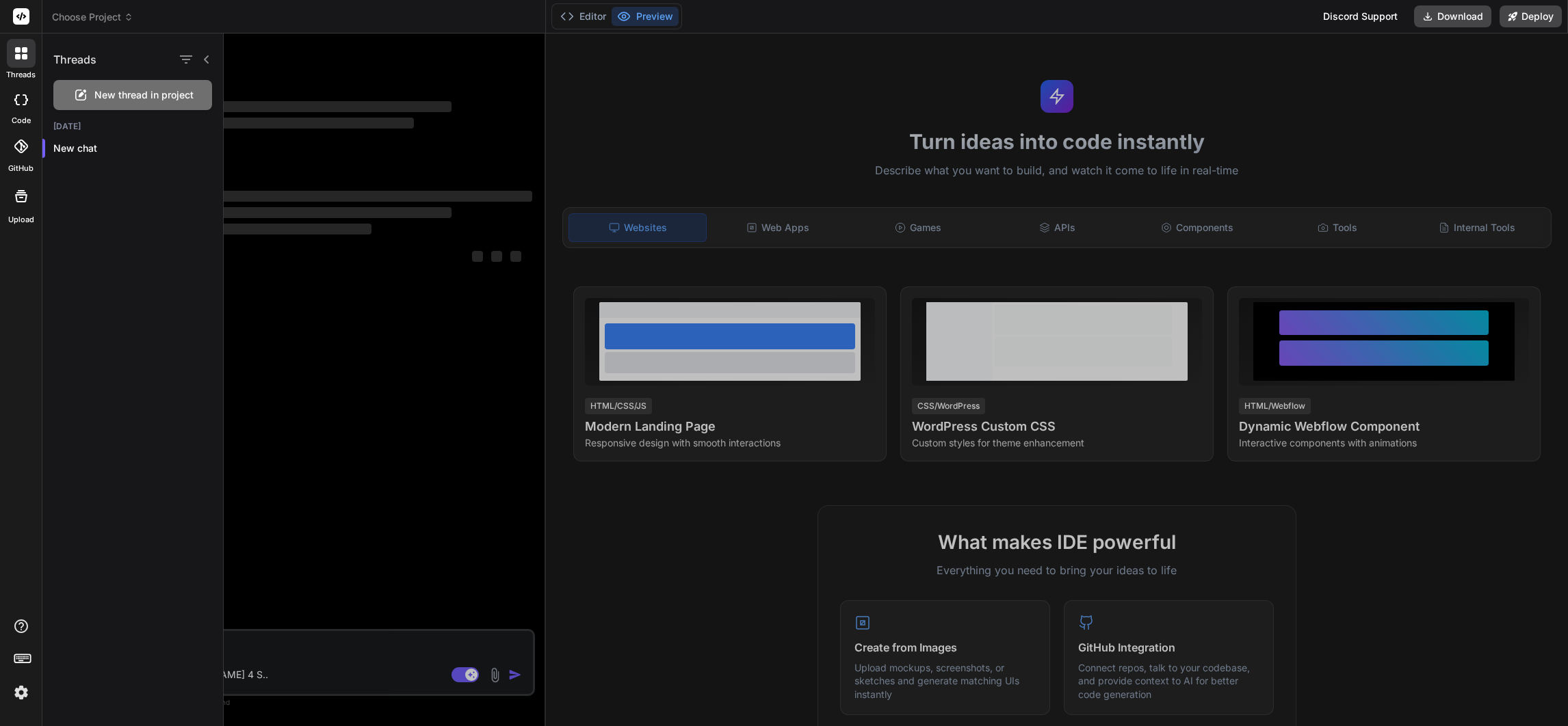
click at [124, 17] on icon at bounding box center [128, 17] width 9 height 9
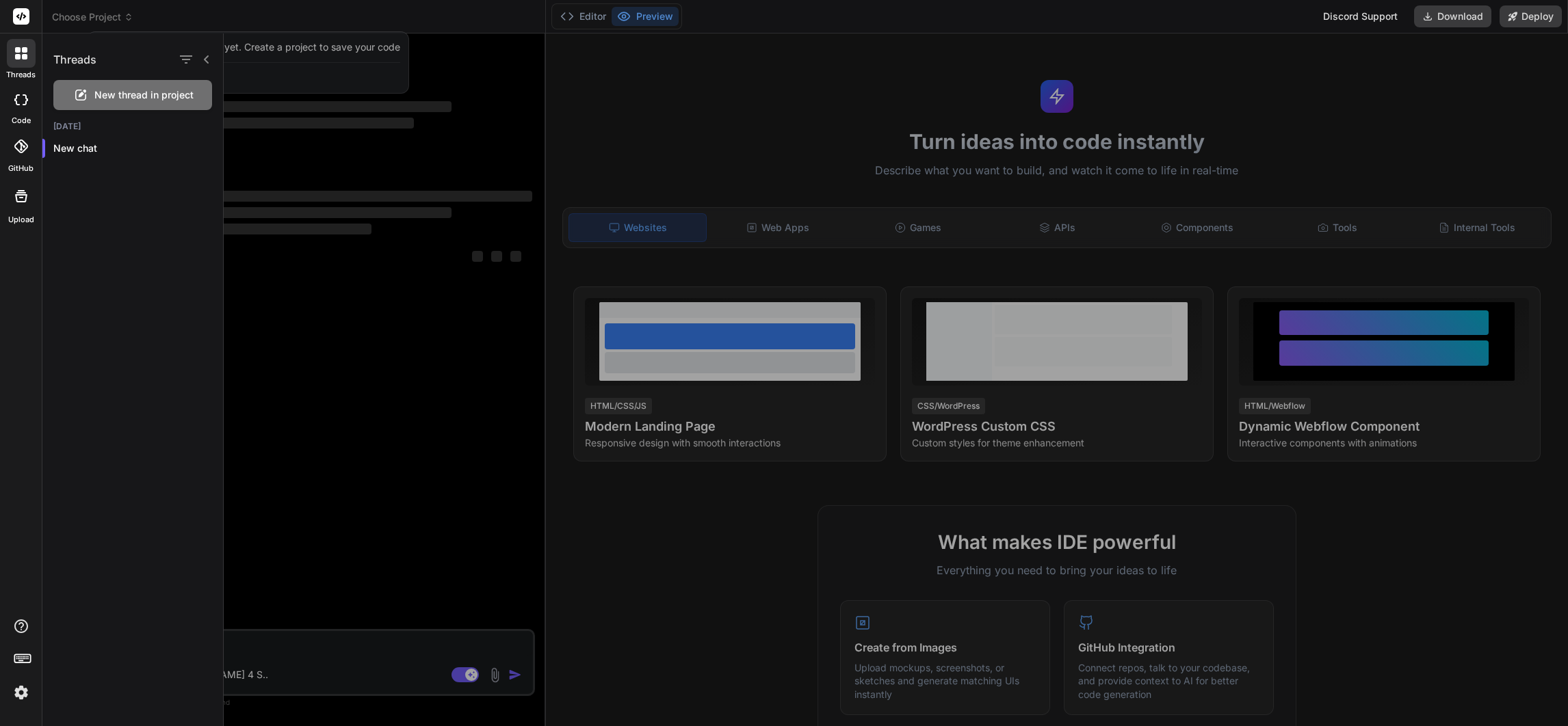
click at [159, 48] on div "Threads" at bounding box center [132, 57] width 180 height 47
click at [209, 56] on icon at bounding box center [207, 59] width 11 height 11
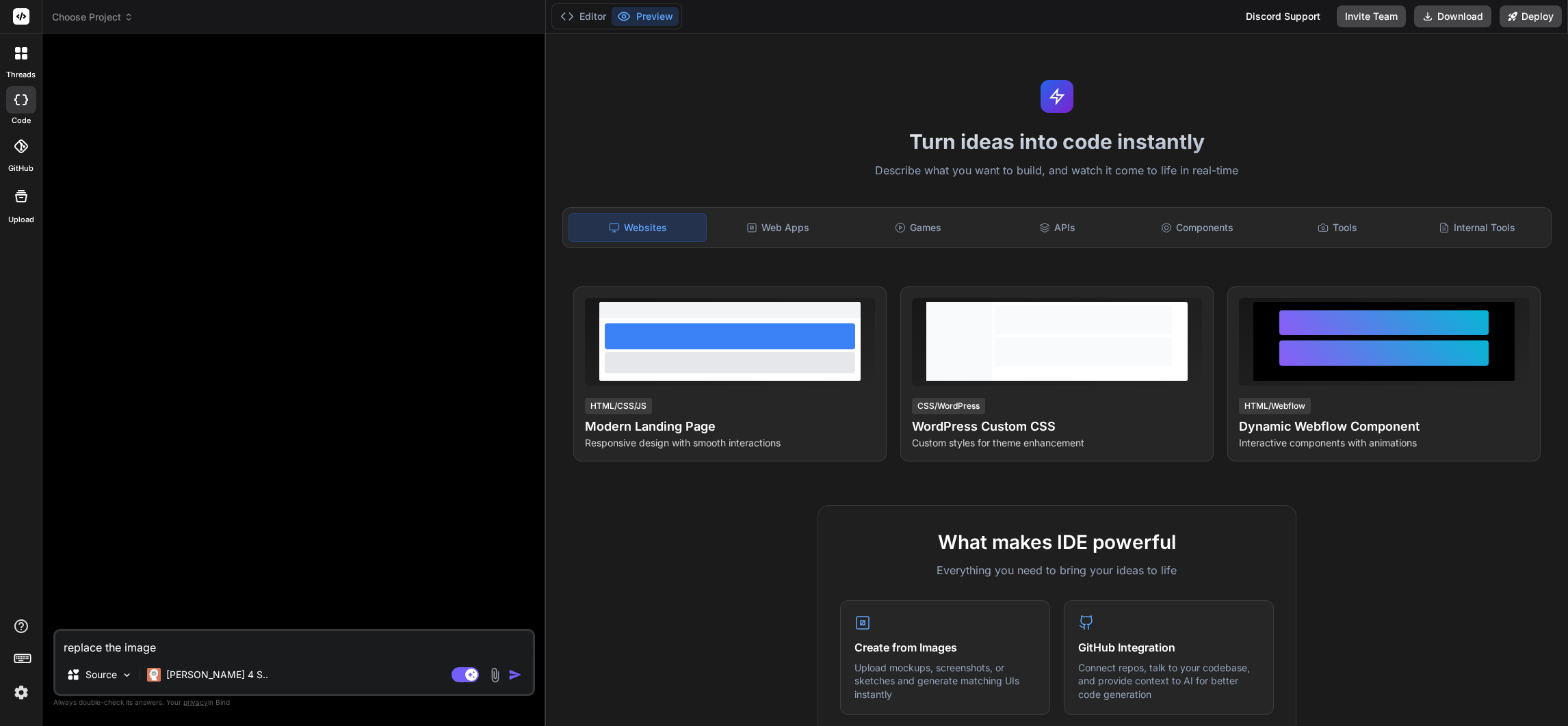
click at [447, 240] on div at bounding box center [296, 337] width 479 height 585
click at [121, 15] on span "Choose Project" at bounding box center [93, 17] width 81 height 14
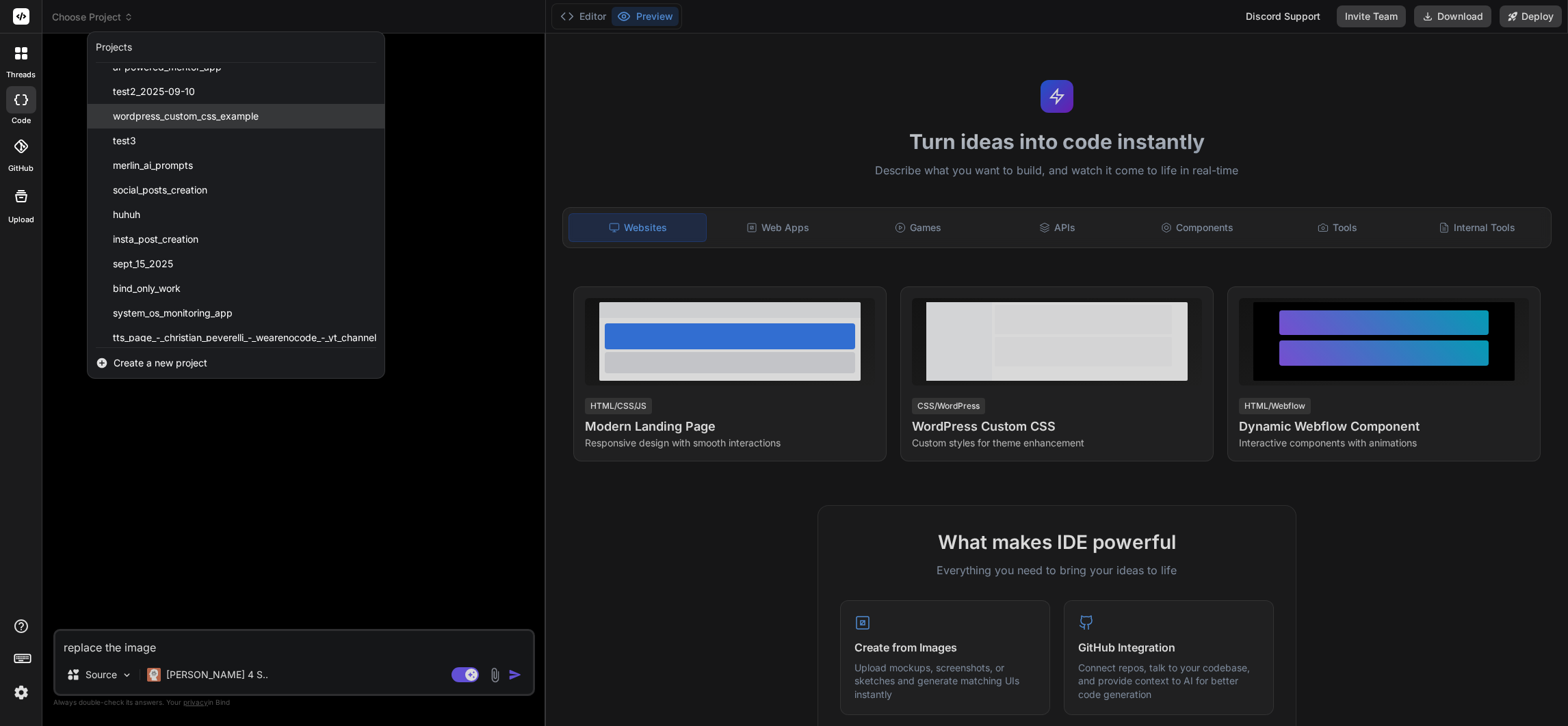
scroll to position [95, 0]
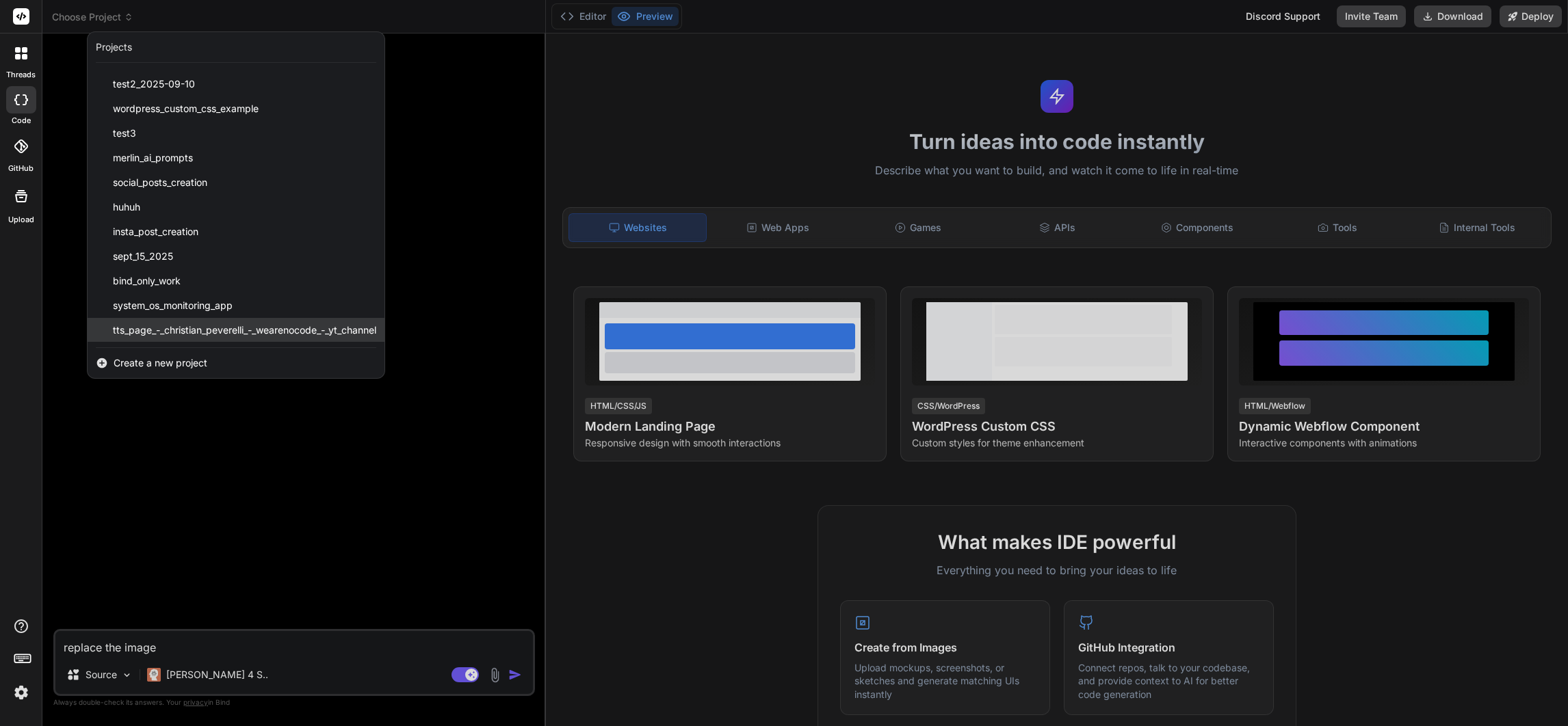
click at [184, 332] on span "tts_page_-_christian_peverelli_-_wearenocode_-_yt_channel" at bounding box center [244, 330] width 263 height 14
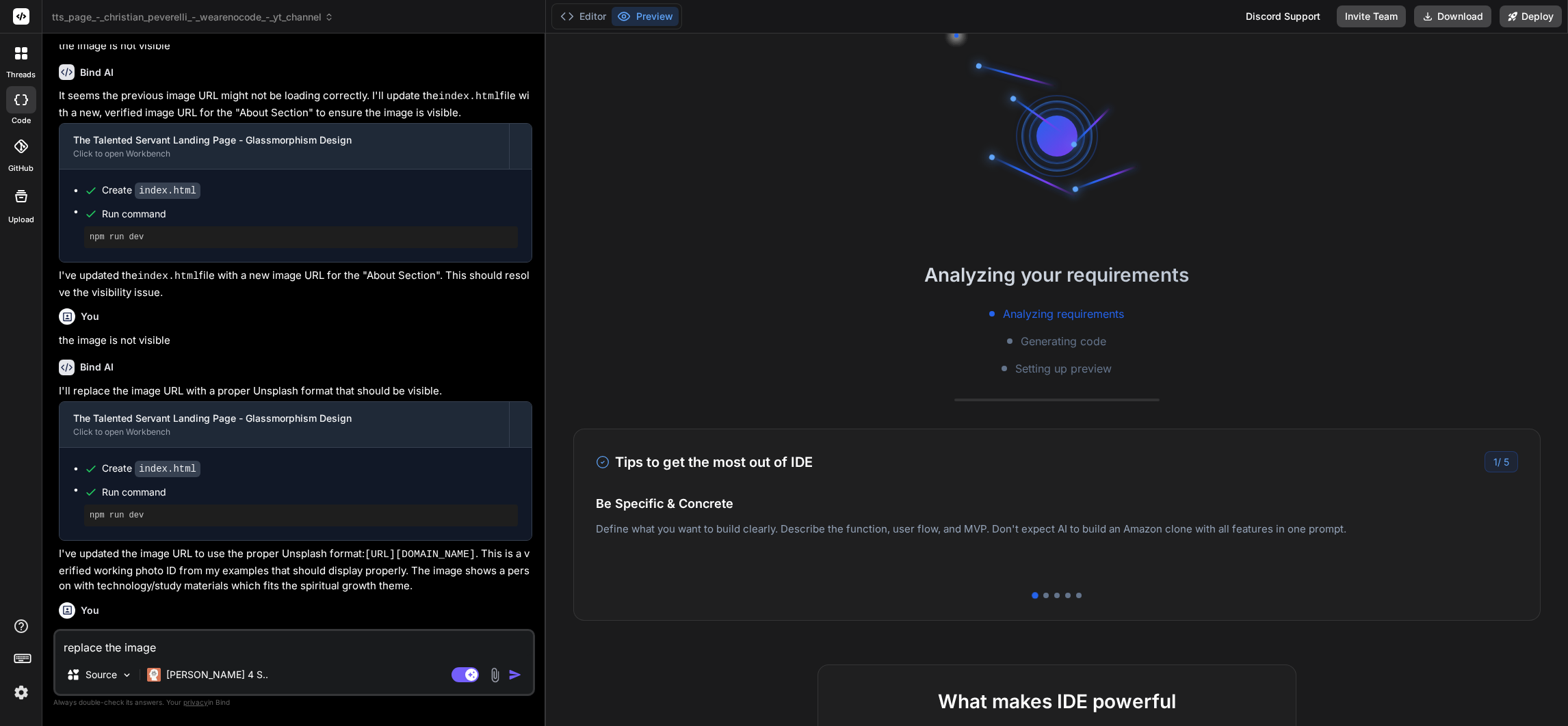
scroll to position [91, 0]
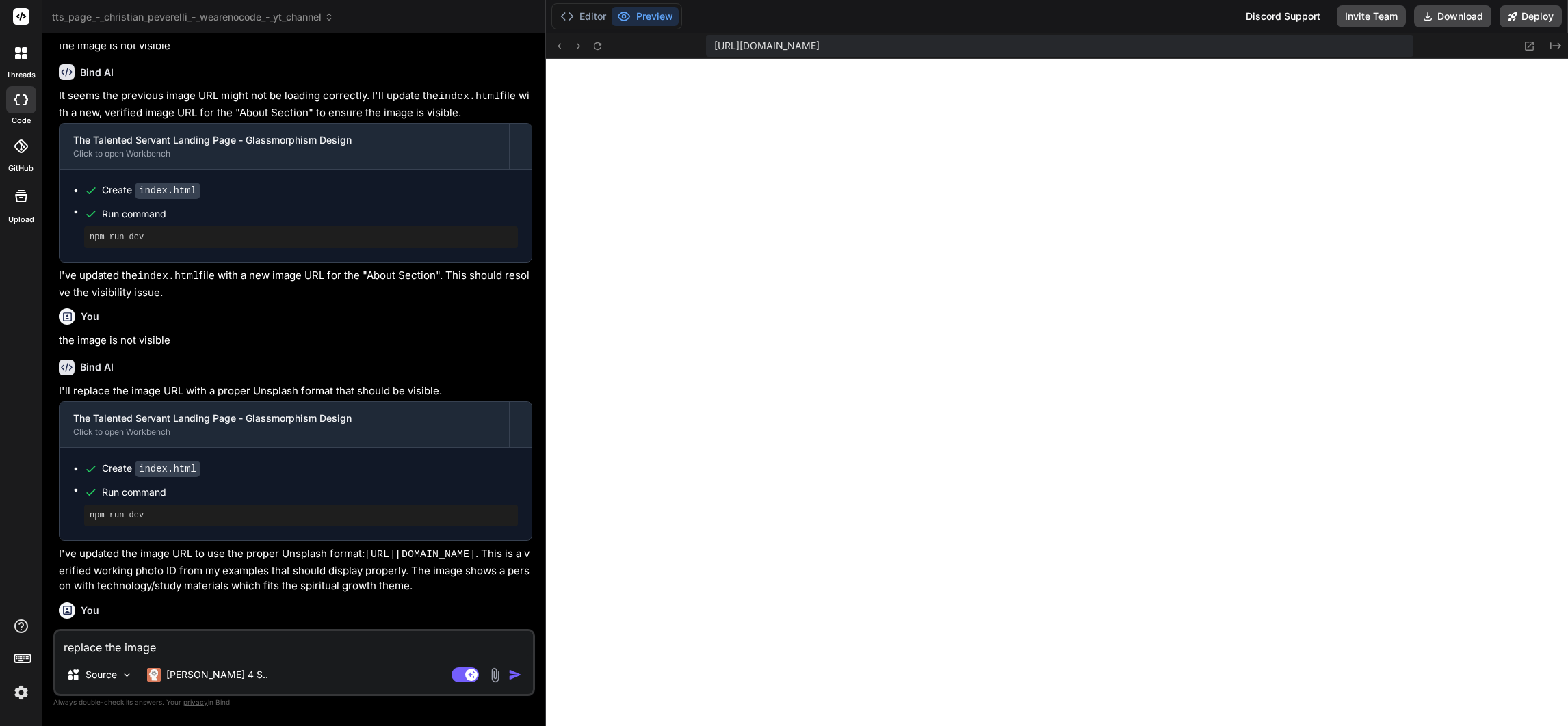
type textarea "x"
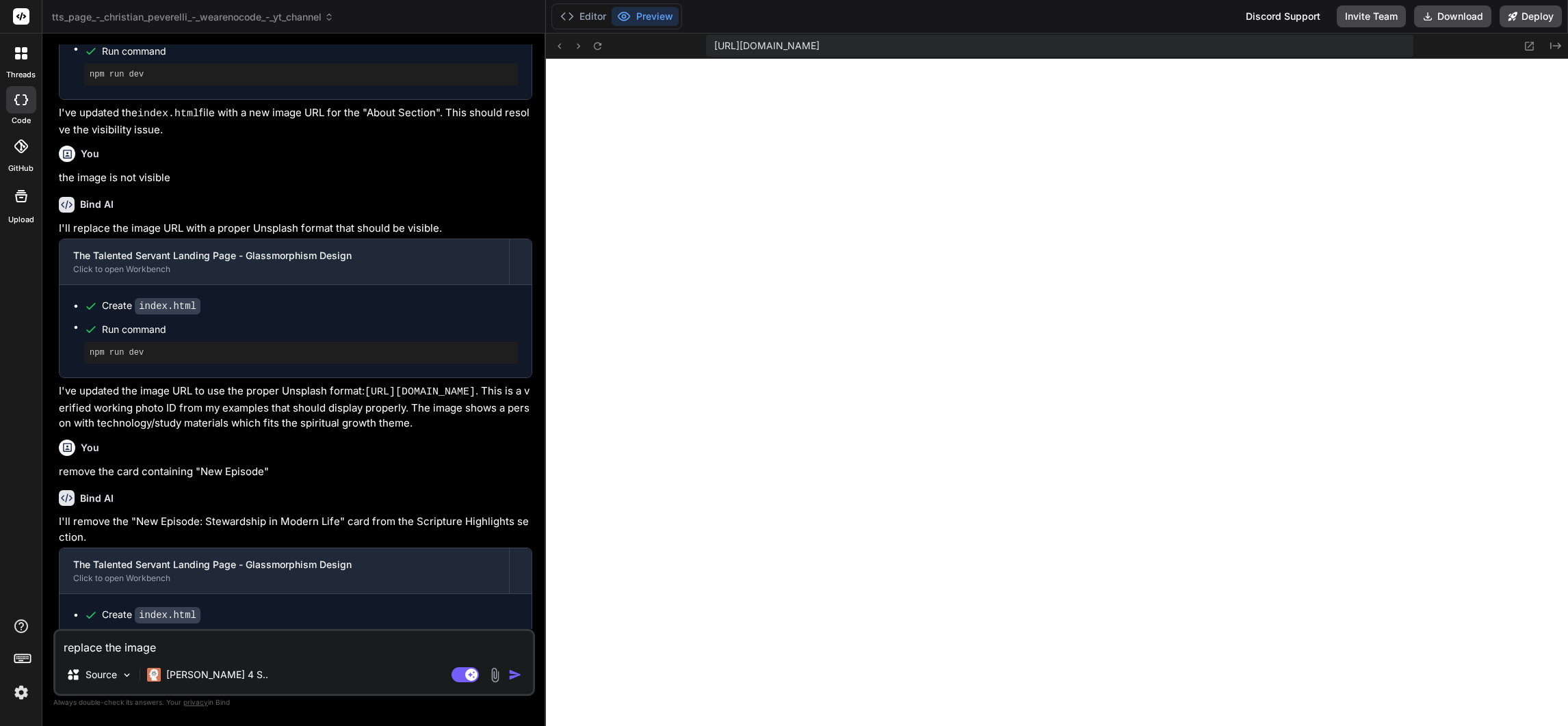
scroll to position [1040, 0]
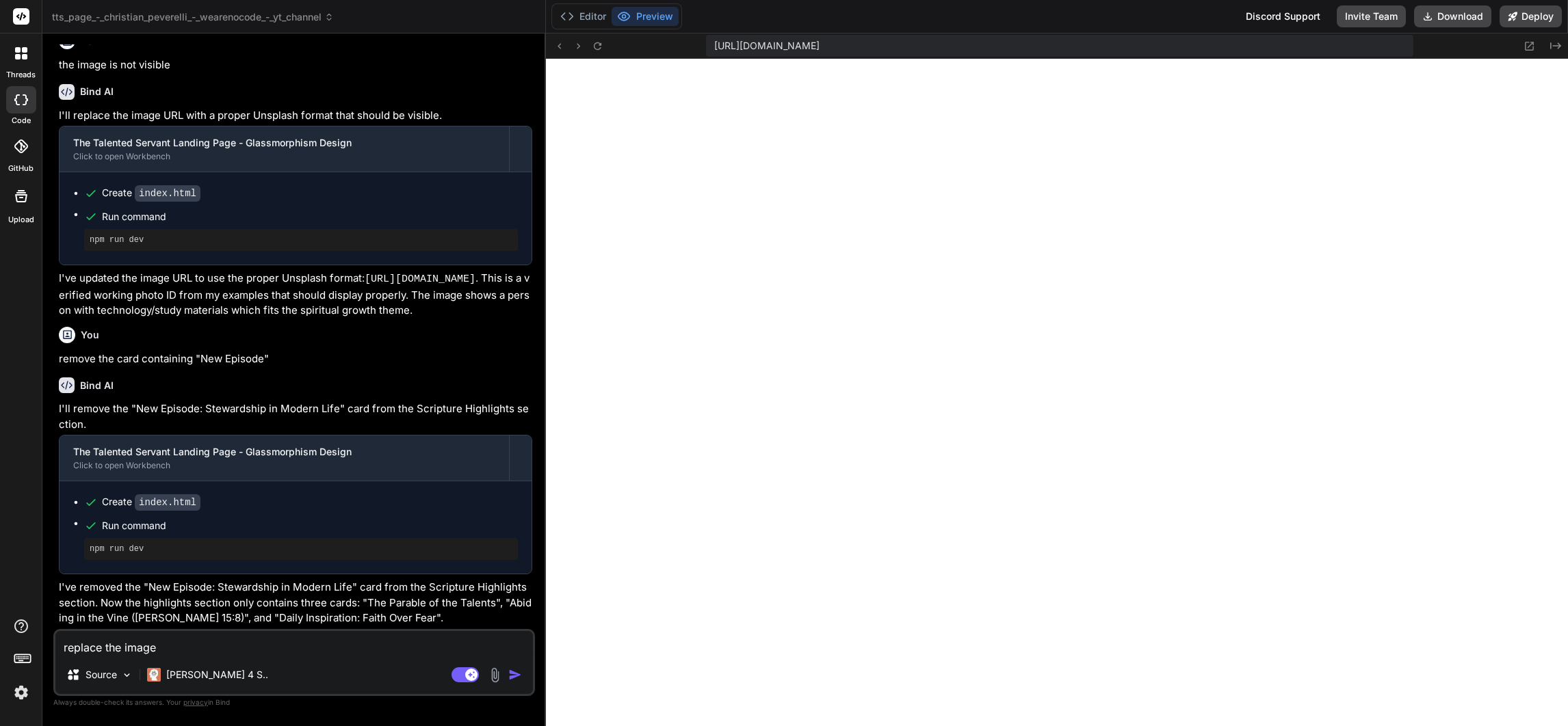
click at [280, 643] on textarea "replace the image" at bounding box center [294, 643] width 478 height 25
drag, startPoint x: 268, startPoint y: 647, endPoint x: 253, endPoint y: 652, distance: 15.8
click at [255, 651] on textarea "replace the image" at bounding box center [294, 643] width 478 height 25
click at [203, 652] on textarea "replace the image" at bounding box center [294, 643] width 478 height 25
type textarea "replace the image o"
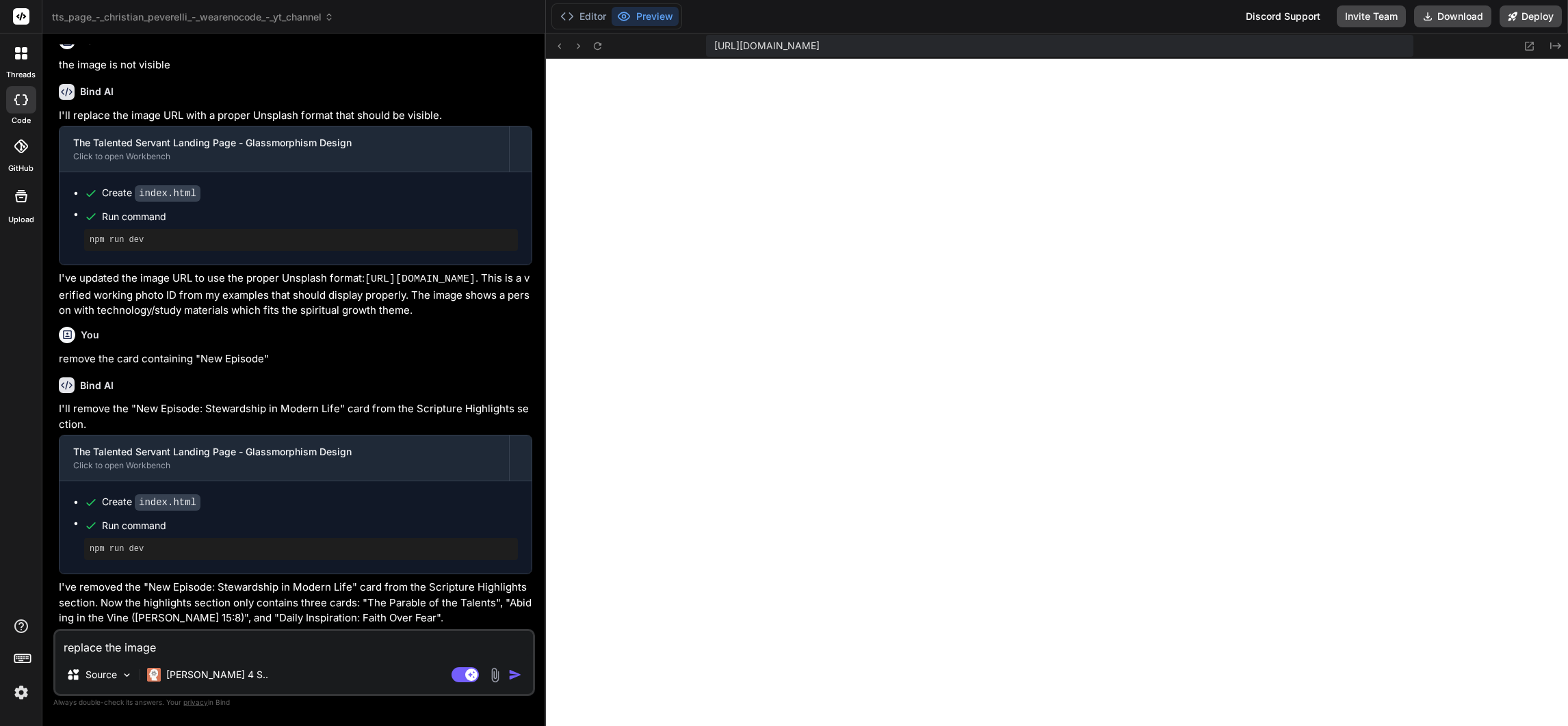
type textarea "x"
type textarea "replace the image of"
type textarea "x"
type textarea "replace the image of"
type textarea "x"
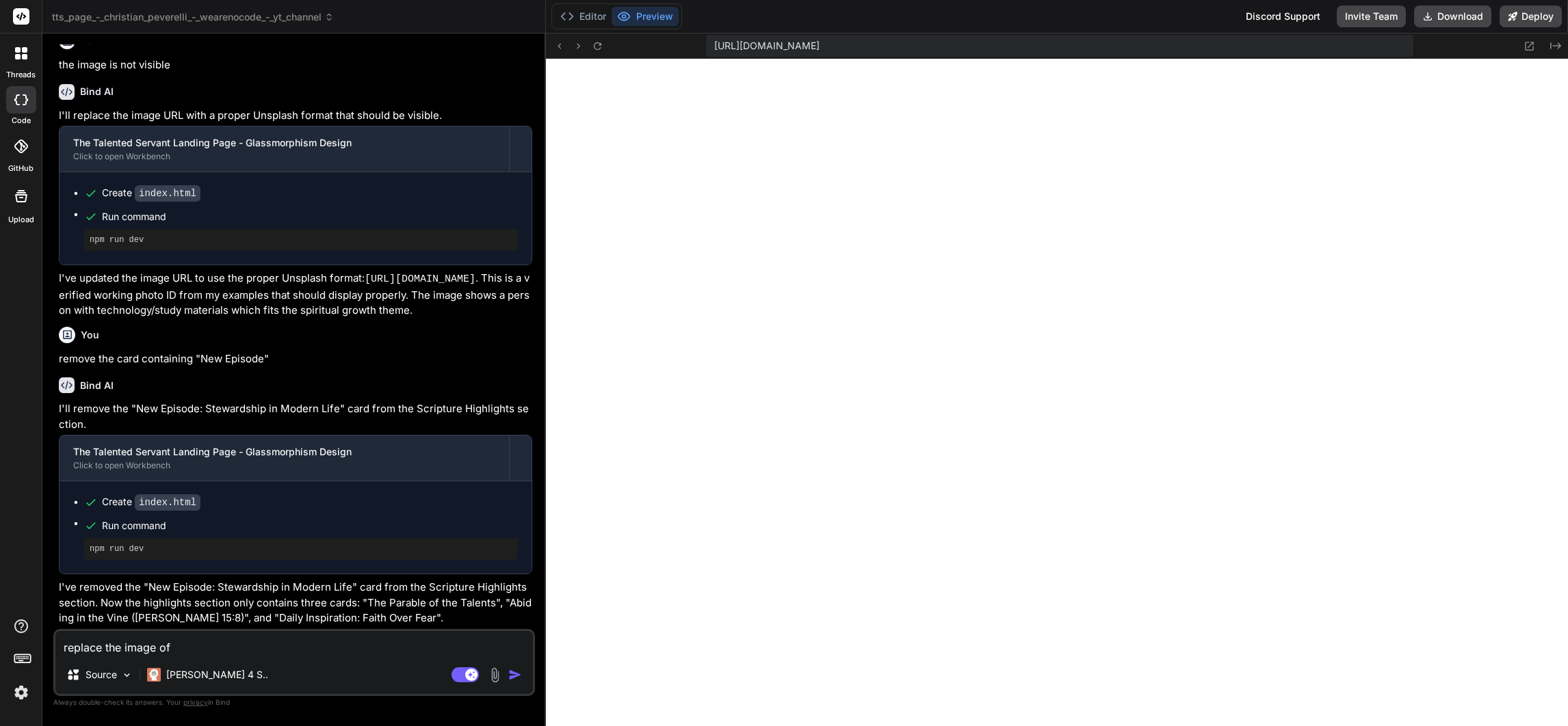
type textarea "replace the image of t"
type textarea "x"
type textarea "replace the image of th"
type textarea "x"
type textarea "replace the image of the"
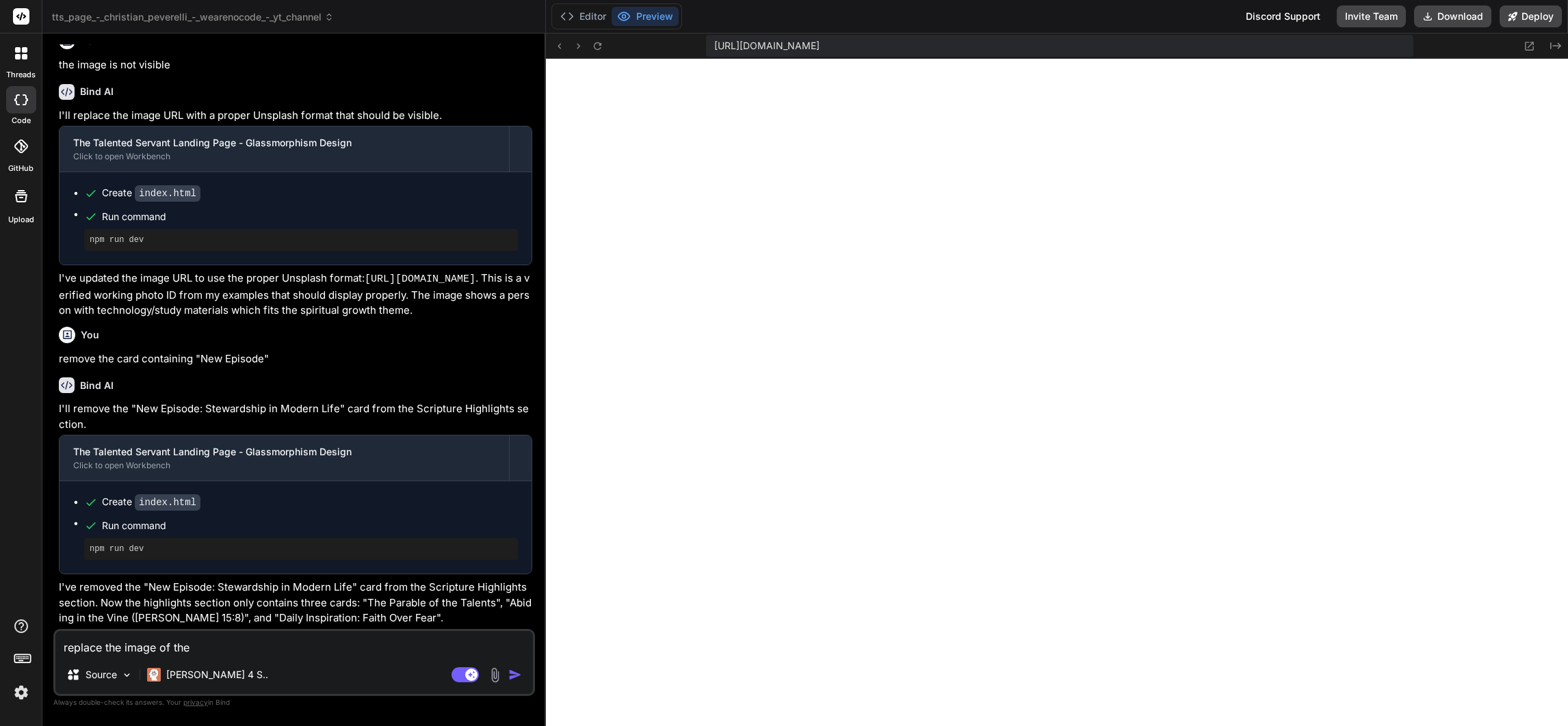
type textarea "x"
type textarea "replace the image of the g"
type textarea "x"
type textarea "replace the image of the gl"
type textarea "x"
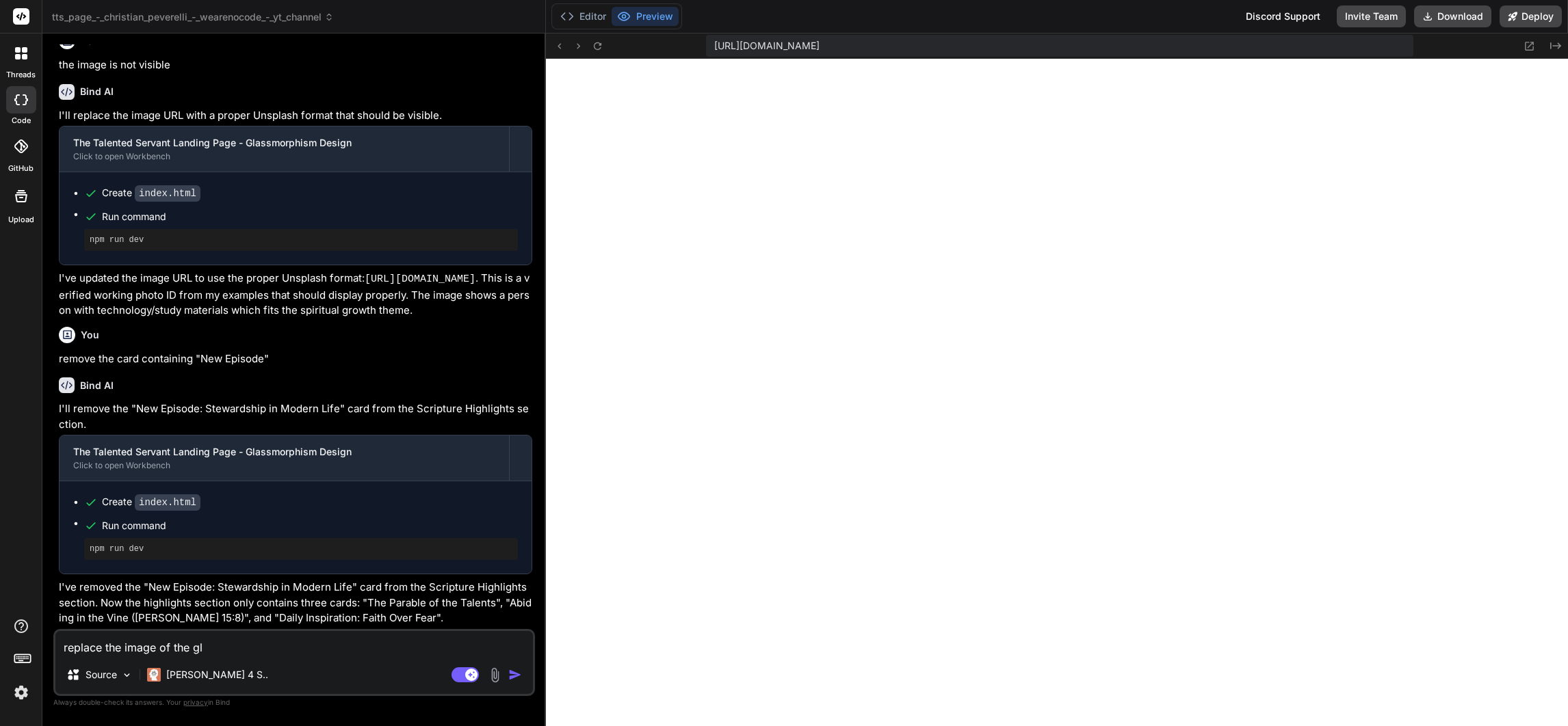
type textarea "replace the image of the glo"
type textarea "x"
type textarea "replace the image of the globa"
type textarea "x"
type textarea "replace the image of the global"
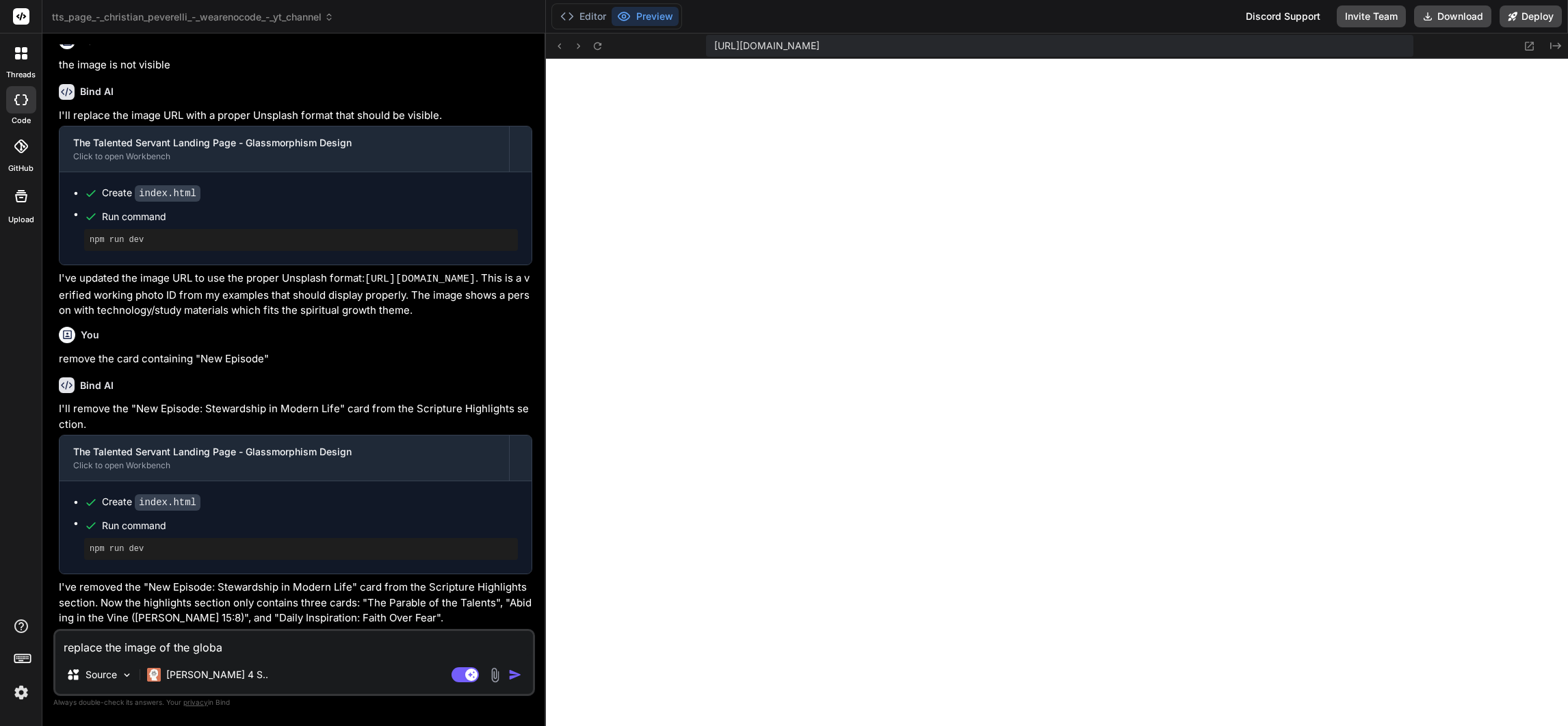
type textarea "x"
type textarea "replace the image of the glo"
type textarea "x"
type textarea "replace the image of the gl"
type textarea "x"
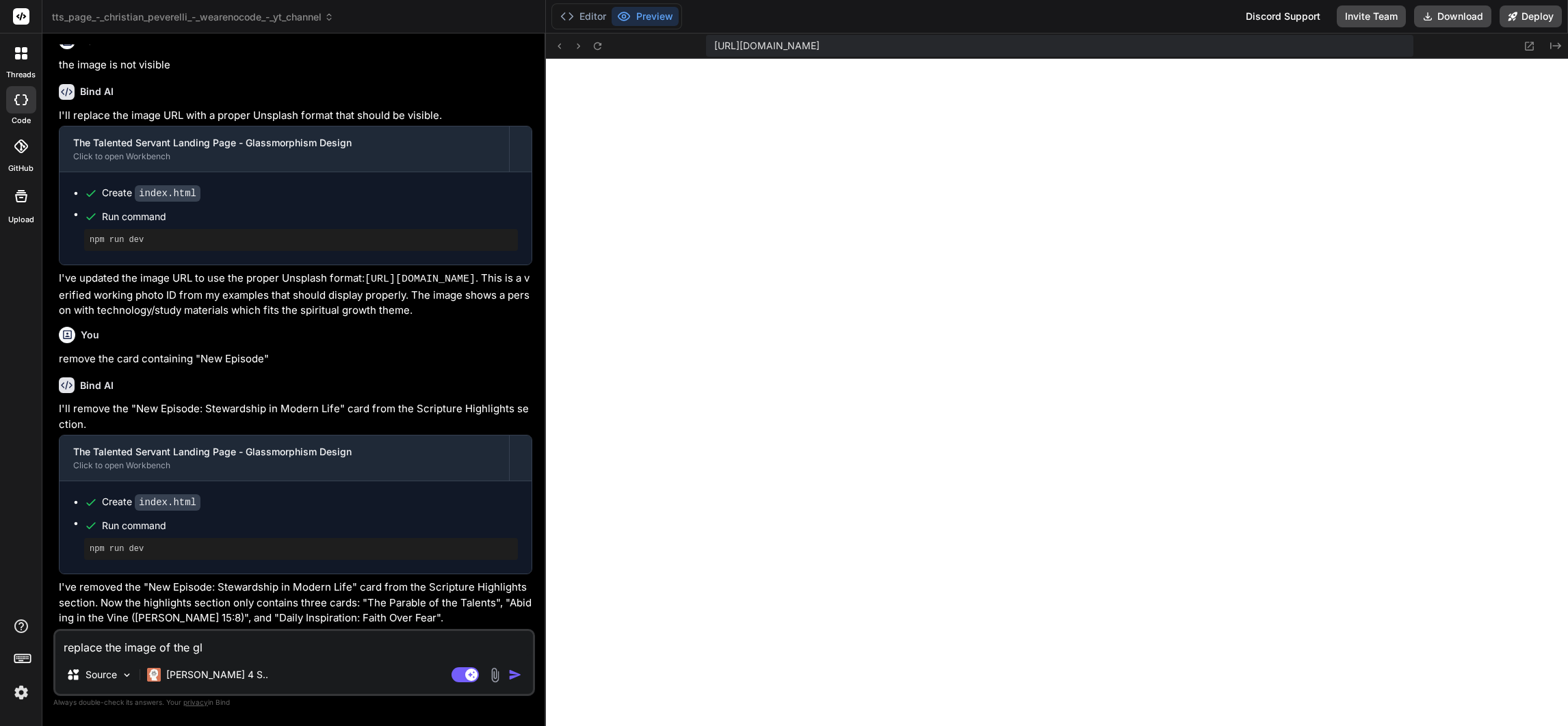
type textarea "replace the image of the g"
type textarea "x"
type textarea "replace the image of the"
type textarea "x"
type textarea "replace the image of the"
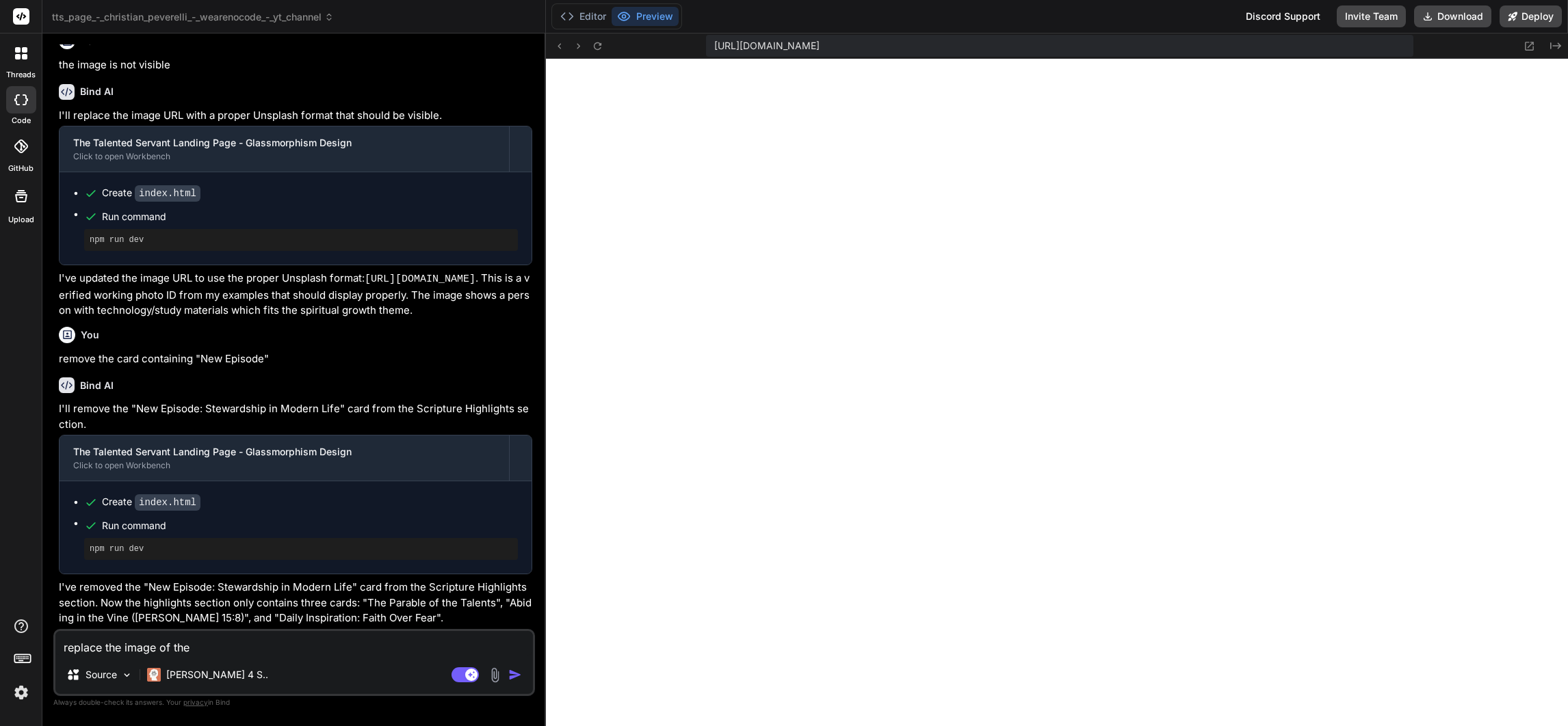
type textarea "x"
type textarea "replace the image of the ea"
type textarea "x"
type textarea "replace the image of the earth"
type textarea "x"
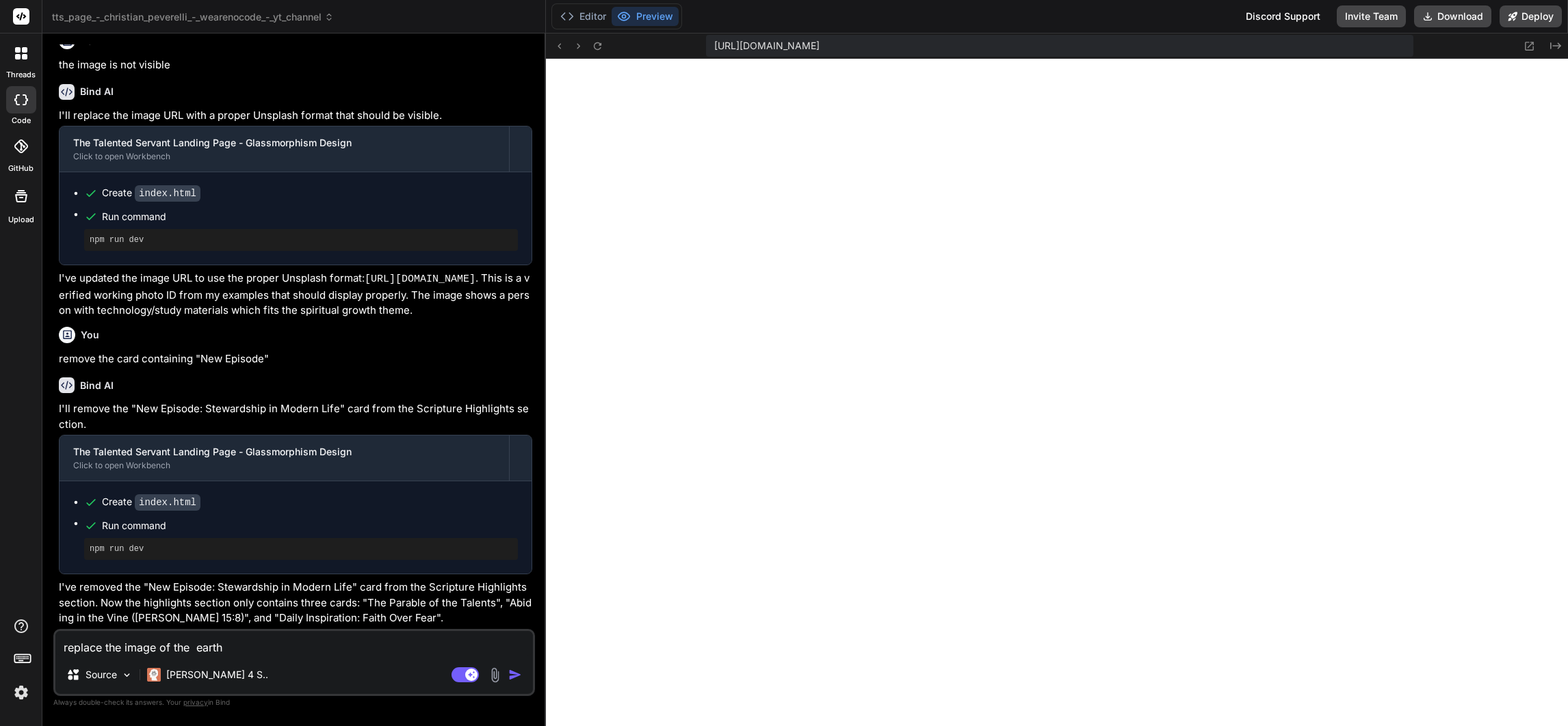
type textarea "replace the image of the earth"
type textarea "x"
type textarea "replace the image of the earth w"
type textarea "x"
type textarea "replace the image of the earth wi"
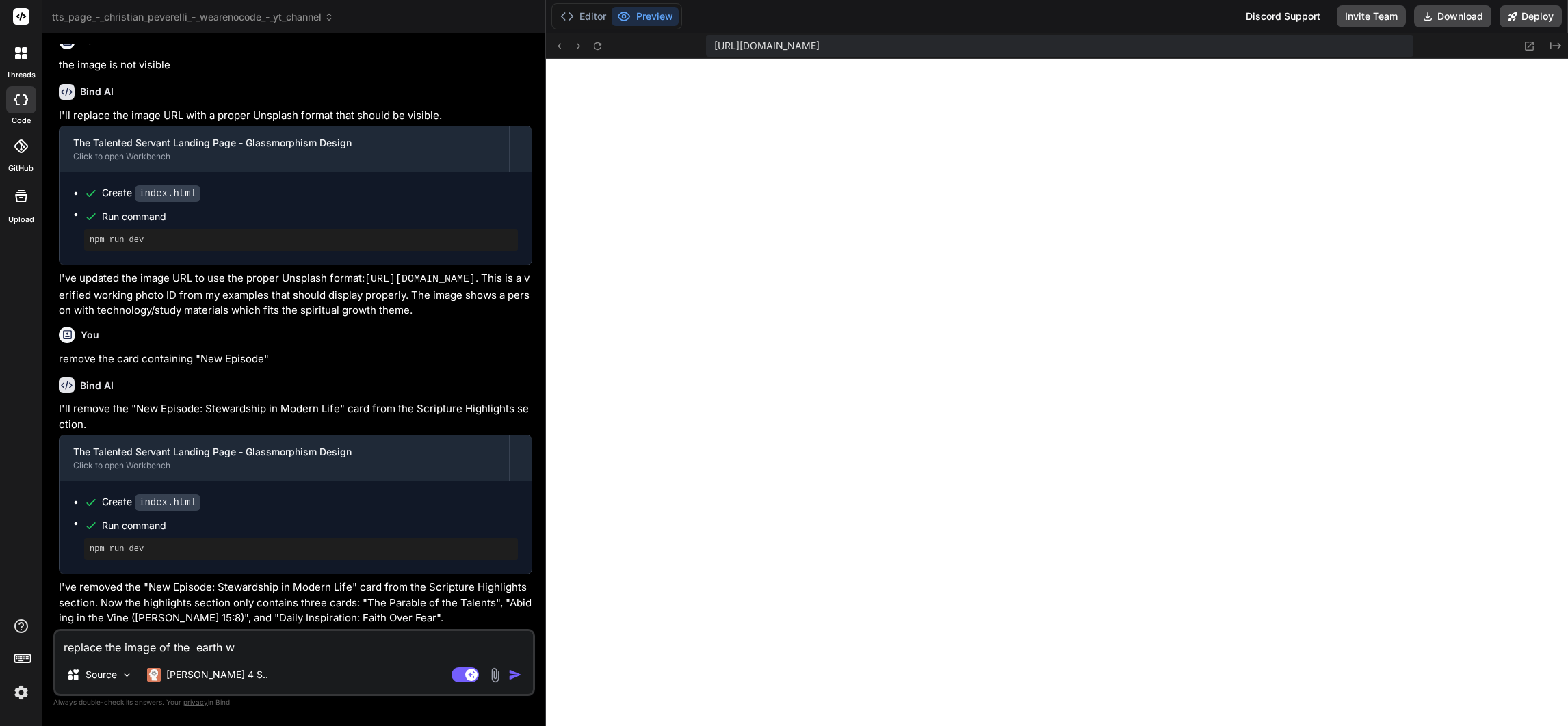
type textarea "x"
type textarea "replace the image of the earth wit"
type textarea "x"
type textarea "replace the image of the earth with"
type textarea "x"
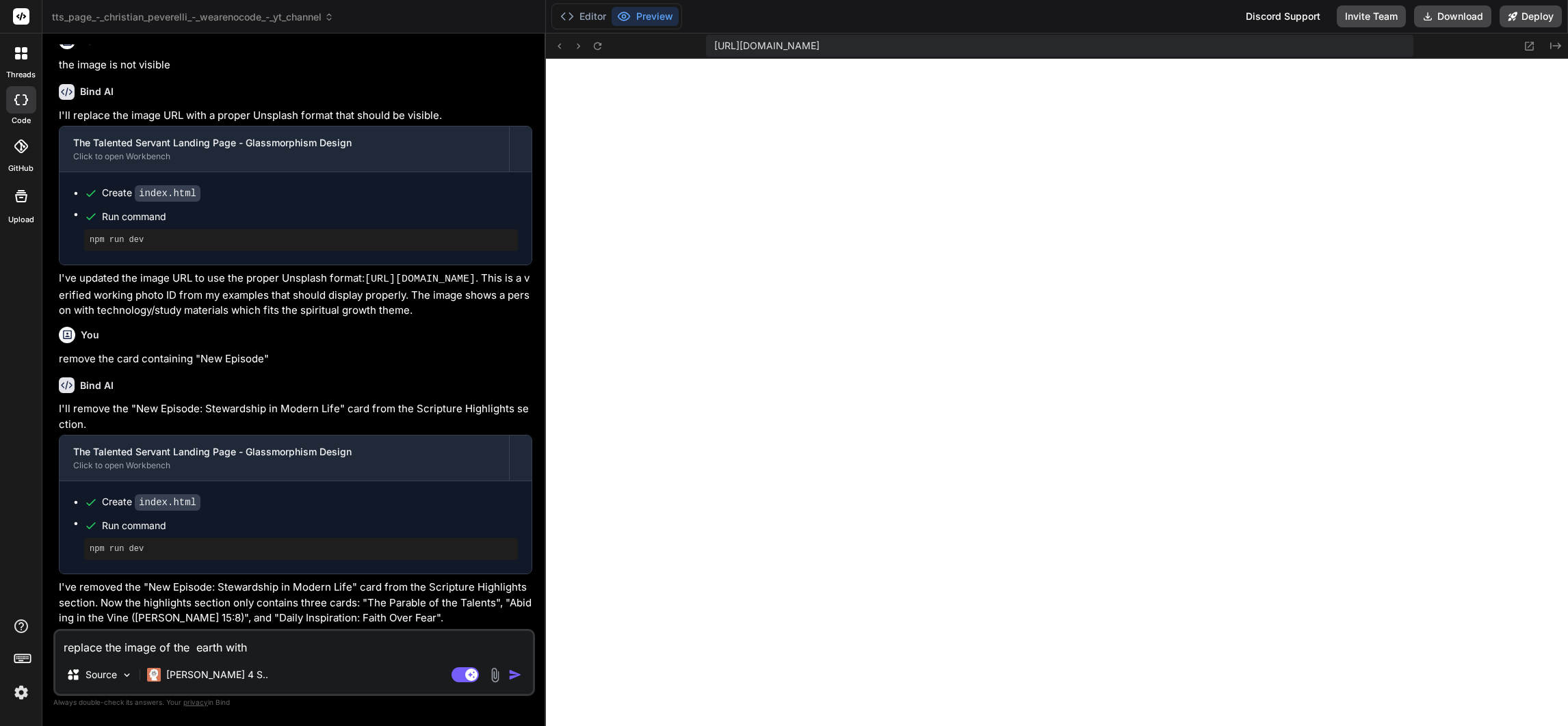
type textarea "replace the image of the earth with"
type textarea "x"
type textarea "replace the image of the earth with a"
type textarea "x"
type textarea "replace the image of the earth with a f"
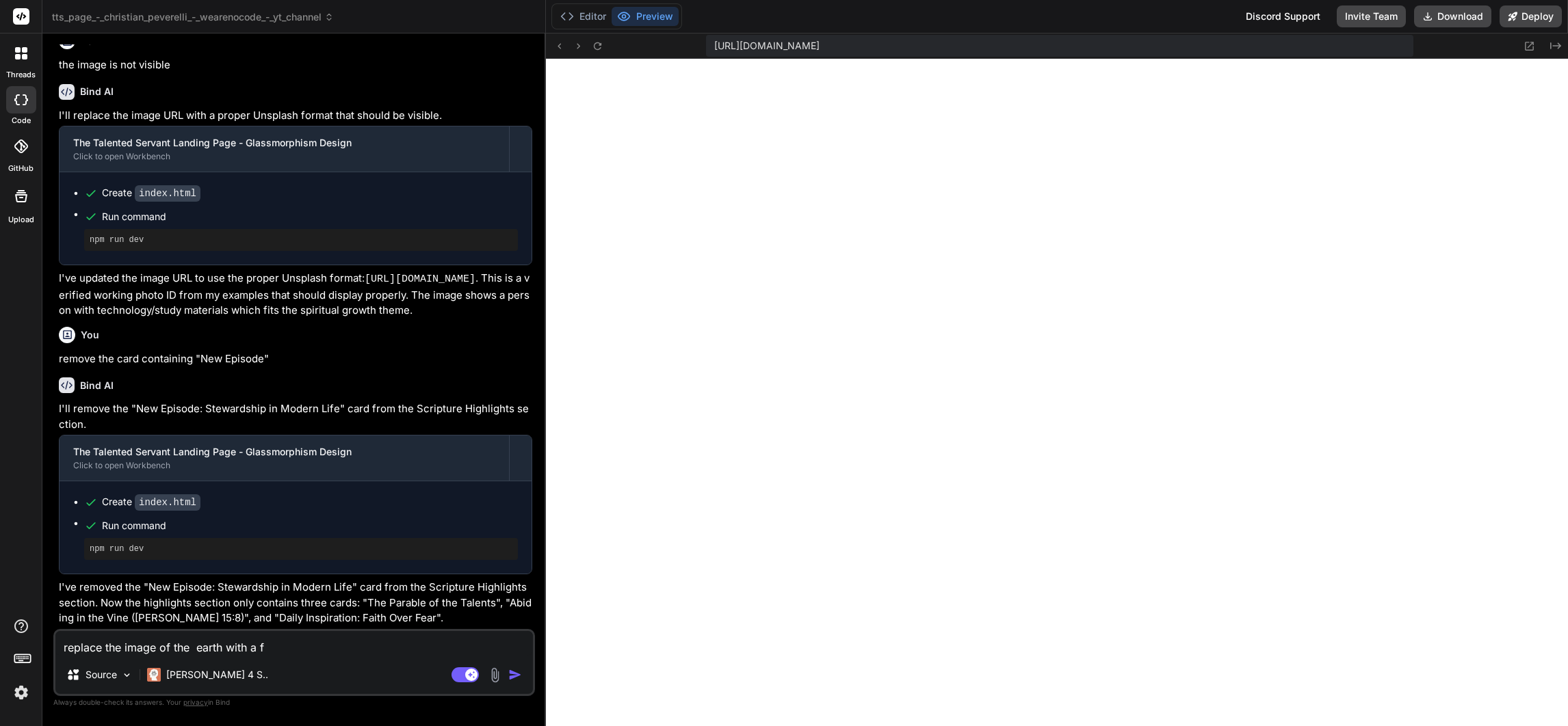
type textarea "x"
type textarea "replace the image of the earth with a fa"
type textarea "x"
type textarea "replace the image of the earth with a fai"
type textarea "x"
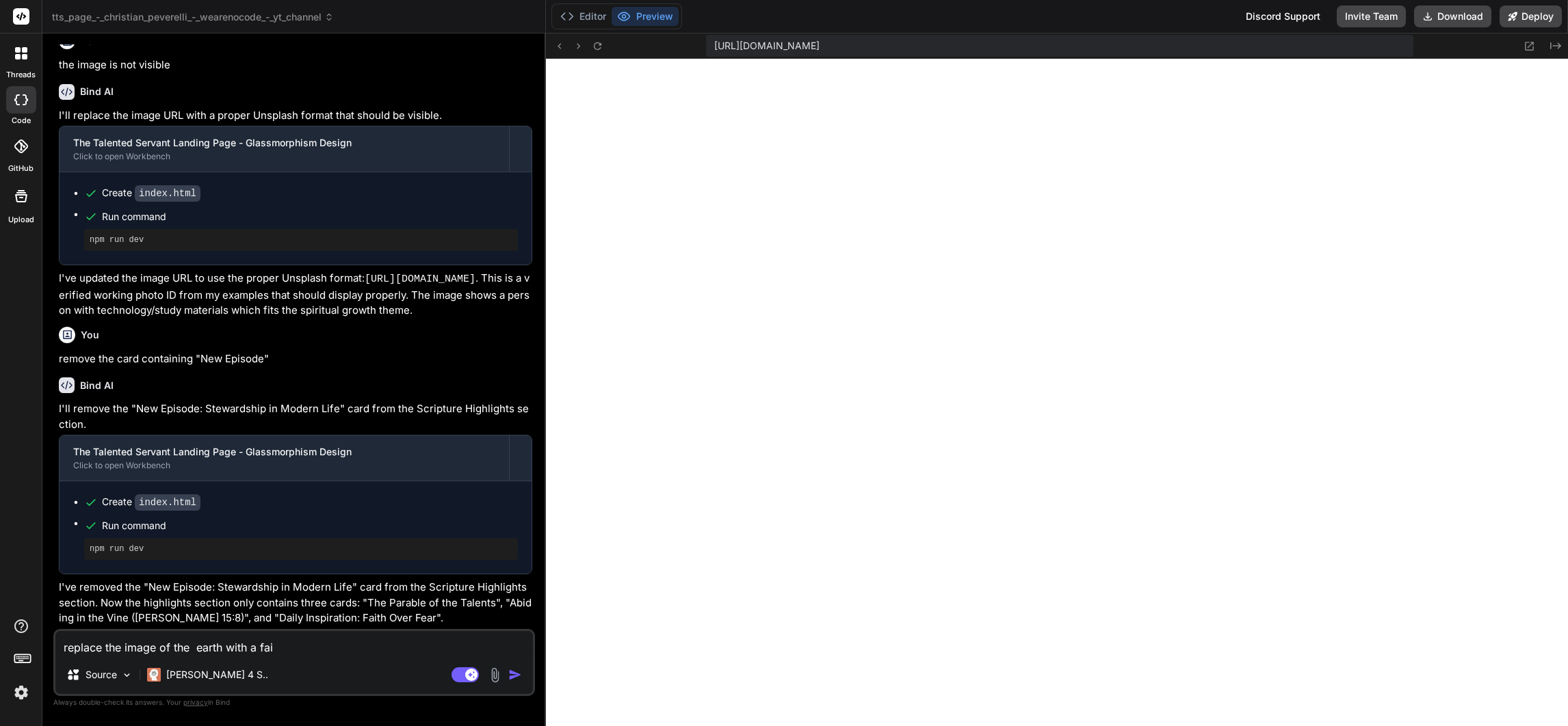
type textarea "replace the image of the earth with a fait"
type textarea "x"
type textarea "replace the image of the earth with a faith"
type textarea "x"
type textarea "replace the image of the earth with a faithre"
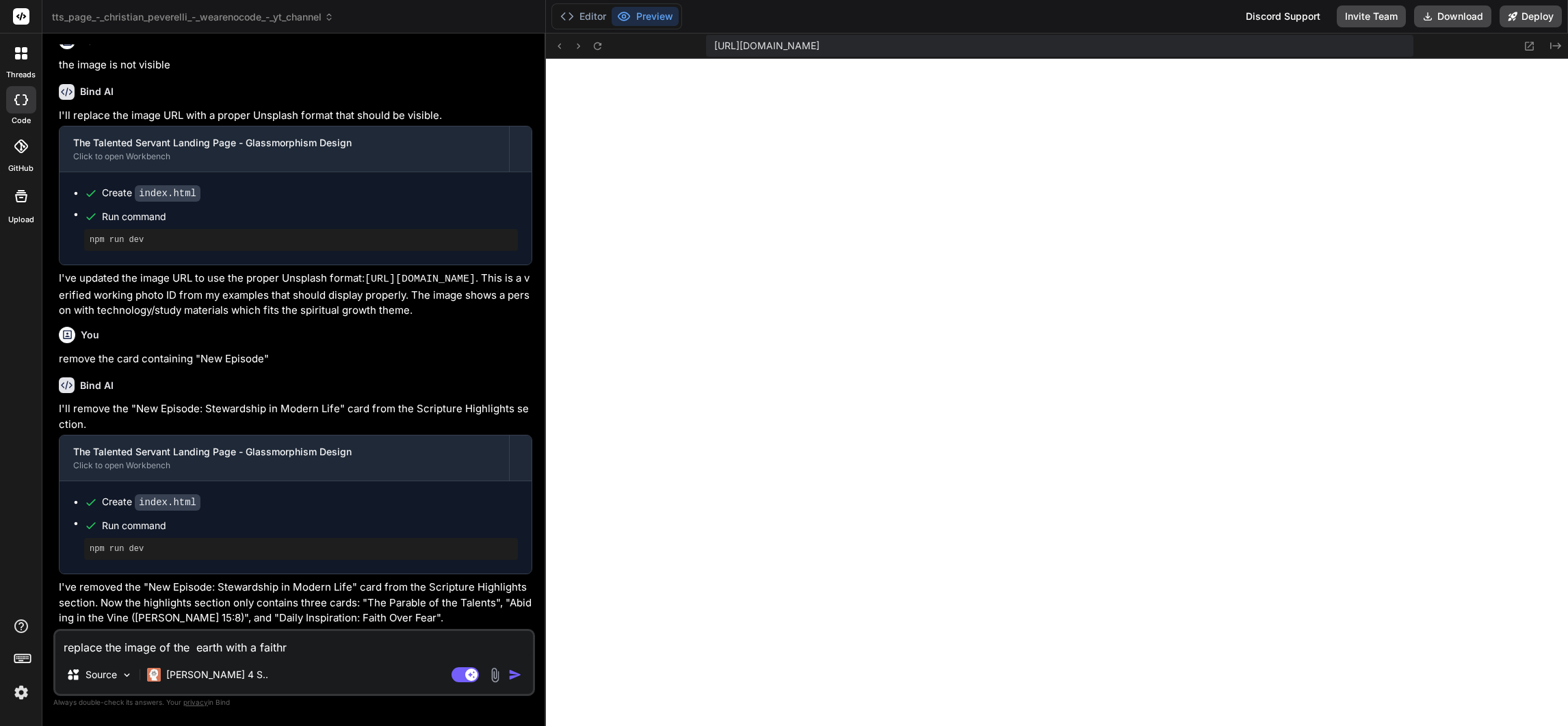
type textarea "x"
type textarea "replace the image of the earth with a faithr"
type textarea "x"
type textarea "replace the image of the earth with a faith"
type textarea "x"
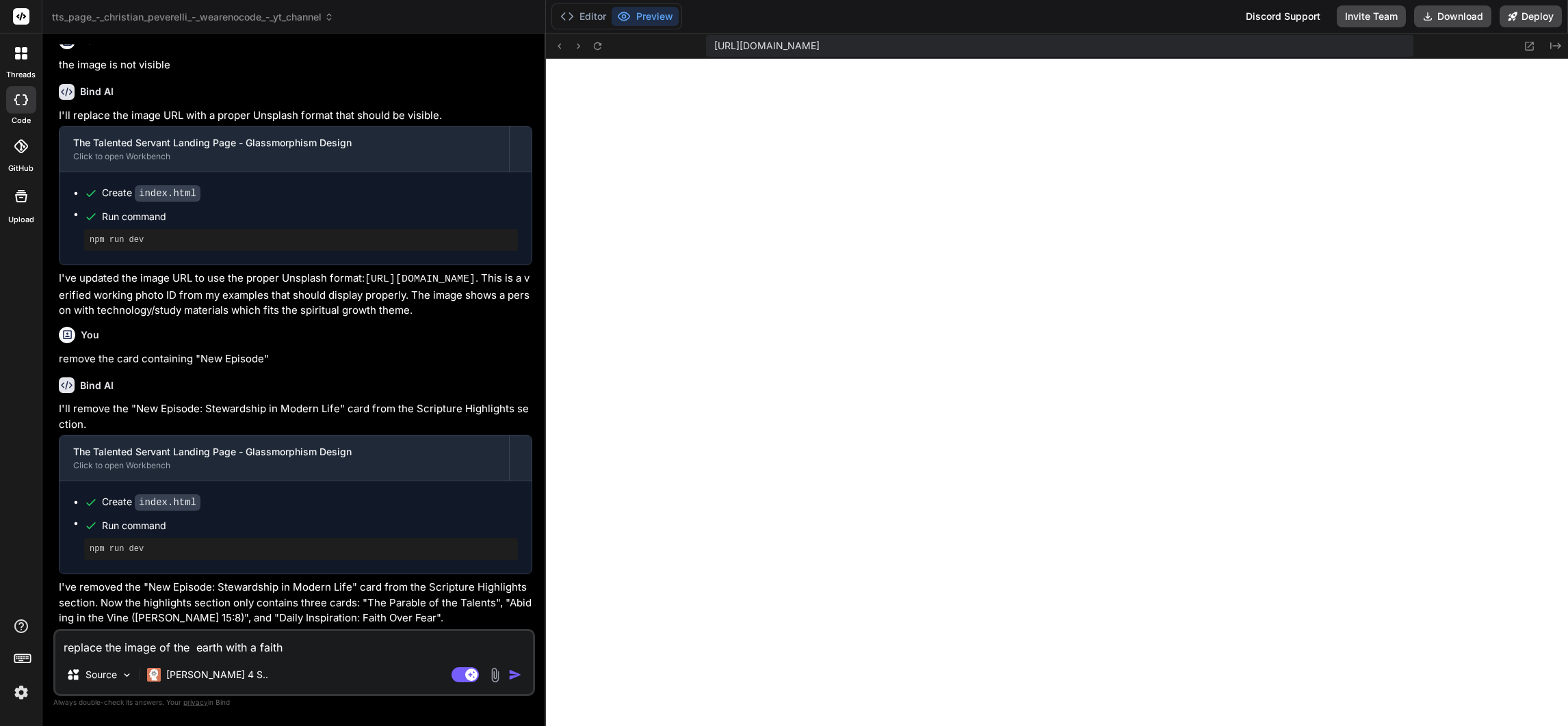
type textarea "replace the image of the earth with a faith"
type textarea "x"
type textarea "replace the image of the earth with a faith re"
type textarea "x"
type textarea "replace the image of the earth with a faith rel"
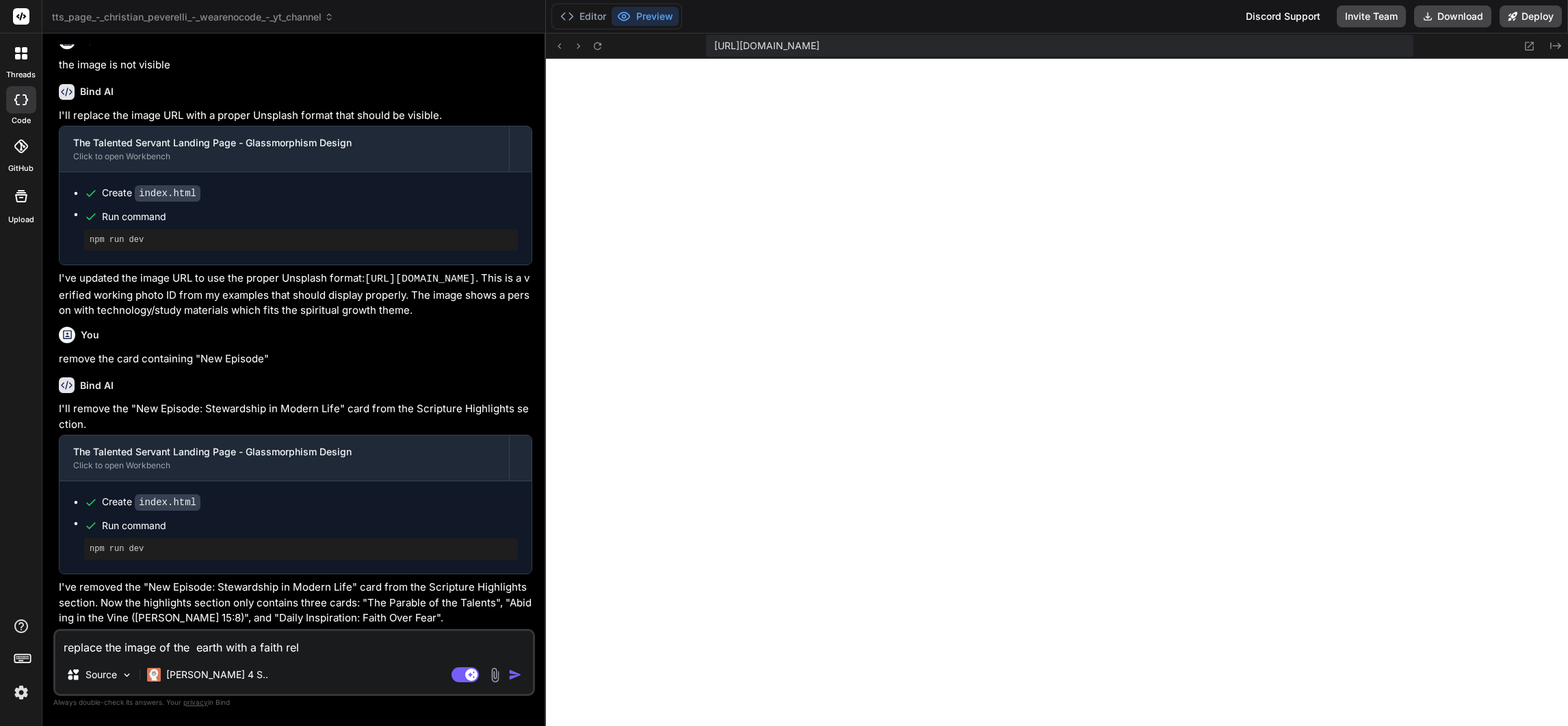
type textarea "x"
type textarea "replace the image of the earth with a faith rela"
type textarea "x"
type textarea "replace the image of the earth with a faith relat"
type textarea "x"
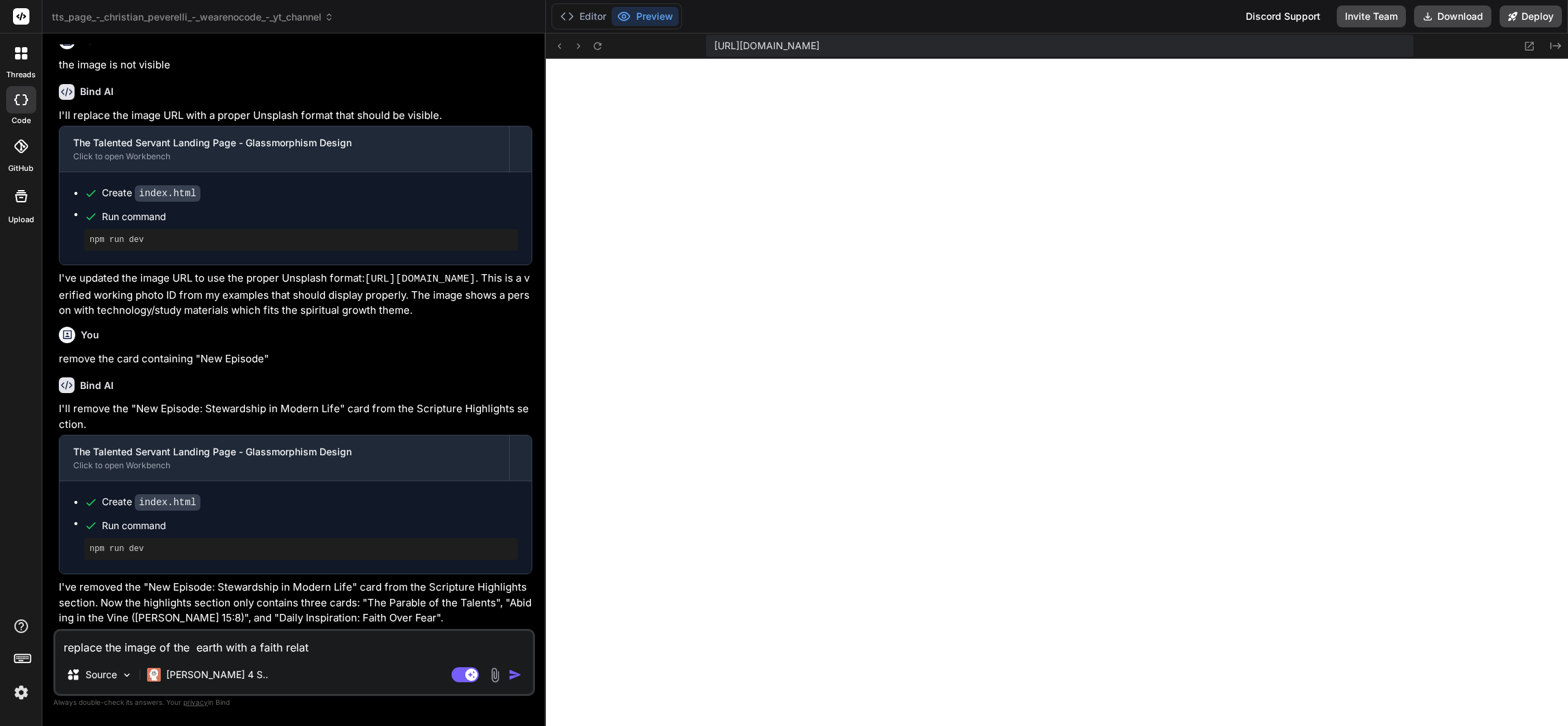
type textarea "replace the image of the earth with a faith relate"
type textarea "x"
type textarea "replace the image of the earth with a faith related"
type textarea "x"
type textarea "replace the image of the earth with a faith related"
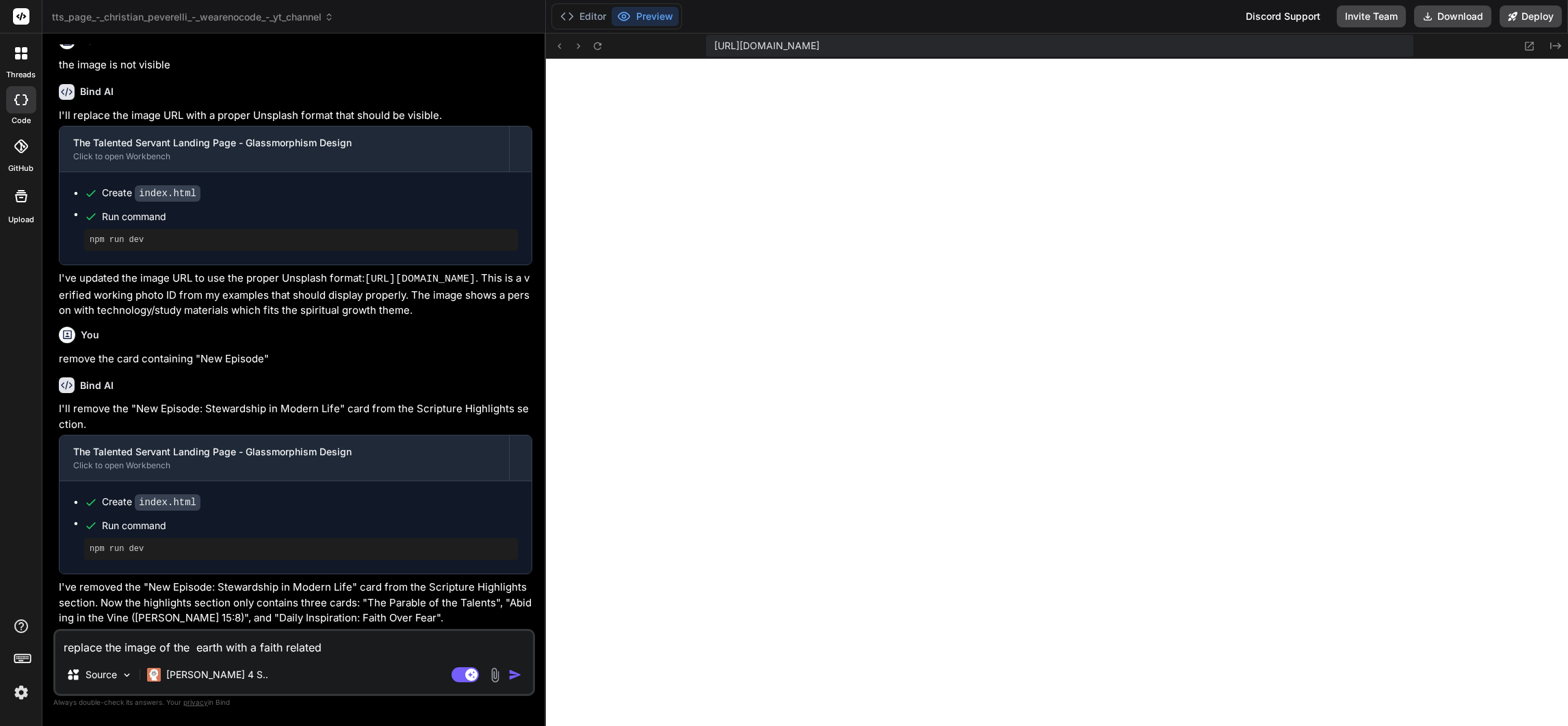
type textarea "x"
type textarea "replace the image of the earth with a faith related p"
type textarea "x"
type textarea "replace the image of the earth with a faith related ph"
type textarea "x"
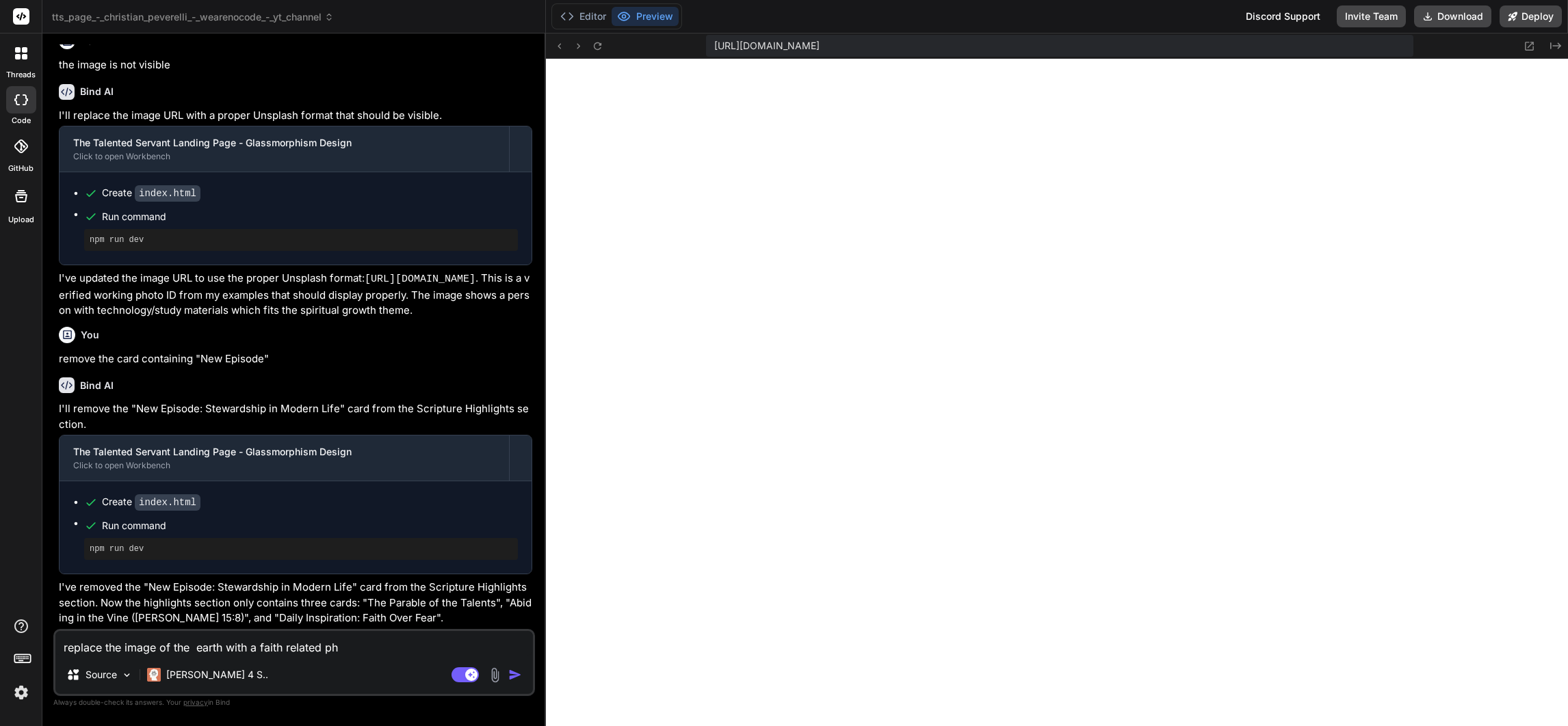
type textarea "replace the image of the earth with a faith related pho"
type textarea "x"
type textarea "replace the image of the earth with a faith related phot"
type textarea "x"
type textarea "replace the image of the earth with a faith related photo"
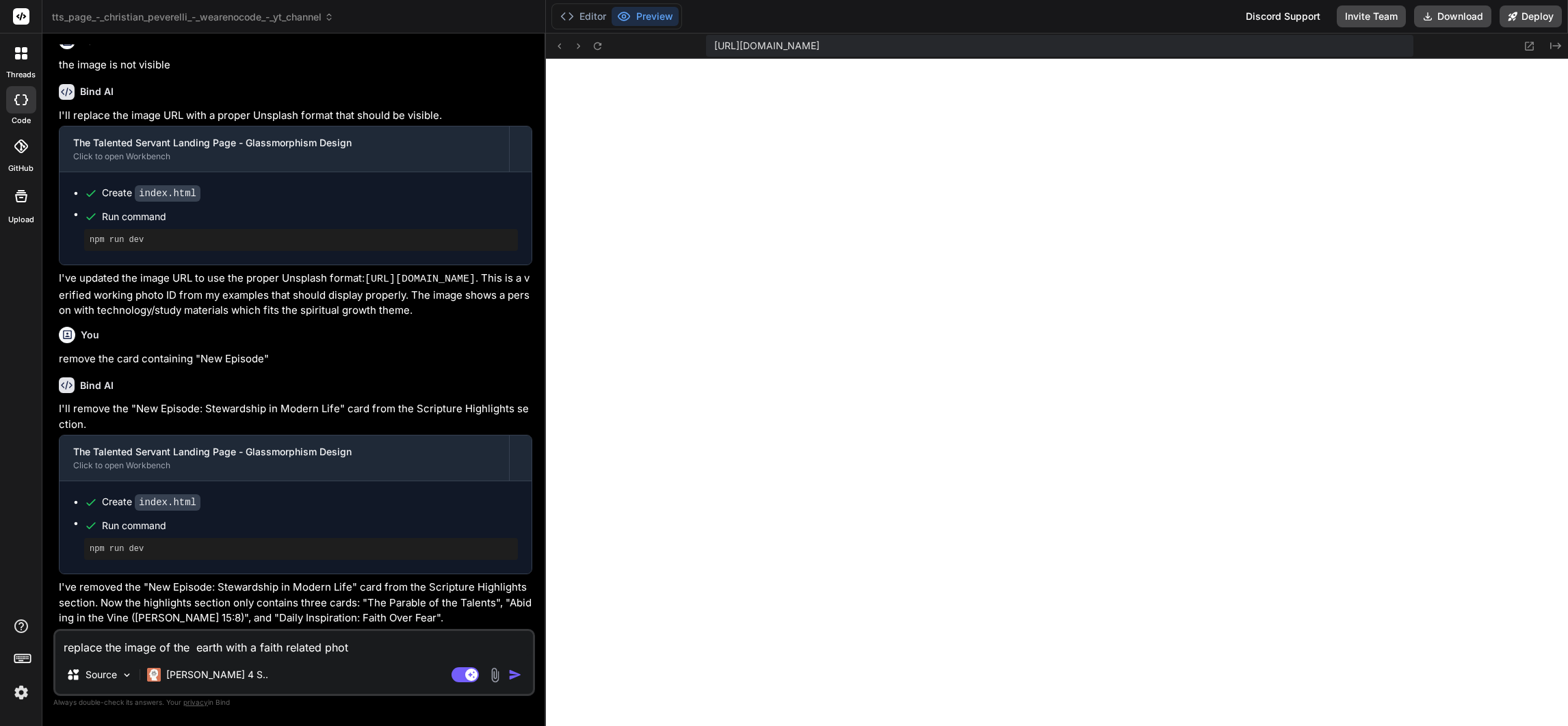
type textarea "x"
type textarea "replace the image of the earth with a faith related photo"
type textarea "x"
type textarea "replace the image of the earth with a faith related photo t"
type textarea "x"
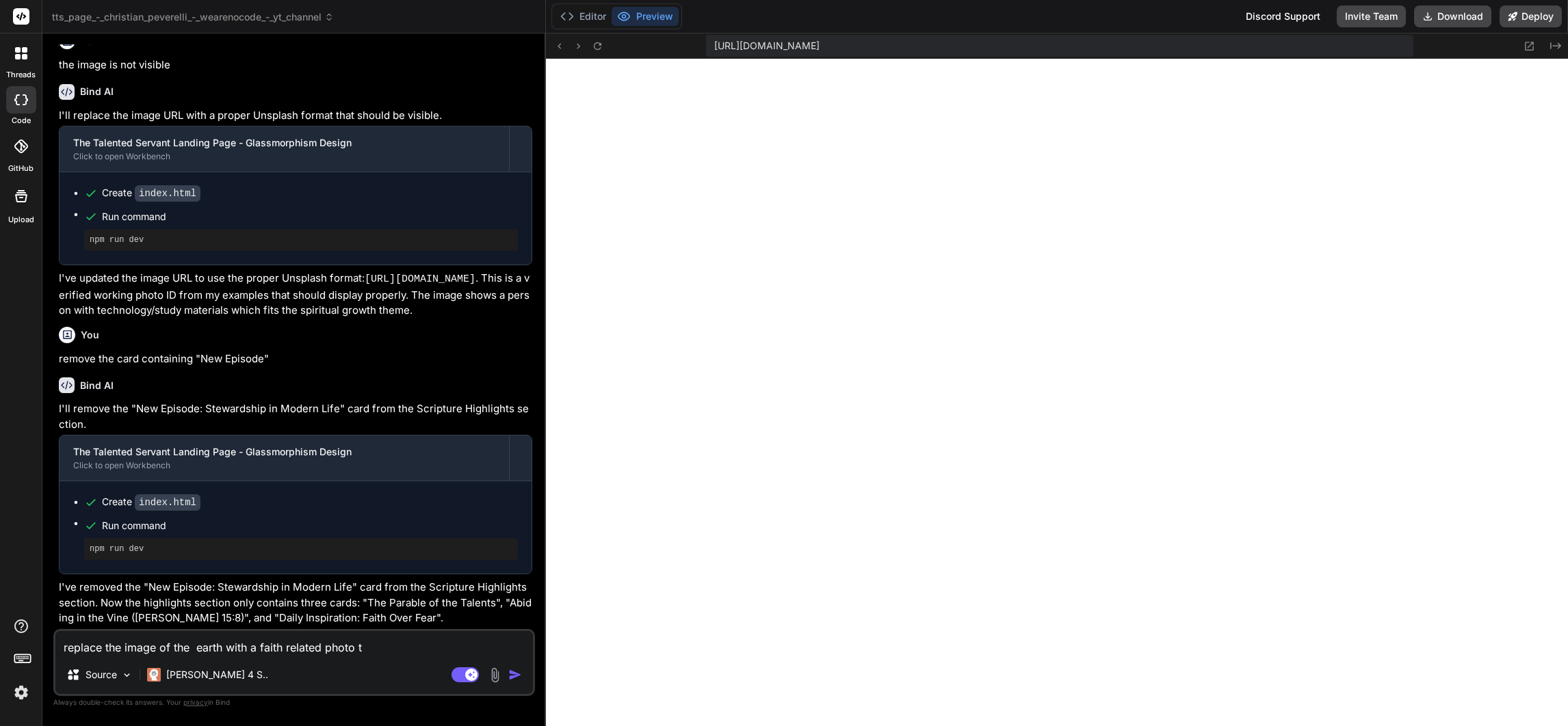
type textarea "replace the image of the earth with a faith related photo th"
type textarea "x"
type textarea "replace the image of the earth with a faith related photo the"
type textarea "x"
type textarea "replace the image of the earth with a faith related photo the"
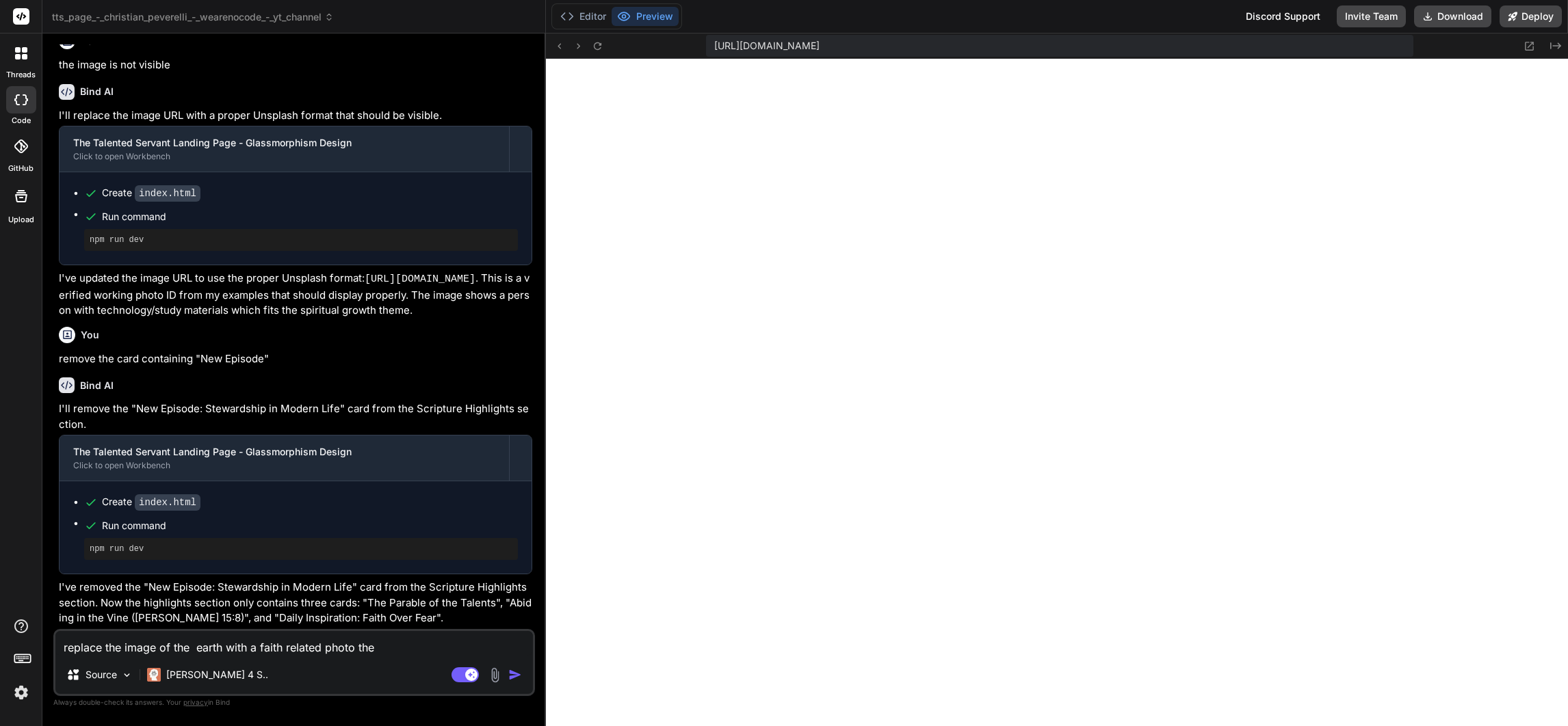
type textarea "x"
type textarea "replace the image of the earth with a faith related photo the s"
type textarea "x"
type textarea "replace the image of the earth with a faith related photo the sa"
type textarea "x"
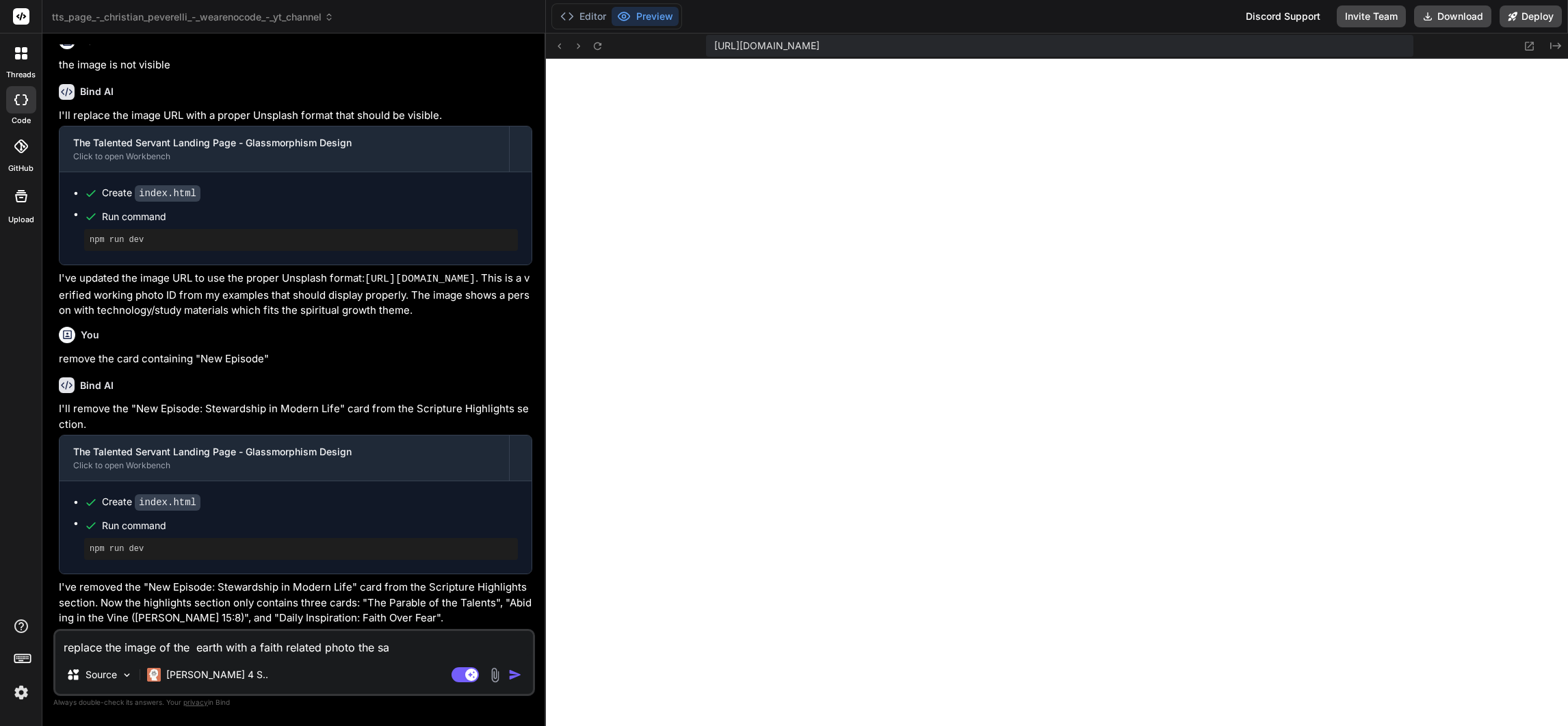
type textarea "replace the image of the earth with a faith related photo the sam"
type textarea "x"
type textarea "replace the image of the earth with a faith related photo the same"
type textarea "x"
type textarea "replace the image of the earth with a faith related photo the same"
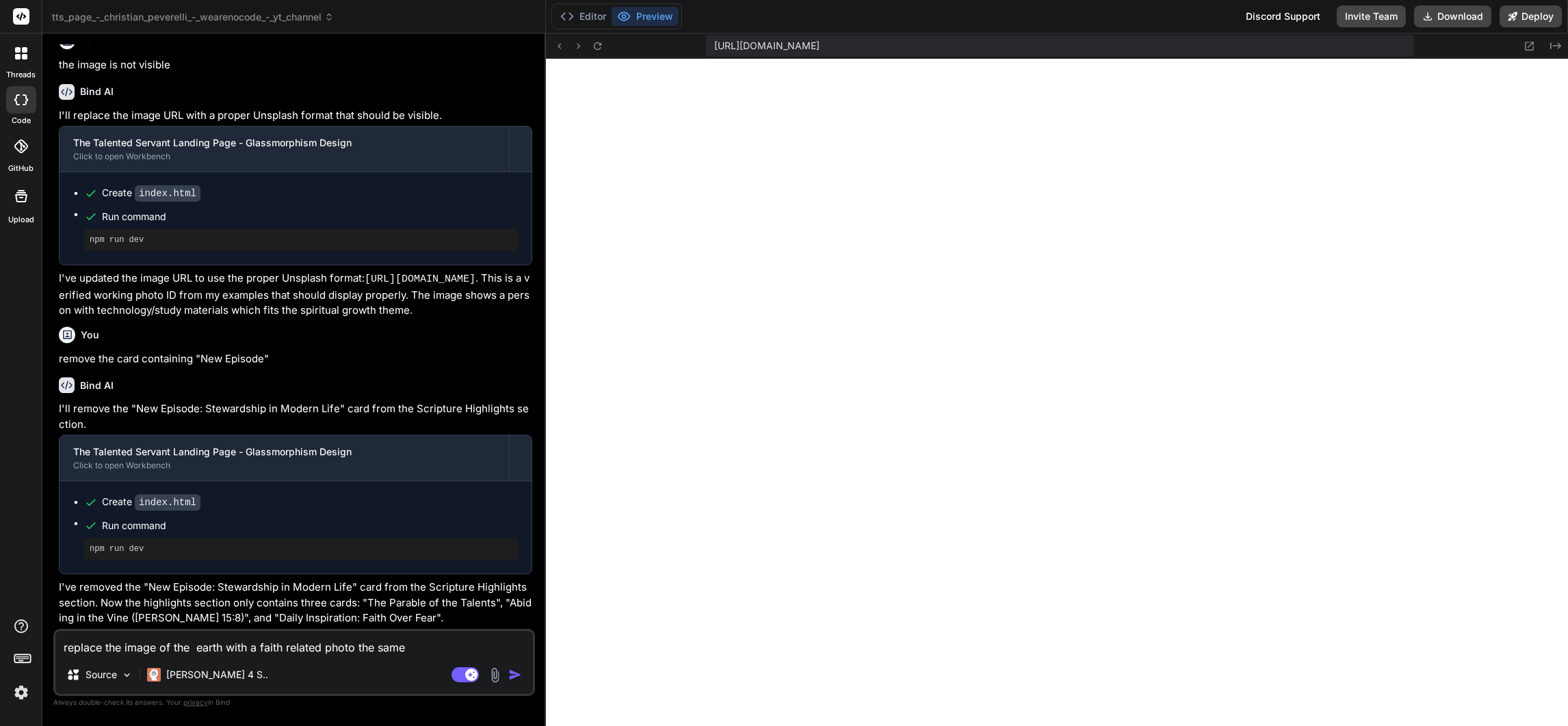
type textarea "x"
type textarea "replace the image of the earth with a faith related photo the same"
type textarea "x"
type textarea "replace the image of the earth with a faith related photo the sam"
type textarea "x"
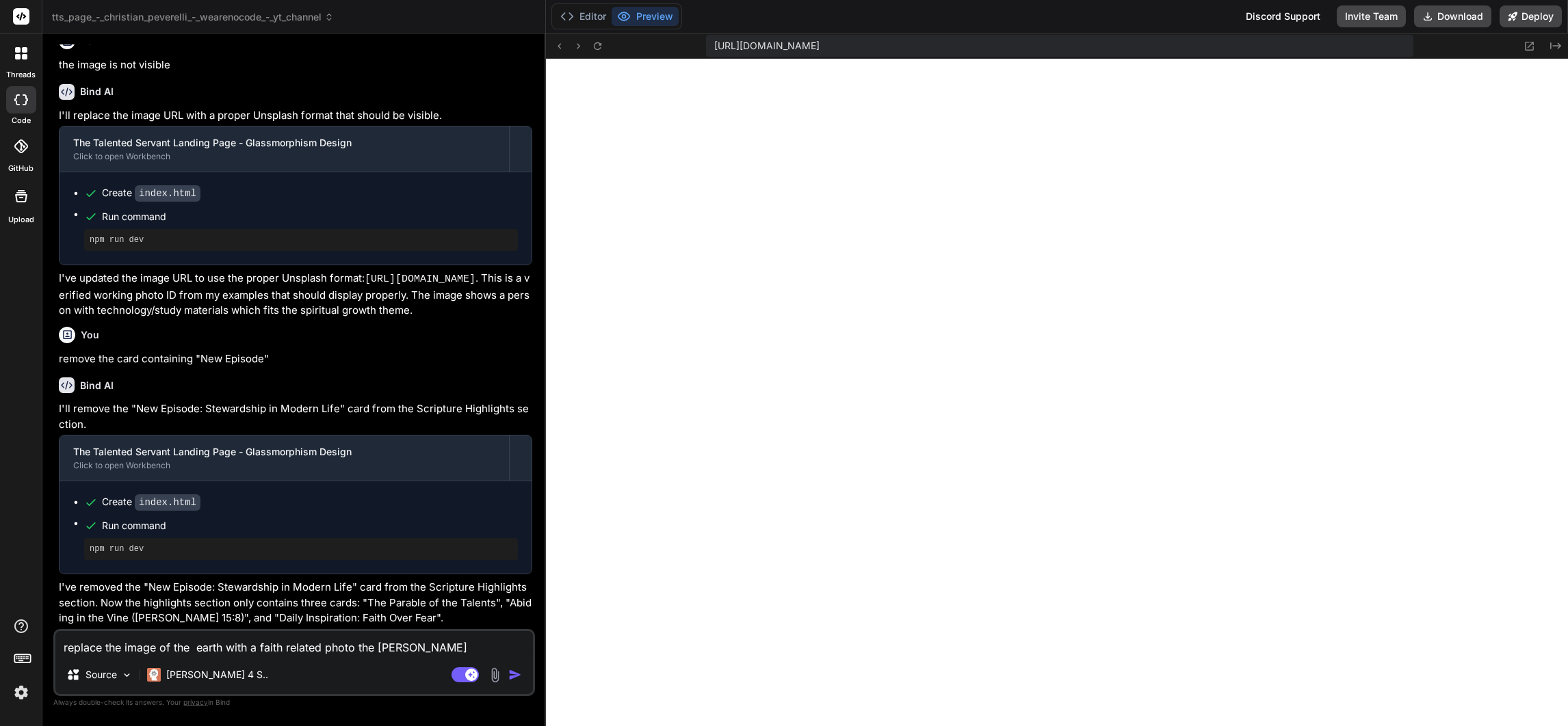
type textarea "replace the image of the earth with a faith related photo the sa"
type textarea "x"
type textarea "replace the image of the earth with a faith related photo the s"
type textarea "x"
type textarea "replace the image of the earth with a faith related photo the"
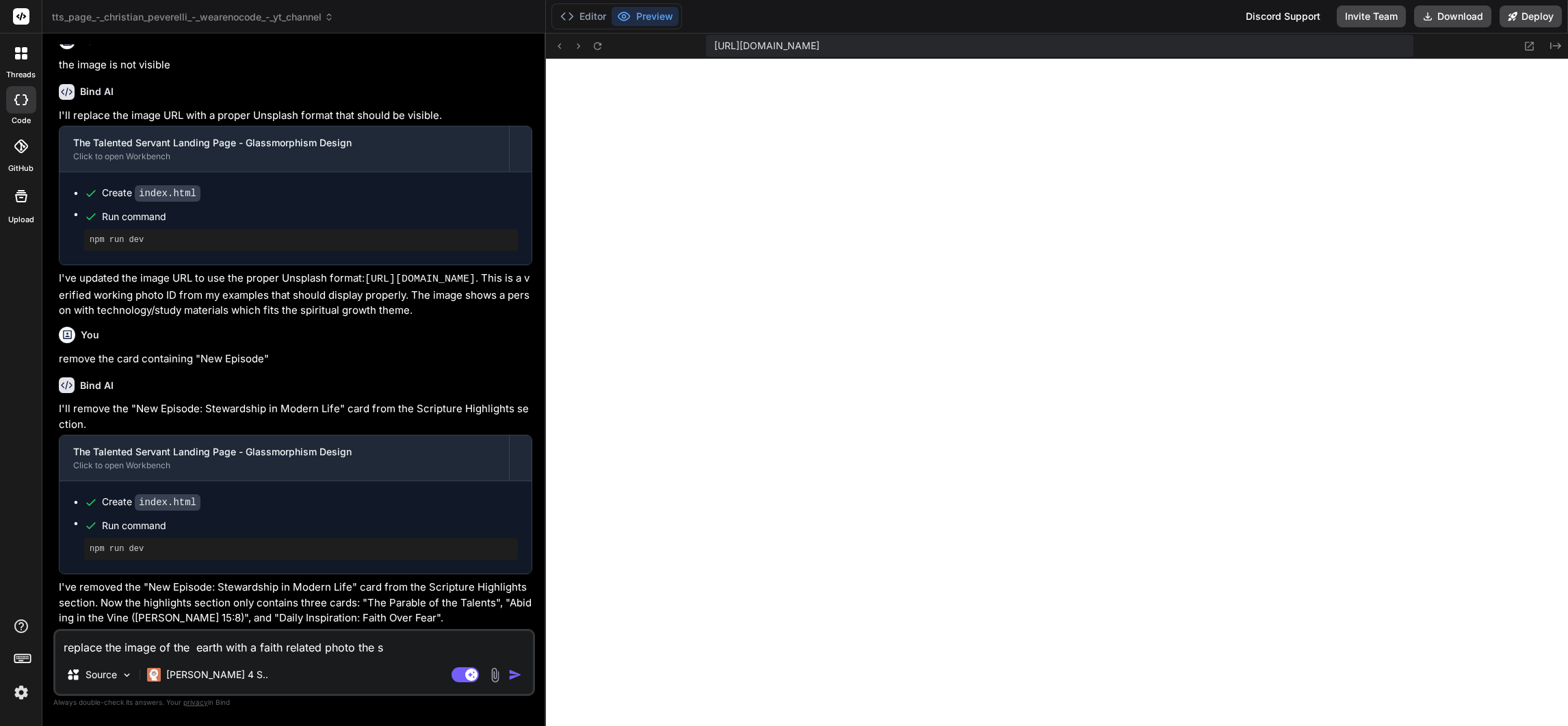
type textarea "x"
type textarea "replace the image of the earth with a faith related photo th"
type textarea "x"
type textarea "replace the image of the earth with a faith related photo t"
type textarea "x"
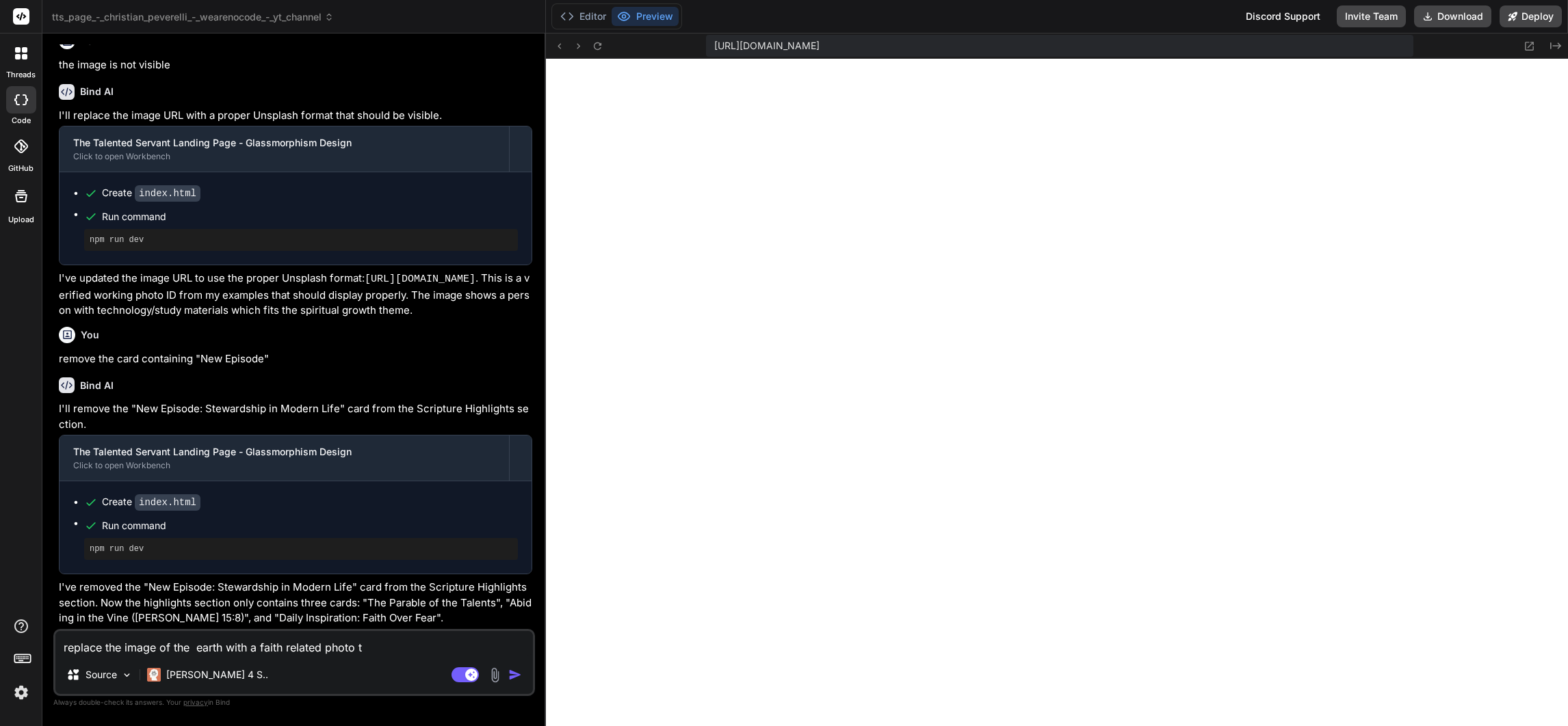
type textarea "replace the image of the earth with a faith related photo"
type textarea "x"
type textarea "replace the image of the earth with a faith related photo"
type textarea "x"
type textarea "replace the image of the earth with a faith related photo."
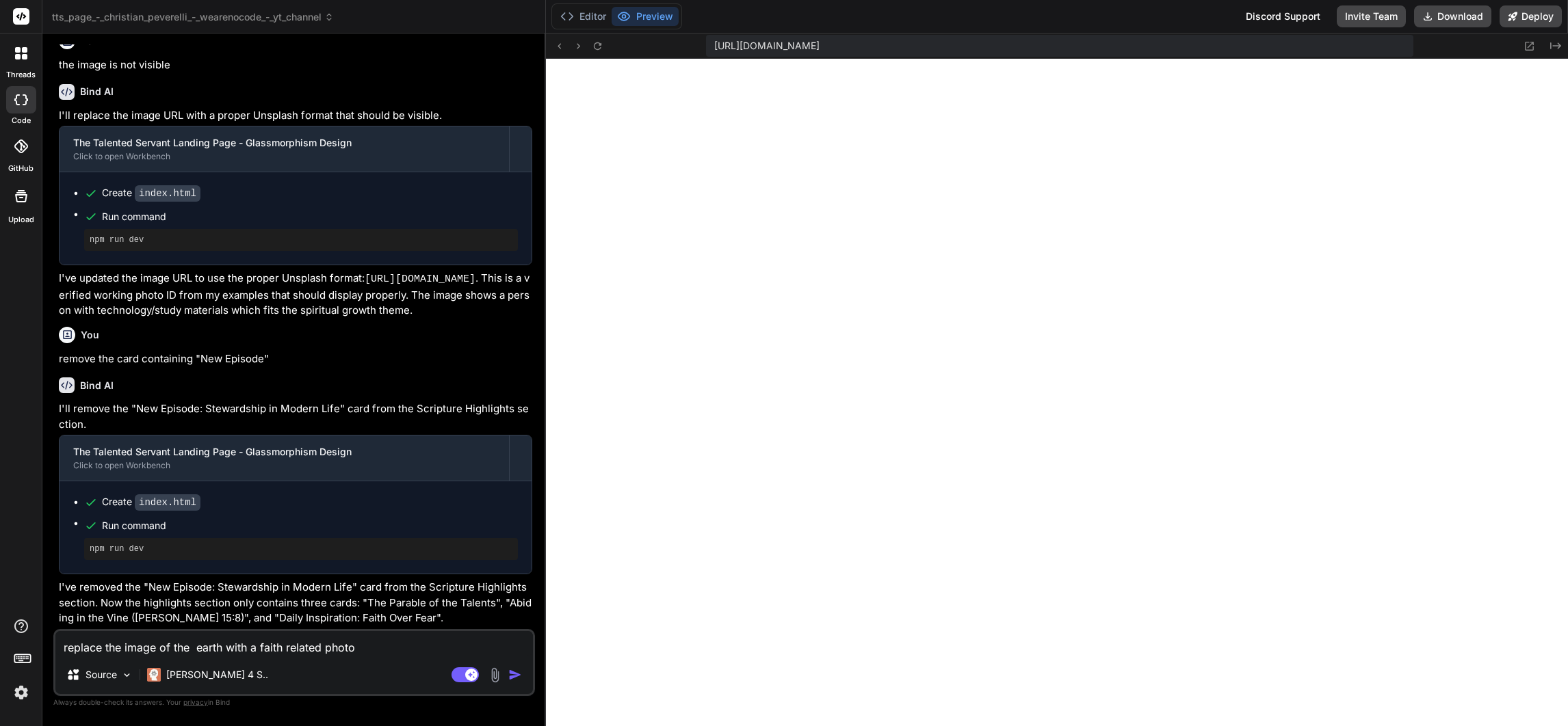
type textarea "x"
type textarea "replace the image of the earth with a faith related photo."
type textarea "x"
type textarea "replace the image of the earth with a faith related photo."
type textarea "x"
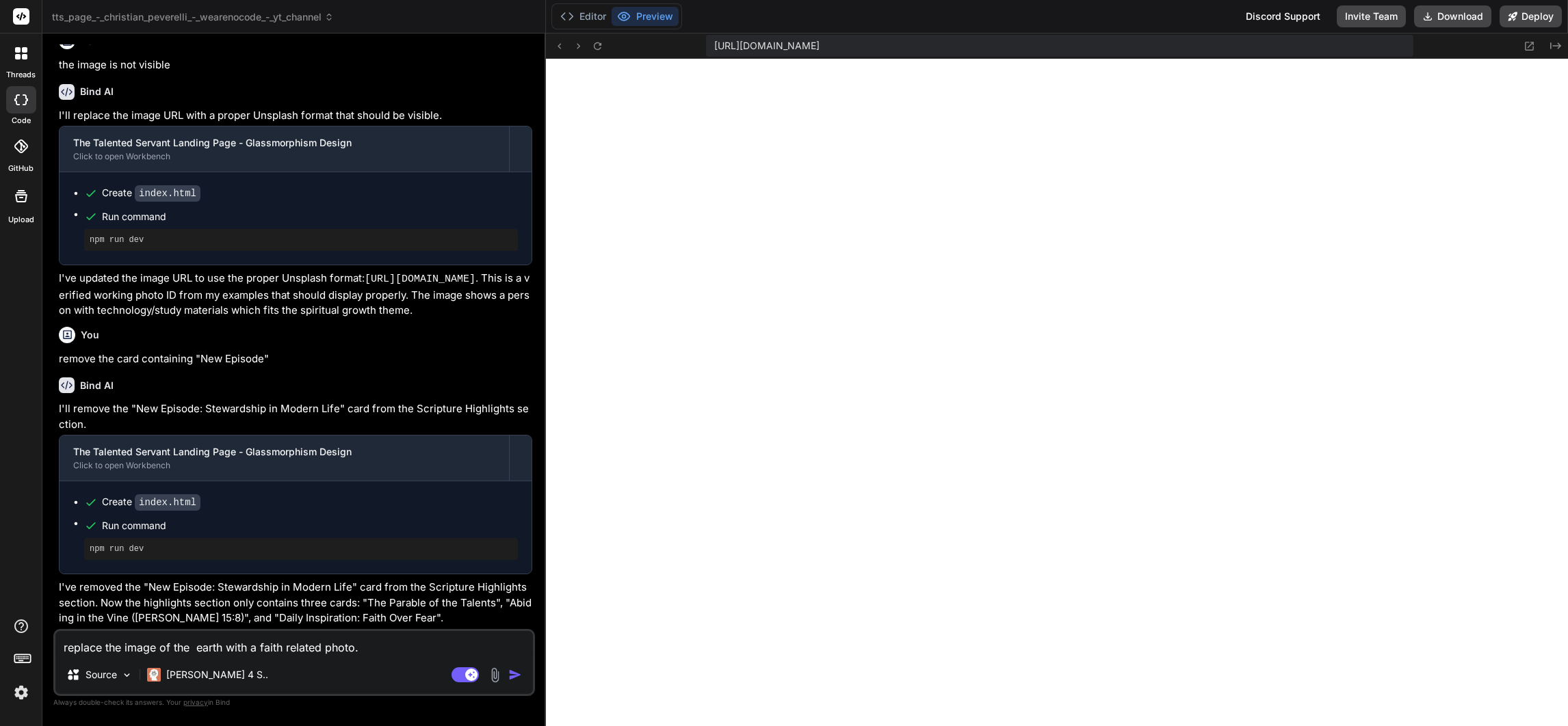
type textarea "replace the image of the earth with a faith related photo. e"
type textarea "x"
type textarea "replace the image of the earth with a faith related photo. en"
type textarea "x"
type textarea "replace the image of the earth with a faith related photo. ens"
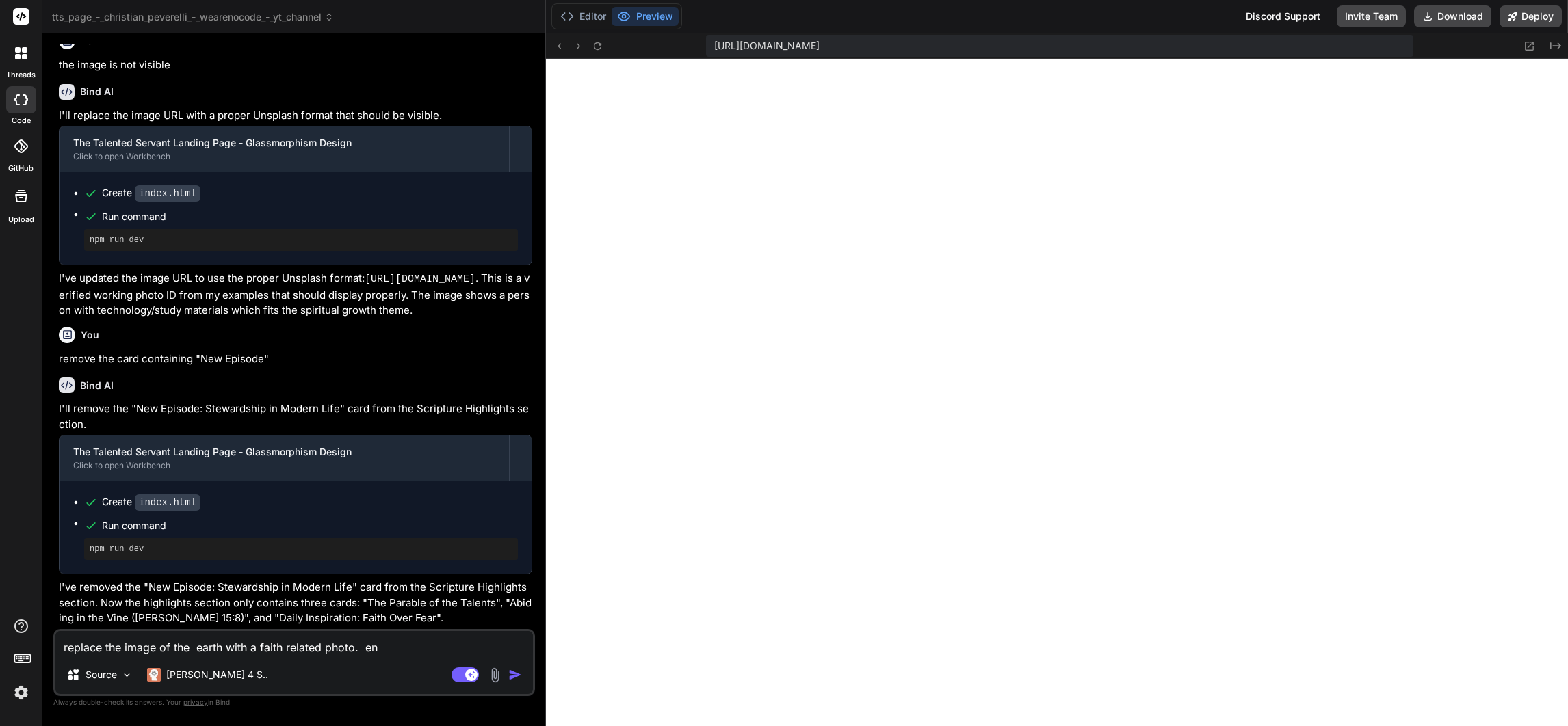
type textarea "x"
type textarea "replace the image of the earth with a faith related photo. ensu"
type textarea "x"
type textarea "replace the image of the earth with a faith related photo. ensure"
type textarea "x"
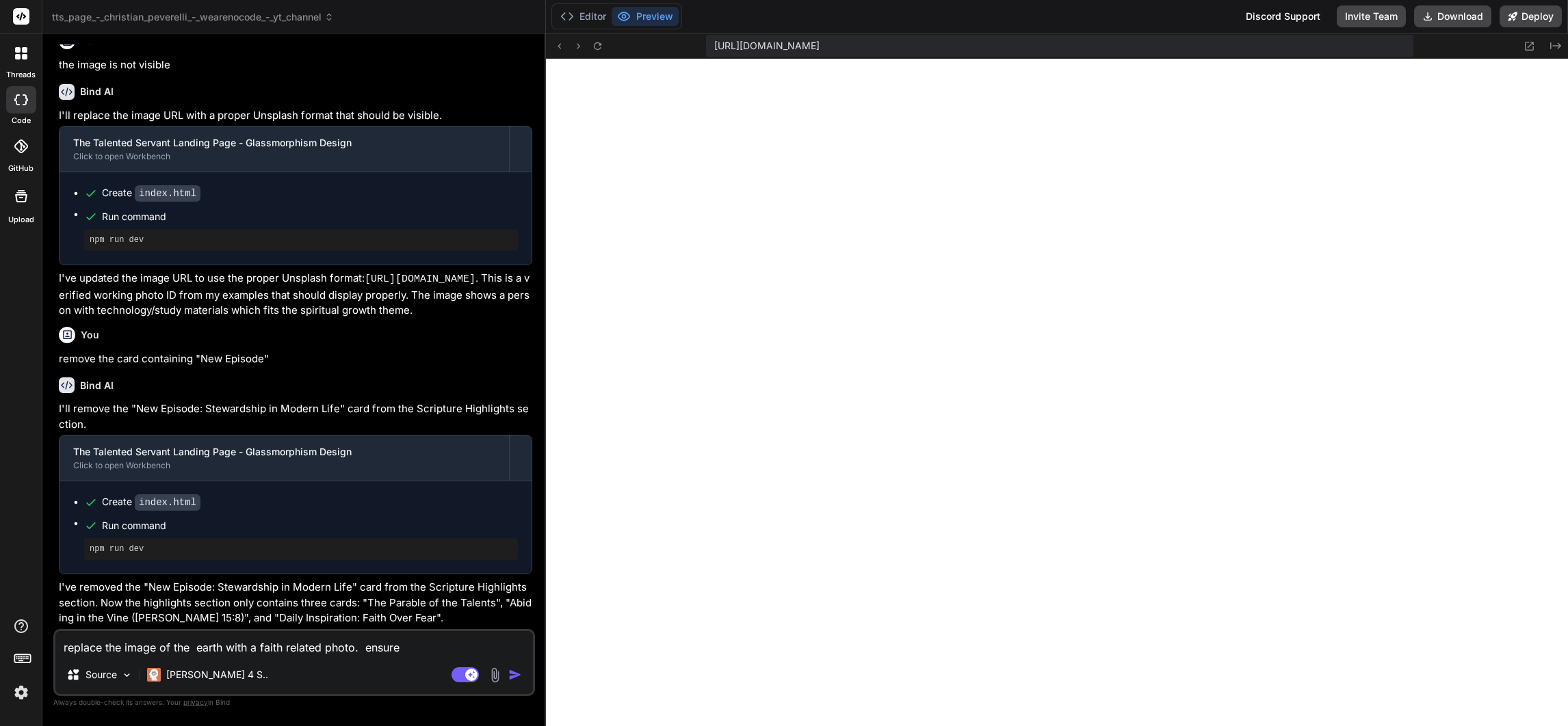
type textarea "replace the image of the earth with a faith related photo. ensure"
type textarea "x"
type textarea "replace the image of the earth with a faith related photo. ensure t"
type textarea "x"
type textarea "replace the image of the earth with a faith related photo. ensure th"
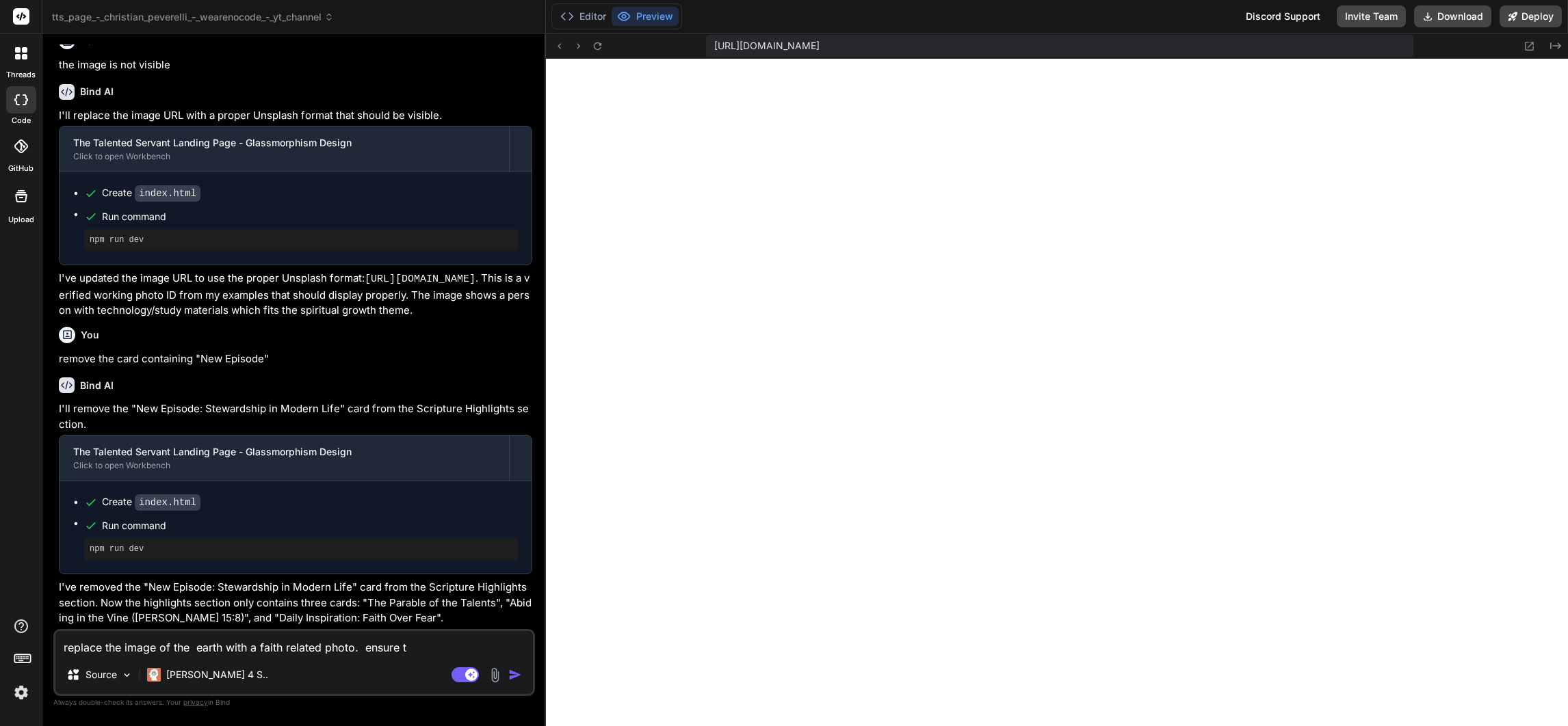
type textarea "x"
type textarea "replace the image of the earth with a faith related photo. ensure the"
type textarea "x"
type textarea "replace the image of the earth with a faith related photo. ensure the"
type textarea "x"
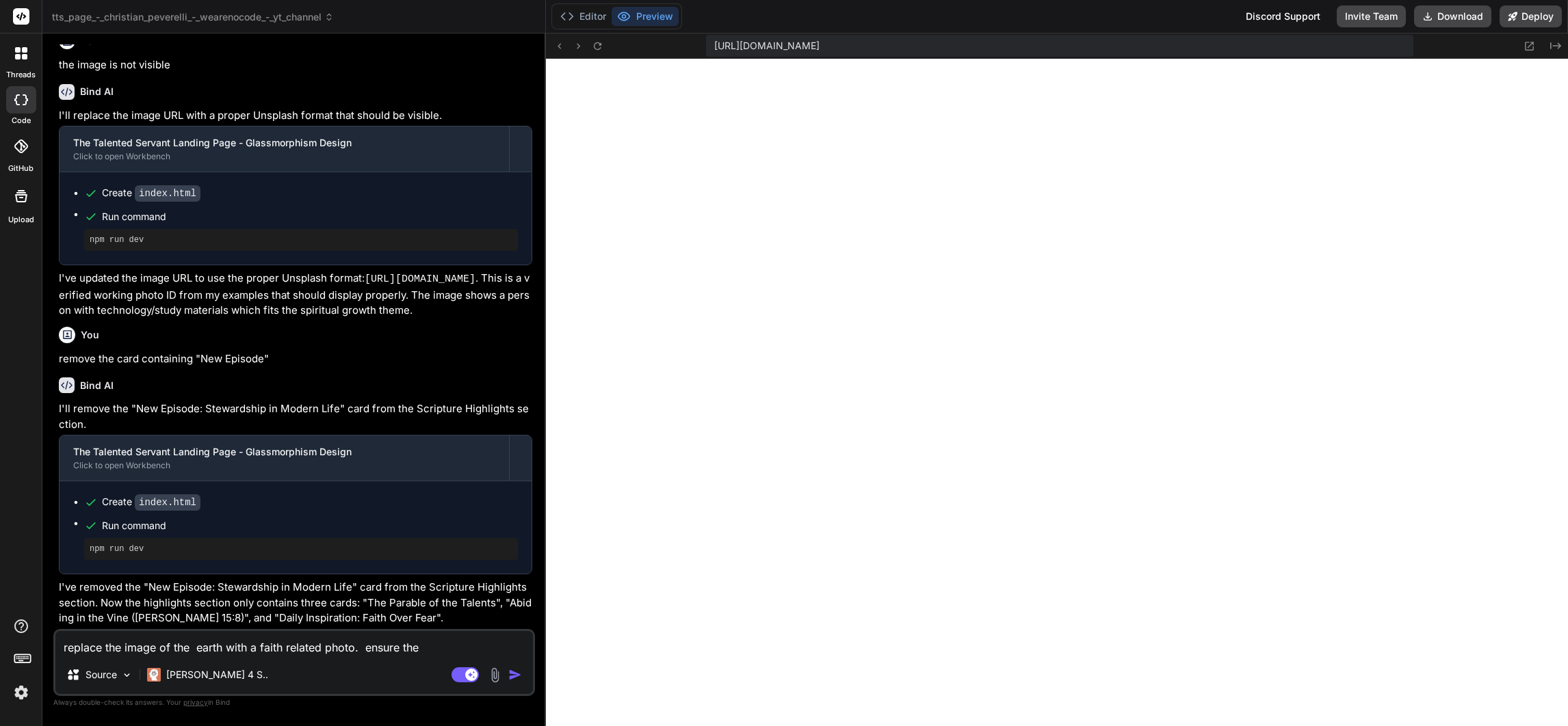
type textarea "replace the image of the earth with a faith related photo. ensure the c"
type textarea "x"
type textarea "replace the image of the earth with a faith related photo. ensure the cr"
type textarea "x"
type textarea "replace the image of the earth with a faith related photo. ensure the cra"
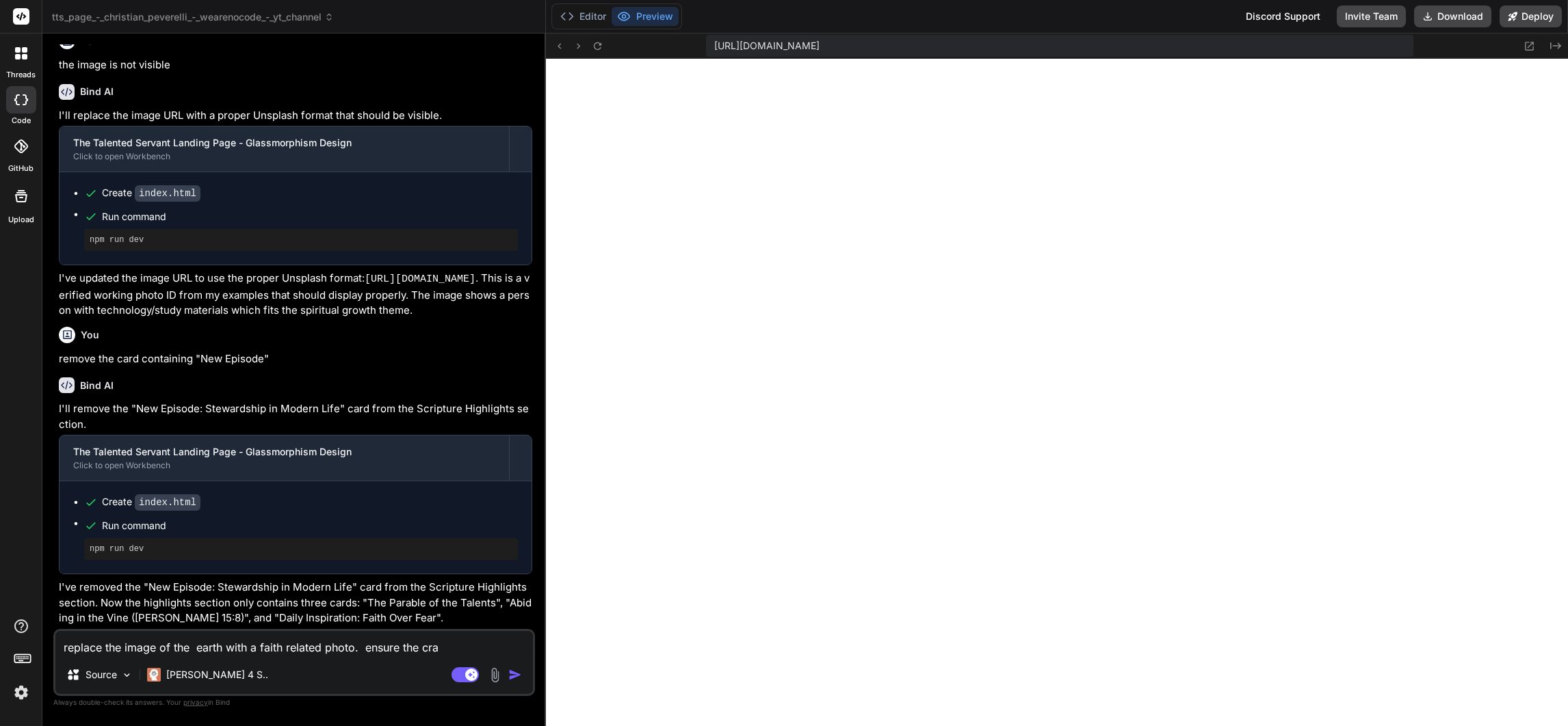
type textarea "x"
type textarea "replace the image of the earth with a faith related photo. ensure the crad"
type textarea "x"
type textarea "replace the image of the earth with a faith related photo. ensure the crads"
type textarea "x"
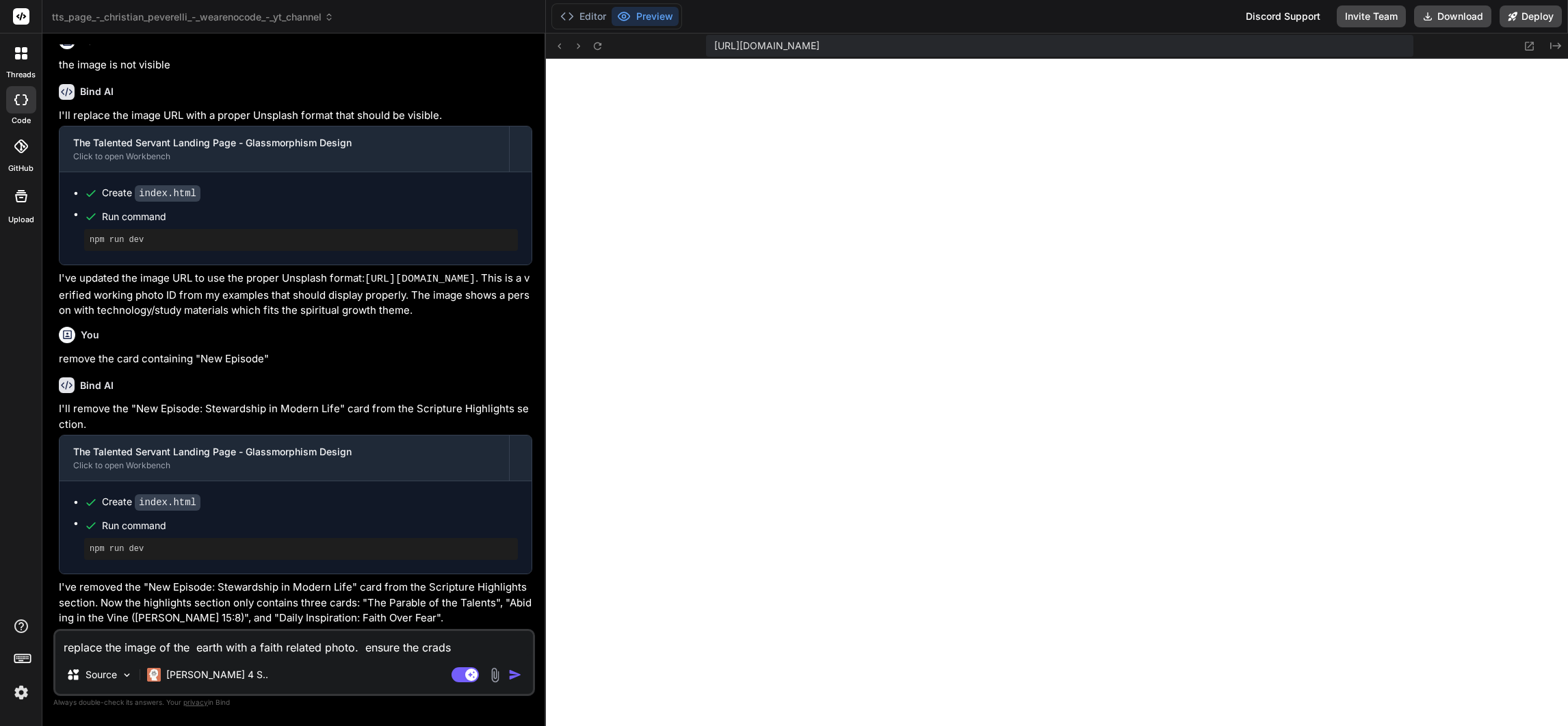
type textarea "replace the image of the earth with a faith related photo. ensure the crad"
type textarea "x"
type textarea "replace the image of the earth with a faith related photo. ensure the cra"
type textarea "x"
type textarea "replace the image of the earth with a faith related photo. ensure the cr"
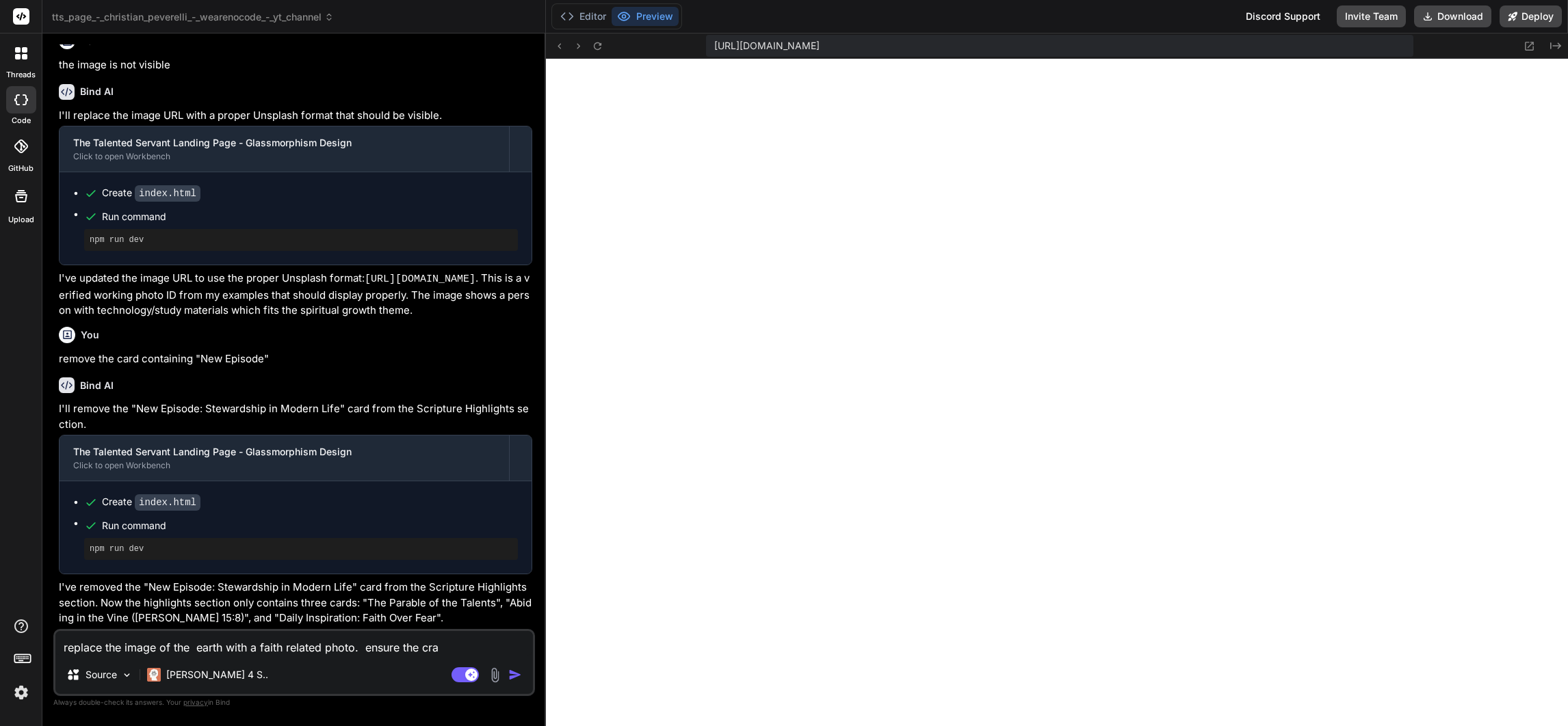
type textarea "x"
type textarea "replace the image of the earth with a faith related photo. ensure the c"
type textarea "x"
type textarea "replace the image of the earth with a faith related photo. ensure the ca"
type textarea "x"
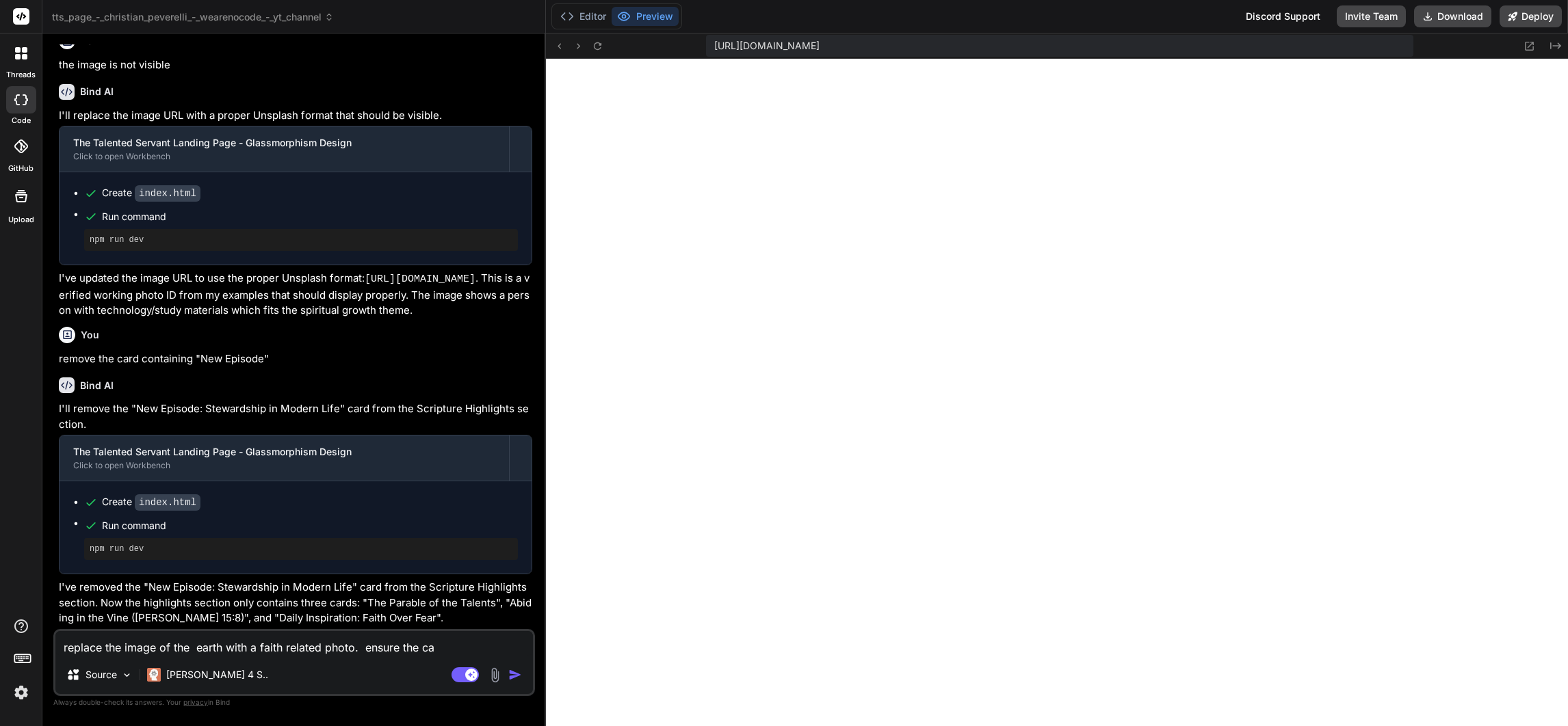
type textarea "replace the image of the earth with a faith related photo. ensure the car"
type textarea "x"
type textarea "replace the image of the earth with a faith related photo. ensure the card"
type textarea "x"
type textarea "replace the image of the earth with a faith related photo. ensure the cards"
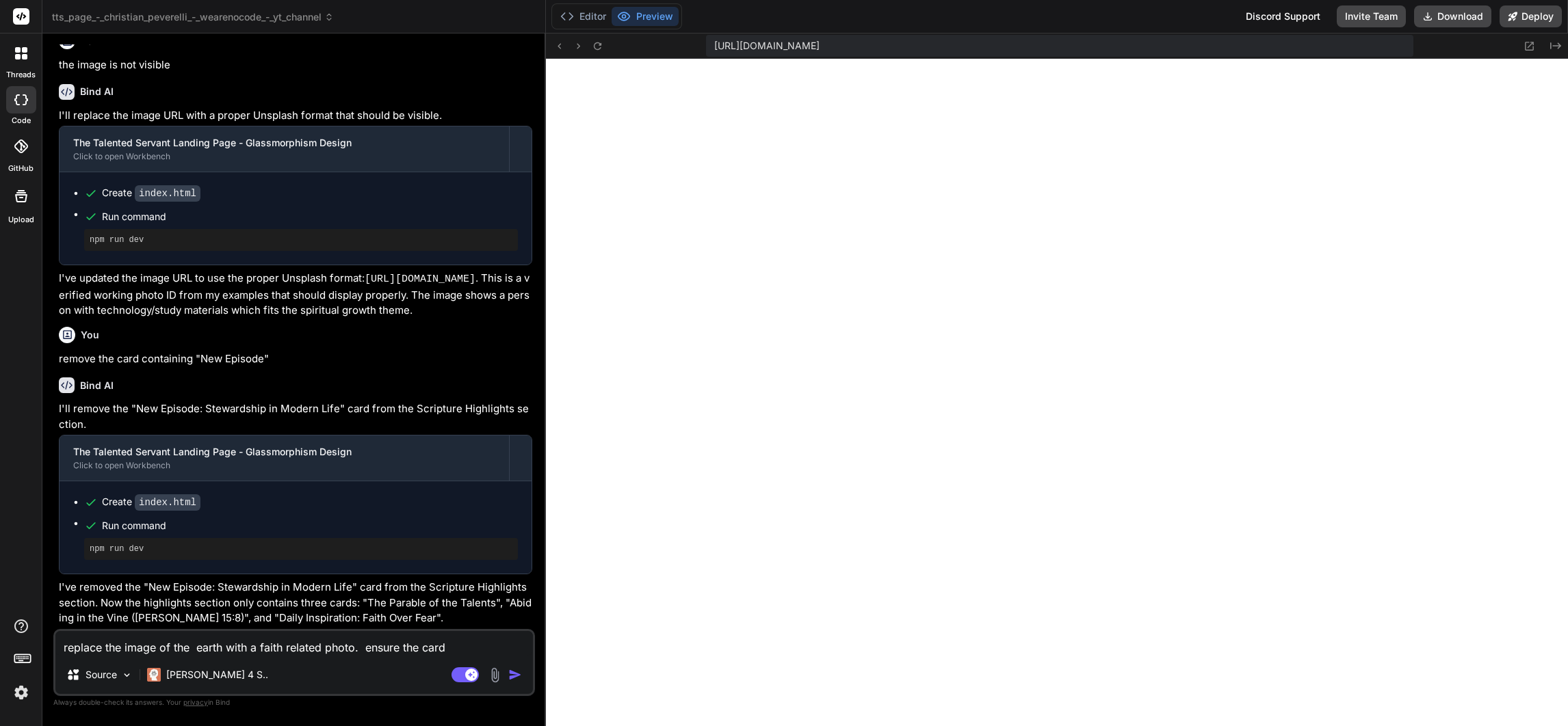
type textarea "x"
type textarea "replace the image of the earth with a faith related photo. ensure the cards"
type textarea "x"
type textarea "replace the image of the earth with a faith related photo. ensure the cards in"
type textarea "x"
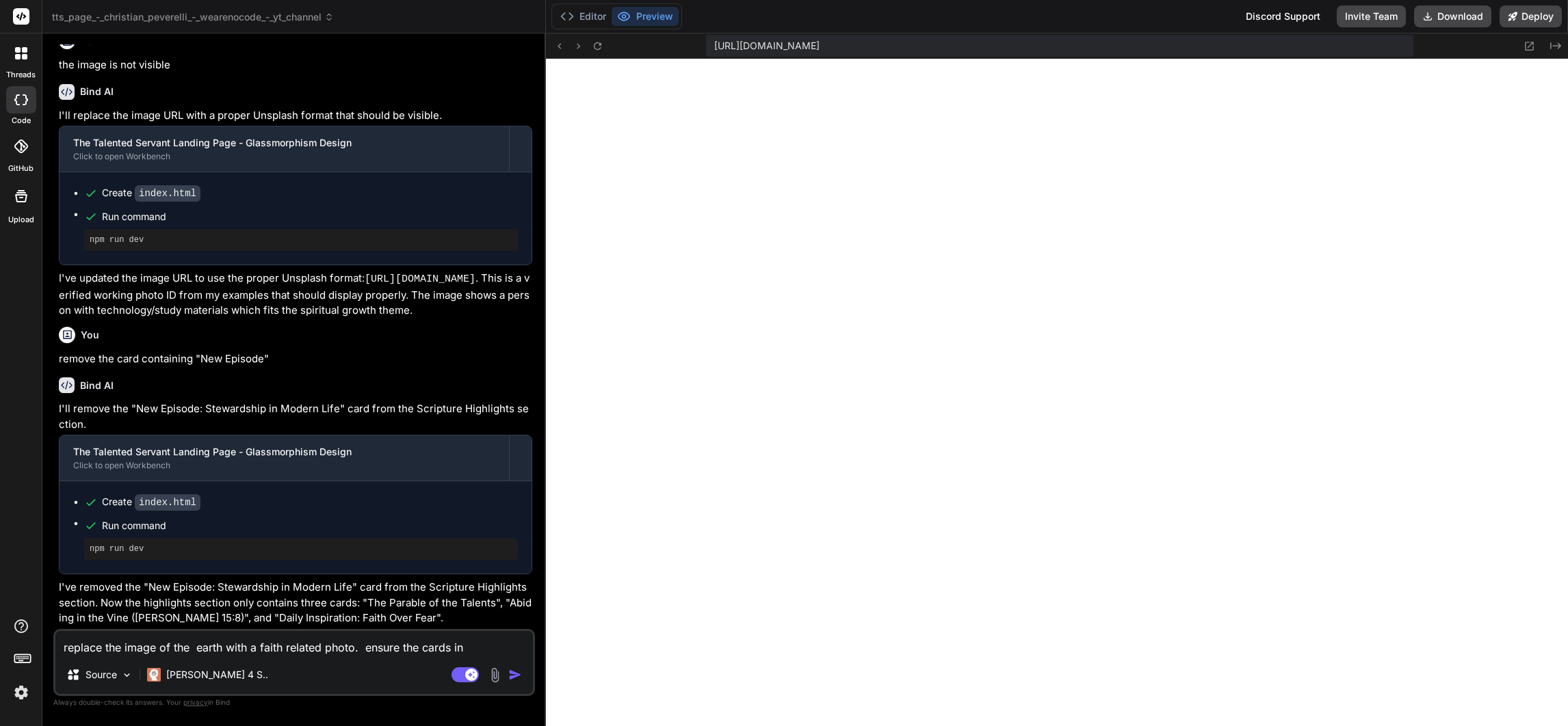
type textarea "replace the image of the earth with a faith related photo. ensure the cards in"
type textarea "x"
type textarea "replace the image of the earth with a faith related photo. ensure the cards in t"
type textarea "x"
type textarea "replace the image of the earth with a faith related photo. ensure the cards in …"
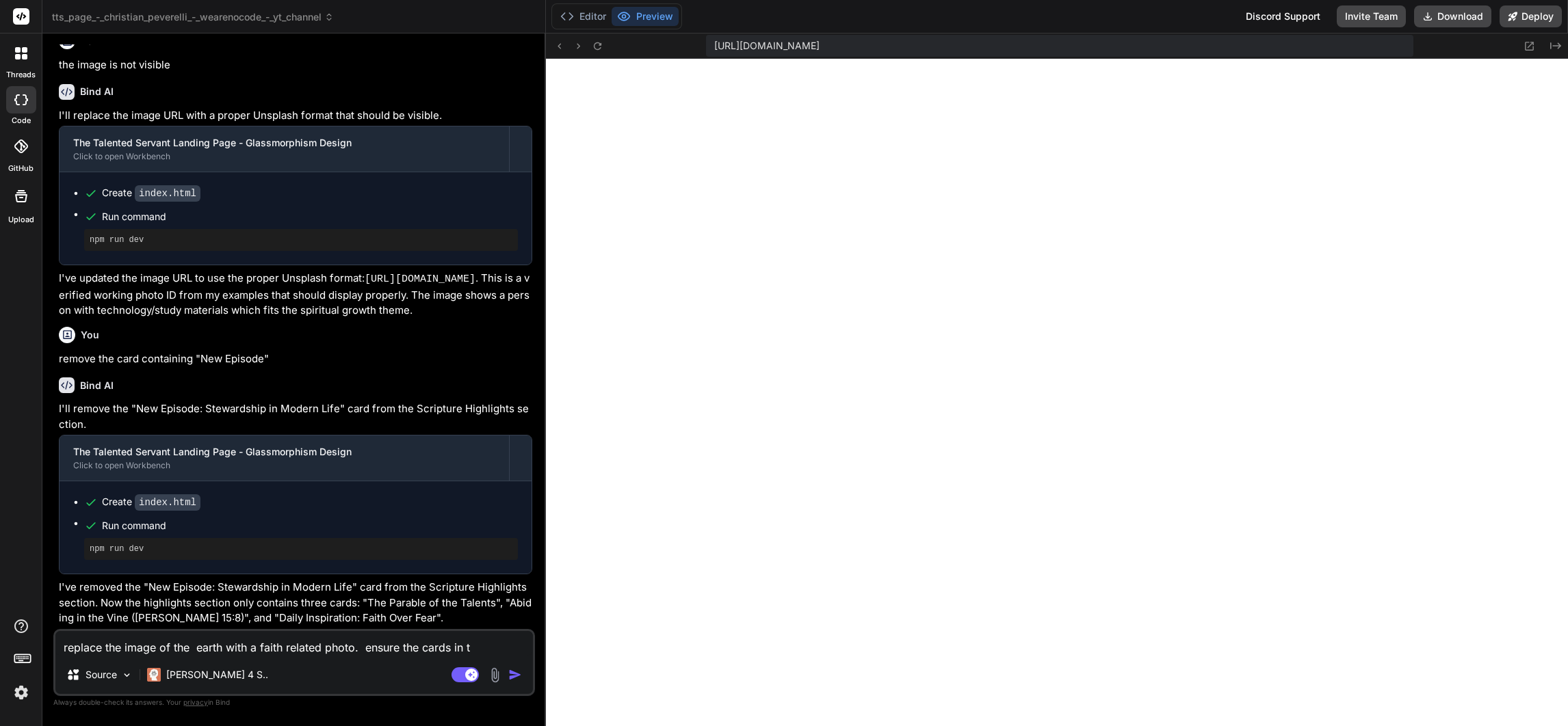
type textarea "x"
type textarea "replace the image of the earth with a faith related photo. ensure the cards in …"
type textarea "x"
type textarea "replace the image of the earth with a faith related photo. ensure the cards in …"
type textarea "x"
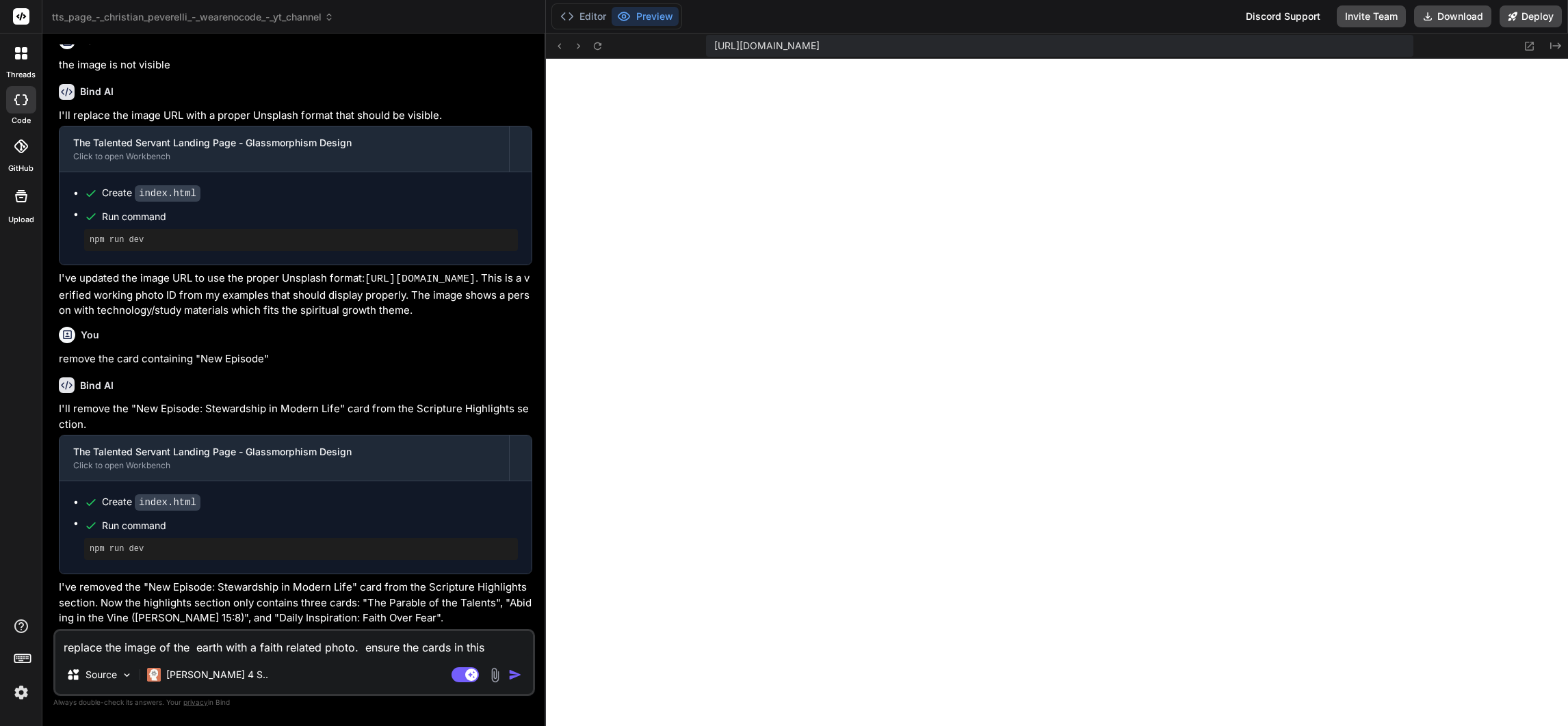
type textarea "replace the image of the earth with a faith related photo. ensure the cards in …"
type textarea "x"
type textarea "replace the image of the earth with a faith related photo. ensure the cards in …"
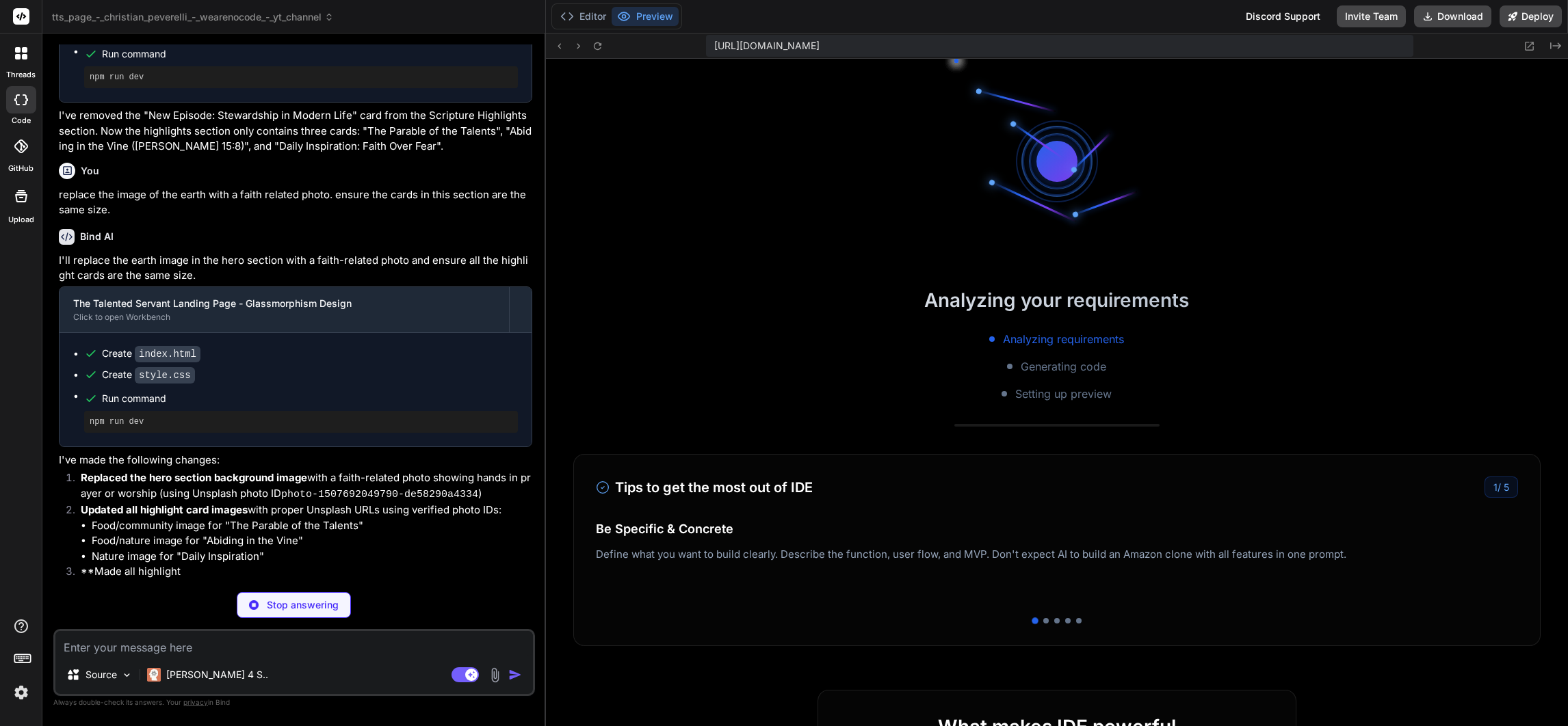
scroll to position [1512, 0]
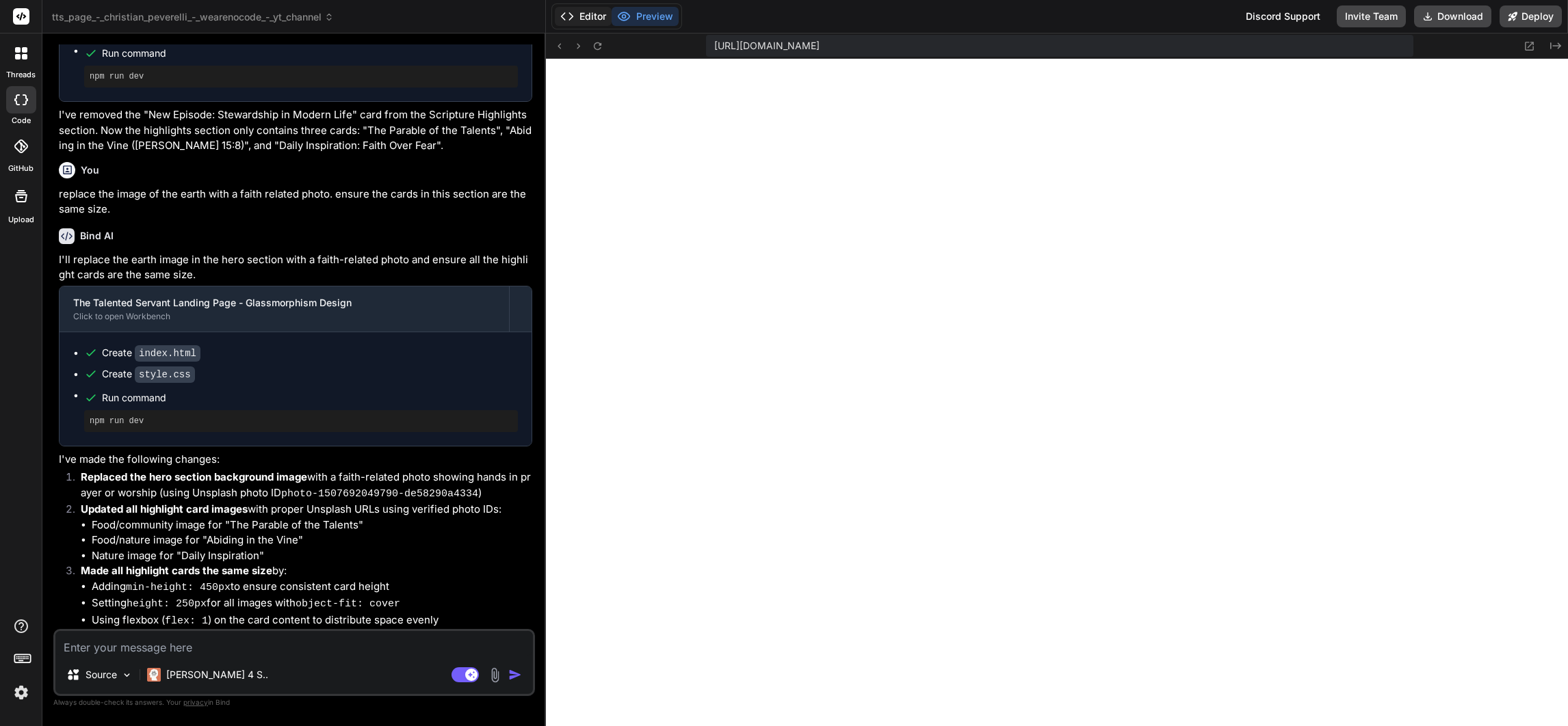
click at [581, 15] on button "Editor" at bounding box center [584, 16] width 57 height 19
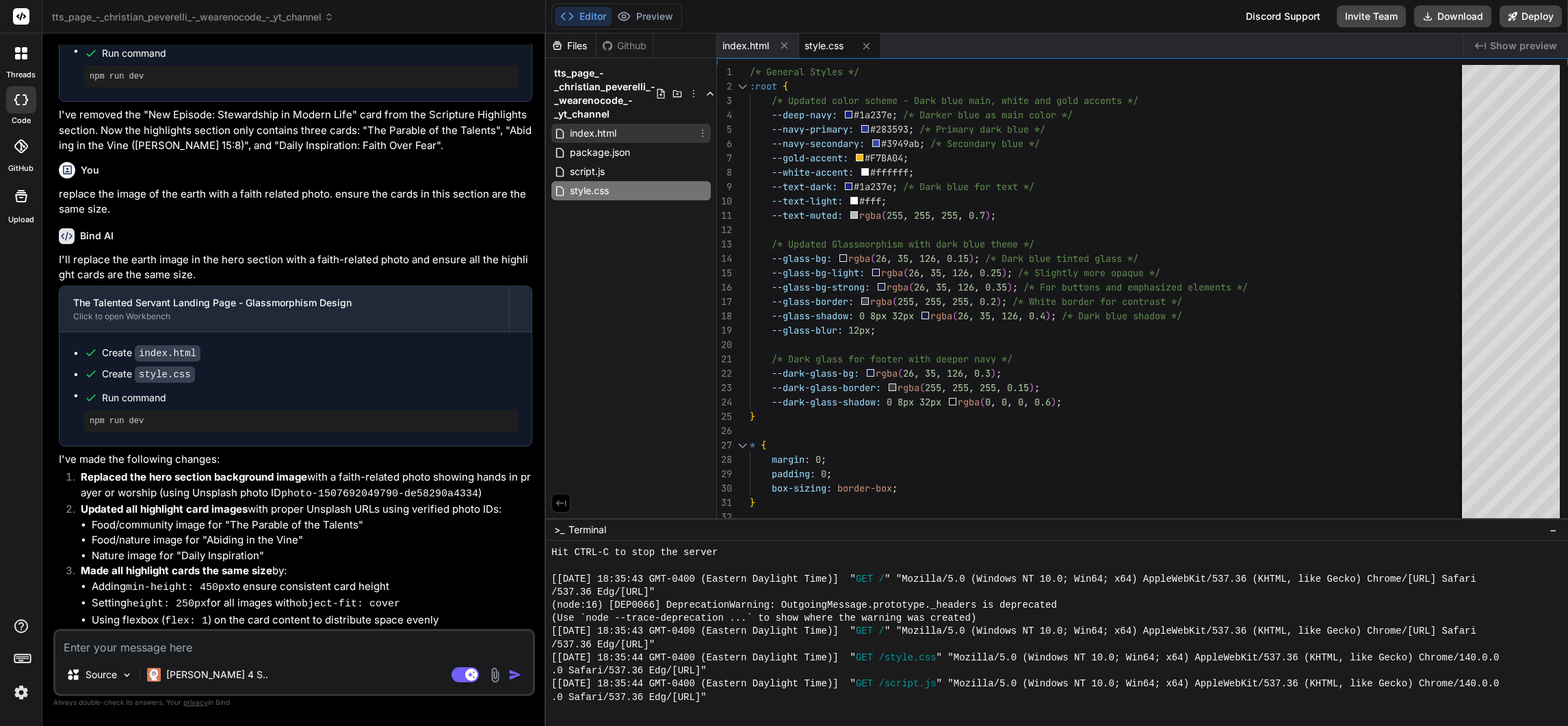
click at [611, 127] on span "index.html" at bounding box center [593, 133] width 49 height 16
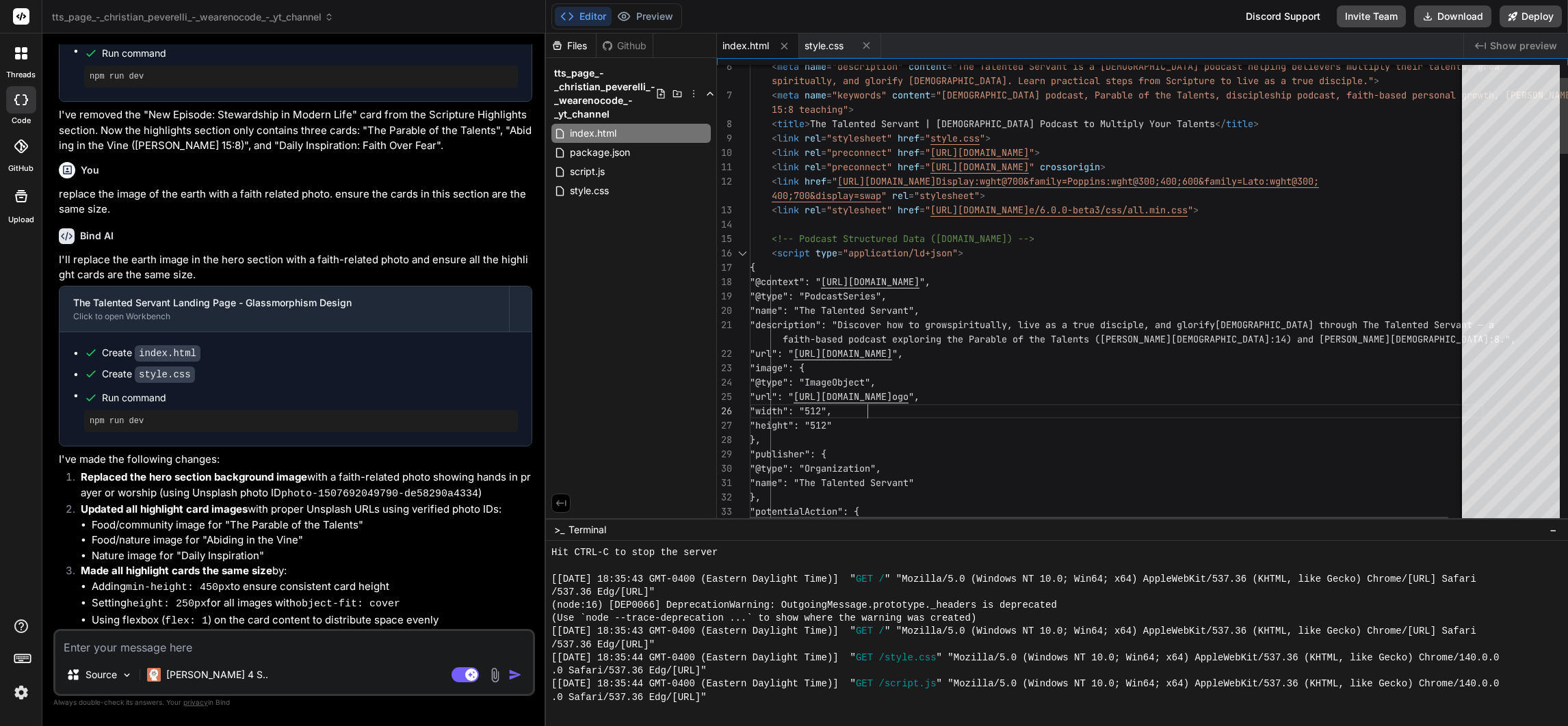
drag, startPoint x: 1133, startPoint y: 396, endPoint x: 908, endPoint y: 404, distance: 225.1
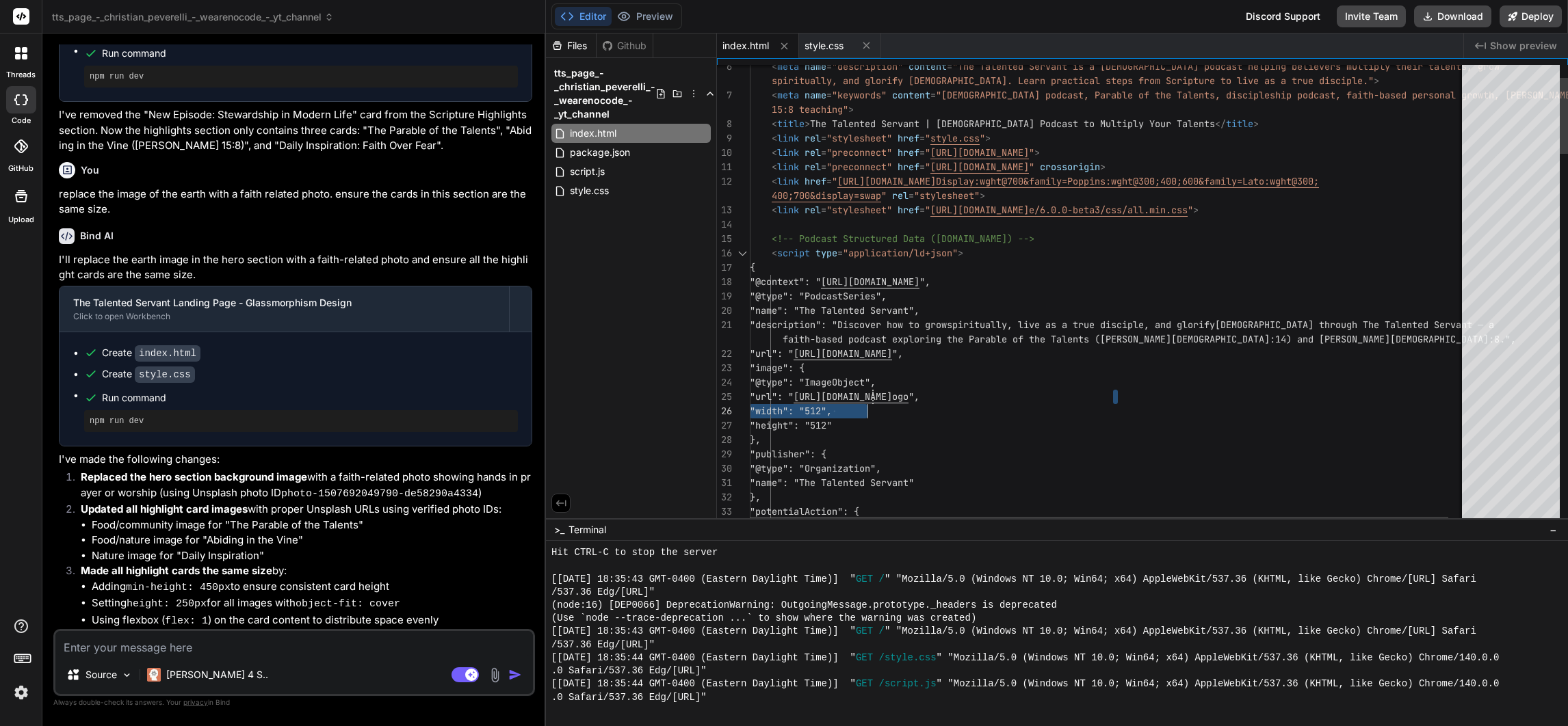
drag, startPoint x: 836, startPoint y: 401, endPoint x: 885, endPoint y: 396, distance: 49.3
drag, startPoint x: 837, startPoint y: 391, endPoint x: 871, endPoint y: 394, distance: 34.1
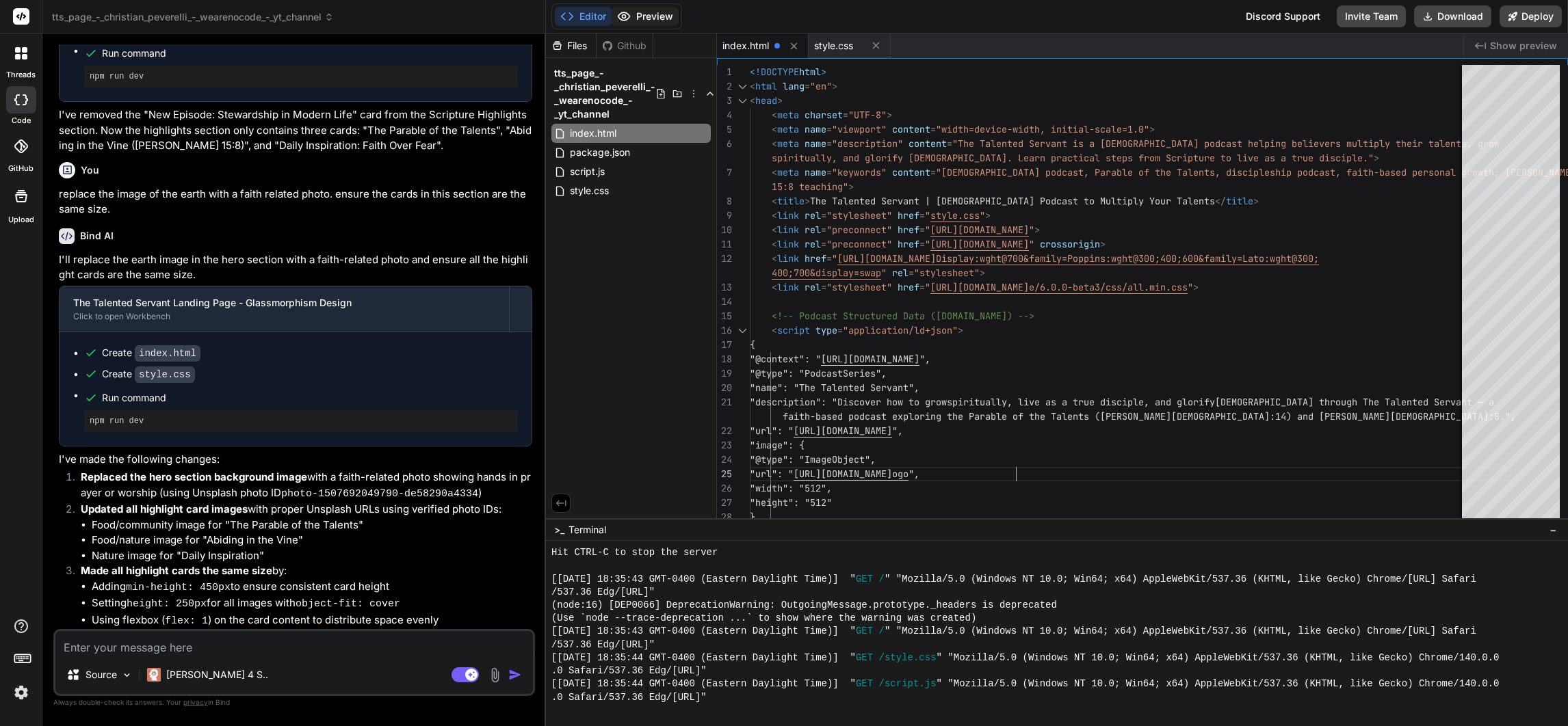
click at [659, 15] on button "Preview" at bounding box center [644, 16] width 67 height 19
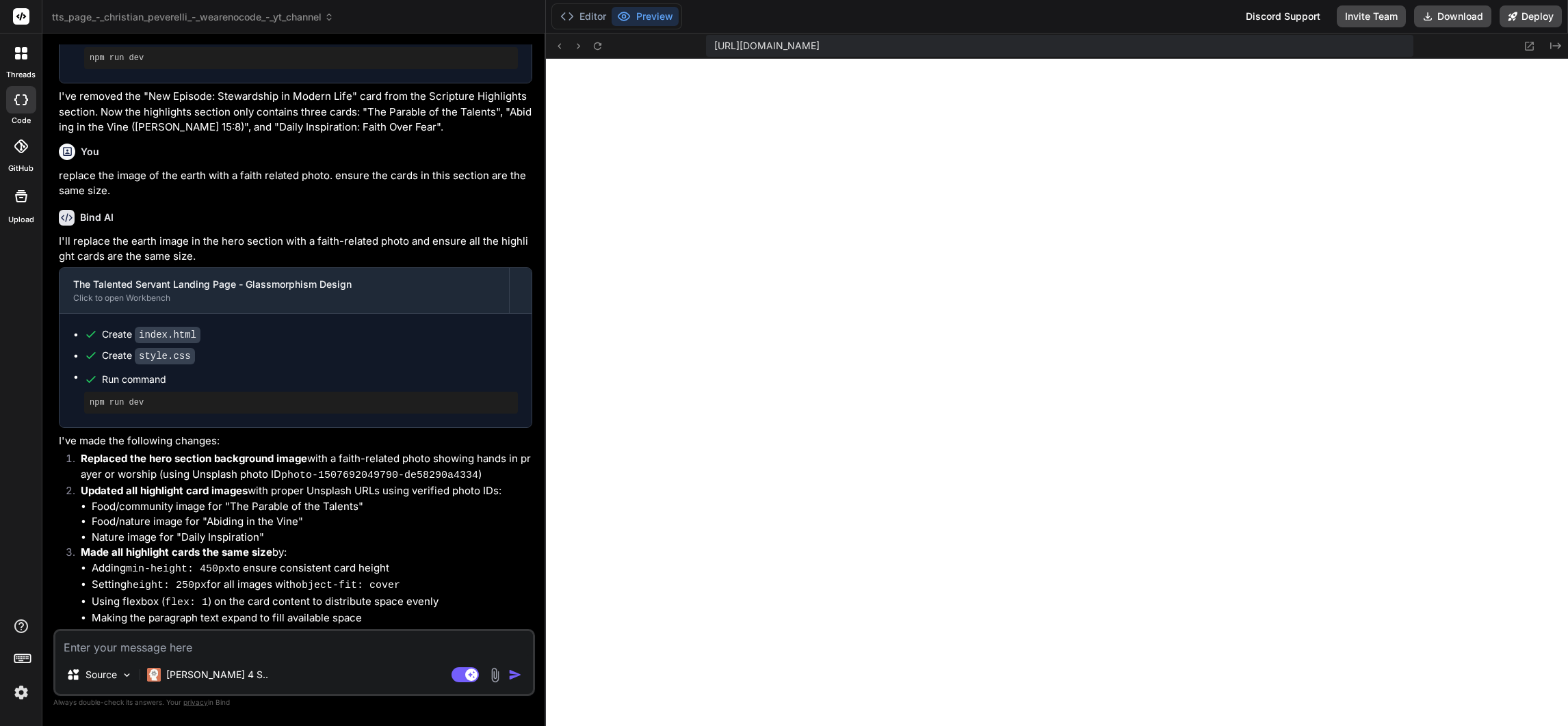
scroll to position [1560, 0]
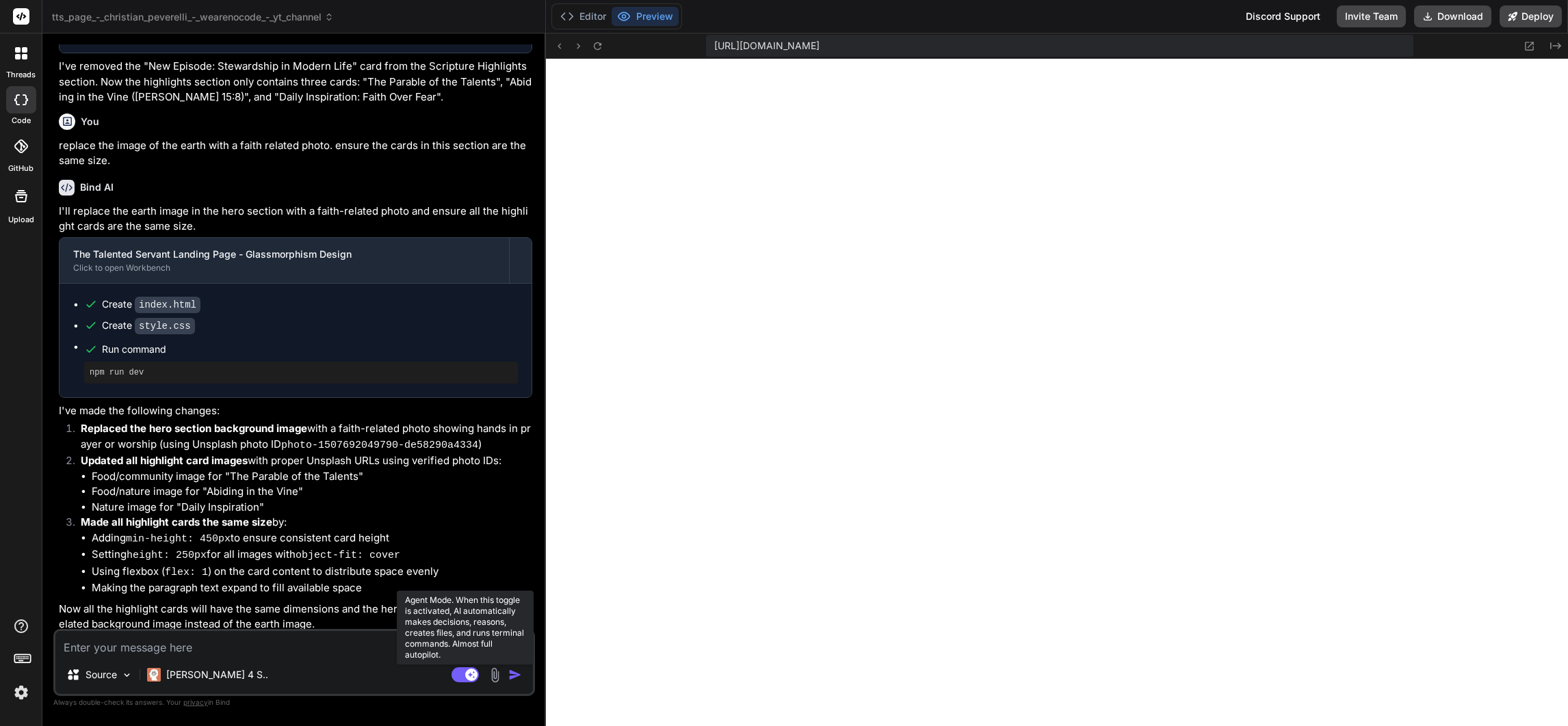
click at [467, 674] on rect at bounding box center [471, 675] width 12 height 12
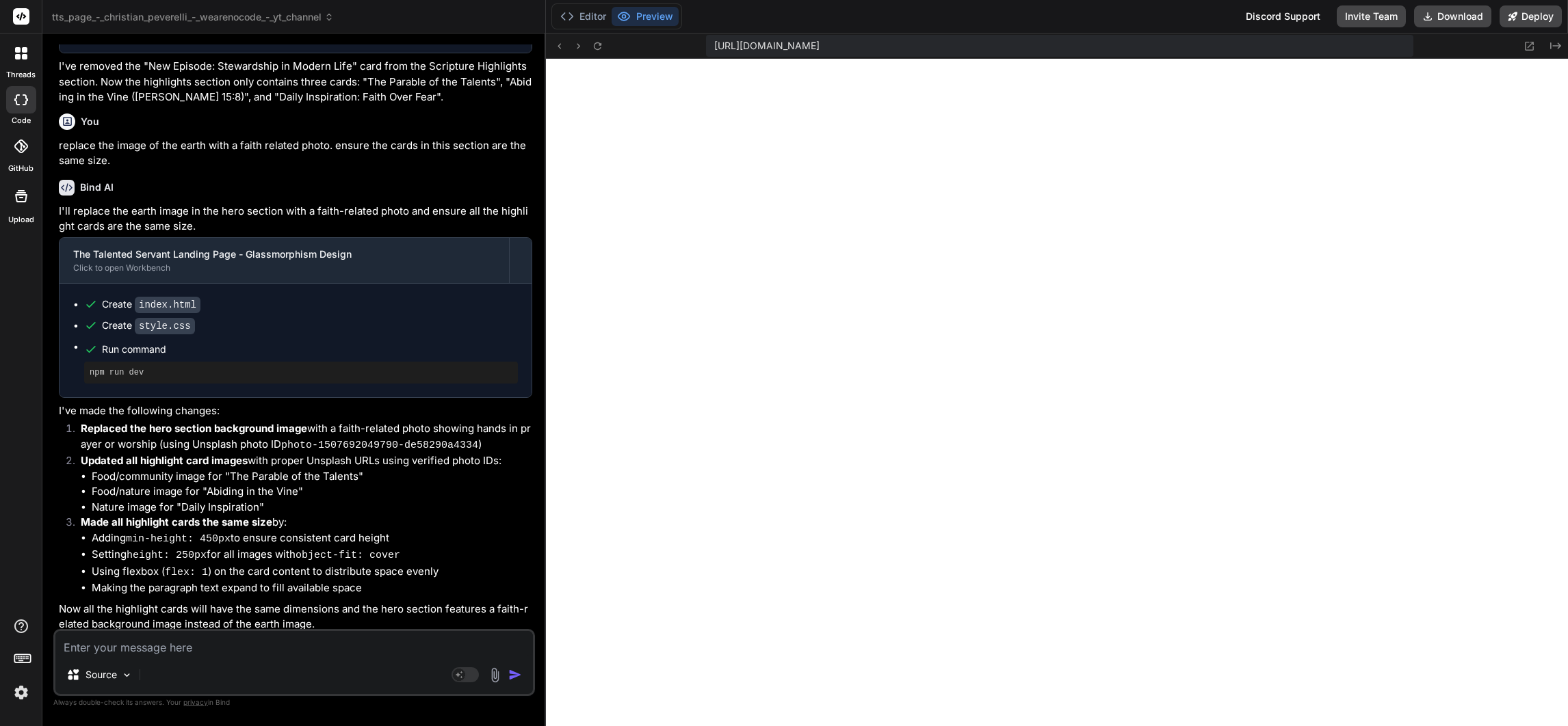
click at [336, 646] on textarea at bounding box center [294, 643] width 478 height 25
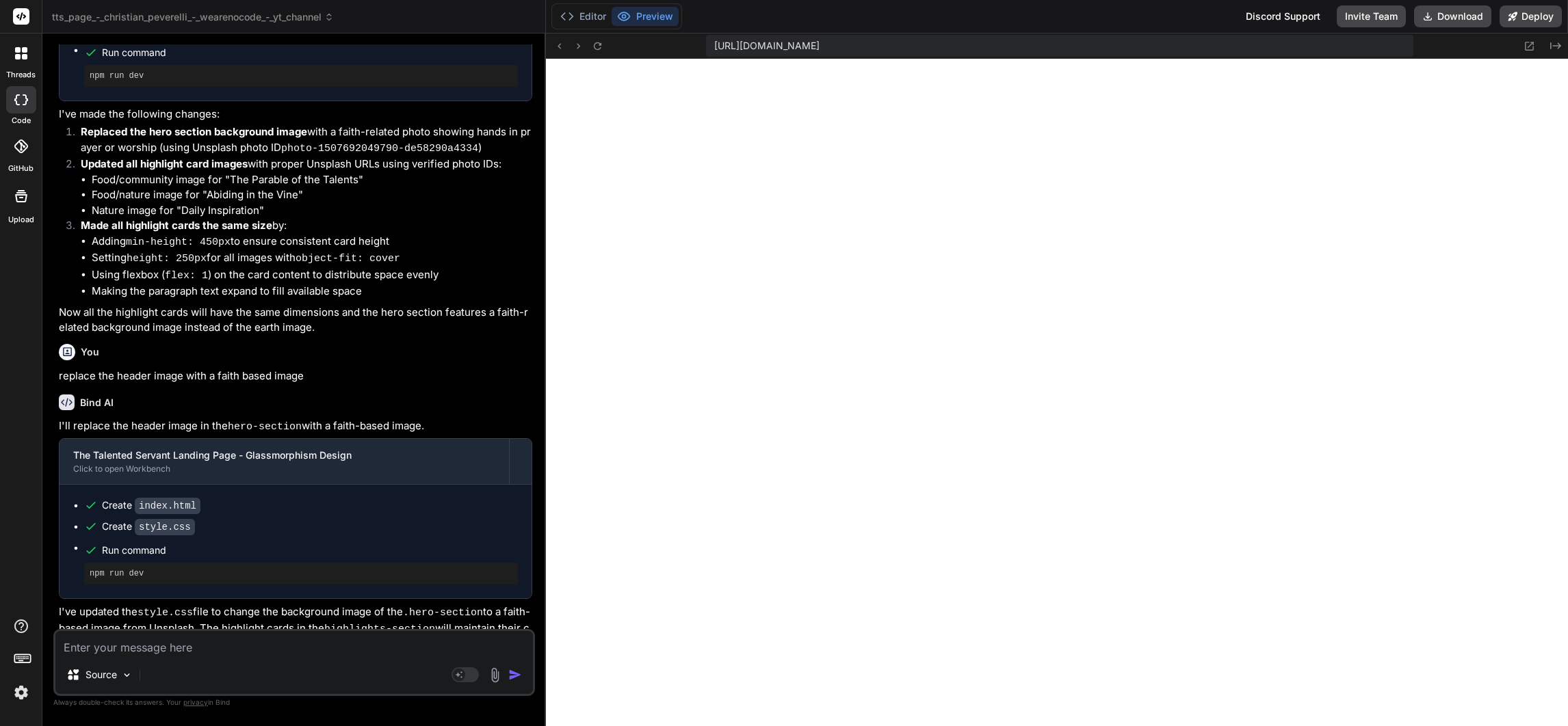
scroll to position [1873, 0]
